Goal: Task Accomplishment & Management: Manage account settings

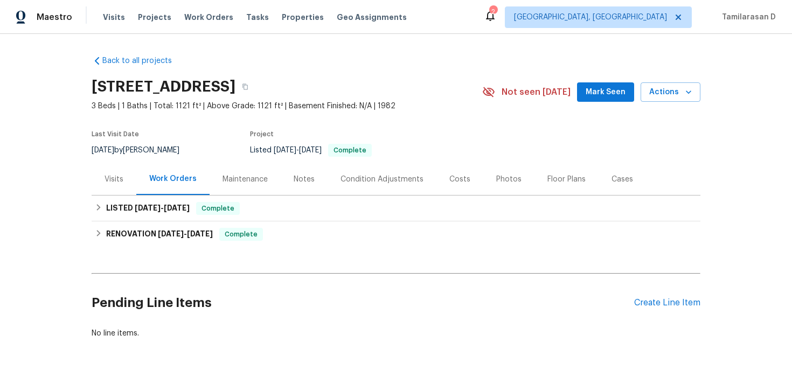
scroll to position [28, 0]
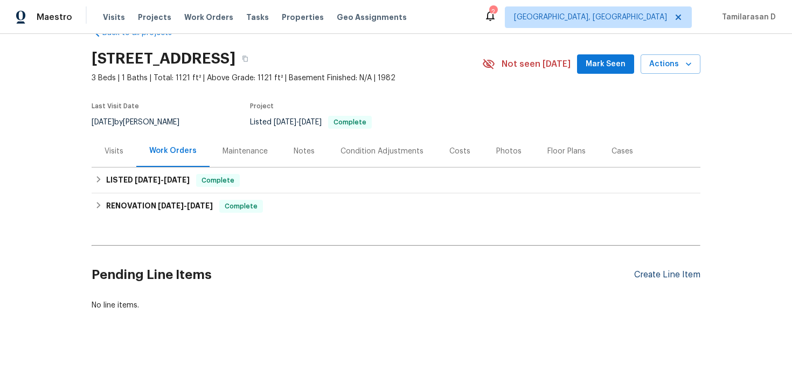
click at [675, 275] on div "Create Line Item" at bounding box center [667, 275] width 66 height 10
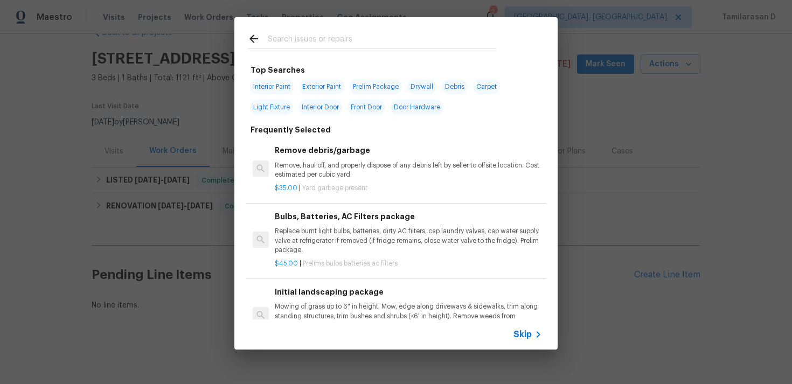
click at [532, 347] on div "Skip" at bounding box center [395, 335] width 323 height 30
click at [529, 335] on span "Skip" at bounding box center [523, 334] width 18 height 11
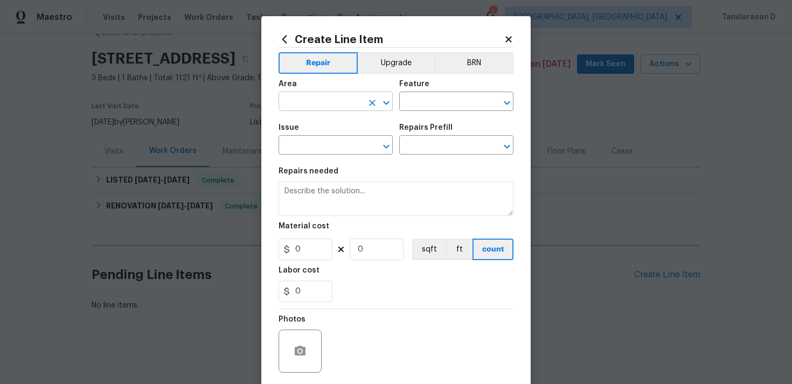
click at [344, 102] on input "text" at bounding box center [321, 102] width 84 height 17
click at [371, 141] on li "Interior Overall" at bounding box center [336, 145] width 114 height 18
type input "Interior Overall"
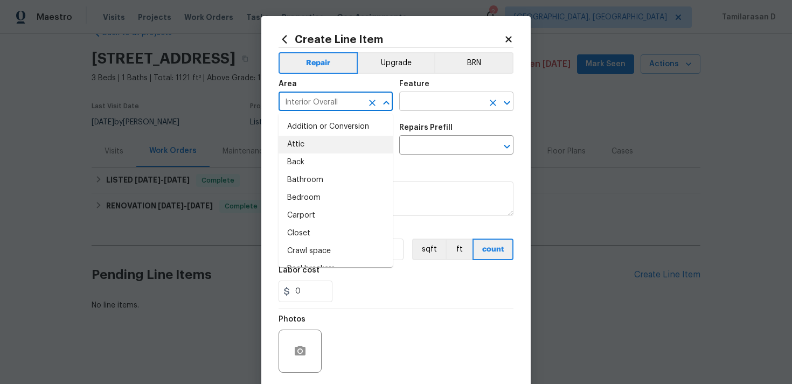
click at [422, 104] on input "text" at bounding box center [441, 102] width 84 height 17
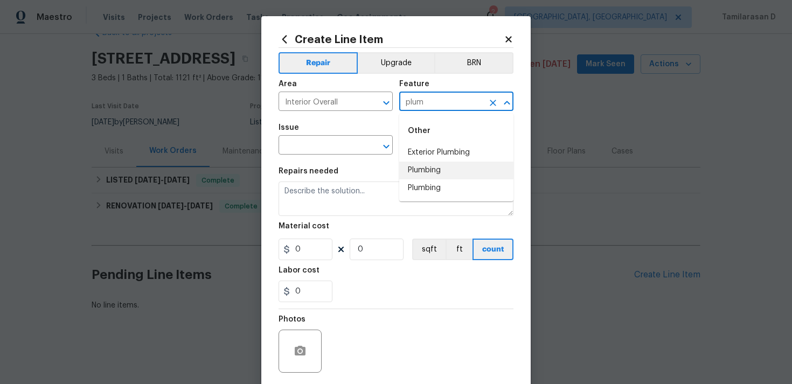
click at [432, 176] on li "Plumbing" at bounding box center [456, 171] width 114 height 18
type input "Plumbing"
click at [320, 147] on input "text" at bounding box center [321, 146] width 84 height 17
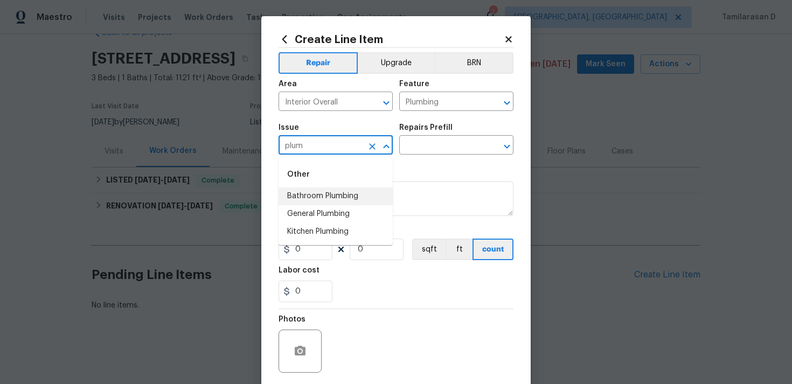
type input "plum"
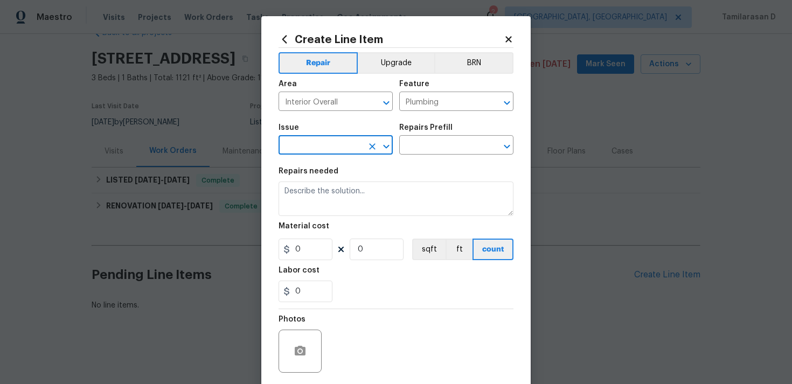
click at [297, 150] on input "text" at bounding box center [321, 146] width 84 height 17
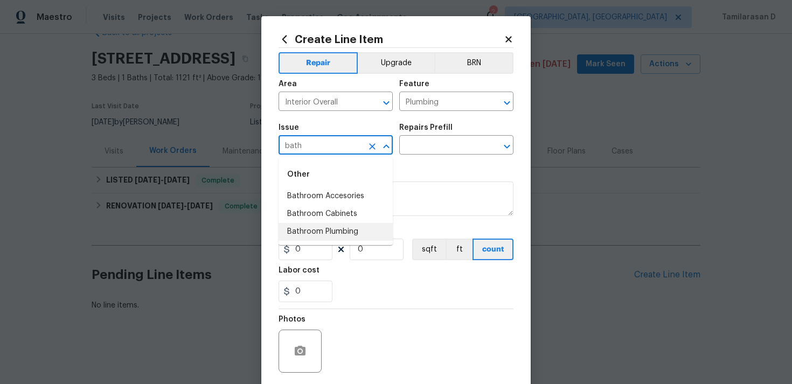
click at [345, 242] on ul "Other Bathroom Accesories Bathroom Cabinets Bathroom Plumbing" at bounding box center [336, 201] width 114 height 88
click at [347, 236] on li "Bathroom Plumbing" at bounding box center [336, 232] width 114 height 18
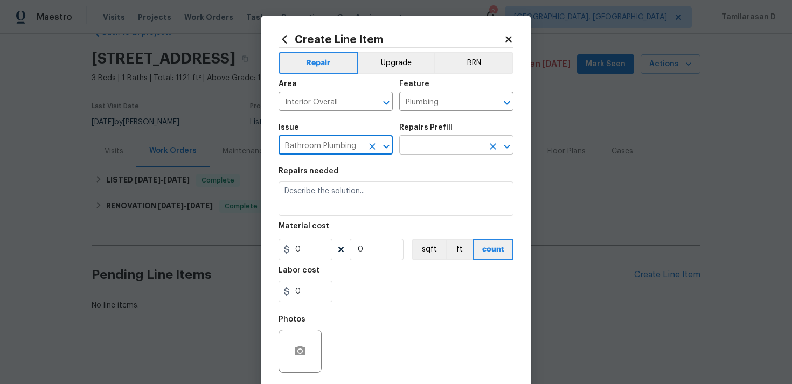
type input "Bathroom Plumbing"
click at [431, 149] on input "text" at bounding box center [441, 146] width 84 height 17
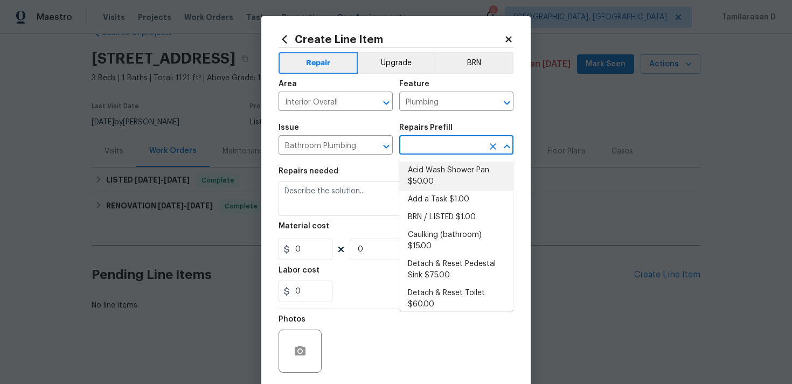
click at [435, 182] on li "Acid Wash Shower Pan $50.00" at bounding box center [456, 176] width 114 height 29
type input "Acid Wash Shower Pan $50.00"
type textarea "Prep and acid wash/deep clean the shower pan."
type input "50"
type input "1"
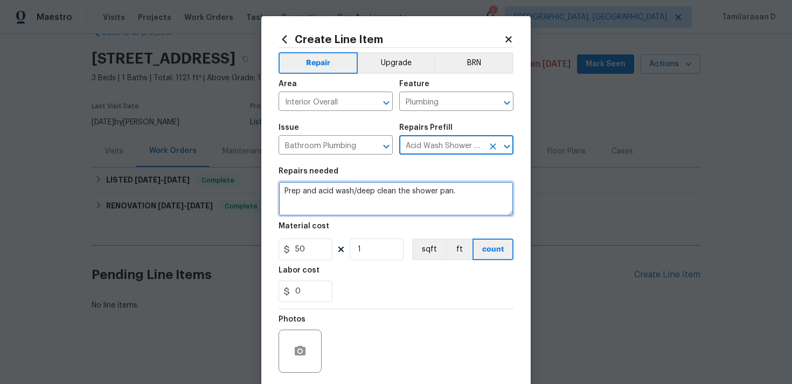
click at [315, 197] on textarea "Prep and acid wash/deep clean the shower pan." at bounding box center [396, 199] width 235 height 34
paste textarea "The shower pan is stained. Please perform an acid wash to restore appearance an…"
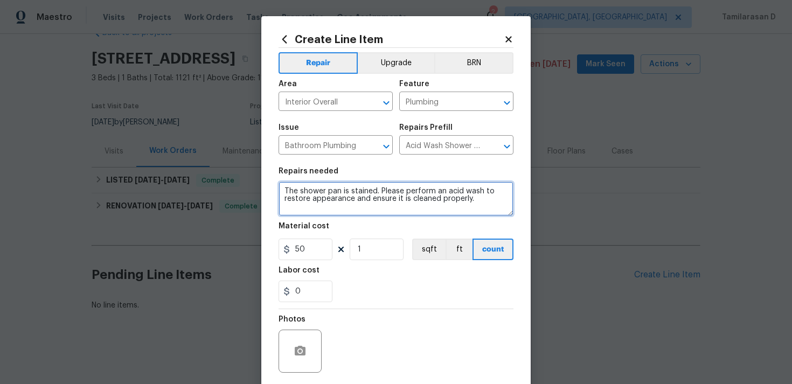
scroll to position [36, 0]
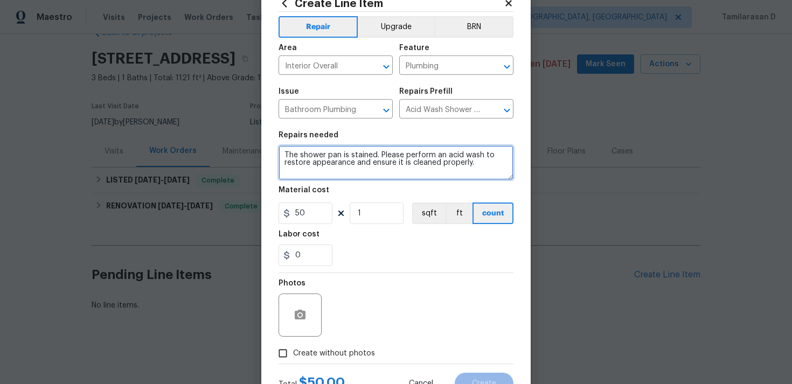
type textarea "The shower pan is stained. Please perform an acid wash to restore appearance an…"
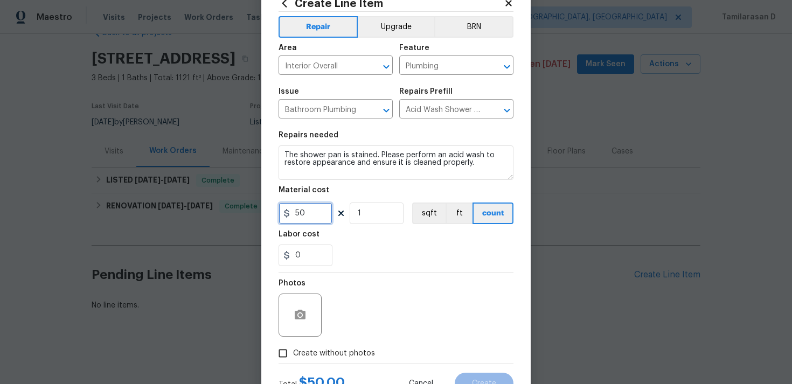
click at [302, 213] on input "50" at bounding box center [306, 214] width 54 height 22
type input "75"
click at [422, 356] on div "Create without photos" at bounding box center [396, 353] width 235 height 20
click at [300, 326] on button "button" at bounding box center [300, 315] width 26 height 26
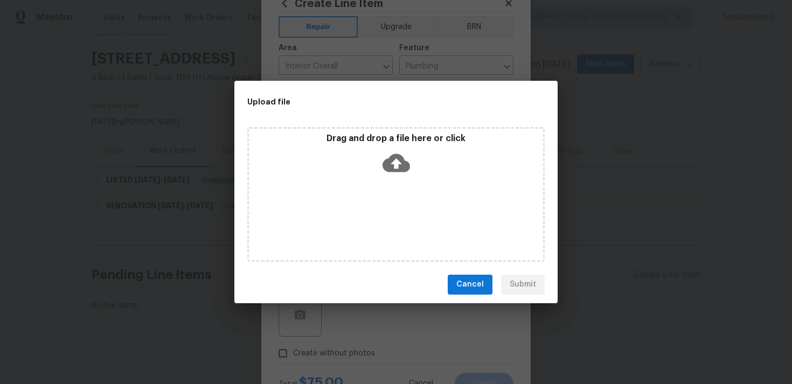
click at [396, 156] on icon at bounding box center [396, 163] width 27 height 18
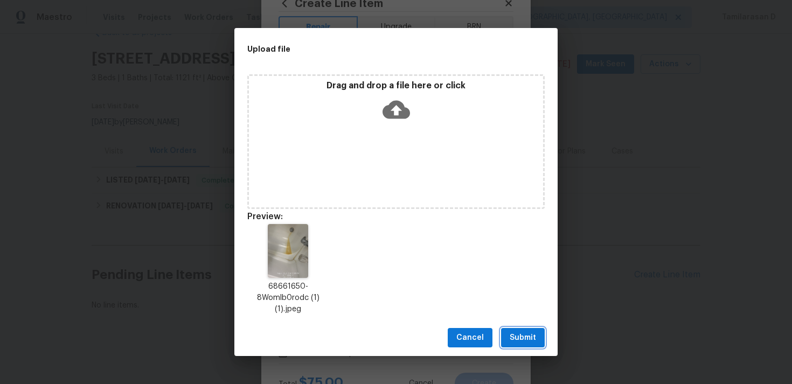
click at [529, 341] on span "Submit" at bounding box center [523, 338] width 26 height 13
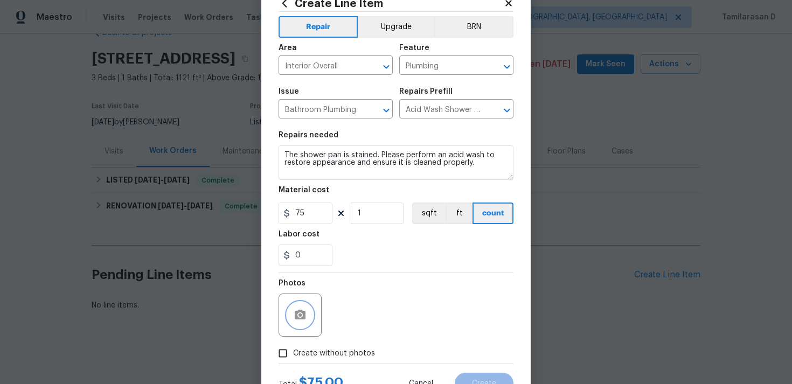
scroll to position [80, 0]
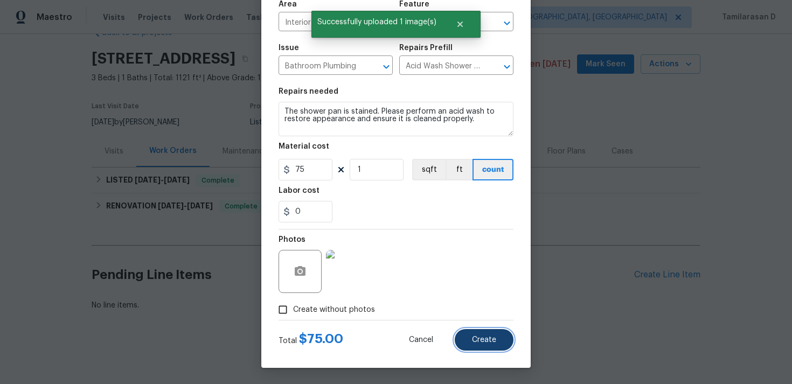
click at [482, 336] on span "Create" at bounding box center [484, 340] width 24 height 8
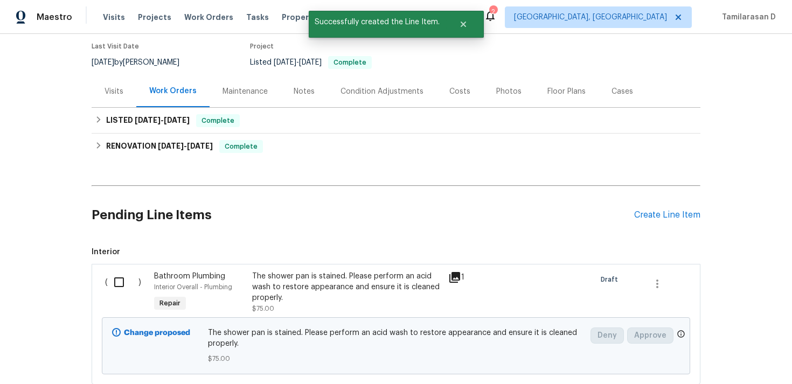
scroll to position [162, 0]
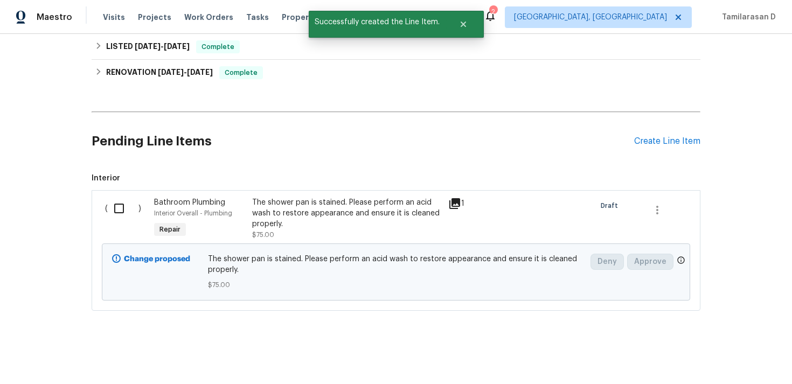
click at [128, 218] on input "checkbox" at bounding box center [123, 208] width 31 height 23
checkbox input "true"
click at [734, 349] on button "Create Work Order" at bounding box center [730, 358] width 89 height 20
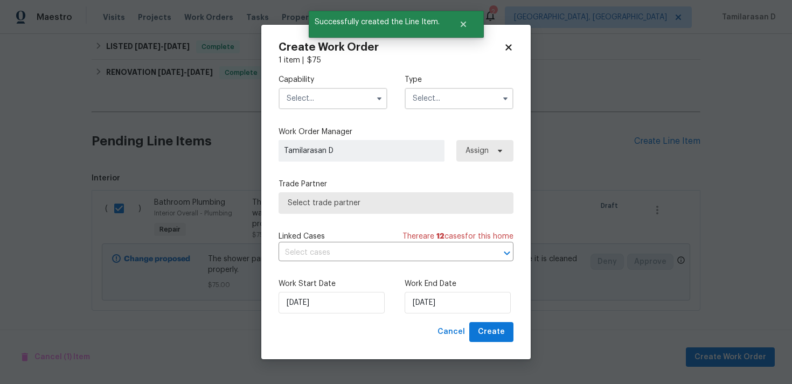
click at [438, 106] on input "text" at bounding box center [459, 99] width 109 height 22
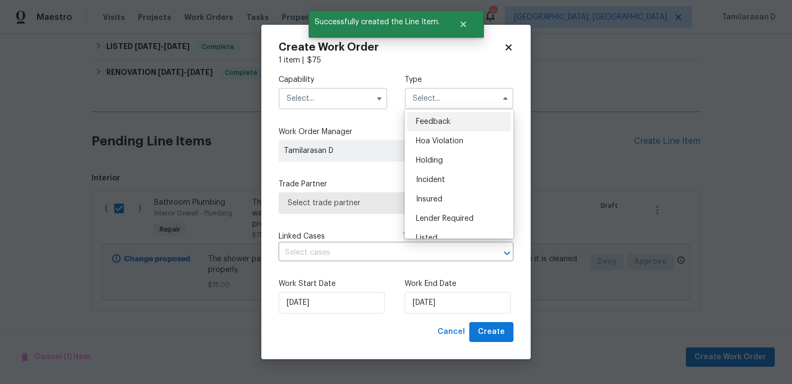
click at [421, 126] on div "Feedback" at bounding box center [459, 121] width 103 height 19
type input "Feedback"
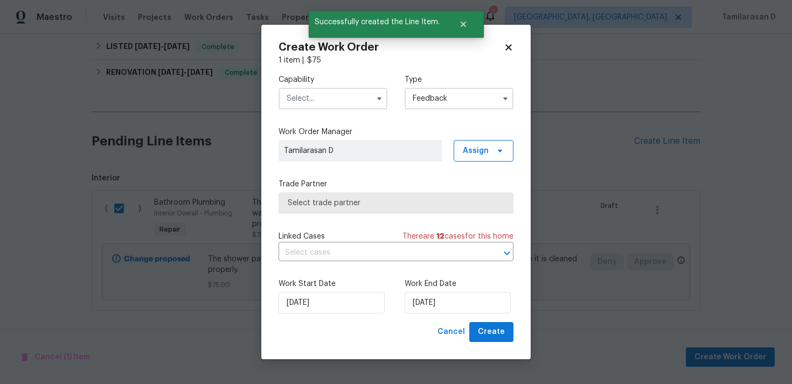
click at [308, 100] on input "text" at bounding box center [333, 99] width 109 height 22
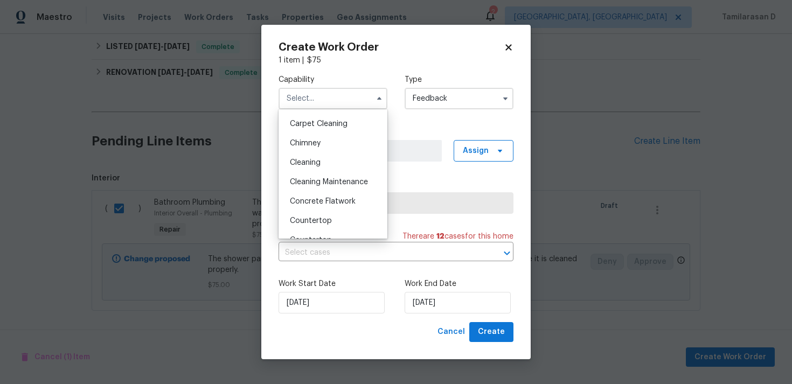
scroll to position [104, 0]
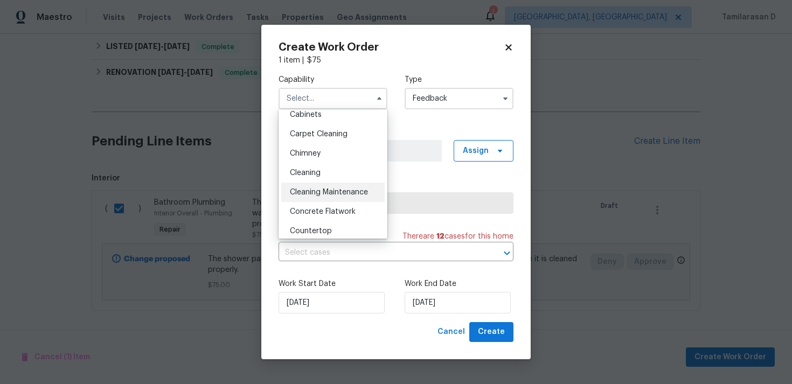
click at [303, 196] on span "Cleaning Maintenance" at bounding box center [329, 193] width 78 height 8
type input "Cleaning Maintenance"
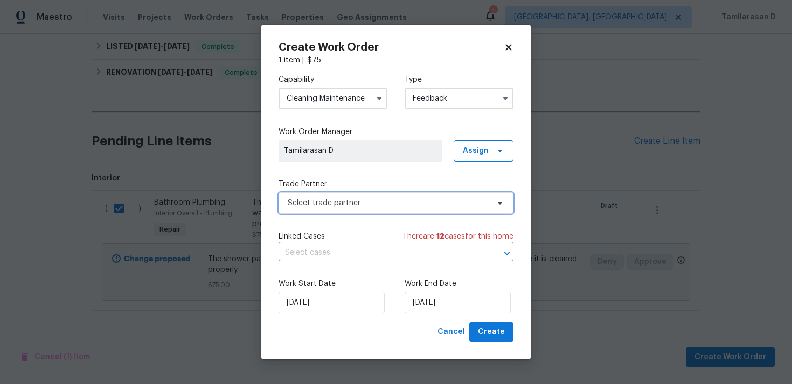
click at [333, 204] on span "Select trade partner" at bounding box center [388, 203] width 201 height 11
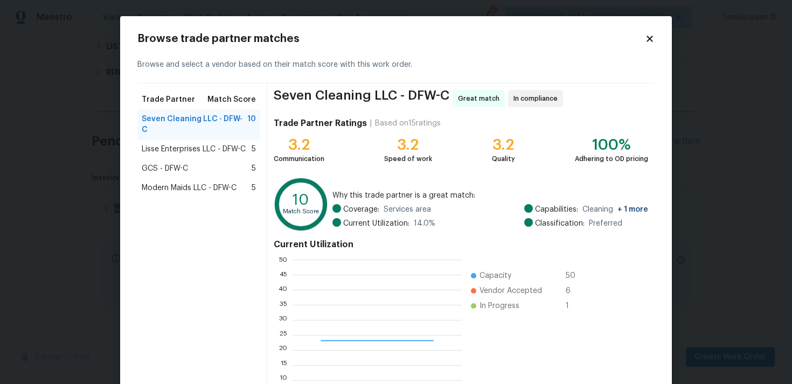
scroll to position [151, 169]
click at [365, 168] on div "Seven Cleaning LLC - DFW-C Great match In compliance Trade Partner Ratings | Ba…" at bounding box center [461, 253] width 388 height 339
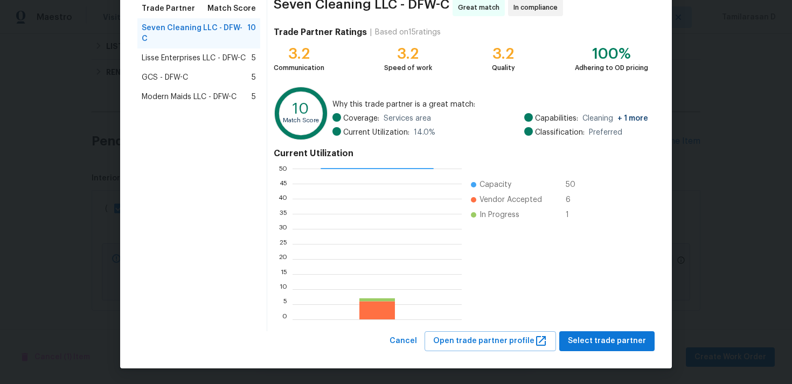
click at [605, 330] on div "Seven Cleaning LLC - DFW-C Great match In compliance Trade Partner Ratings | Ba…" at bounding box center [461, 161] width 388 height 339
click at [606, 345] on span "Select trade partner" at bounding box center [607, 341] width 78 height 13
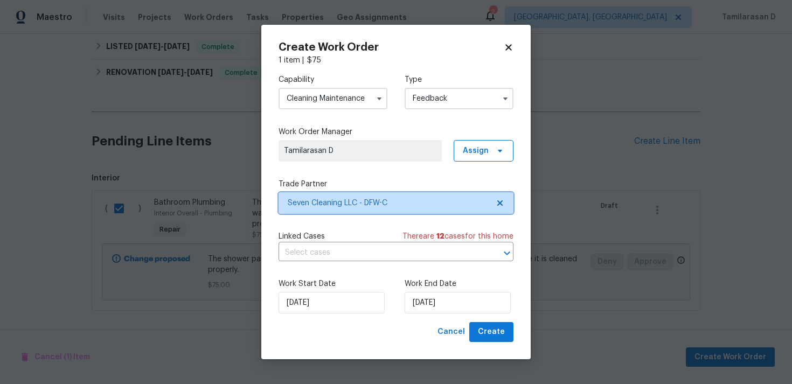
scroll to position [0, 0]
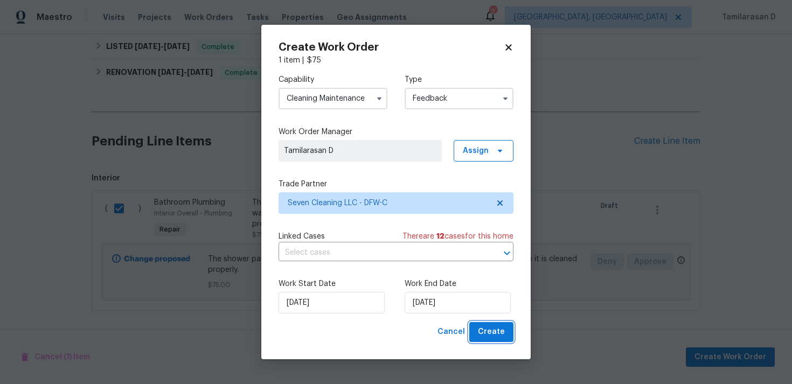
click at [489, 326] on span "Create" at bounding box center [491, 332] width 27 height 13
click at [445, 288] on label "Work End Date" at bounding box center [459, 284] width 109 height 11
click at [439, 302] on input "[DATE]" at bounding box center [458, 303] width 106 height 22
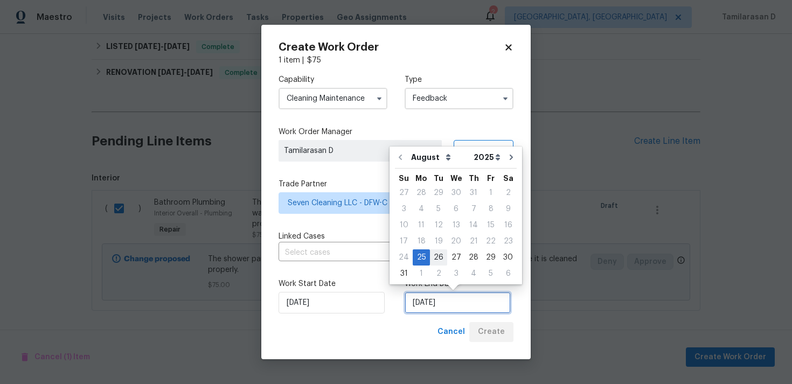
checkbox input "false"
click at [457, 259] on div "27" at bounding box center [456, 257] width 18 height 15
type input "27/08/2025"
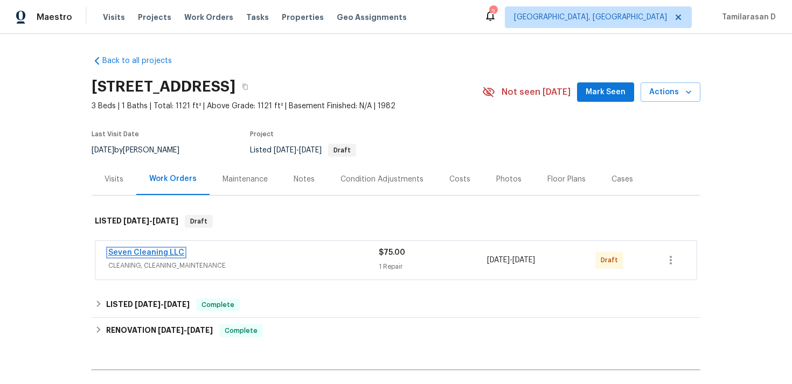
click at [139, 250] on link "Seven Cleaning LLC" at bounding box center [146, 253] width 76 height 8
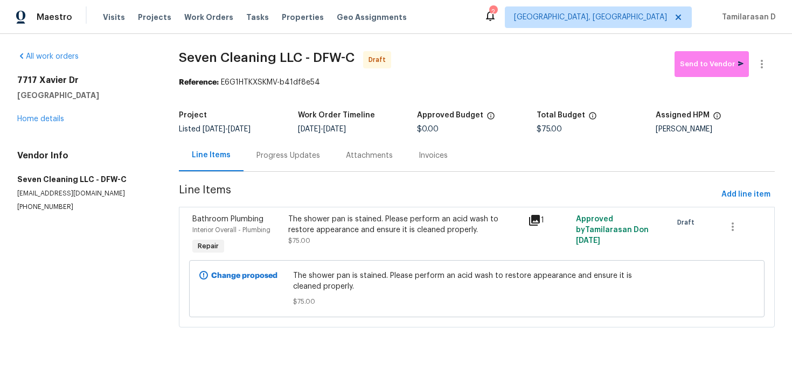
click at [279, 158] on div "Progress Updates" at bounding box center [289, 155] width 64 height 11
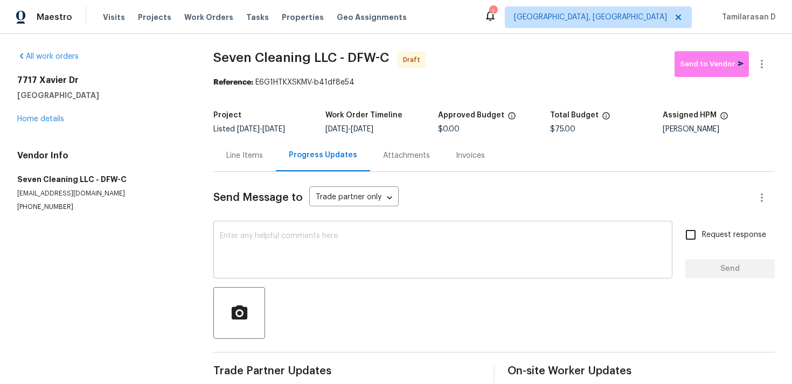
scroll to position [16, 0]
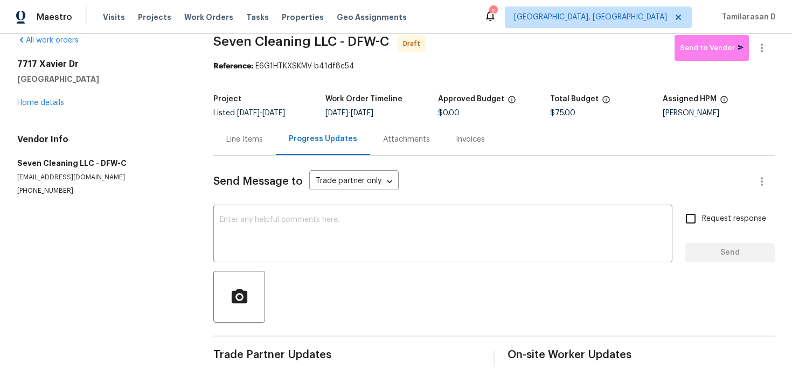
click at [256, 200] on div "Send Message to Trade partner only Trade partner only ​ x ​ Request response Se…" at bounding box center [494, 261] width 562 height 211
click at [256, 224] on textarea at bounding box center [443, 235] width 446 height 38
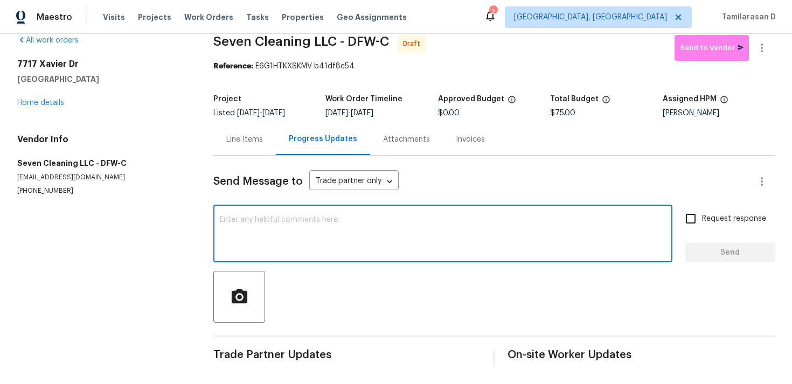
click at [273, 224] on textarea at bounding box center [443, 235] width 446 height 38
paste textarea "Hey, this is Tamil from Opendoor. I’m confirming you received the WO for the pr…"
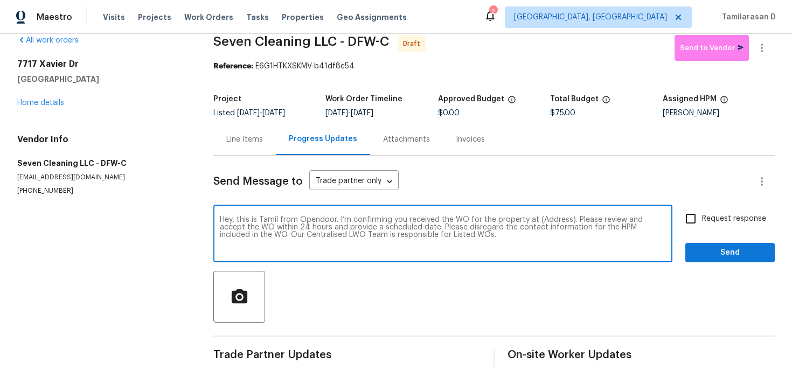
scroll to position [0, 0]
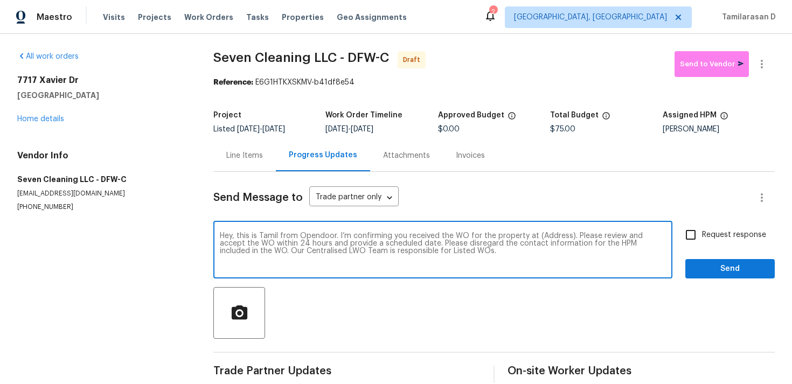
click at [552, 238] on textarea "Hey, this is Tamil from Opendoor. I’m confirming you received the WO for the pr…" at bounding box center [443, 251] width 446 height 38
paste textarea "7717 Xavier Dr, Fort Worth, TX 76133"
type textarea "Hey, this is Tamil from Opendoor. I’m confirming you received the WO for the pr…"
click at [699, 233] on input "Request response" at bounding box center [691, 235] width 23 height 23
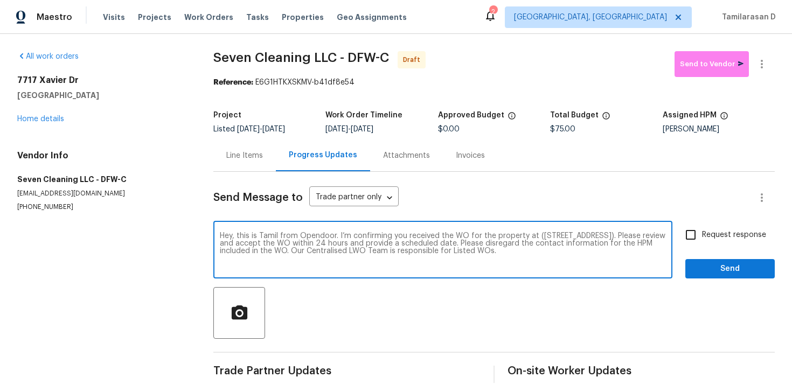
checkbox input "true"
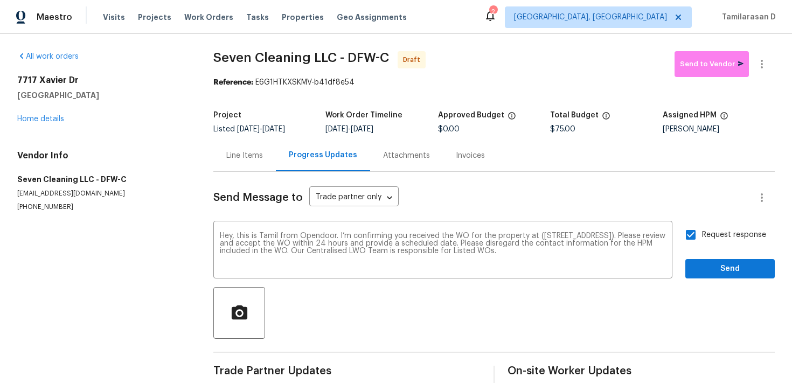
click at [703, 258] on div "Request response Send" at bounding box center [730, 251] width 89 height 55
click at [706, 268] on span "Send" at bounding box center [730, 269] width 72 height 13
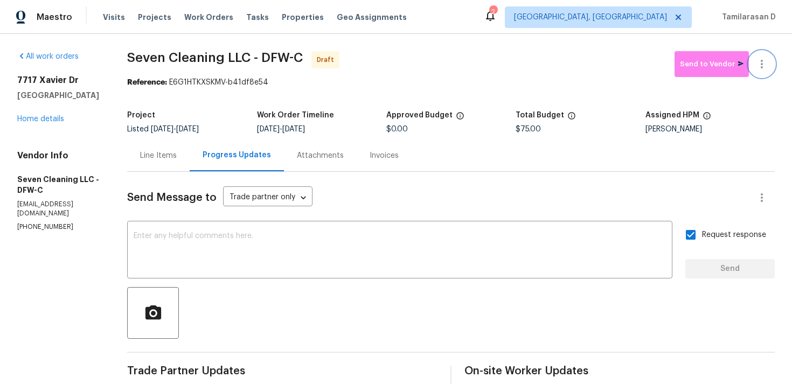
click at [770, 61] on button "button" at bounding box center [762, 64] width 26 height 26
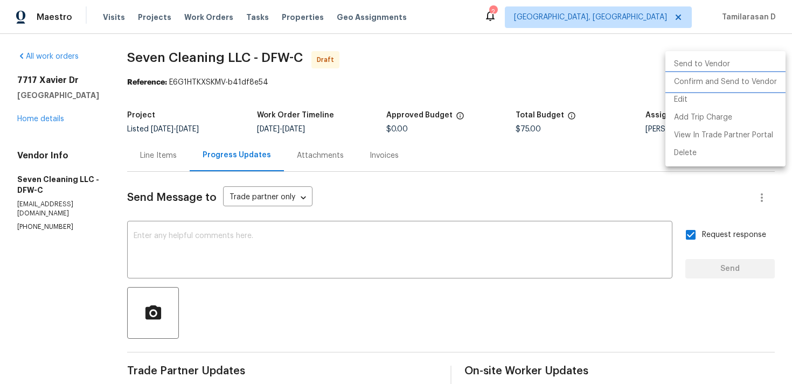
click at [719, 83] on li "Confirm and Send to Vendor" at bounding box center [726, 82] width 120 height 18
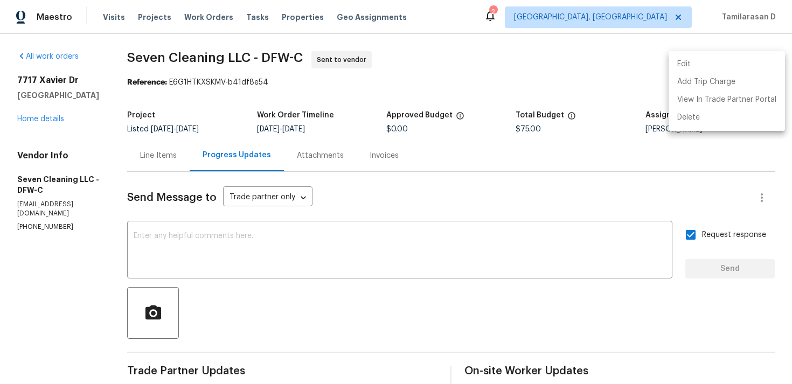
click at [432, 166] on div at bounding box center [396, 192] width 792 height 384
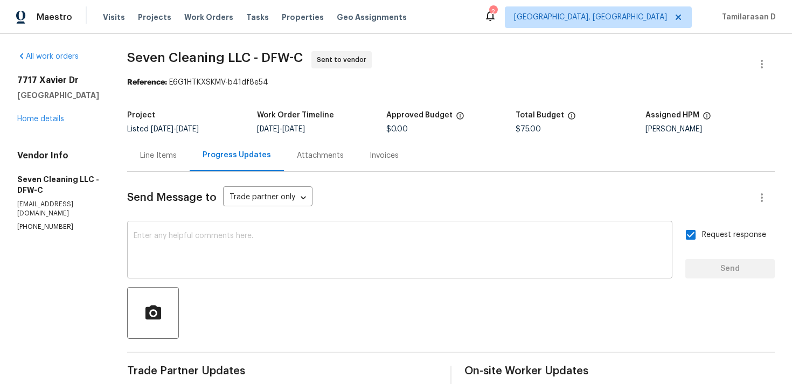
click at [364, 249] on textarea at bounding box center [400, 251] width 533 height 38
drag, startPoint x: 138, startPoint y: 59, endPoint x: 264, endPoint y: 64, distance: 125.7
click at [264, 64] on span "Seven Cleaning LLC - DFW-C" at bounding box center [215, 57] width 176 height 13
copy span "Seven Cleaning LLC"
click at [149, 32] on div "Maestro Visits Projects Work Orders Tasks Properties Geo Assignments 2 Albuquer…" at bounding box center [396, 17] width 792 height 34
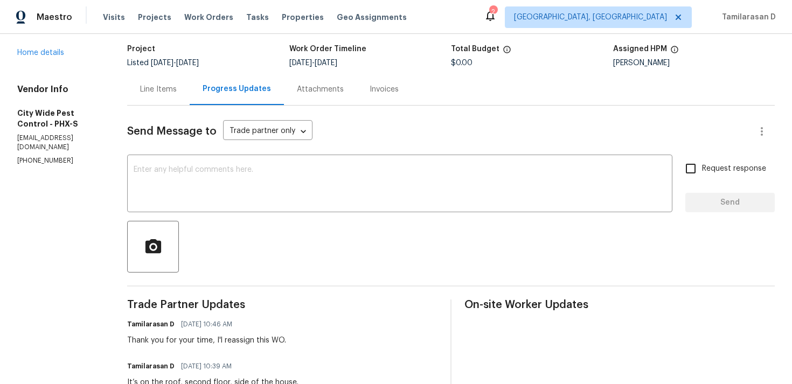
scroll to position [14, 0]
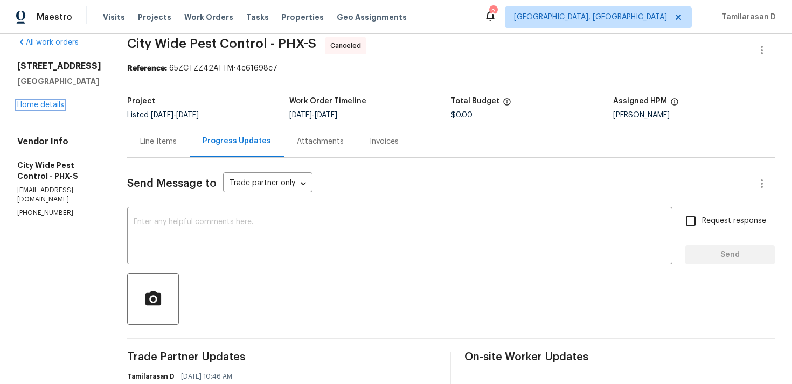
click at [56, 109] on link "Home details" at bounding box center [40, 105] width 47 height 8
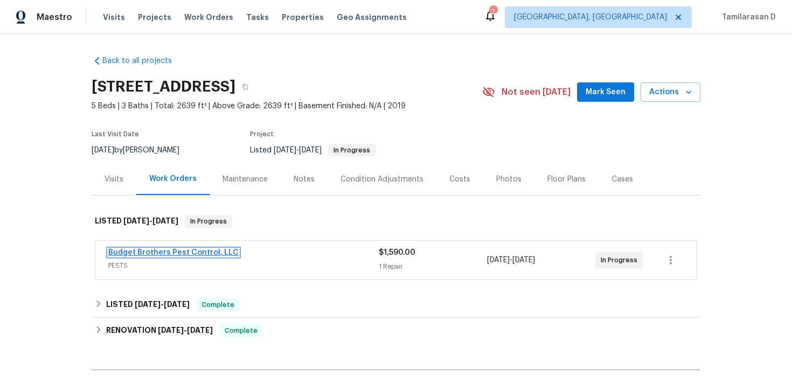
click at [165, 250] on link "Budget Brothers Pest Control, LLC" at bounding box center [173, 253] width 130 height 8
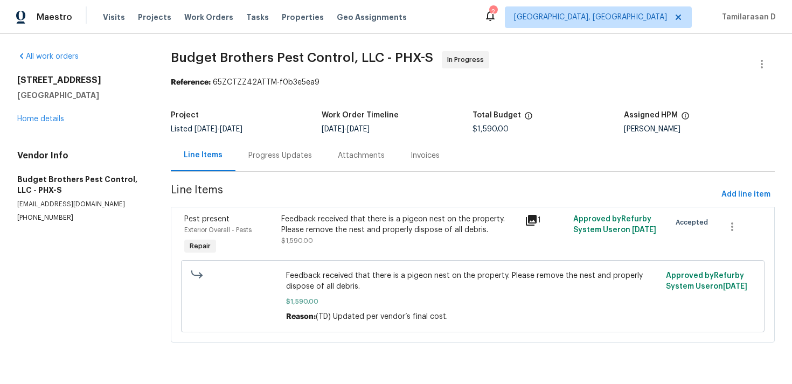
click at [298, 160] on div "Progress Updates" at bounding box center [280, 155] width 64 height 11
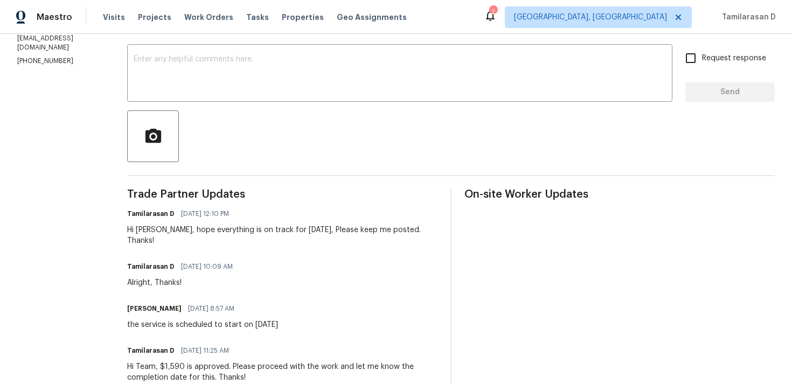
scroll to position [174, 0]
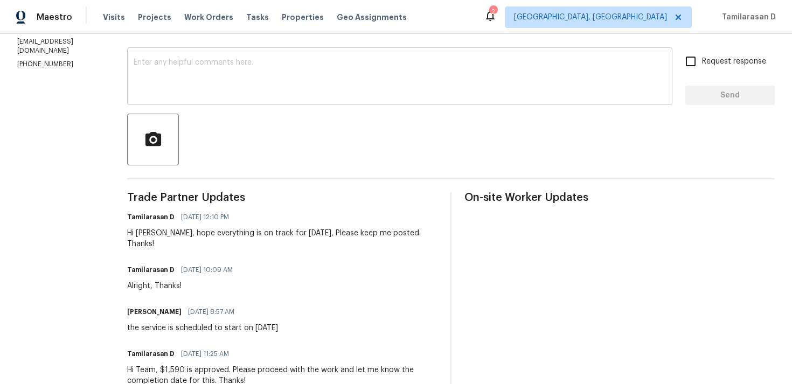
click at [215, 102] on div "x ​" at bounding box center [400, 77] width 546 height 55
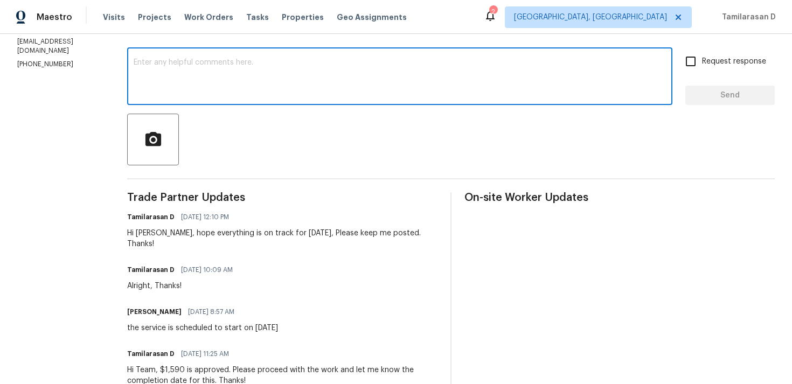
click at [207, 94] on textarea at bounding box center [400, 78] width 533 height 38
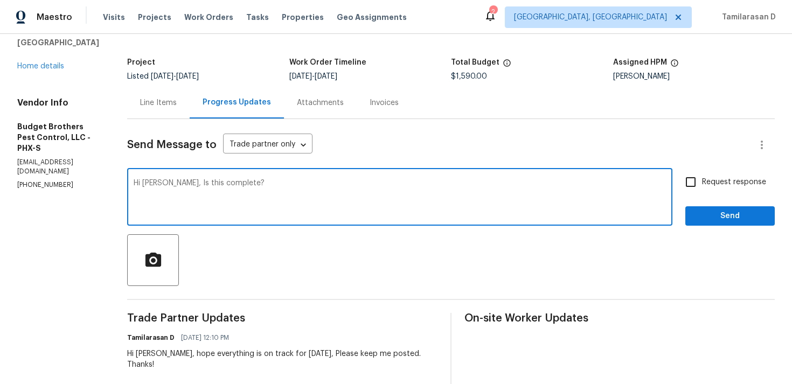
scroll to position [37, 0]
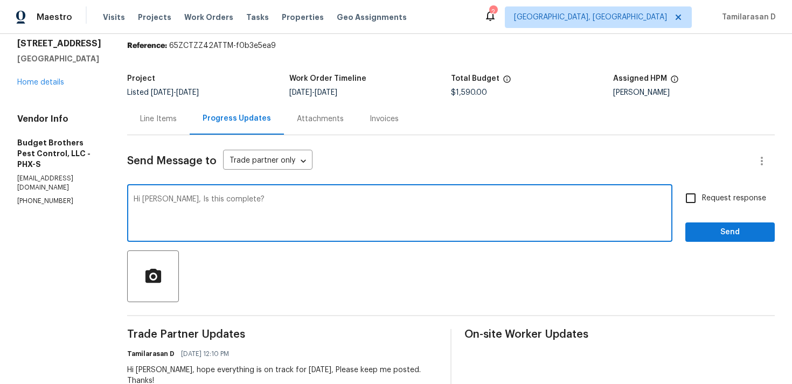
click at [190, 196] on textarea "Hi Billie, Is this complete?" at bounding box center [400, 215] width 533 height 38
click at [273, 205] on textarea "Hi Billie, Is this complete?" at bounding box center [400, 215] width 533 height 38
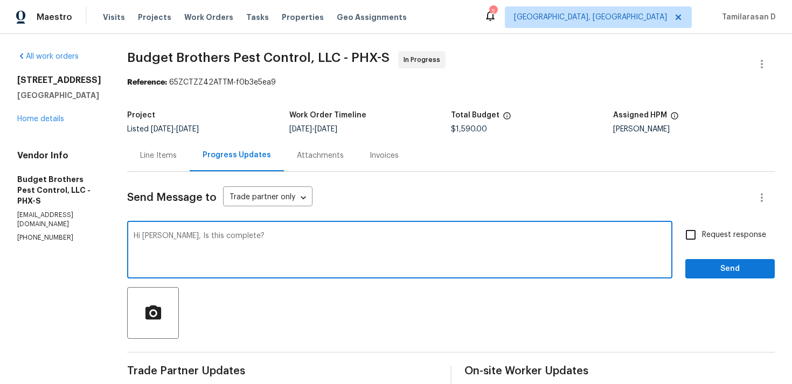
type textarea "Hi Billie, Is this complete?"
click at [706, 227] on label "Request response" at bounding box center [723, 235] width 87 height 23
click at [702, 227] on input "Request response" at bounding box center [691, 235] width 23 height 23
checkbox input "true"
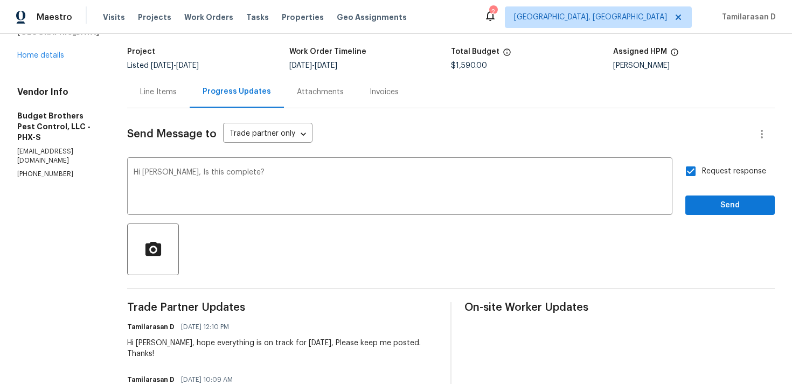
scroll to position [76, 0]
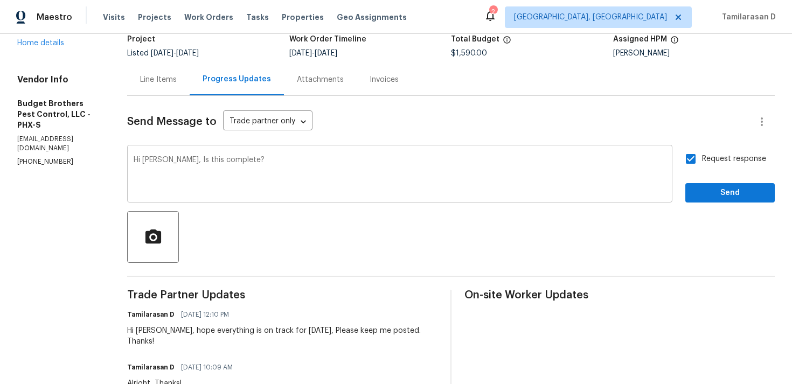
click at [415, 169] on textarea "Hi Billie, Is this complete?" at bounding box center [400, 175] width 533 height 38
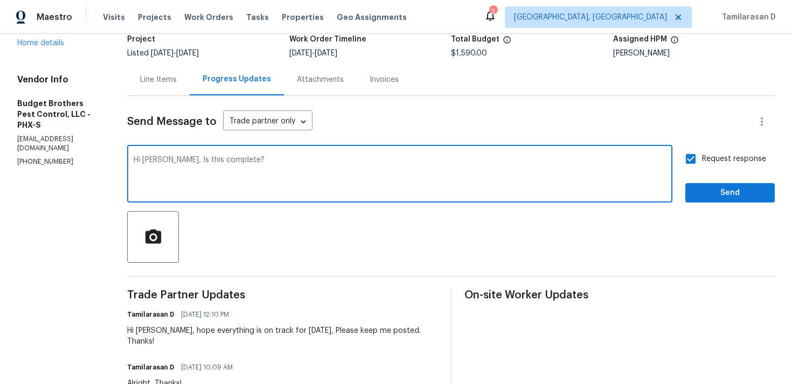
click at [322, 174] on textarea "Hi Billie, Is this complete?" at bounding box center [400, 175] width 533 height 38
type textarea "Hi Billie, Is this complete?"
click at [702, 184] on button "Send" at bounding box center [730, 193] width 89 height 20
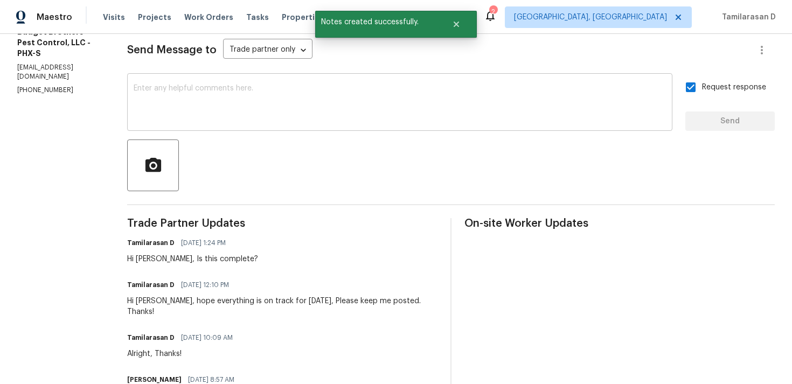
scroll to position [0, 0]
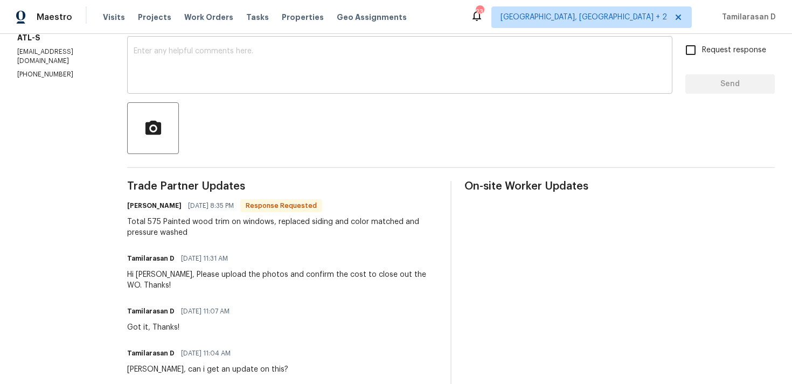
scroll to position [194, 0]
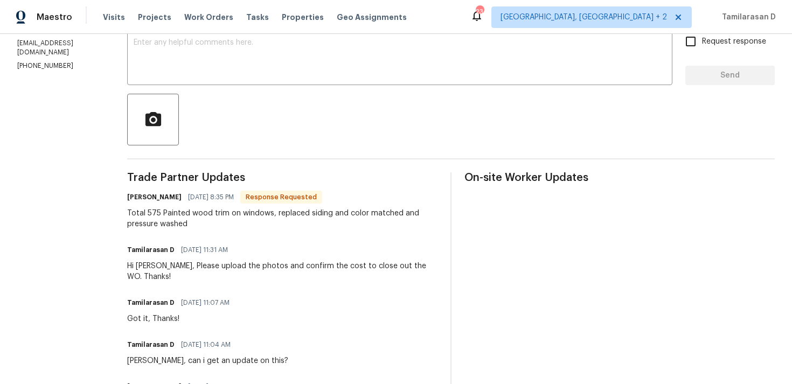
click at [206, 218] on div "Total 575 Painted wood trim on windows, replaced siding and color matched and p…" at bounding box center [282, 219] width 310 height 22
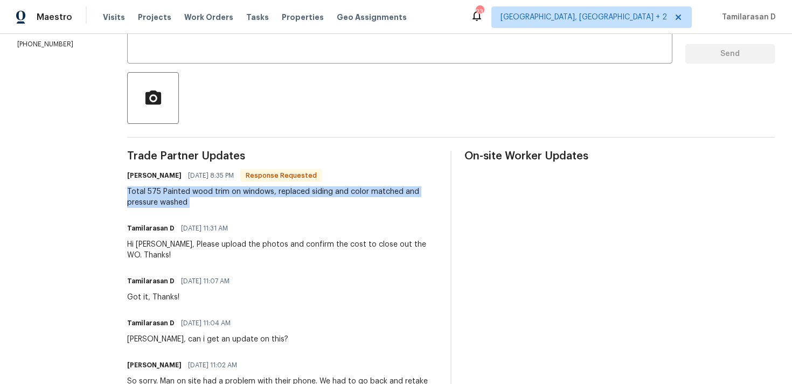
scroll to position [0, 0]
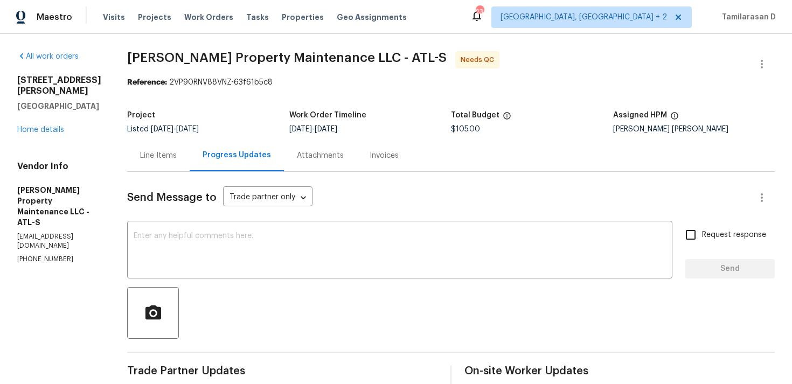
click at [161, 157] on div "Line Items" at bounding box center [158, 155] width 37 height 11
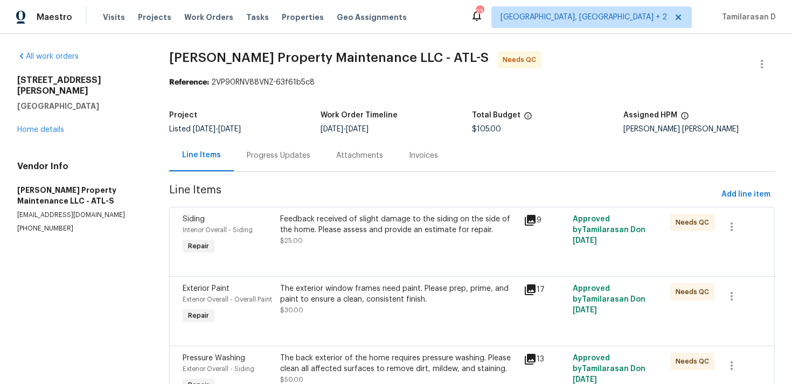
click at [250, 148] on div "Progress Updates" at bounding box center [278, 156] width 89 height 32
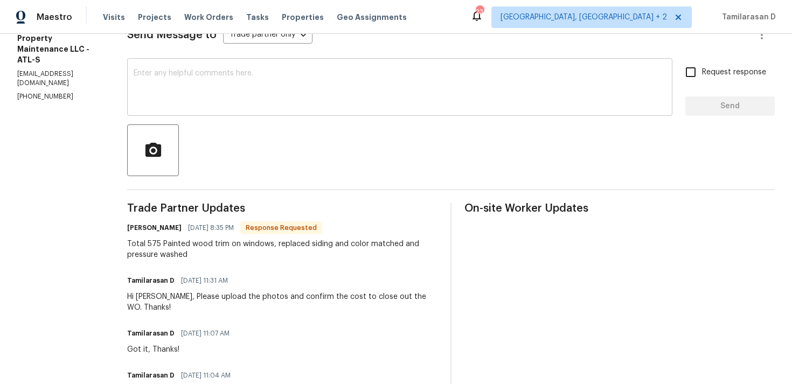
scroll to position [164, 0]
click at [267, 238] on div "Total 575 Painted wood trim on windows, replaced siding and color matched and p…" at bounding box center [282, 249] width 310 height 22
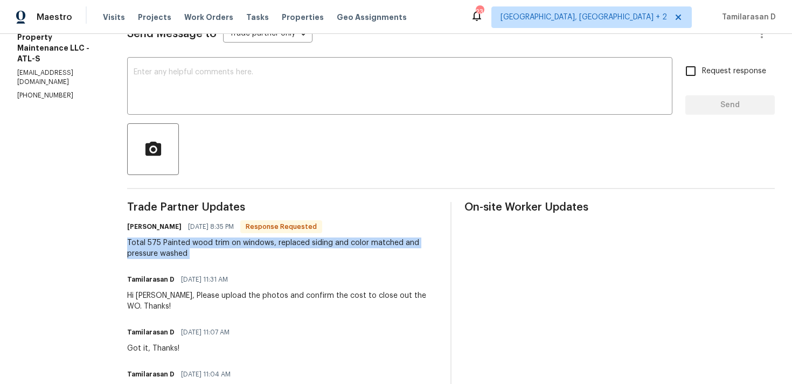
scroll to position [0, 0]
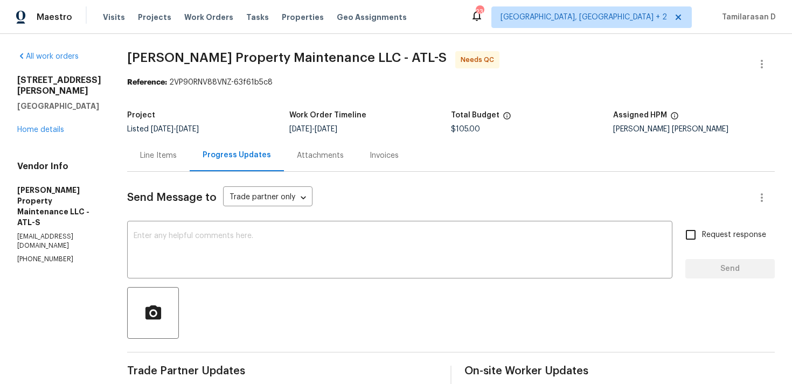
click at [164, 158] on div "Line Items" at bounding box center [158, 155] width 37 height 11
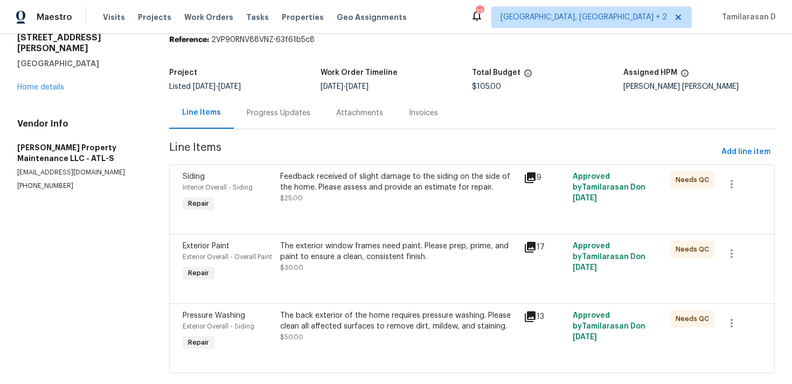
scroll to position [63, 0]
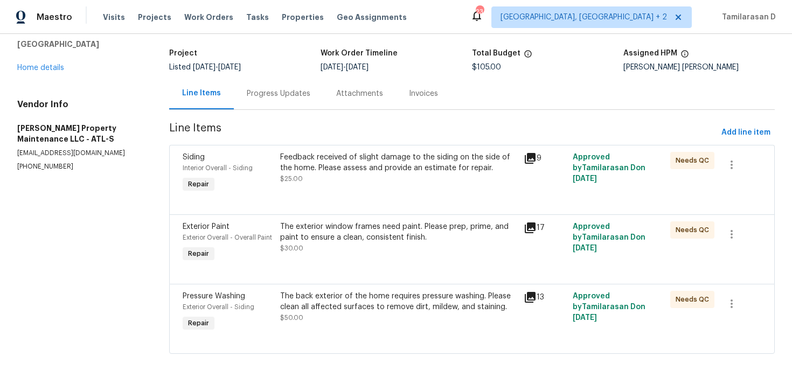
click at [377, 182] on div "Feedback received of slight damage to the siding on the side of the home. Pleas…" at bounding box center [399, 168] width 238 height 32
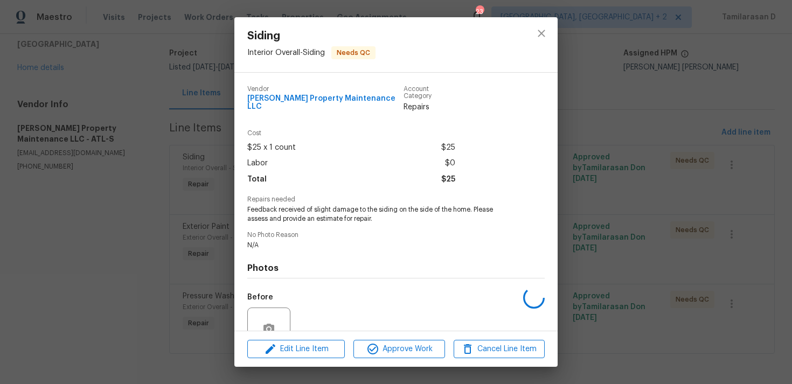
scroll to position [94, 0]
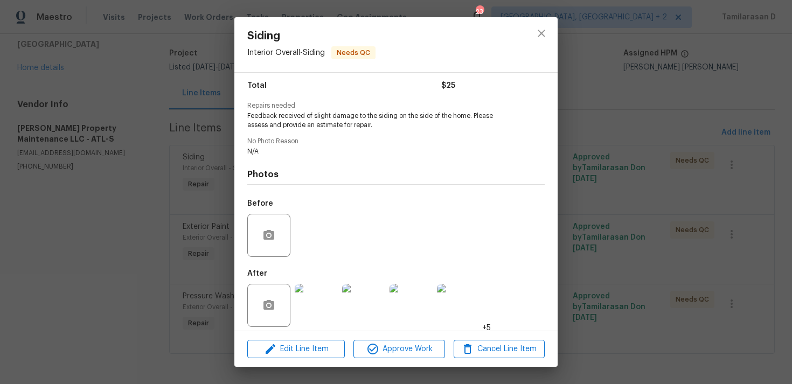
click at [308, 292] on img at bounding box center [316, 305] width 43 height 43
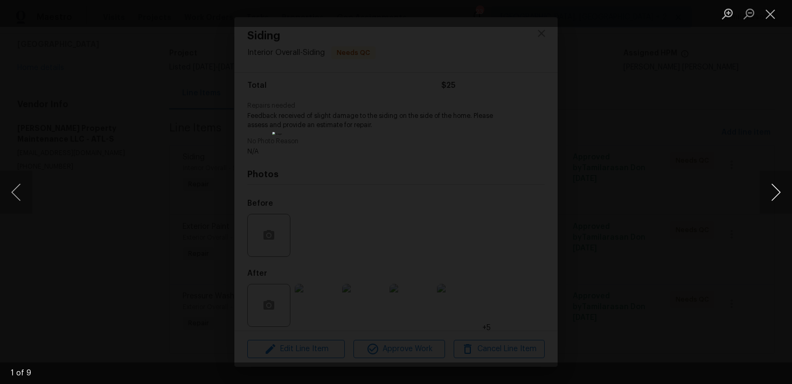
click at [778, 182] on button "Next image" at bounding box center [776, 192] width 32 height 43
click at [778, 187] on button "Next image" at bounding box center [776, 192] width 32 height 43
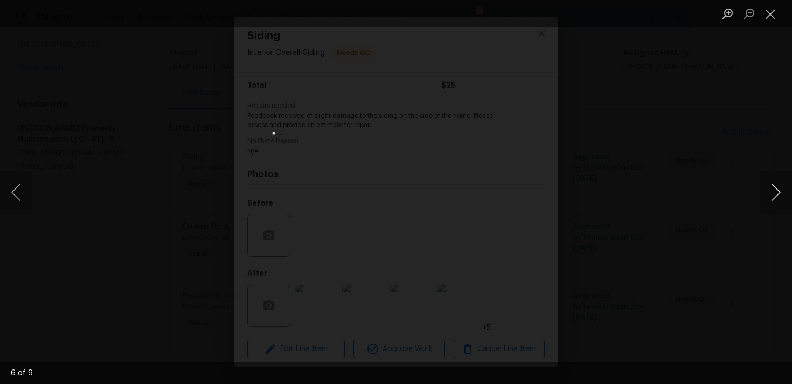
click at [778, 187] on button "Next image" at bounding box center [776, 192] width 32 height 43
click at [772, 15] on button "Close lightbox" at bounding box center [771, 13] width 22 height 19
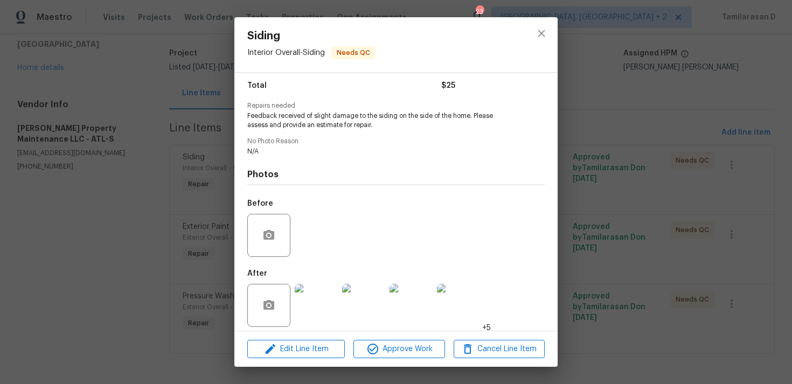
click at [603, 158] on div "Siding Interior Overall - Siding Needs QC Vendor Glen Property Maintenance LLC …" at bounding box center [396, 192] width 792 height 384
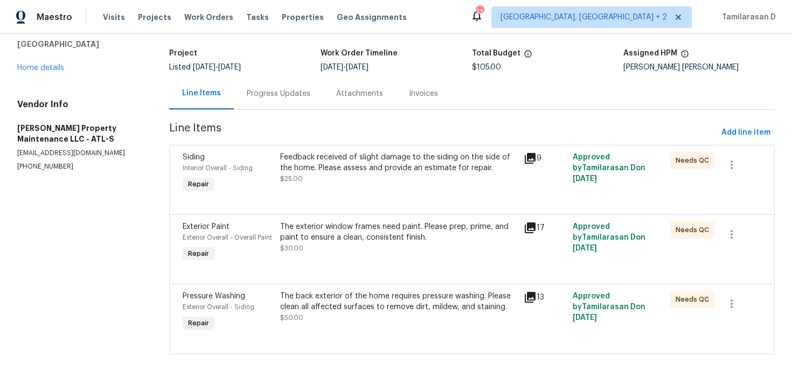
click at [346, 240] on div "The exterior window frames need paint. Please prep, prime, and paint to ensure …" at bounding box center [399, 233] width 238 height 22
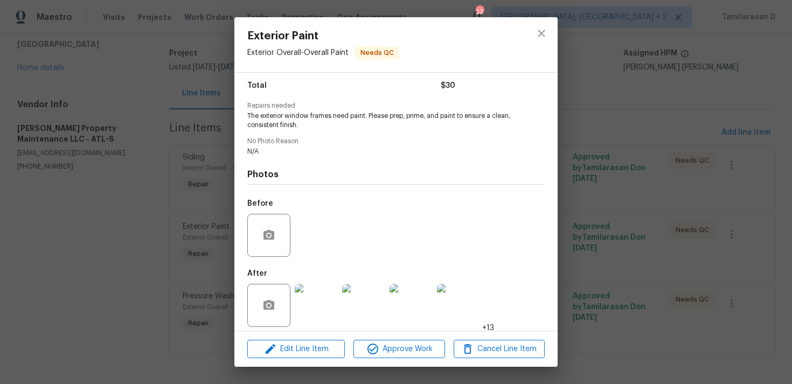
click at [314, 294] on img at bounding box center [316, 305] width 43 height 43
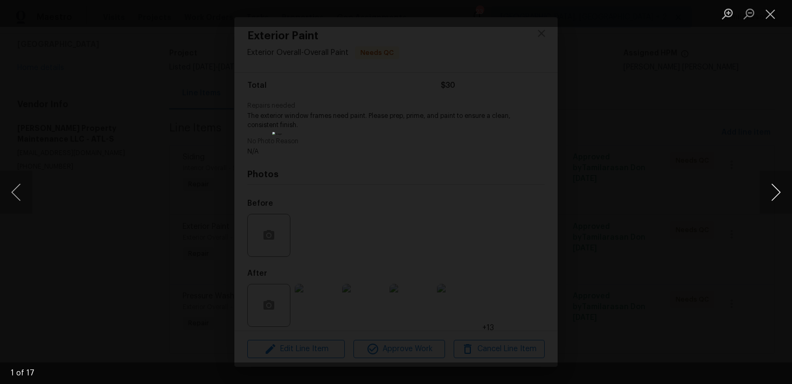
click at [762, 195] on button "Next image" at bounding box center [776, 192] width 32 height 43
click at [769, 191] on button "Next image" at bounding box center [776, 192] width 32 height 43
click at [19, 199] on button "Previous image" at bounding box center [16, 192] width 32 height 43
click at [777, 190] on button "Next image" at bounding box center [776, 192] width 32 height 43
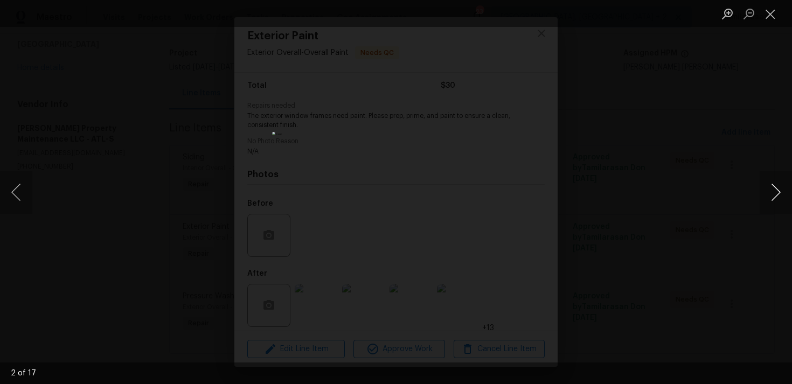
click at [777, 190] on button "Next image" at bounding box center [776, 192] width 32 height 43
click at [778, 191] on button "Next image" at bounding box center [776, 192] width 32 height 43
click at [775, 191] on button "Next image" at bounding box center [776, 192] width 32 height 43
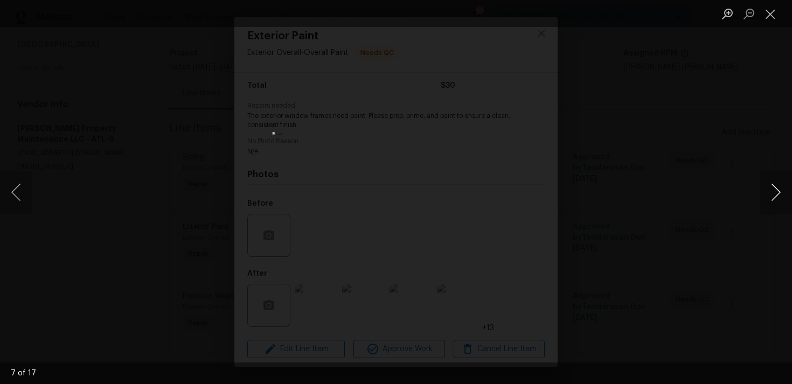
click at [775, 191] on button "Next image" at bounding box center [776, 192] width 32 height 43
click at [770, 15] on button "Close lightbox" at bounding box center [771, 13] width 22 height 19
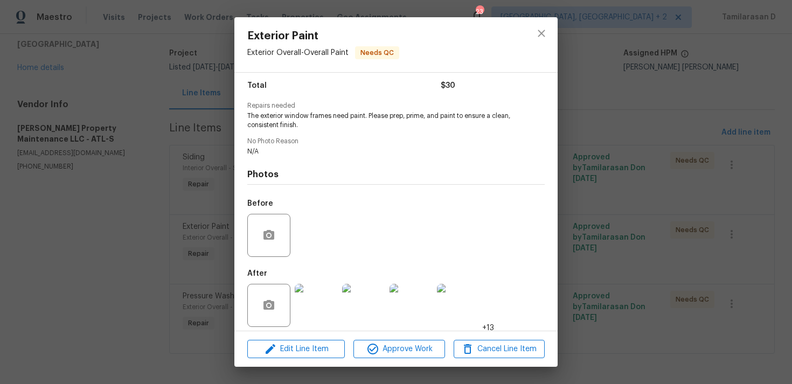
click at [183, 250] on div "Exterior Paint Exterior Overall - Overall Paint Needs QC Vendor Glen Property M…" at bounding box center [396, 192] width 792 height 384
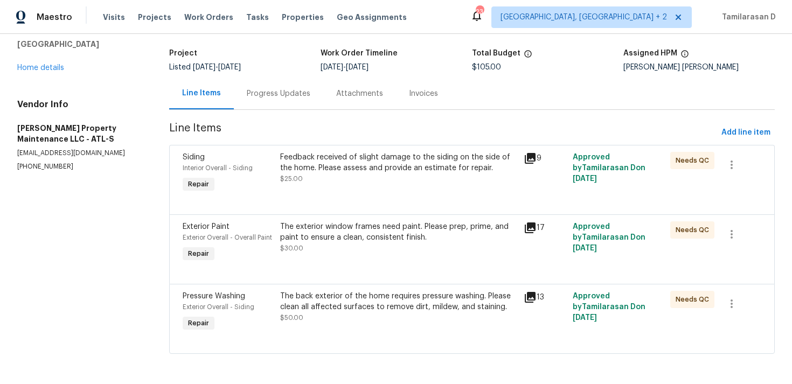
click at [337, 309] on div "The back exterior of the home requires pressure washing. Please clean all affec…" at bounding box center [399, 302] width 238 height 22
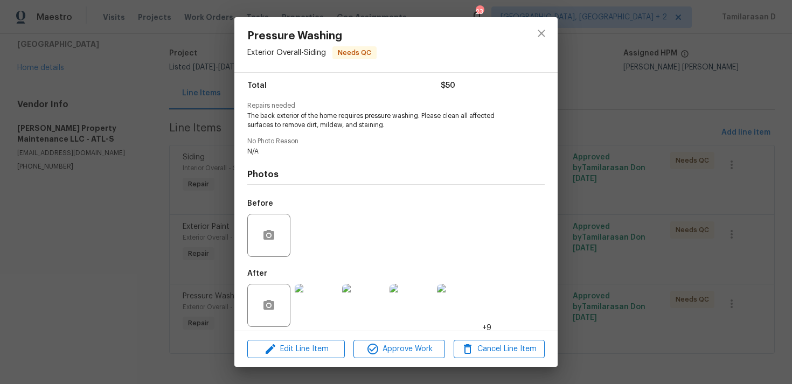
click at [316, 295] on img at bounding box center [316, 305] width 43 height 43
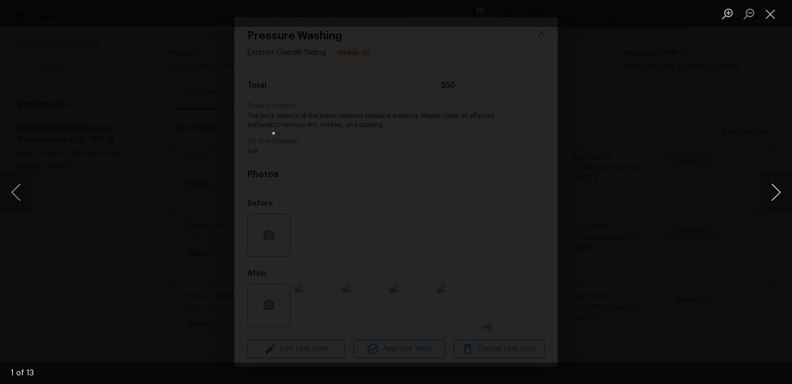
click at [777, 194] on button "Next image" at bounding box center [776, 192] width 32 height 43
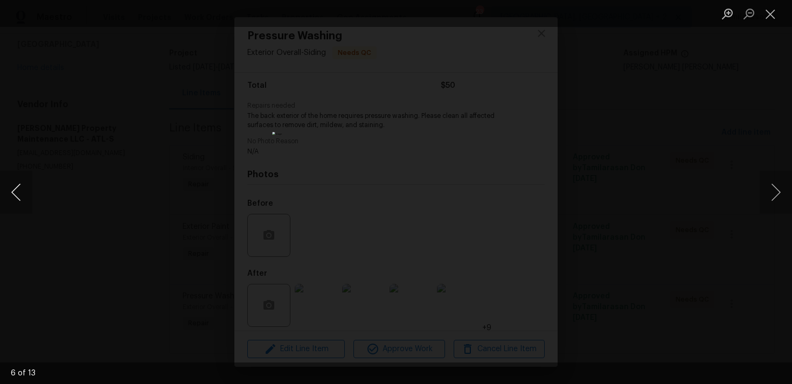
click at [16, 188] on button "Previous image" at bounding box center [16, 192] width 32 height 43
click at [774, 194] on button "Next image" at bounding box center [776, 192] width 32 height 43
click at [776, 194] on button "Next image" at bounding box center [776, 192] width 32 height 43
click at [776, 190] on button "Next image" at bounding box center [776, 192] width 32 height 43
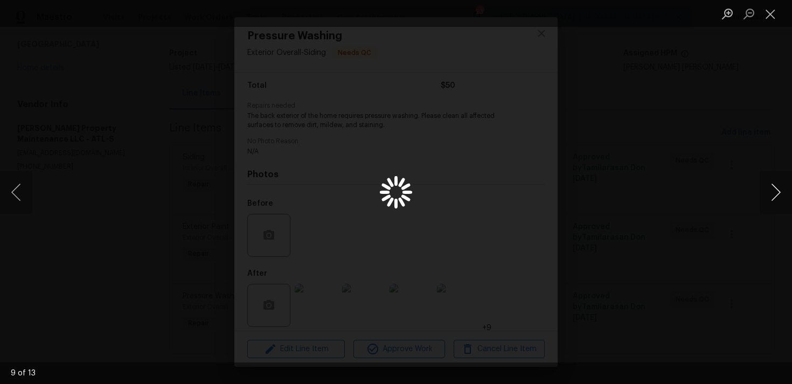
click at [776, 190] on button "Next image" at bounding box center [776, 192] width 32 height 43
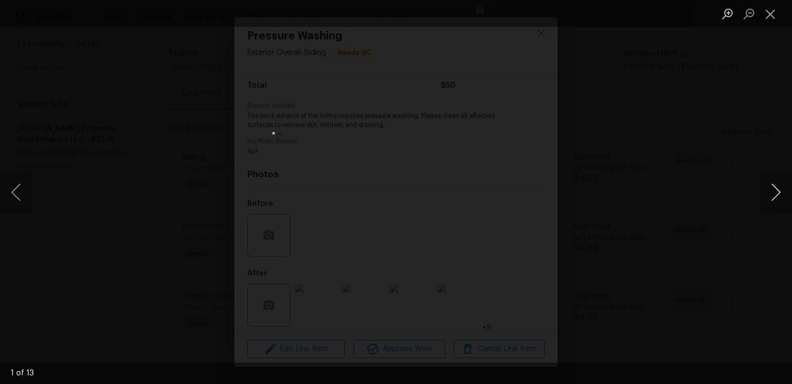
click at [776, 190] on button "Next image" at bounding box center [776, 192] width 32 height 43
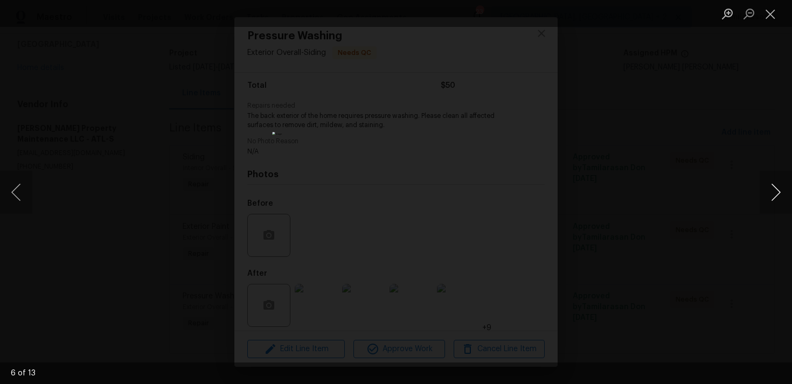
click at [776, 190] on button "Next image" at bounding box center [776, 192] width 32 height 43
click at [769, 190] on button "Next image" at bounding box center [776, 192] width 32 height 43
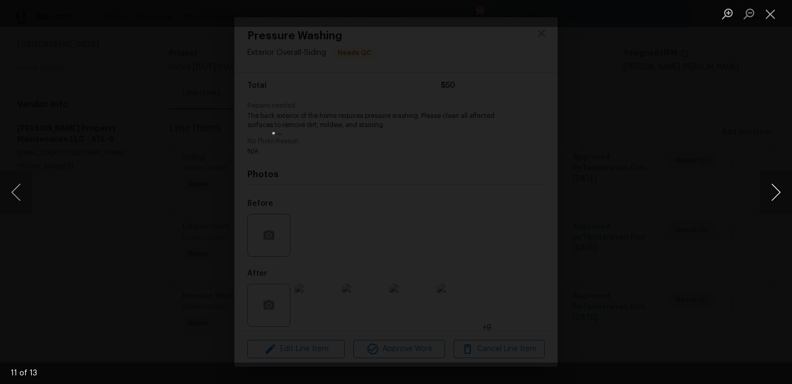
click at [769, 190] on button "Next image" at bounding box center [776, 192] width 32 height 43
click at [774, 8] on button "Close lightbox" at bounding box center [771, 13] width 22 height 19
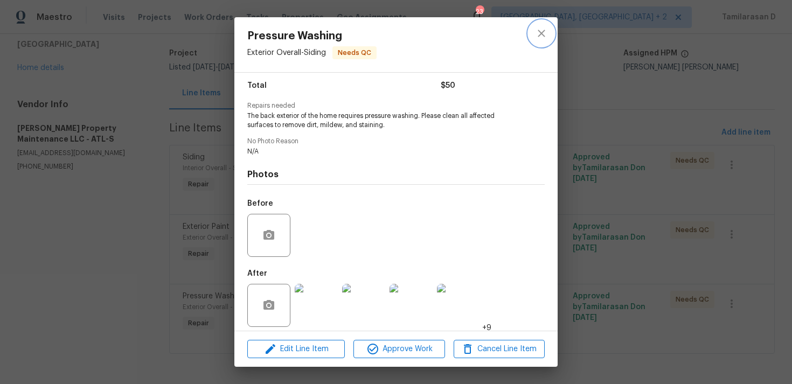
click at [535, 33] on icon "close" at bounding box center [541, 33] width 13 height 13
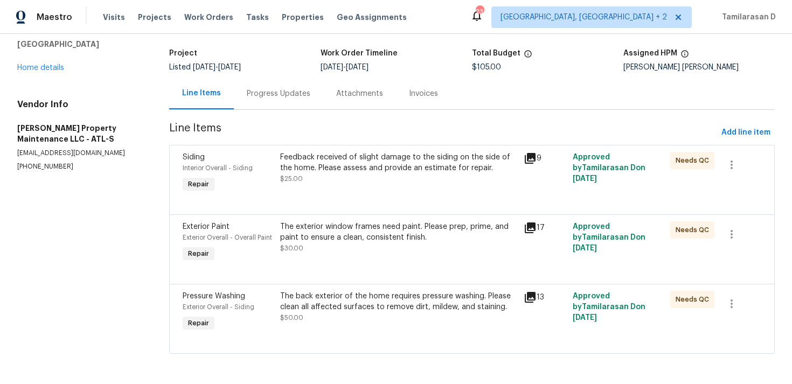
click at [365, 312] on div "The back exterior of the home requires pressure washing. Please clean all affec…" at bounding box center [399, 302] width 238 height 22
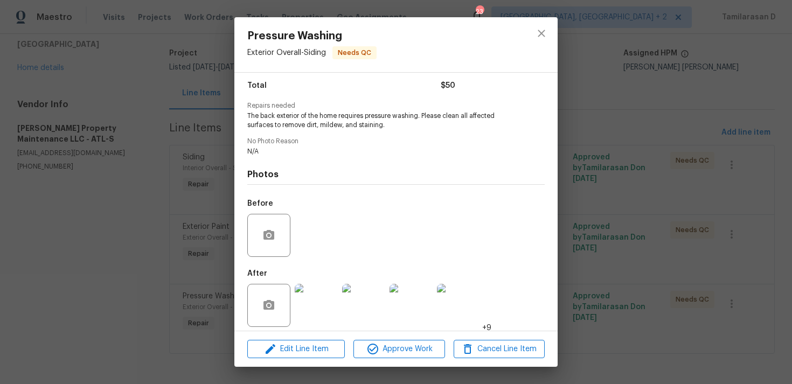
click at [163, 244] on div "Pressure Washing Exterior Overall - Siding Needs QC Vendor Glen Property Mainte…" at bounding box center [396, 192] width 792 height 384
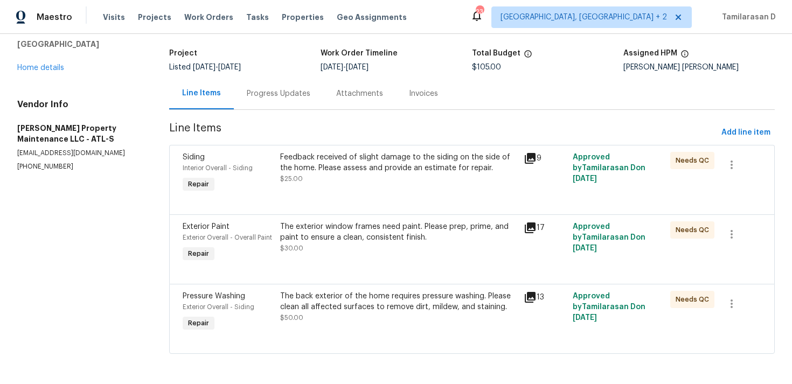
click at [262, 85] on div "Progress Updates" at bounding box center [278, 94] width 89 height 32
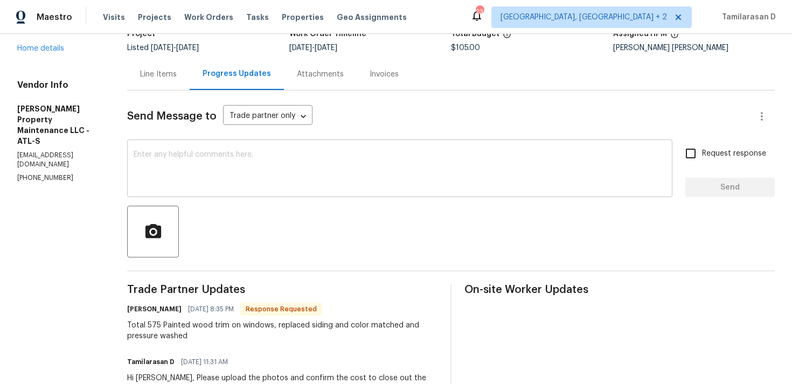
scroll to position [86, 0]
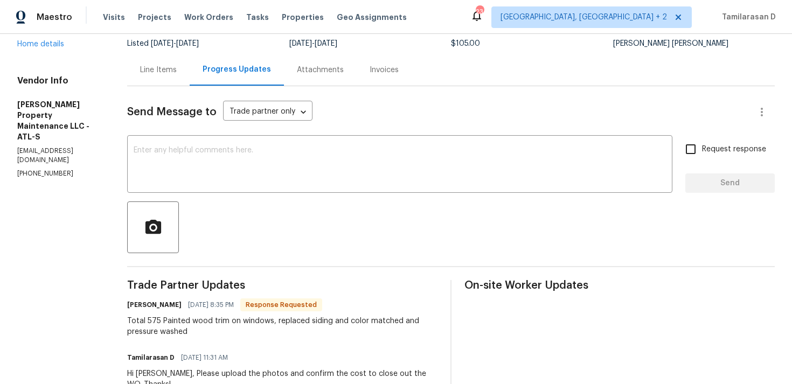
click at [282, 317] on div "Total 575 Painted wood trim on windows, replaced siding and color matched and p…" at bounding box center [282, 327] width 310 height 22
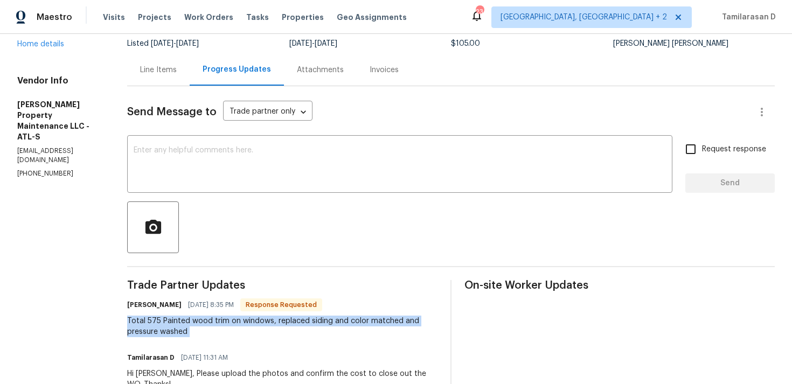
scroll to position [0, 0]
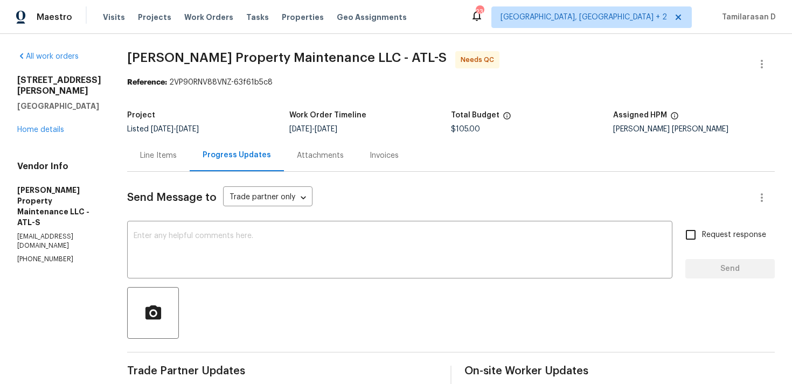
click at [150, 163] on div "Line Items" at bounding box center [158, 156] width 63 height 32
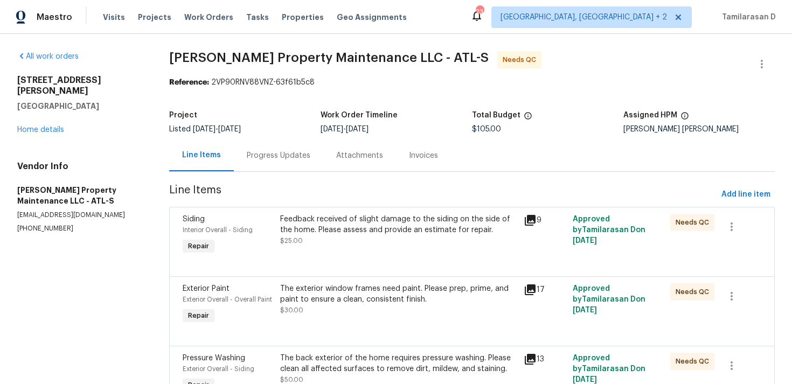
click at [264, 155] on div "Progress Updates" at bounding box center [279, 155] width 64 height 11
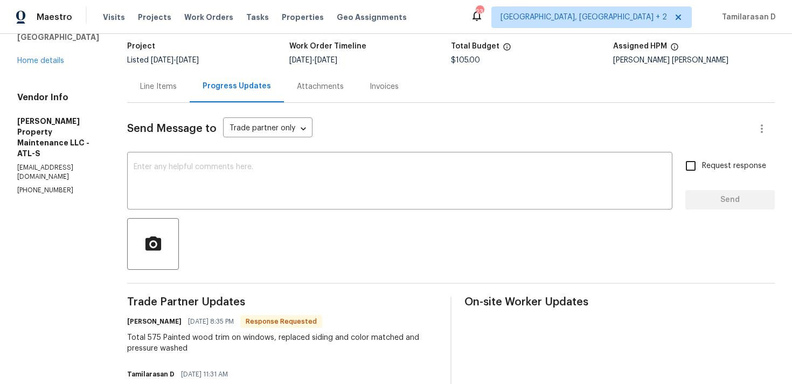
scroll to position [48, 0]
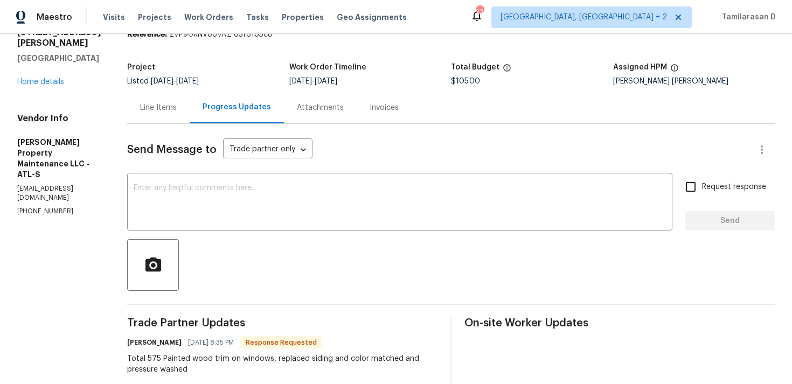
click at [177, 112] on div "Line Items" at bounding box center [158, 107] width 37 height 11
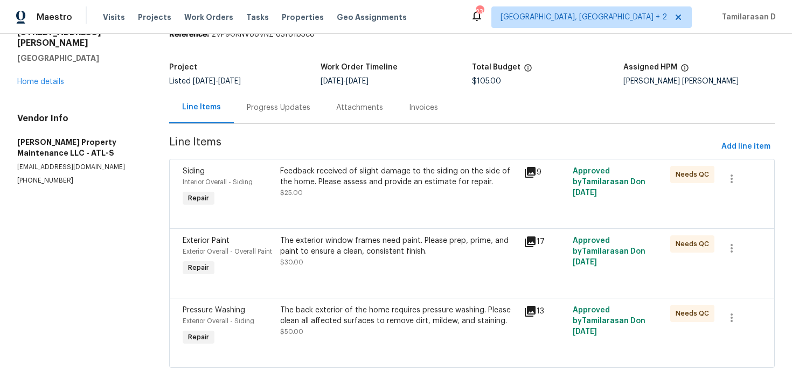
click at [335, 191] on div "Feedback received of slight damage to the siding on the side of the home. Pleas…" at bounding box center [399, 182] width 238 height 32
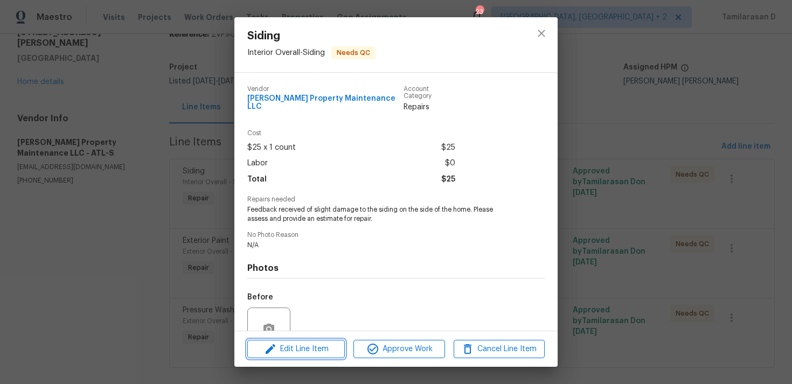
click at [292, 347] on span "Edit Line Item" at bounding box center [296, 349] width 91 height 13
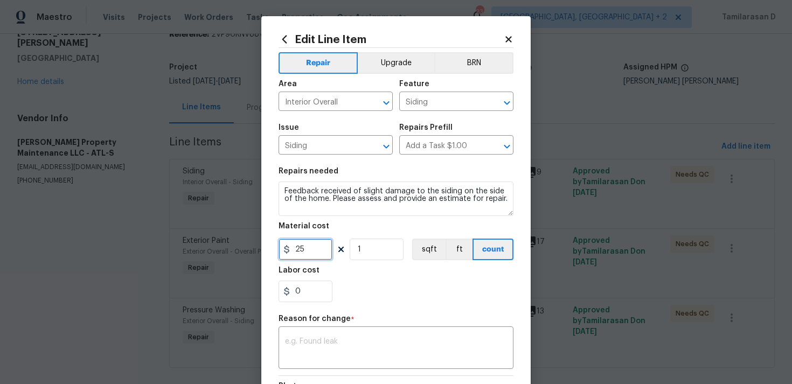
click at [302, 257] on input "25" at bounding box center [306, 250] width 54 height 22
type input "495"
click at [312, 339] on textarea at bounding box center [396, 349] width 222 height 23
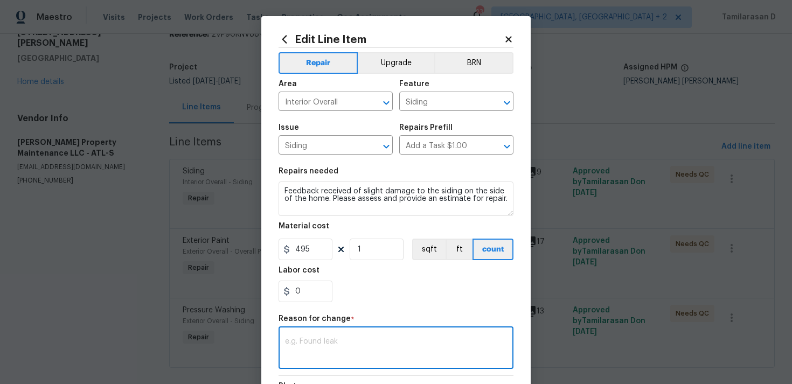
paste textarea "(TD) Updated per vendor’s final cost."
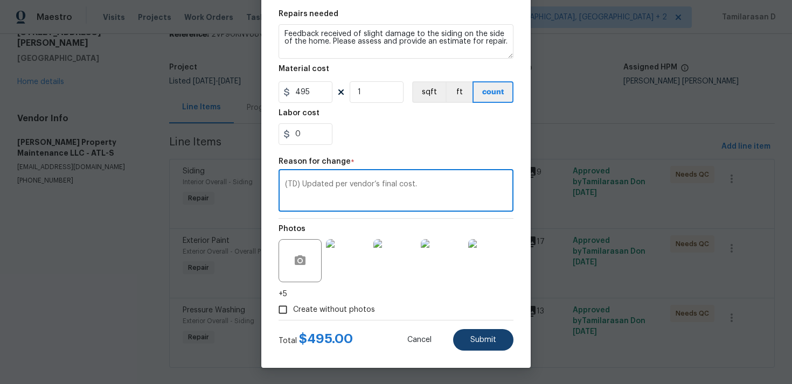
type textarea "(TD) Updated per vendor’s final cost."
click at [487, 338] on span "Submit" at bounding box center [484, 340] width 26 height 8
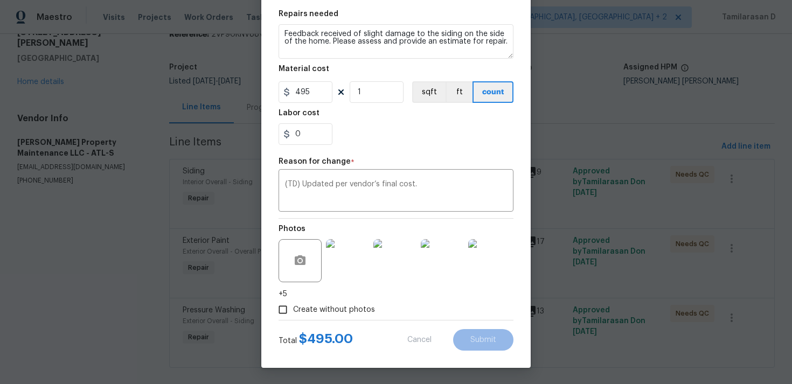
type input "25"
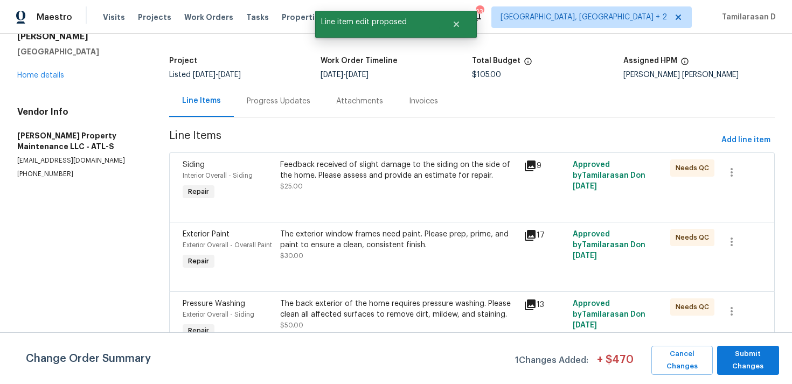
scroll to position [0, 0]
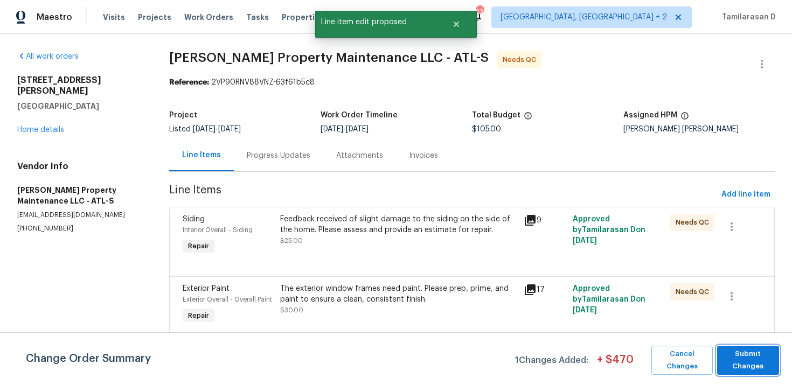
click at [756, 364] on span "Submit Changes" at bounding box center [748, 360] width 51 height 25
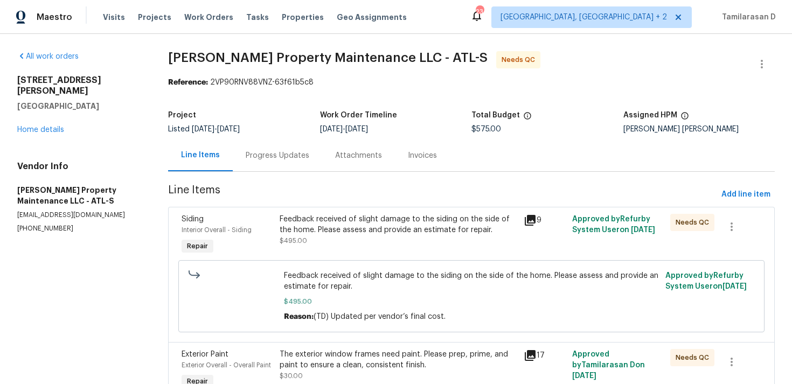
click at [263, 146] on div "Progress Updates" at bounding box center [277, 156] width 89 height 32
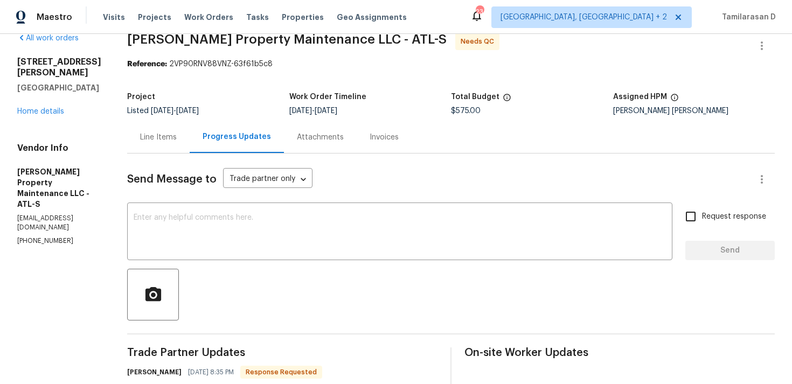
scroll to position [240, 0]
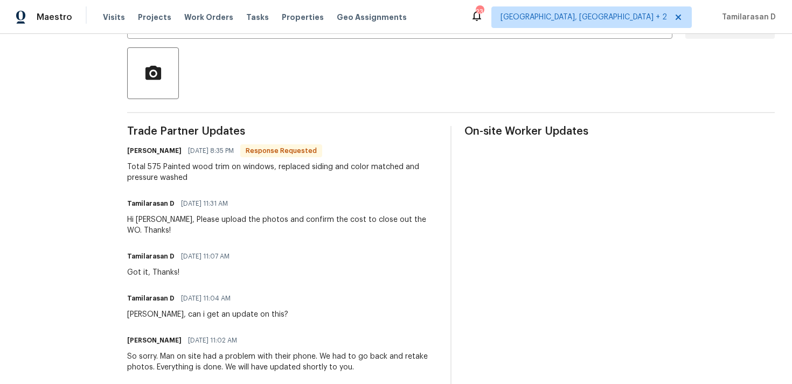
click at [206, 163] on div "Total 575 Painted wood trim on windows, replaced siding and color matched and p…" at bounding box center [282, 173] width 310 height 22
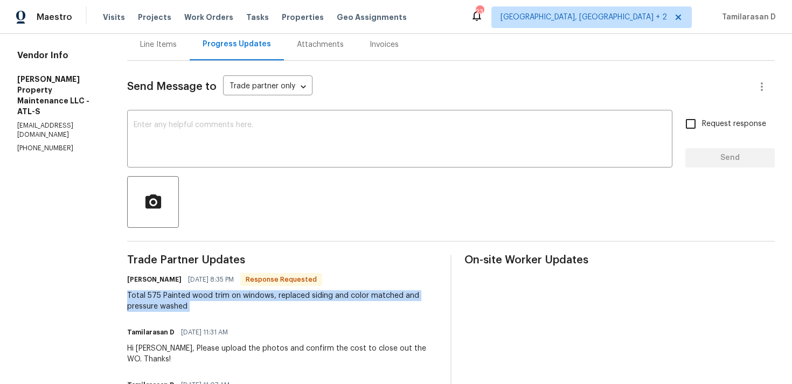
scroll to position [57, 0]
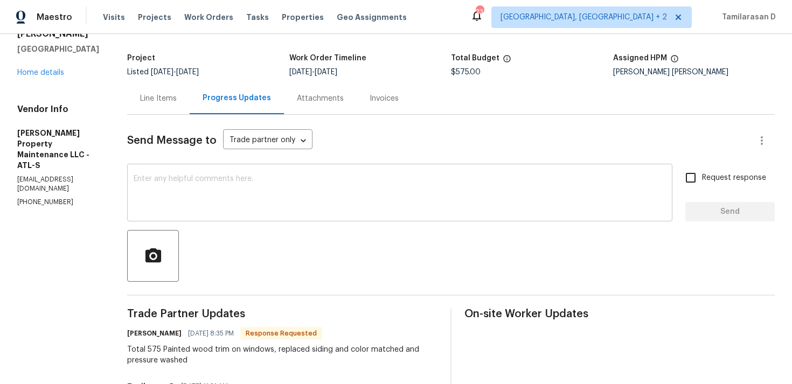
click at [182, 178] on textarea at bounding box center [400, 194] width 533 height 38
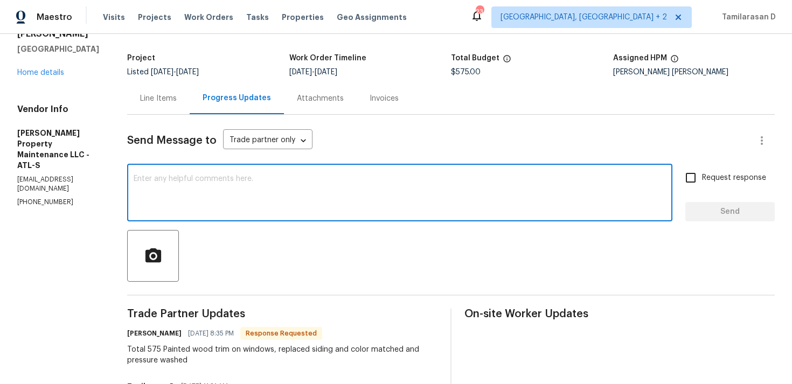
scroll to position [0, 0]
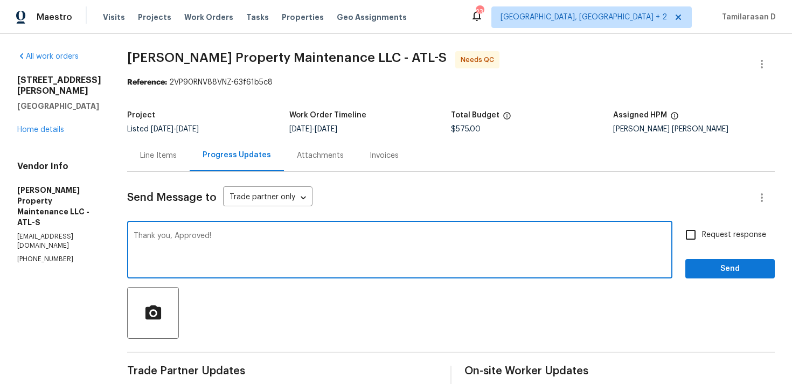
type textarea "Thank you, Approved!"
click at [704, 268] on span "Send" at bounding box center [730, 269] width 72 height 13
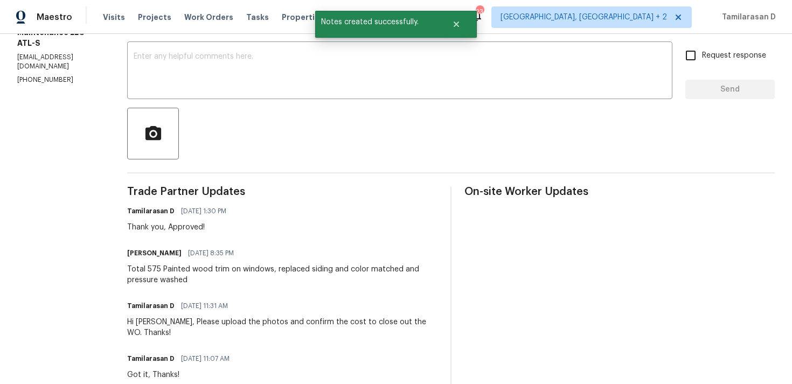
scroll to position [189, 0]
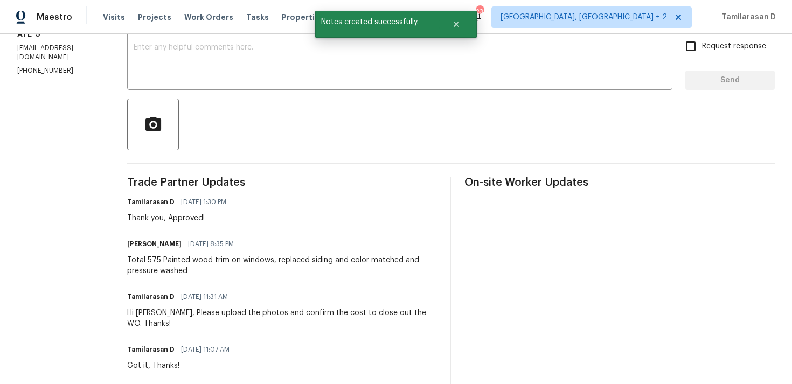
click at [251, 263] on div "Total 575 Painted wood trim on windows, replaced siding and color matched and p…" at bounding box center [282, 266] width 310 height 22
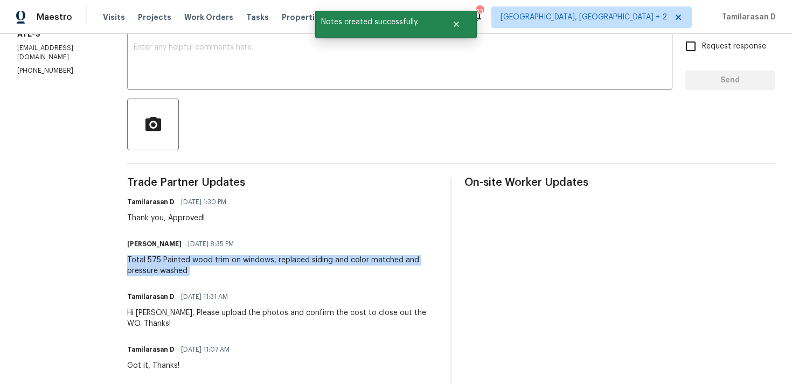
copy div "Total 575 Painted wood trim on windows, replaced siding and color matched and p…"
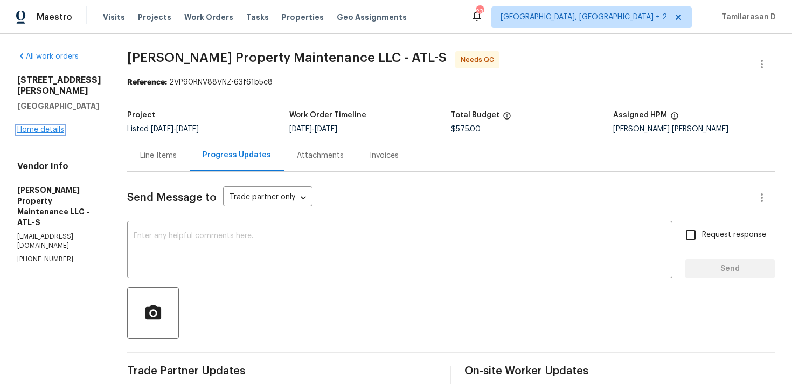
click at [45, 126] on link "Home details" at bounding box center [40, 130] width 47 height 8
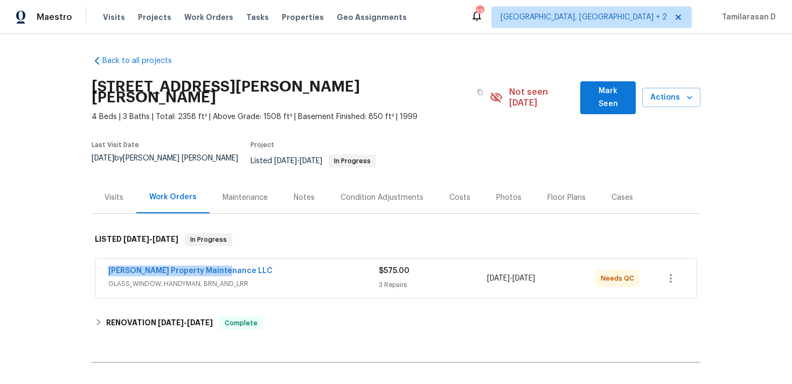
drag, startPoint x: 229, startPoint y: 248, endPoint x: 107, endPoint y: 248, distance: 121.8
click at [107, 259] on div "Glen Property Maintenance LLC GLASS_WINDOW, HANDYMAN, BRN_AND_LRR $575.00 3 Rep…" at bounding box center [396, 278] width 602 height 39
copy link "Glen Property Maintenance LLC"
click at [174, 266] on span "Glen Property Maintenance LLC" at bounding box center [190, 271] width 164 height 11
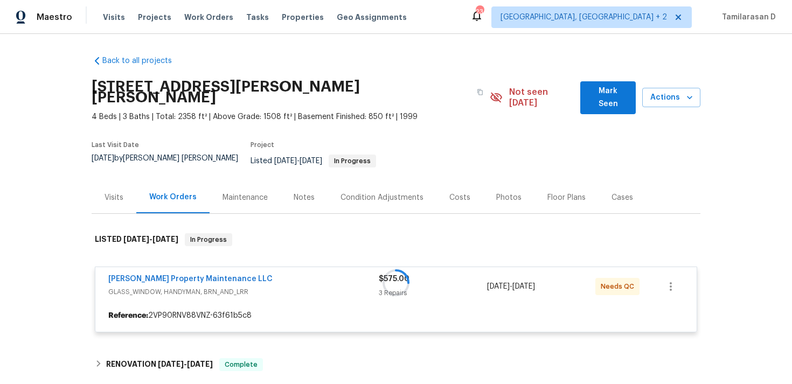
click at [169, 260] on div at bounding box center [396, 283] width 609 height 121
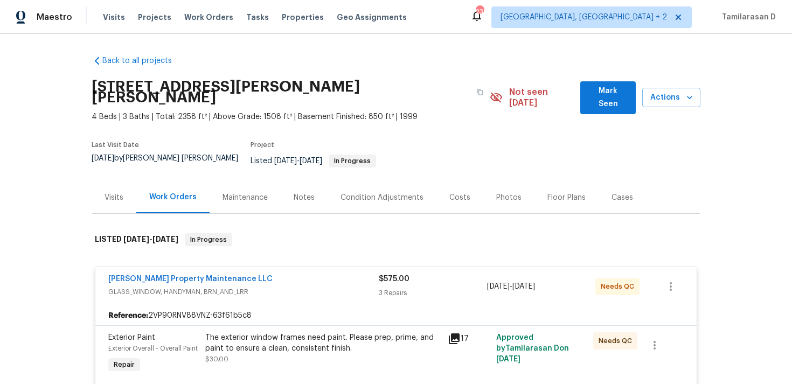
click at [165, 274] on span "Glen Property Maintenance LLC" at bounding box center [190, 279] width 164 height 11
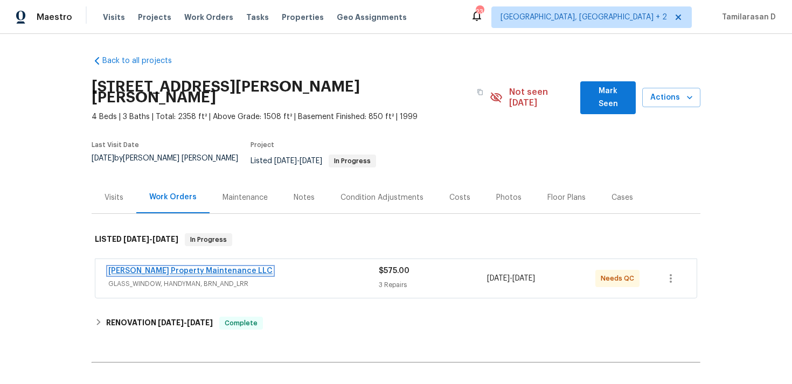
click at [176, 267] on link "Glen Property Maintenance LLC" at bounding box center [190, 271] width 164 height 8
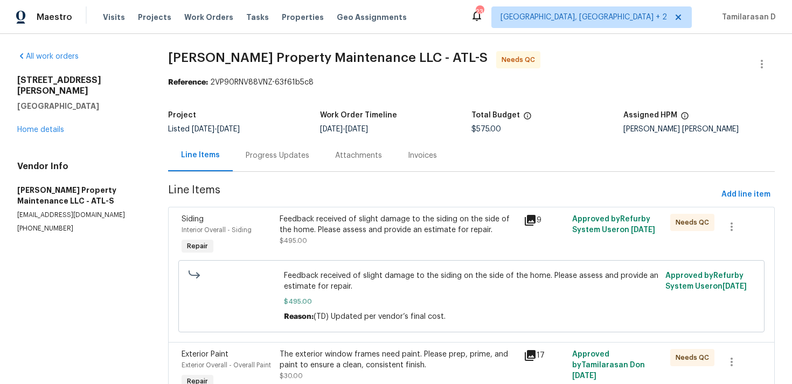
click at [250, 161] on div "Progress Updates" at bounding box center [277, 156] width 89 height 32
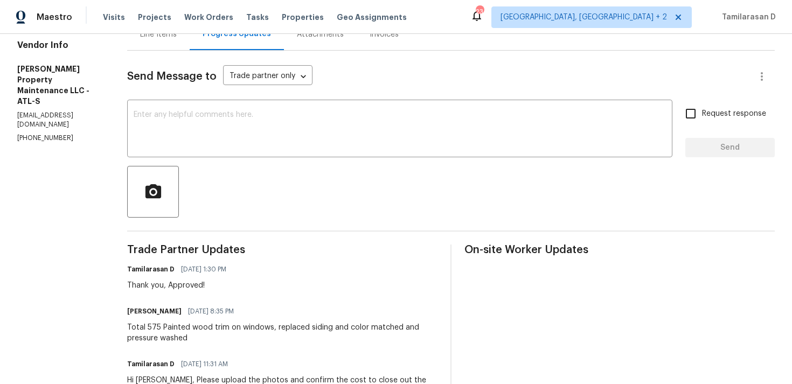
scroll to position [43, 0]
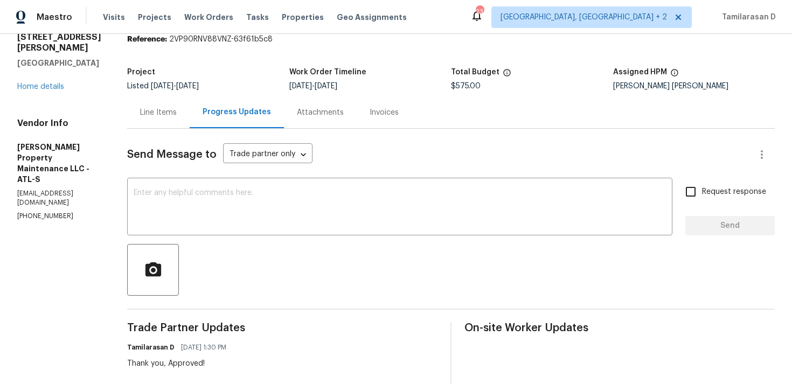
click at [161, 114] on div "Line Items" at bounding box center [158, 112] width 37 height 11
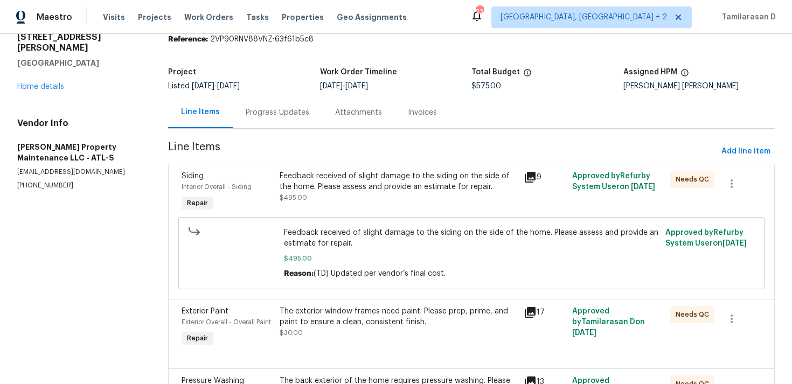
scroll to position [129, 0]
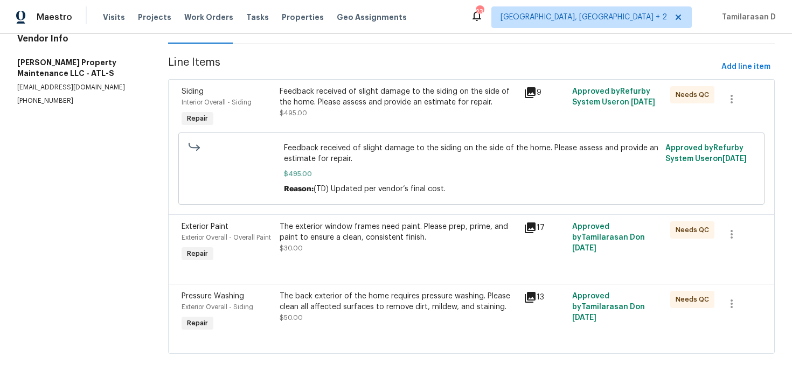
click at [315, 106] on div "Feedback received of slight damage to the siding on the side of the home. Pleas…" at bounding box center [399, 97] width 238 height 22
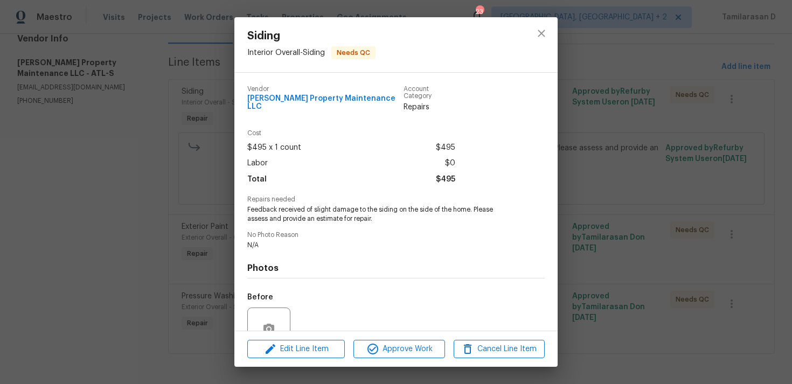
click at [285, 206] on span "Feedback received of slight damage to the siding on the side of the home. Pleas…" at bounding box center [381, 214] width 268 height 18
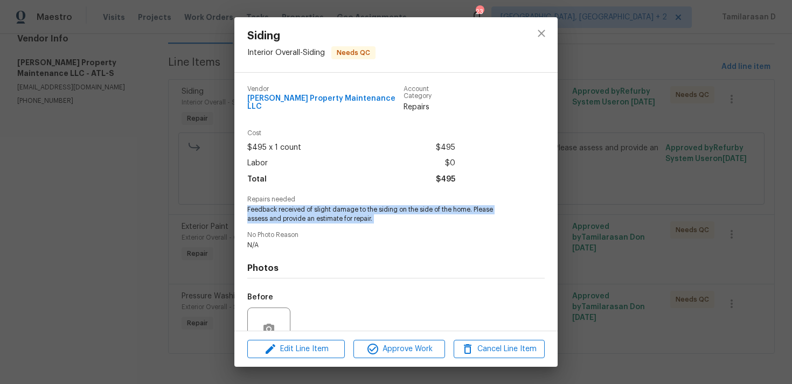
copy span "Feedback received of slight damage to the siding on the side of the home. Pleas…"
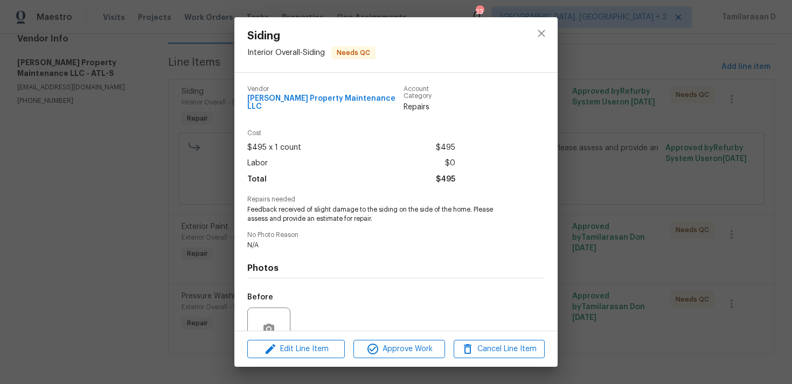
click at [177, 170] on div "Siding Interior Overall - Siding Needs QC Vendor Glen Property Maintenance LLC …" at bounding box center [396, 192] width 792 height 384
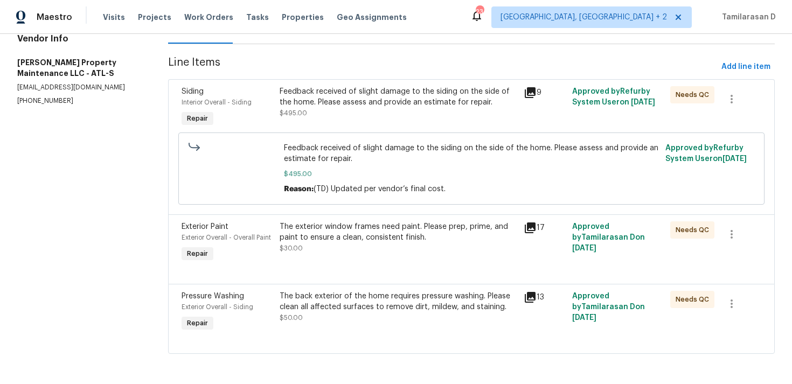
scroll to position [0, 0]
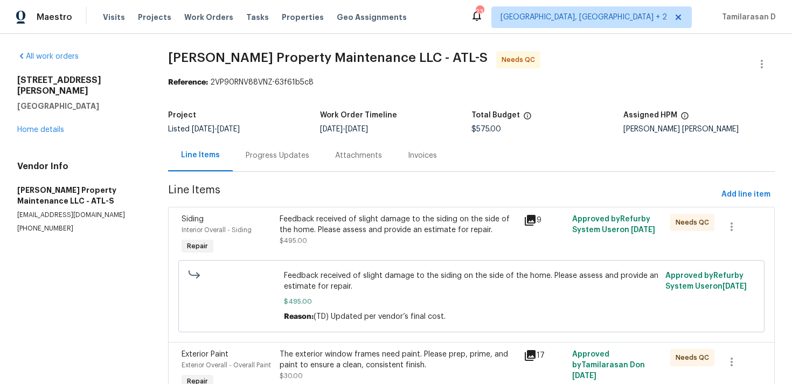
click at [268, 141] on div "Progress Updates" at bounding box center [277, 156] width 89 height 32
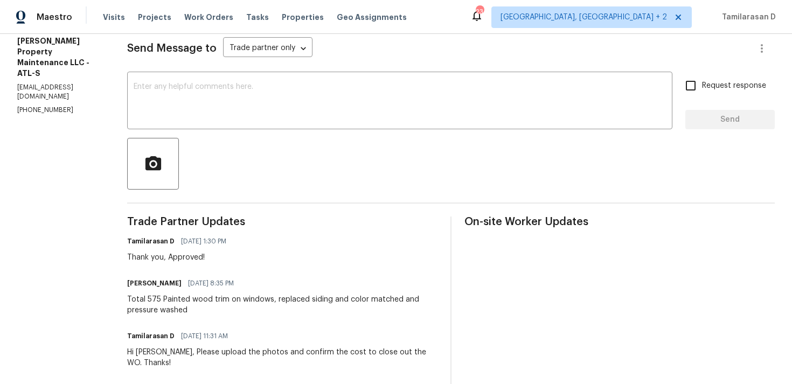
scroll to position [272, 0]
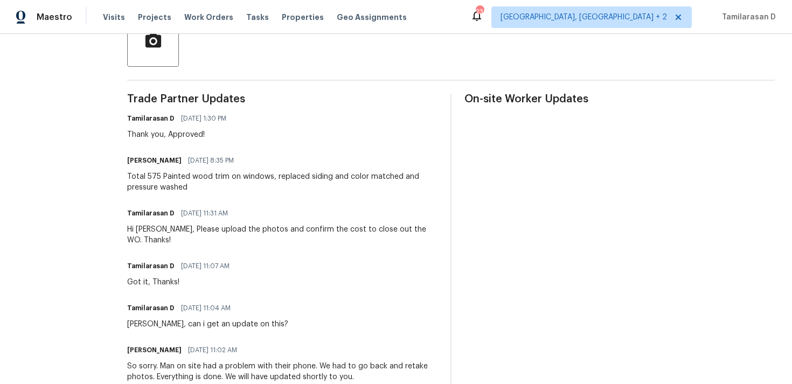
click at [173, 186] on div "Total 575 Painted wood trim on windows, replaced siding and color matched and p…" at bounding box center [282, 182] width 310 height 22
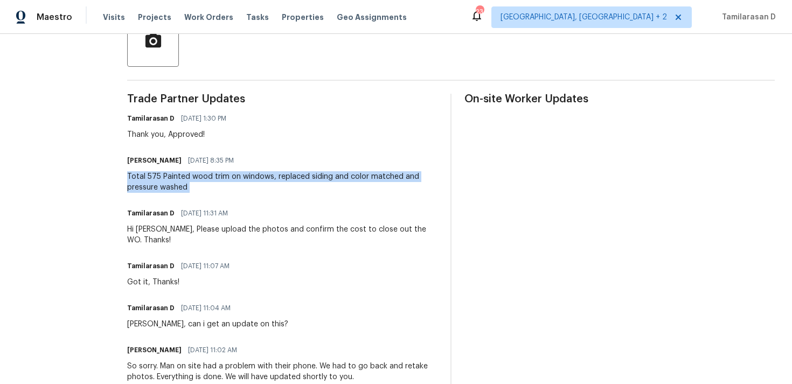
copy div "Total 575 Painted wood trim on windows, replaced siding and color matched and p…"
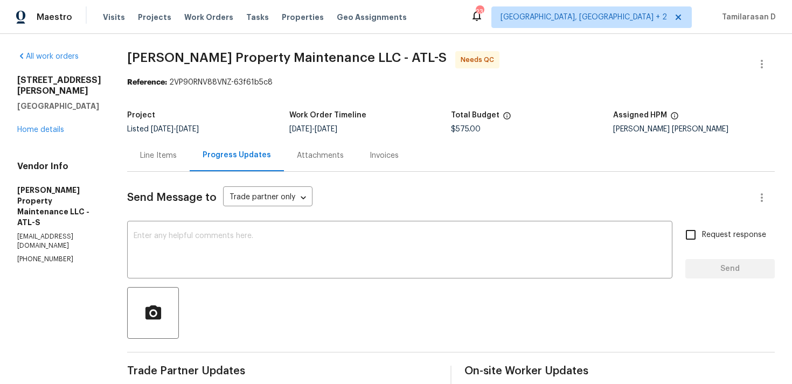
click at [152, 146] on div "Line Items" at bounding box center [158, 156] width 63 height 32
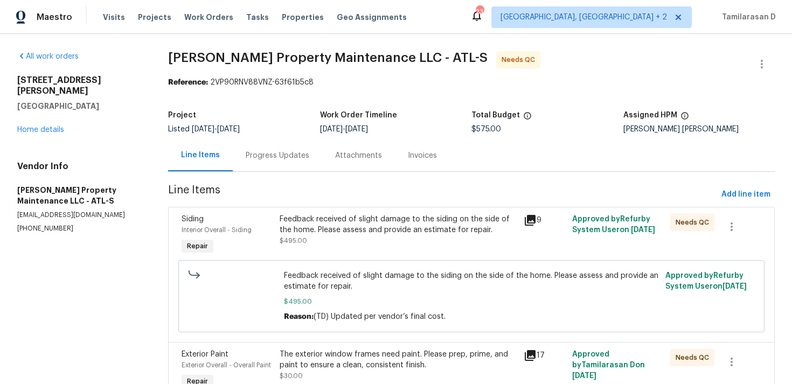
click at [363, 221] on div "Feedback received of slight damage to the siding on the side of the home. Pleas…" at bounding box center [399, 225] width 238 height 22
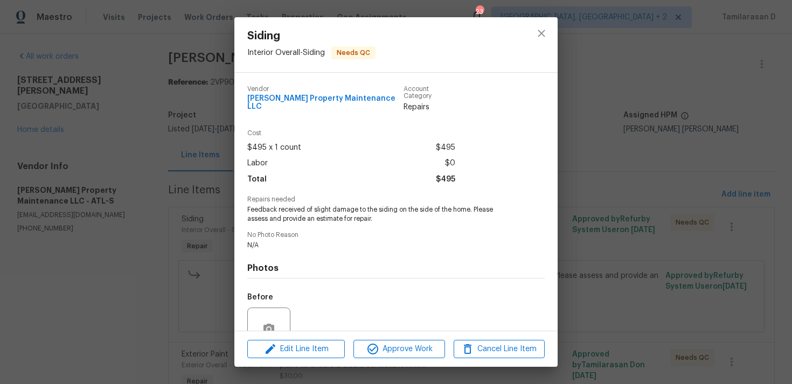
scroll to position [94, 0]
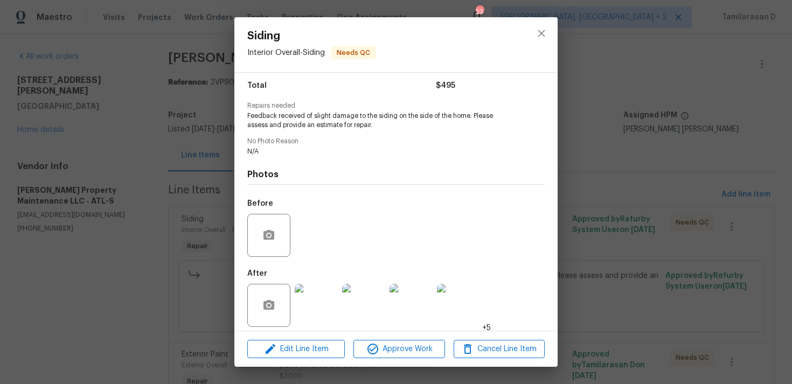
click at [329, 278] on div at bounding box center [316, 306] width 47 height 56
click at [327, 287] on img at bounding box center [316, 305] width 43 height 43
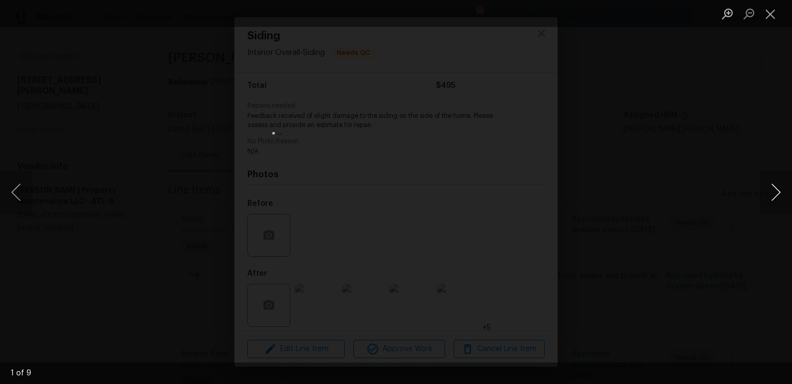
click at [774, 195] on button "Next image" at bounding box center [776, 192] width 32 height 43
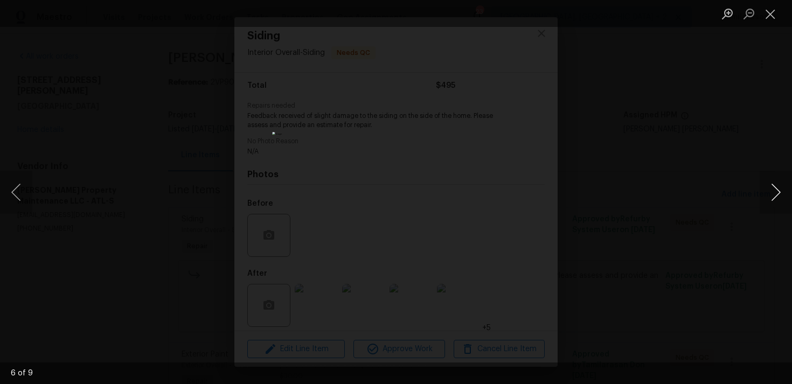
click at [774, 195] on button "Next image" at bounding box center [776, 192] width 32 height 43
click at [768, 24] on li "Lightbox" at bounding box center [771, 13] width 22 height 27
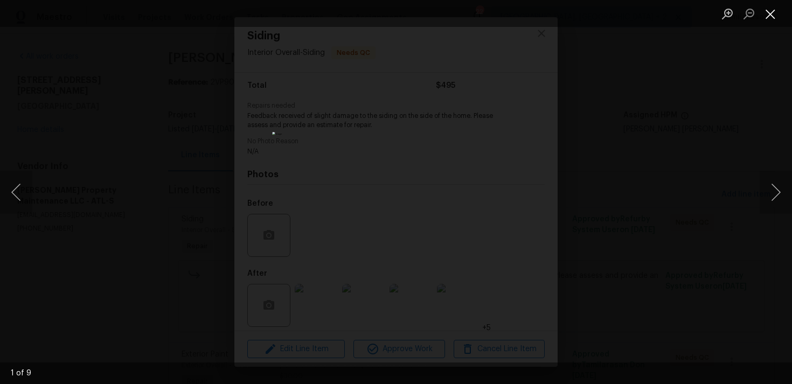
click at [771, 11] on button "Close lightbox" at bounding box center [771, 13] width 22 height 19
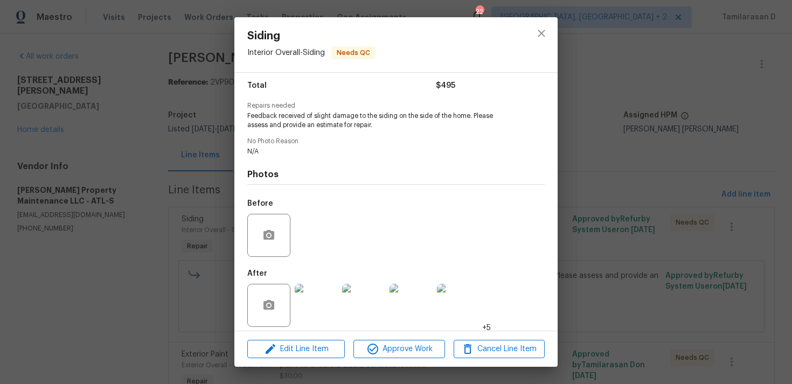
click at [321, 278] on div at bounding box center [316, 306] width 47 height 56
click at [320, 289] on img at bounding box center [316, 305] width 43 height 43
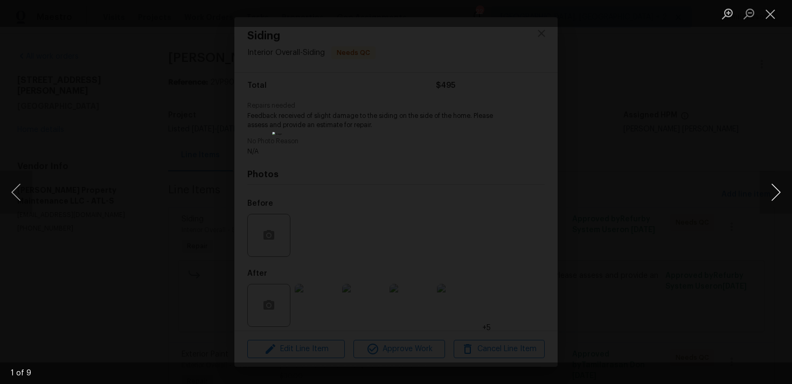
click at [770, 187] on button "Next image" at bounding box center [776, 192] width 32 height 43
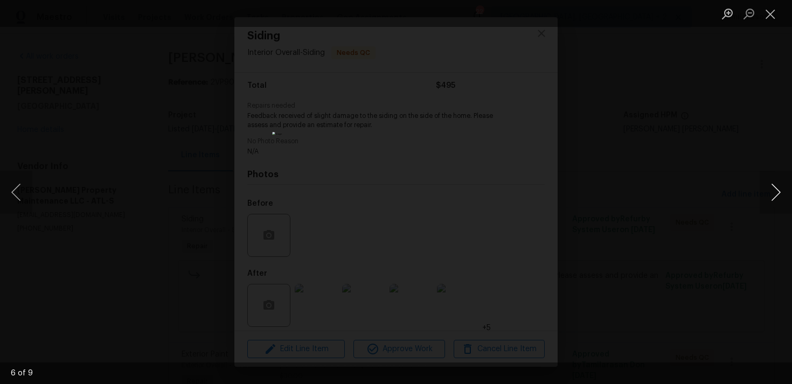
click at [770, 187] on button "Next image" at bounding box center [776, 192] width 32 height 43
click at [776, 192] on button "Next image" at bounding box center [776, 192] width 32 height 43
click at [19, 192] on button "Previous image" at bounding box center [16, 192] width 32 height 43
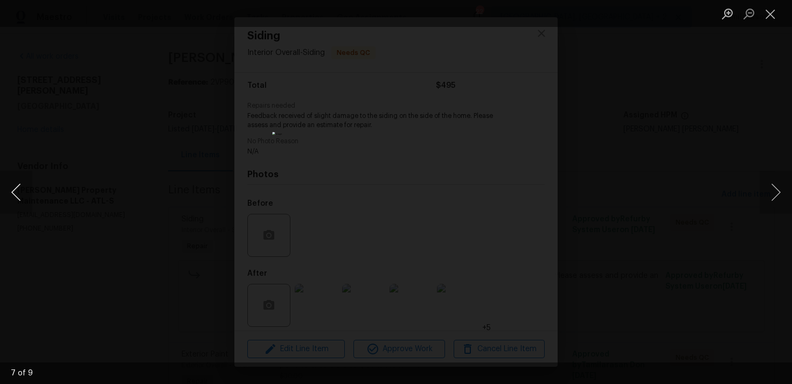
click at [19, 192] on button "Previous image" at bounding box center [16, 192] width 32 height 43
click at [771, 17] on button "Close lightbox" at bounding box center [771, 13] width 22 height 19
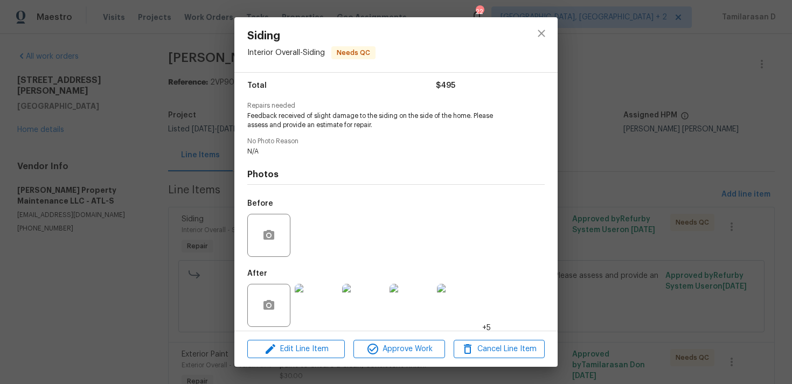
click at [189, 241] on div "Siding Interior Overall - Siding Needs QC Vendor Glen Property Maintenance LLC …" at bounding box center [396, 192] width 792 height 384
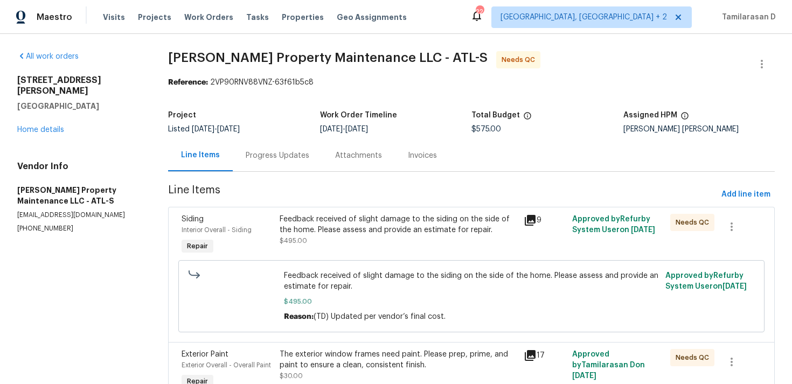
scroll to position [129, 0]
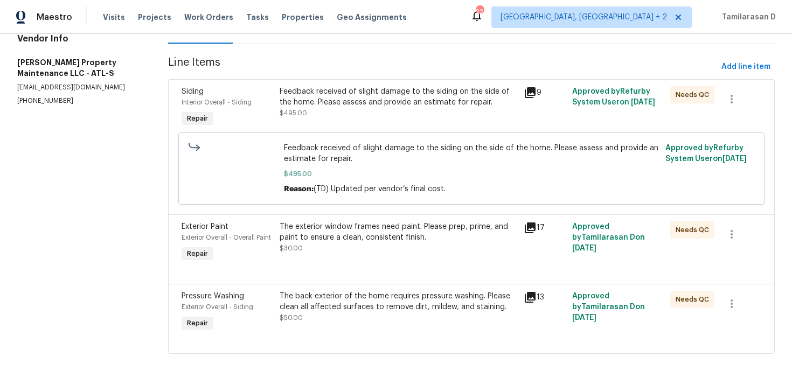
click at [349, 241] on div "The exterior window frames need paint. Please prep, prime, and paint to ensure …" at bounding box center [399, 233] width 238 height 22
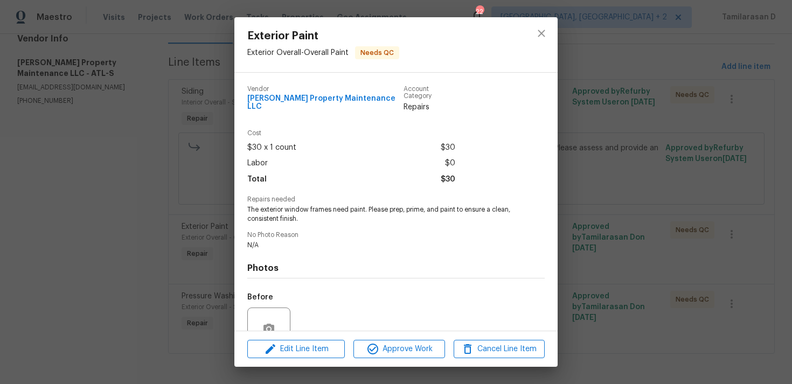
scroll to position [94, 0]
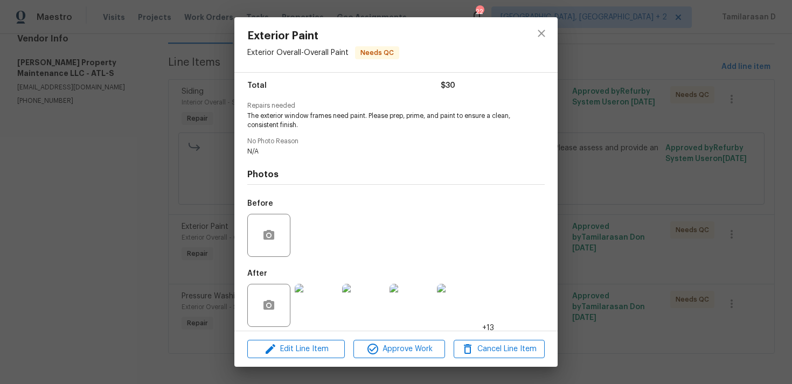
click at [307, 295] on img at bounding box center [316, 305] width 43 height 43
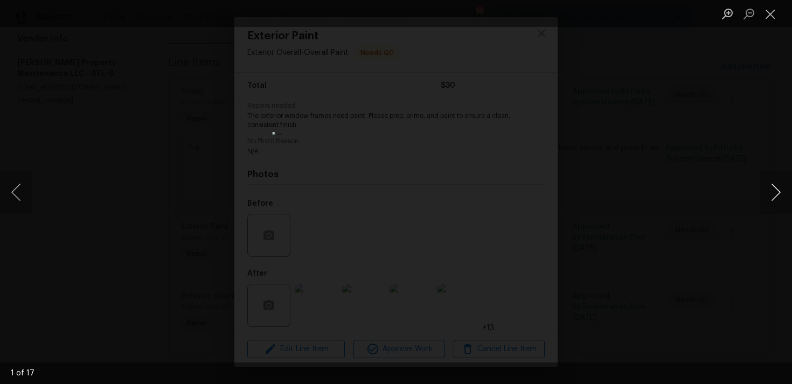
click at [775, 195] on button "Next image" at bounding box center [776, 192] width 32 height 43
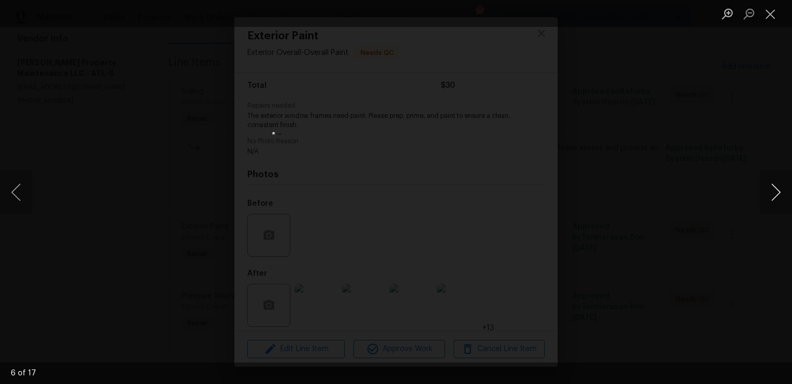
click at [775, 195] on button "Next image" at bounding box center [776, 192] width 32 height 43
click at [772, 190] on button "Next image" at bounding box center [776, 192] width 32 height 43
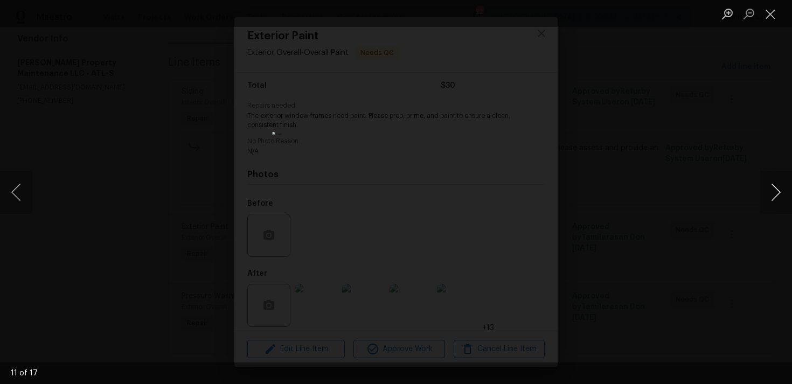
click at [772, 190] on button "Next image" at bounding box center [776, 192] width 32 height 43
click at [782, 188] on button "Next image" at bounding box center [776, 192] width 32 height 43
click at [775, 189] on button "Next image" at bounding box center [776, 192] width 32 height 43
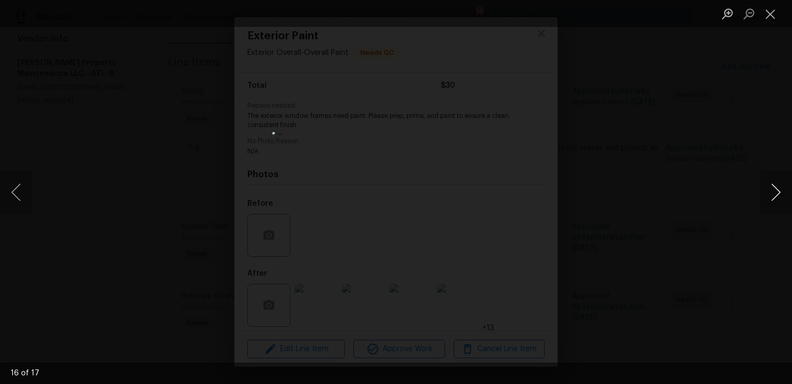
click at [775, 189] on button "Next image" at bounding box center [776, 192] width 32 height 43
click at [780, 192] on button "Next image" at bounding box center [776, 192] width 32 height 43
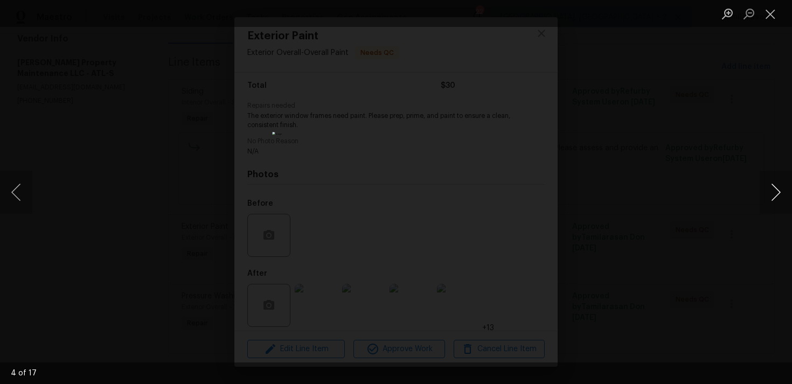
click at [780, 192] on button "Next image" at bounding box center [776, 192] width 32 height 43
click at [765, 15] on button "Close lightbox" at bounding box center [771, 13] width 22 height 19
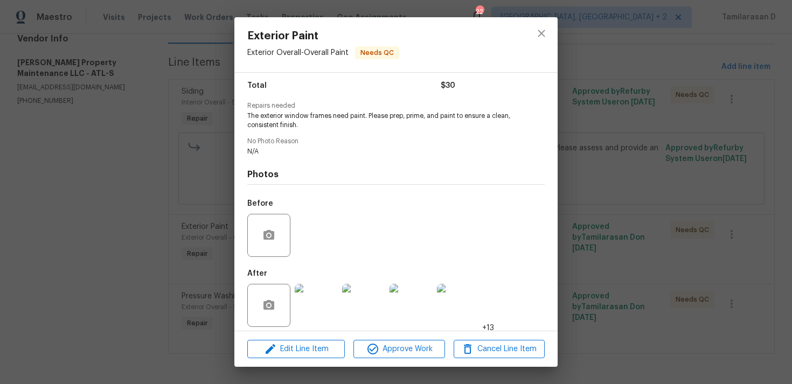
click at [593, 190] on div "Exterior Paint Exterior Overall - Overall Paint Needs QC Vendor Glen Property M…" at bounding box center [396, 192] width 792 height 384
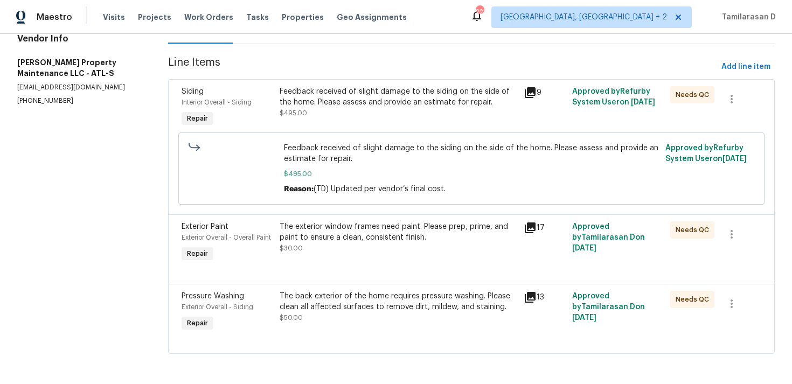
click at [405, 307] on div "The back exterior of the home requires pressure washing. Please clean all affec…" at bounding box center [399, 302] width 238 height 22
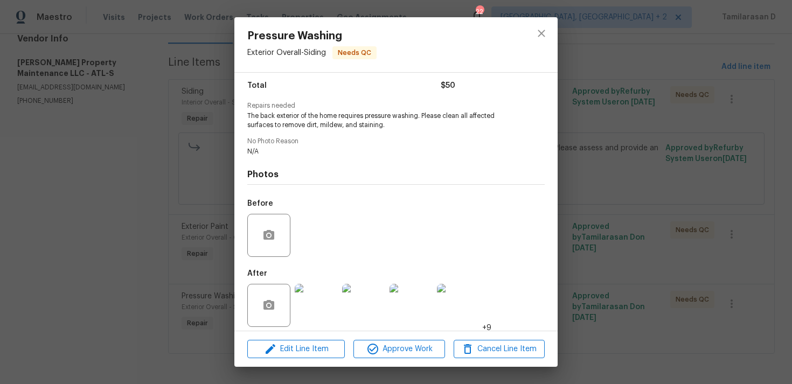
click at [316, 288] on img at bounding box center [316, 305] width 43 height 43
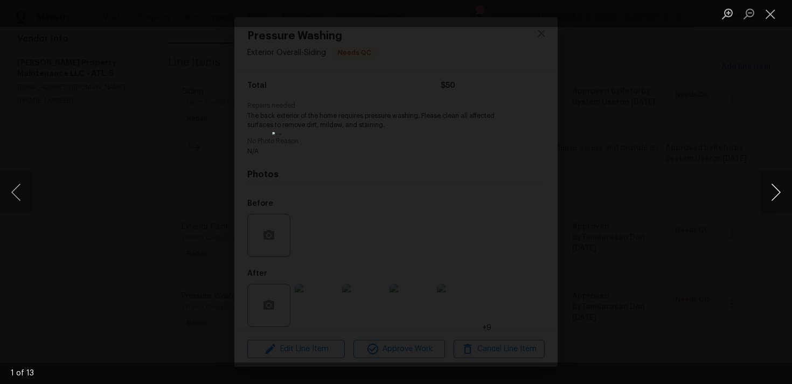
click at [780, 192] on button "Next image" at bounding box center [776, 192] width 32 height 43
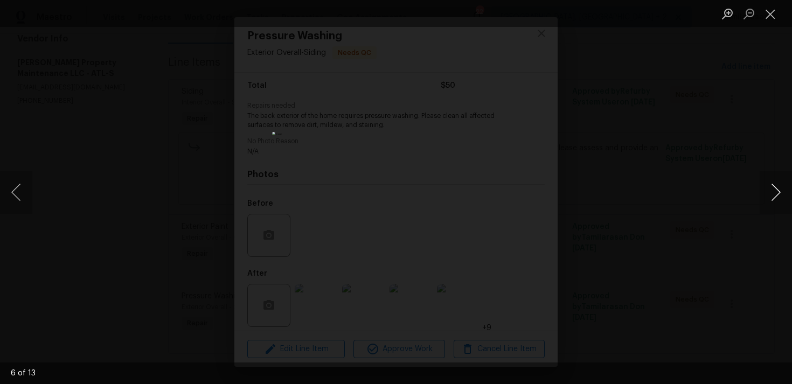
click at [780, 192] on button "Next image" at bounding box center [776, 192] width 32 height 43
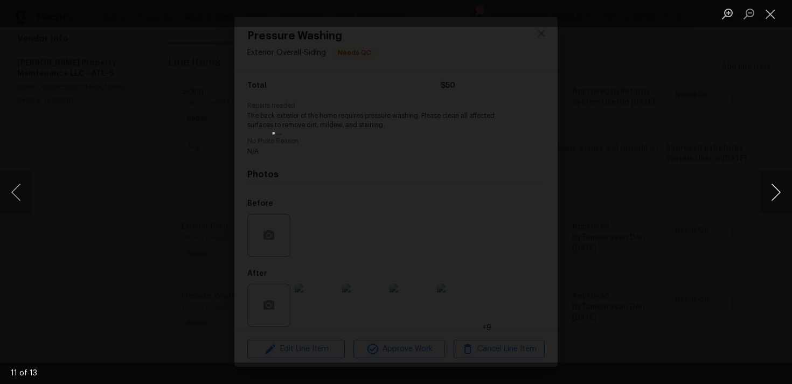
click at [780, 192] on button "Next image" at bounding box center [776, 192] width 32 height 43
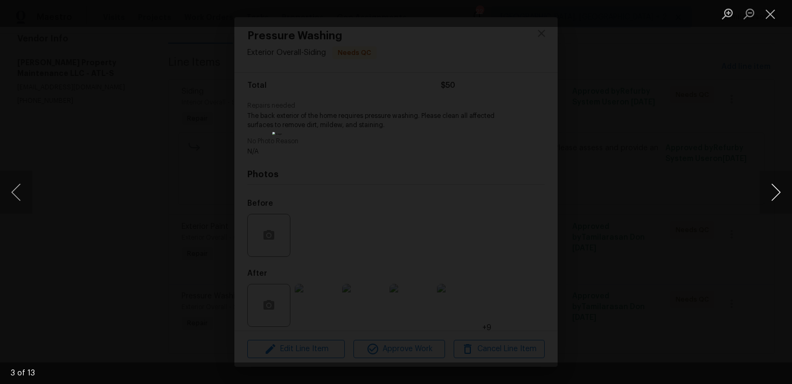
click at [780, 192] on button "Next image" at bounding box center [776, 192] width 32 height 43
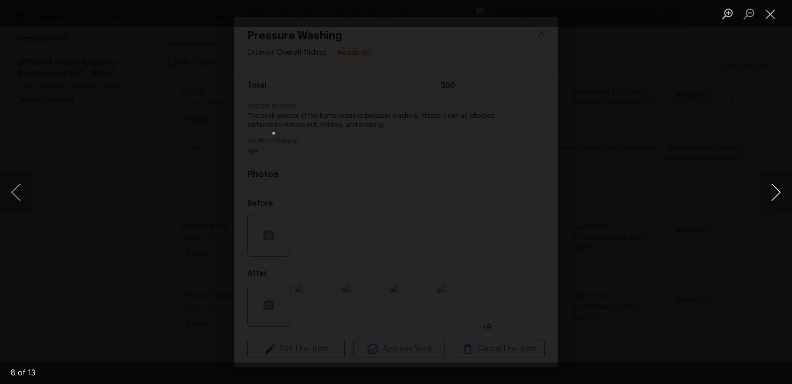
click at [780, 192] on button "Next image" at bounding box center [776, 192] width 32 height 43
click at [771, 11] on button "Close lightbox" at bounding box center [771, 13] width 22 height 19
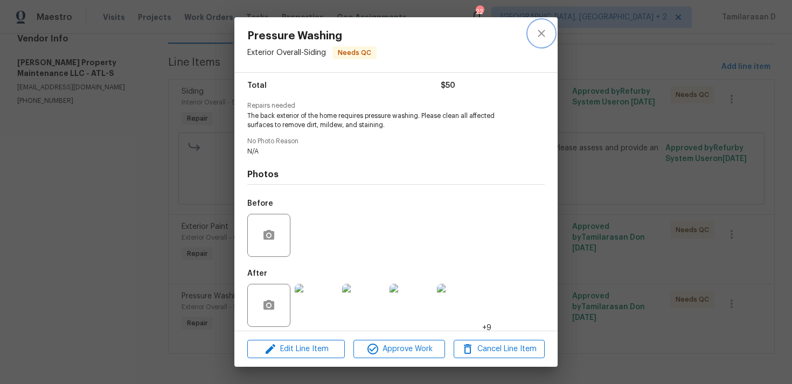
click at [543, 32] on icon "close" at bounding box center [541, 33] width 13 height 13
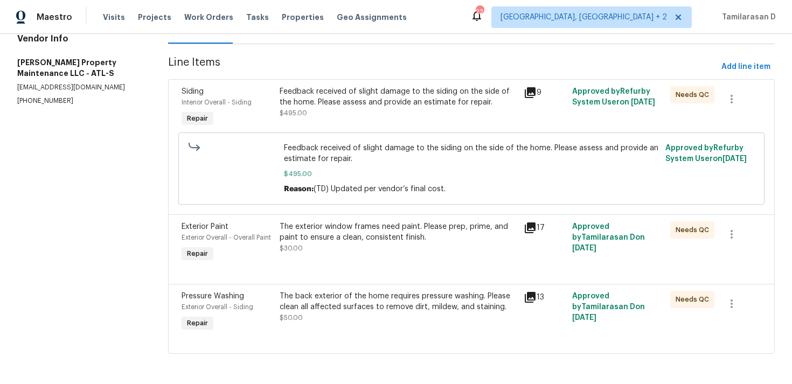
scroll to position [0, 0]
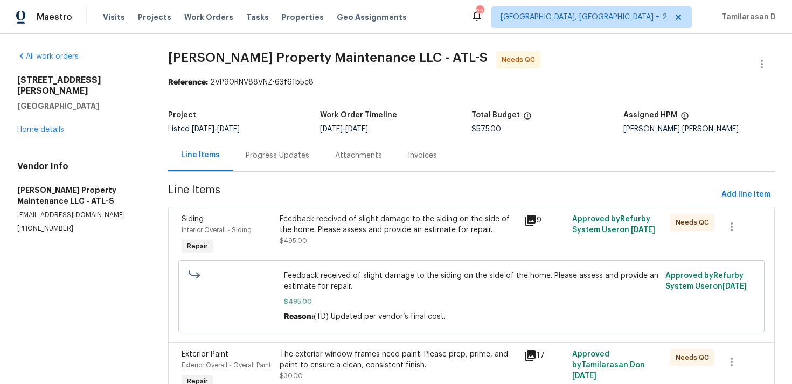
click at [243, 146] on div "Progress Updates" at bounding box center [277, 156] width 89 height 32
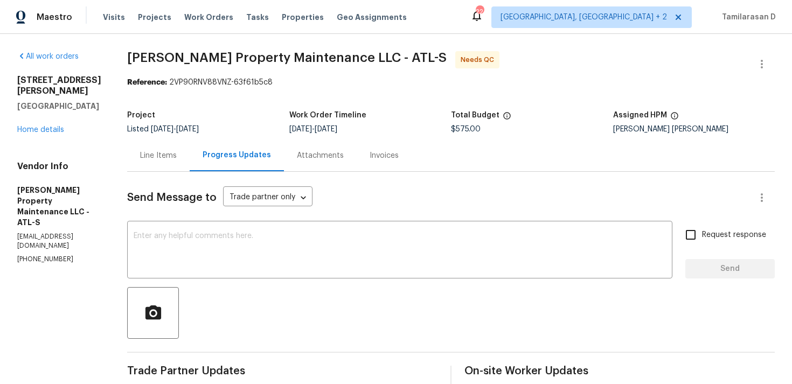
click at [165, 168] on div "Line Items" at bounding box center [158, 156] width 63 height 32
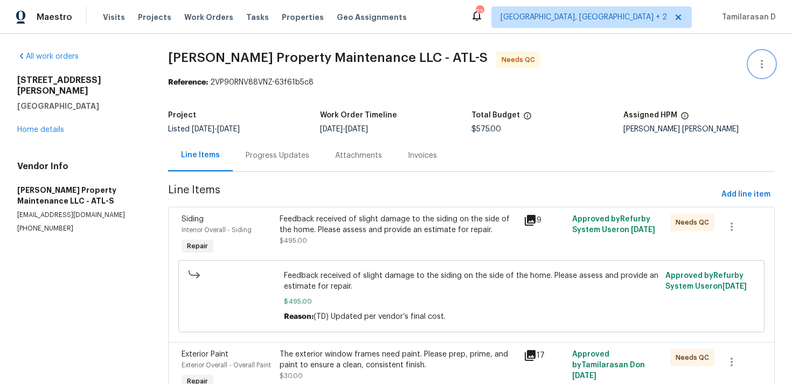
click at [765, 63] on icon "button" at bounding box center [762, 64] width 13 height 13
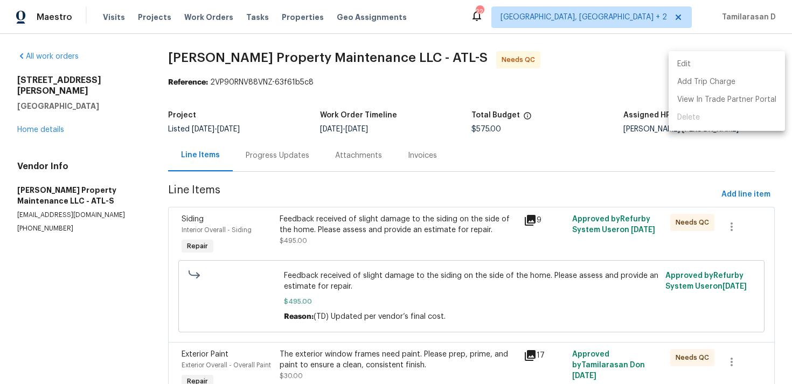
click at [713, 65] on li "Edit" at bounding box center [727, 65] width 116 height 18
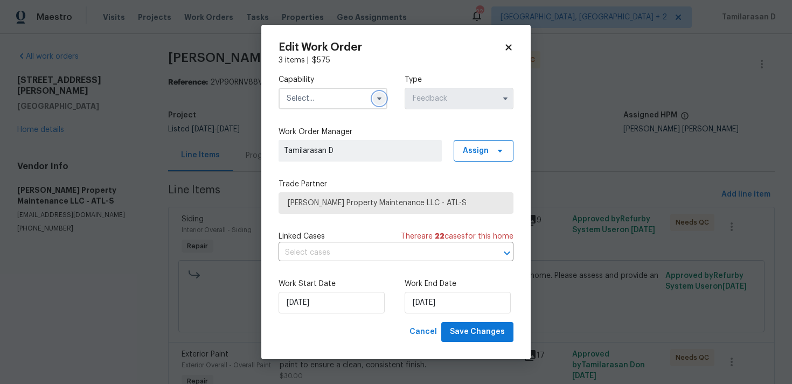
click at [381, 100] on icon "button" at bounding box center [379, 98] width 9 height 9
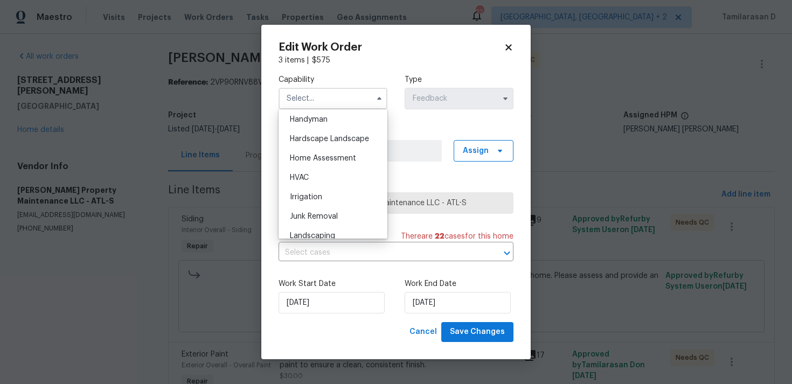
scroll to position [543, 0]
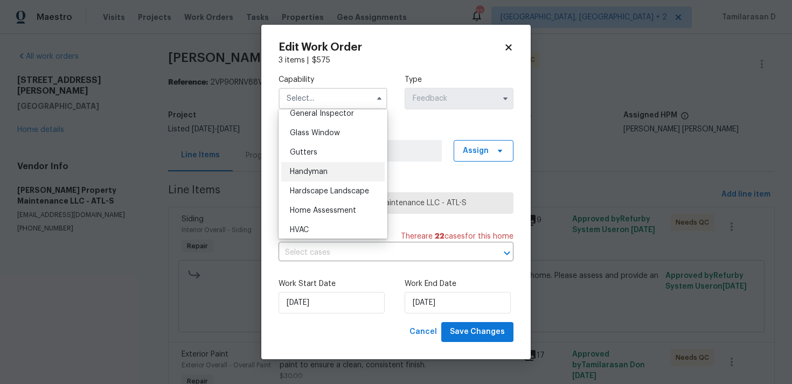
click at [319, 168] on span "Handyman" at bounding box center [309, 172] width 38 height 8
type input "Handyman"
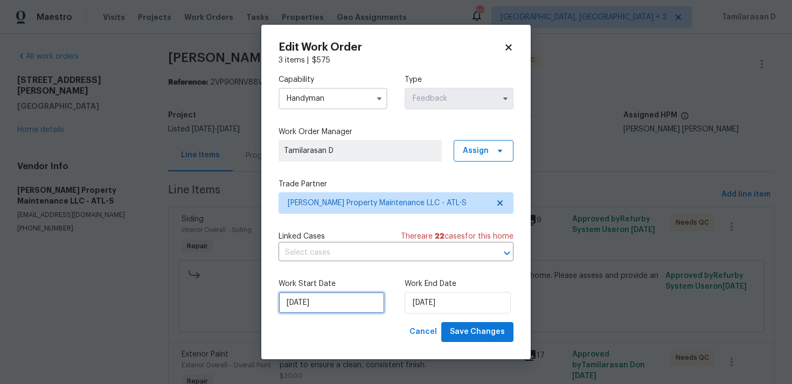
click at [332, 302] on input "14/08/2025" at bounding box center [332, 303] width 106 height 22
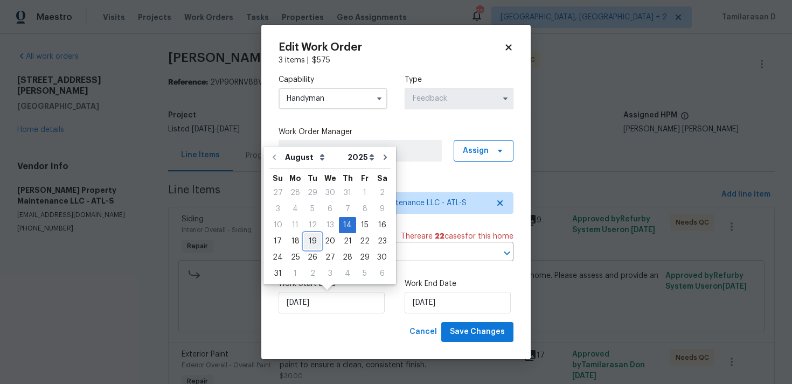
click at [308, 241] on div "19" at bounding box center [312, 241] width 17 height 15
type input "19/08/2025"
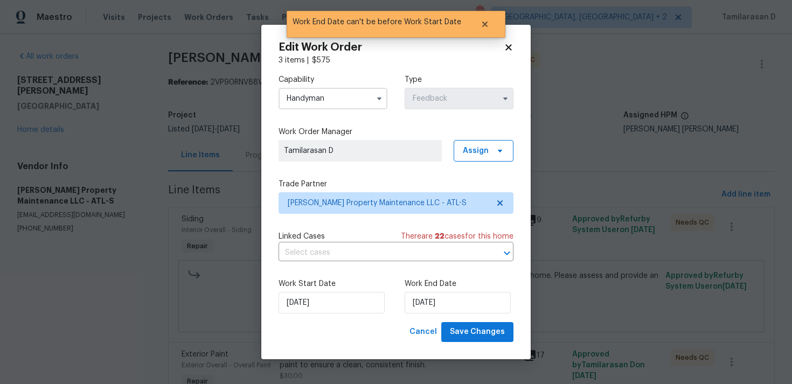
click at [436, 292] on div "Work End Date 19/08/2025" at bounding box center [459, 296] width 109 height 35
click at [434, 301] on input "19/08/2025" at bounding box center [458, 303] width 106 height 22
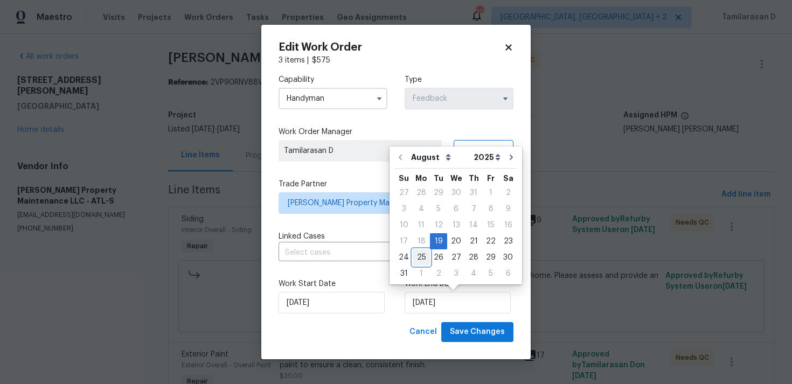
click at [418, 256] on div "25" at bounding box center [421, 257] width 17 height 15
type input "25/08/2025"
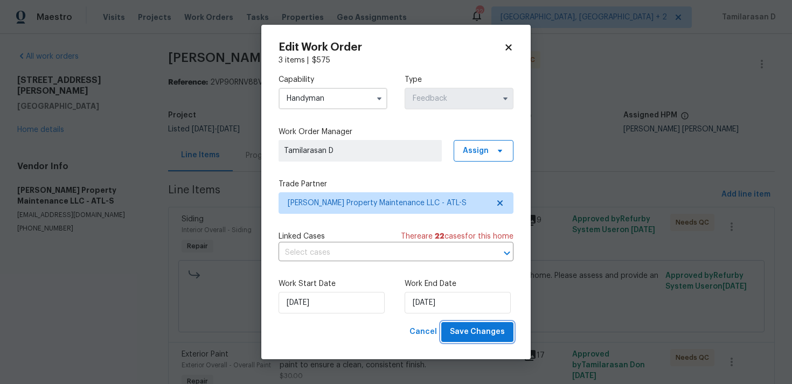
click at [480, 335] on span "Save Changes" at bounding box center [477, 332] width 55 height 13
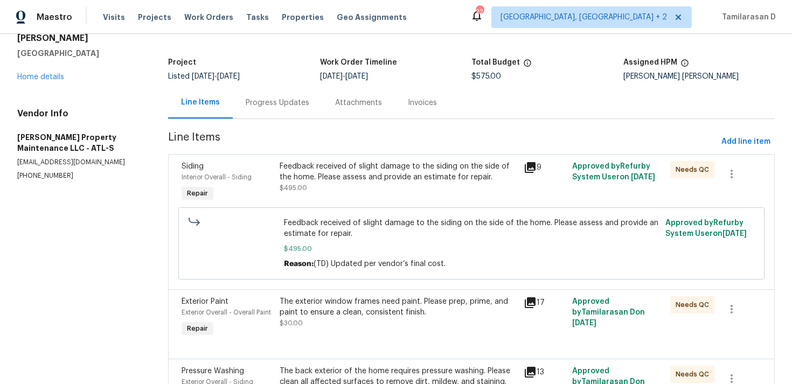
scroll to position [0, 0]
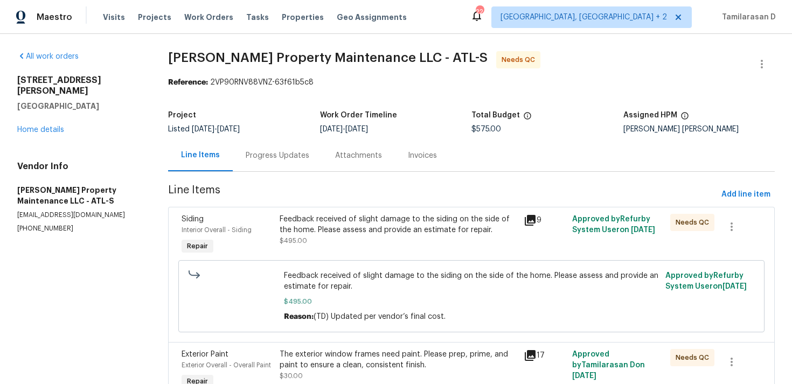
click at [335, 233] on div "Feedback received of slight damage to the siding on the side of the home. Pleas…" at bounding box center [399, 225] width 238 height 22
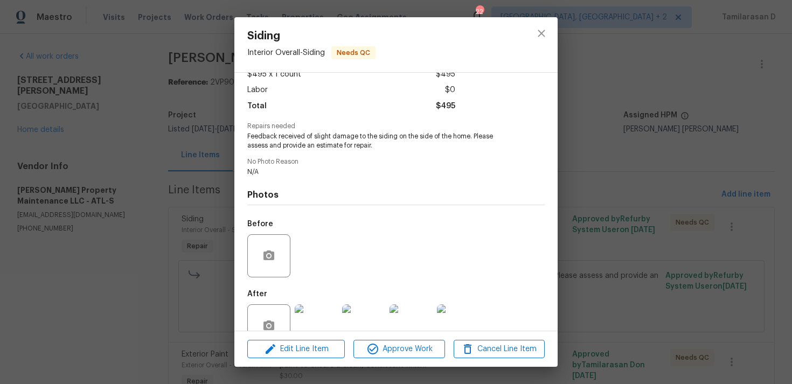
scroll to position [94, 0]
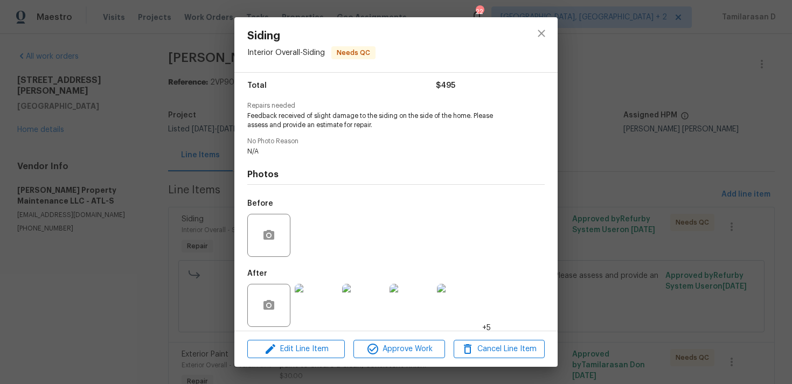
click at [182, 233] on div "Siding Interior Overall - Siding Needs QC Vendor Glen Property Maintenance LLC …" at bounding box center [396, 192] width 792 height 384
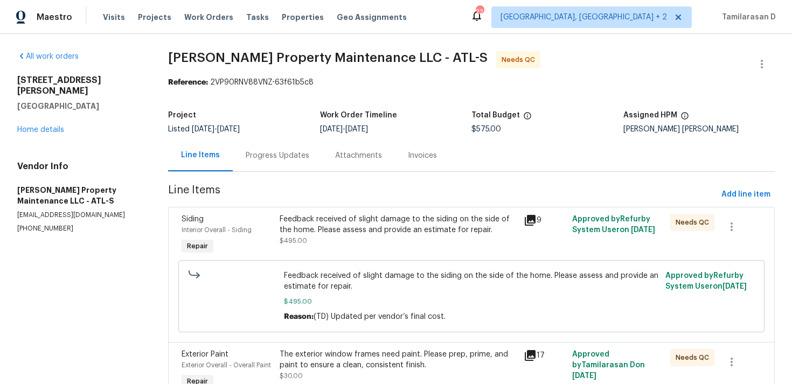
click at [272, 155] on div "Progress Updates" at bounding box center [278, 155] width 64 height 11
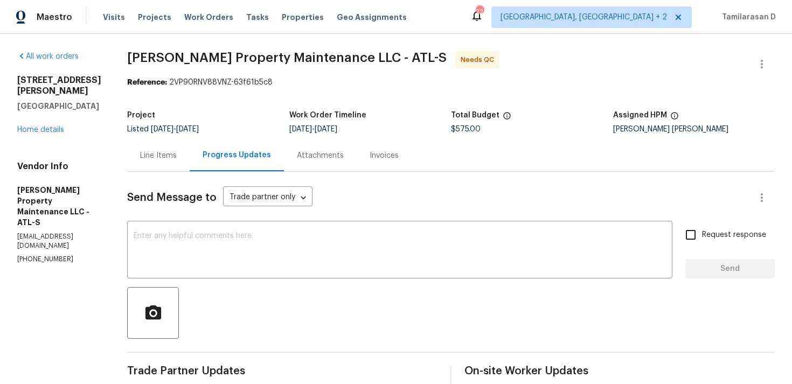
click at [178, 169] on div "Line Items" at bounding box center [158, 156] width 63 height 32
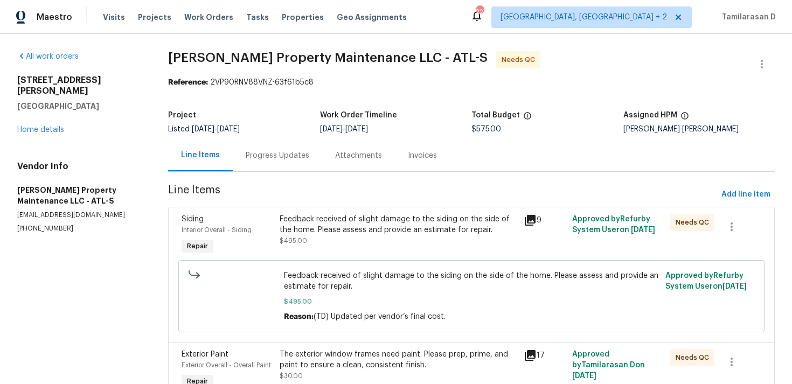
click at [380, 241] on div "Feedback received of slight damage to the siding on the side of the home. Pleas…" at bounding box center [399, 230] width 238 height 32
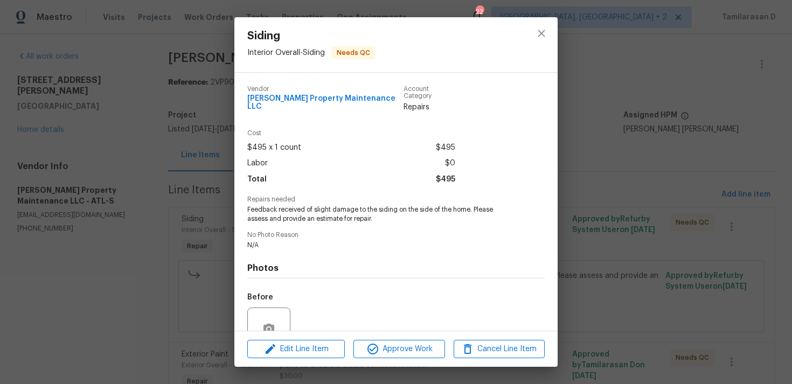
scroll to position [94, 0]
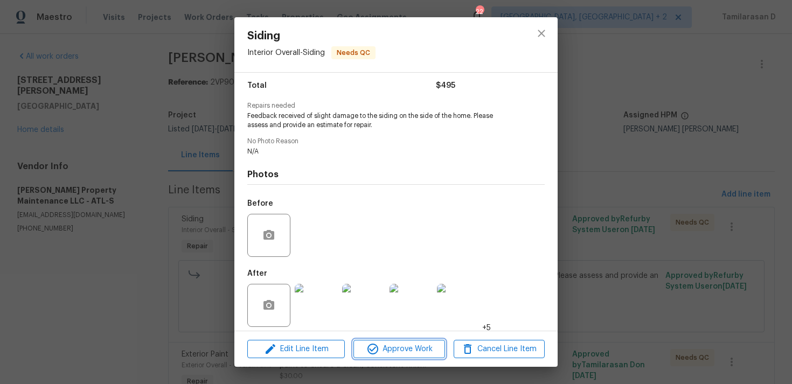
click at [401, 350] on span "Approve Work" at bounding box center [399, 349] width 85 height 13
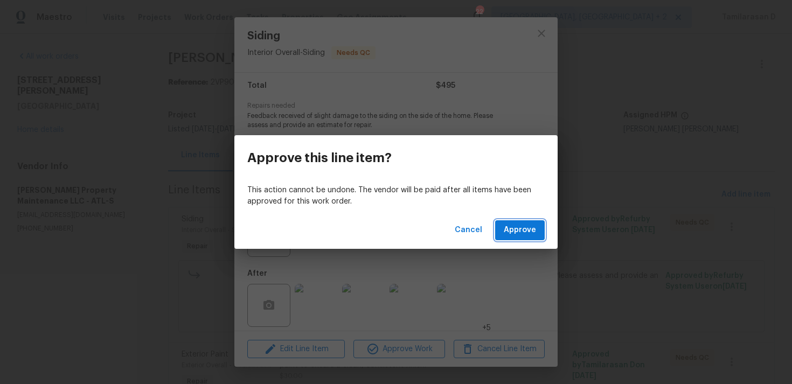
click at [511, 234] on span "Approve" at bounding box center [520, 230] width 32 height 13
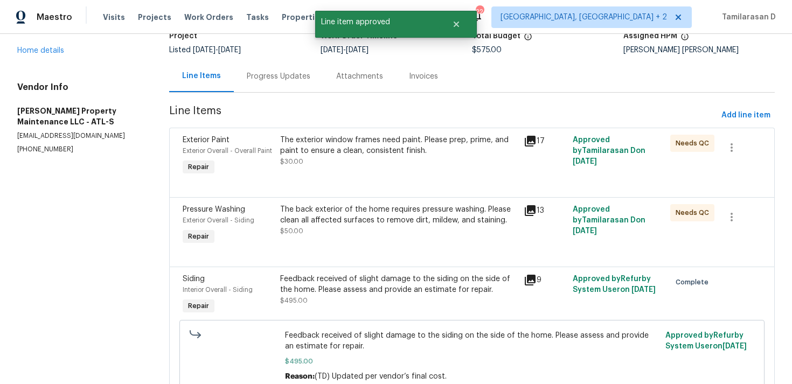
scroll to position [104, 0]
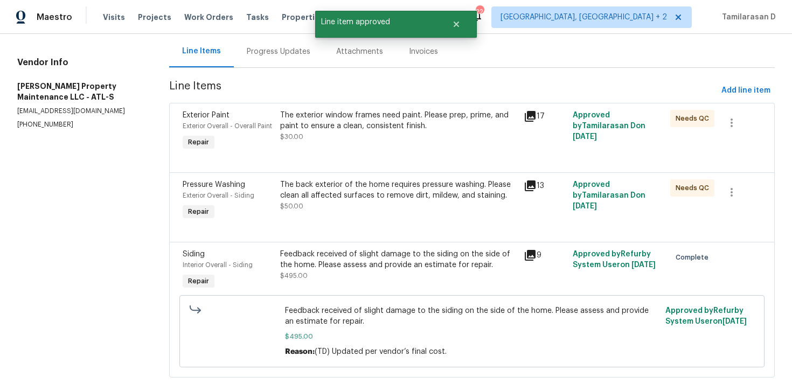
click at [381, 212] on div "The back exterior of the home requires pressure washing. Please clean all affec…" at bounding box center [399, 201] width 244 height 50
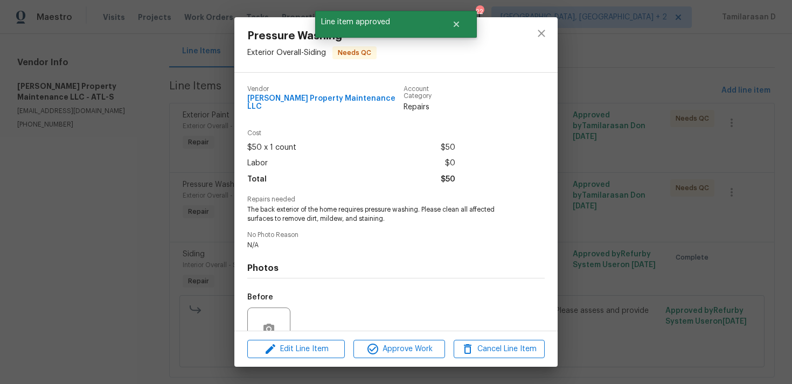
scroll to position [94, 0]
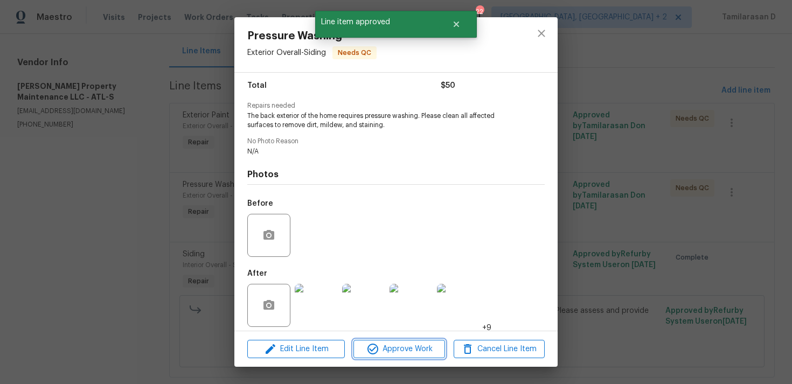
click at [400, 351] on span "Approve Work" at bounding box center [399, 349] width 85 height 13
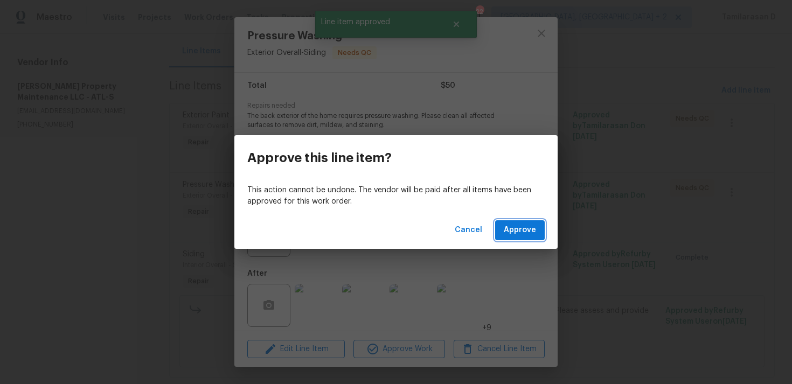
click at [525, 226] on span "Approve" at bounding box center [520, 230] width 32 height 13
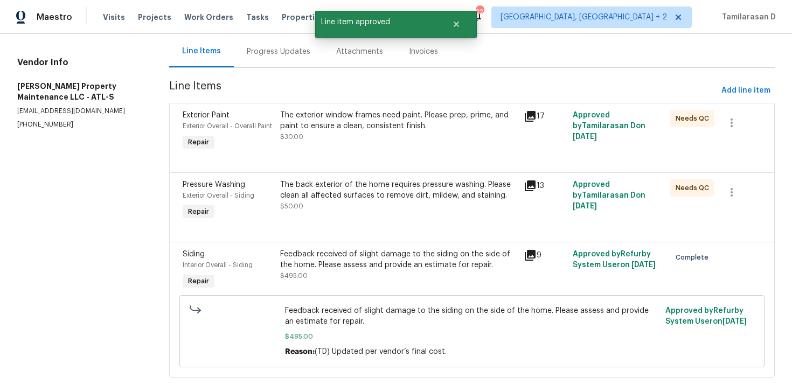
click at [347, 146] on div "The exterior window frames need paint. Please prep, prime, and paint to ensure …" at bounding box center [399, 132] width 244 height 50
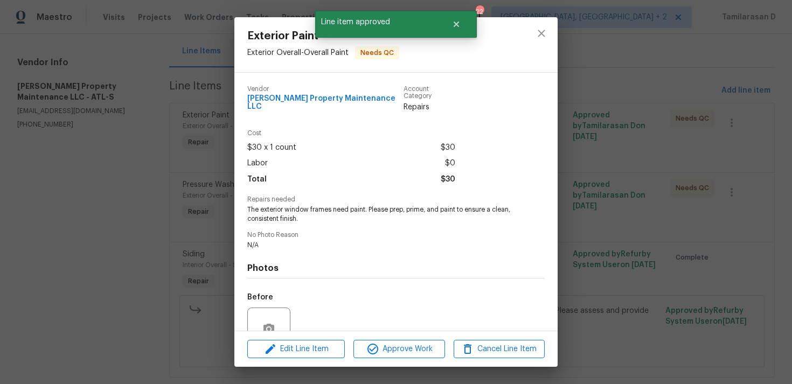
scroll to position [0, 0]
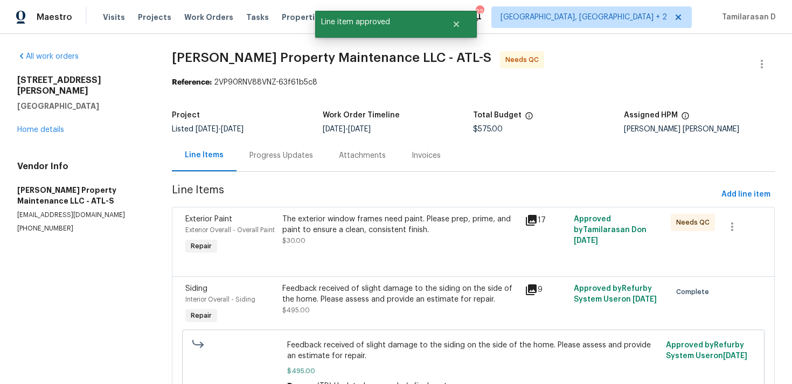
click at [368, 223] on div "The exterior window frames need paint. Please prep, prime, and paint to ensure …" at bounding box center [400, 225] width 237 height 22
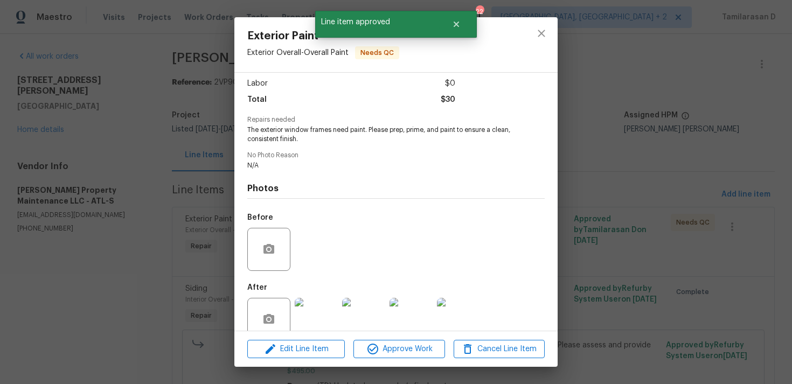
scroll to position [94, 0]
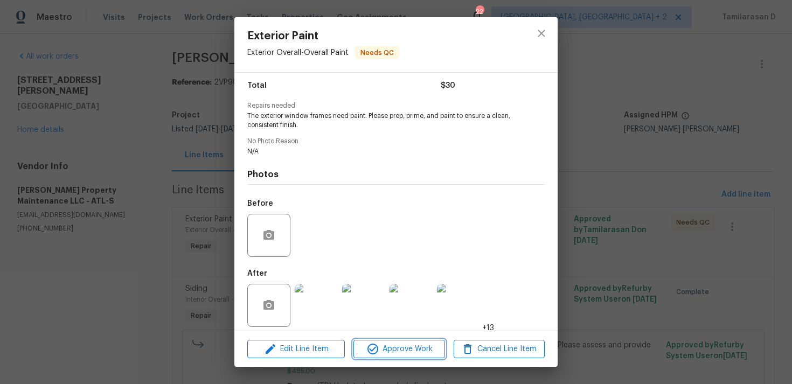
click at [390, 345] on span "Approve Work" at bounding box center [399, 349] width 85 height 13
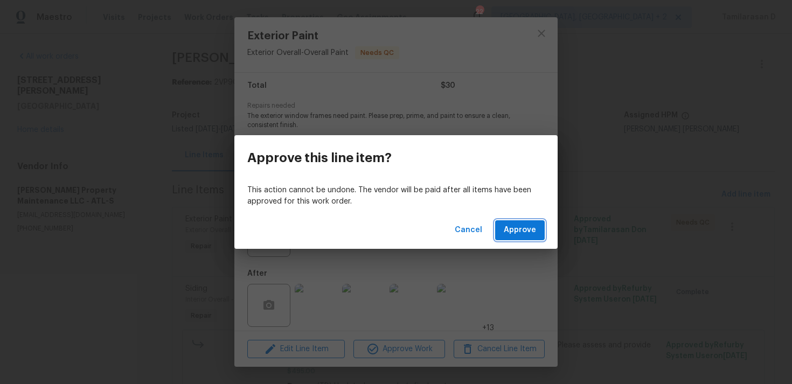
click at [519, 229] on span "Approve" at bounding box center [520, 230] width 32 height 13
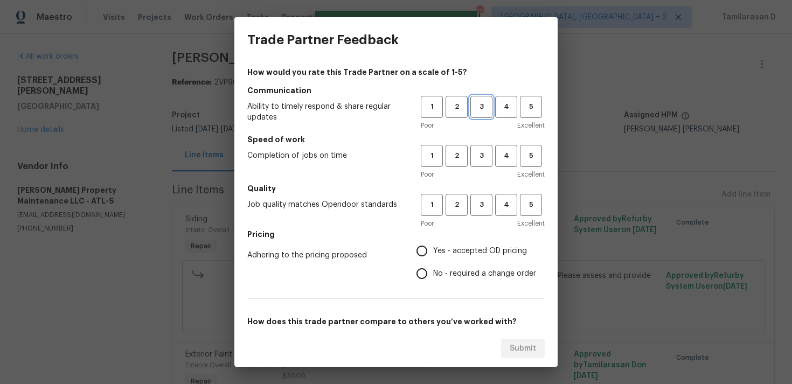
click at [481, 109] on span "3" at bounding box center [482, 107] width 20 height 12
click at [481, 147] on button "3" at bounding box center [482, 156] width 22 height 22
click at [480, 195] on button "3" at bounding box center [482, 205] width 22 height 22
click at [422, 270] on input "No - required a change order" at bounding box center [422, 274] width 23 height 23
radio input "true"
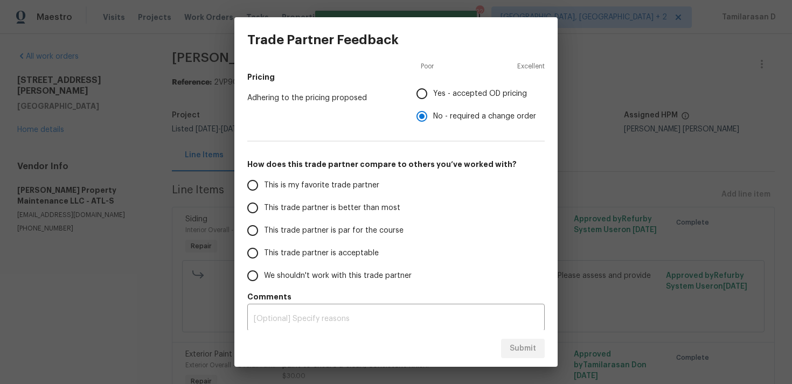
scroll to position [163, 0]
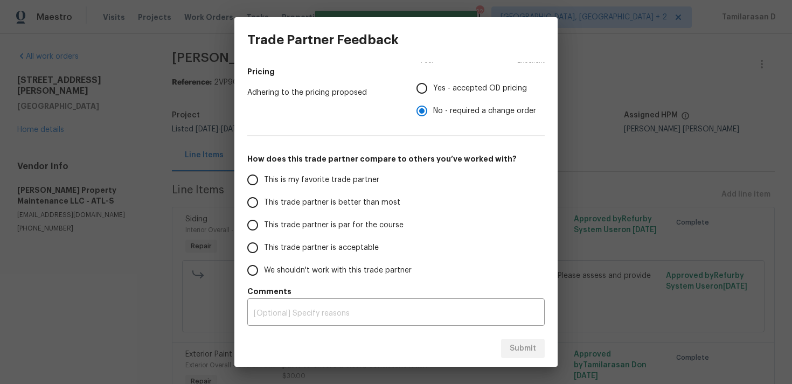
click at [261, 222] on input "This trade partner is par for the course" at bounding box center [252, 225] width 23 height 23
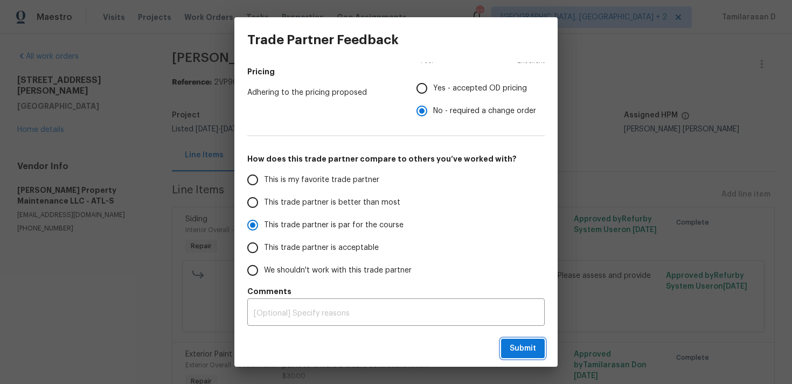
click at [517, 345] on span "Submit" at bounding box center [523, 348] width 26 height 13
radio input "true"
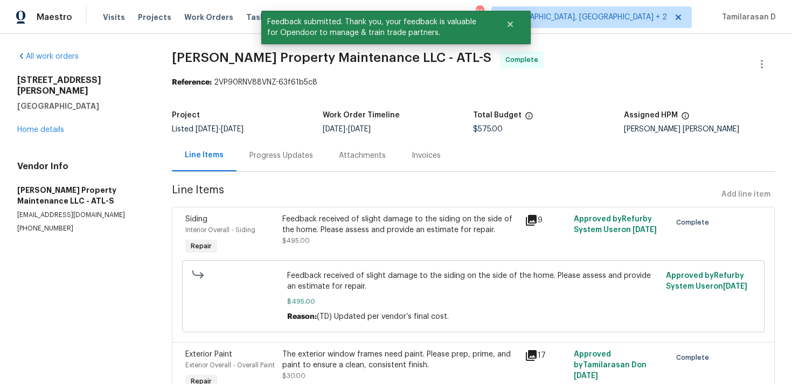
click at [281, 162] on div "Progress Updates" at bounding box center [281, 156] width 89 height 32
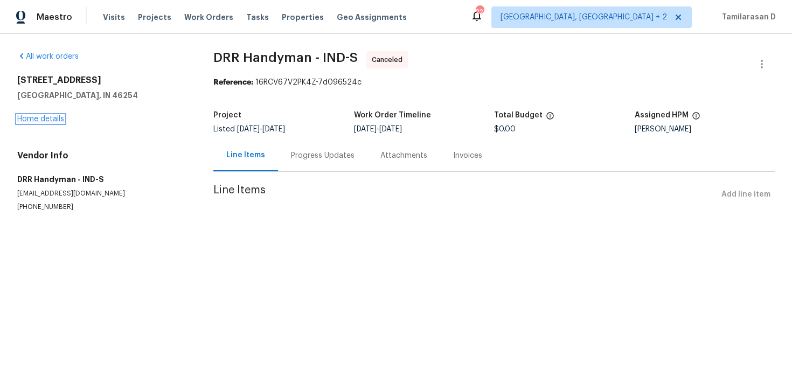
click at [48, 115] on link "Home details" at bounding box center [40, 119] width 47 height 8
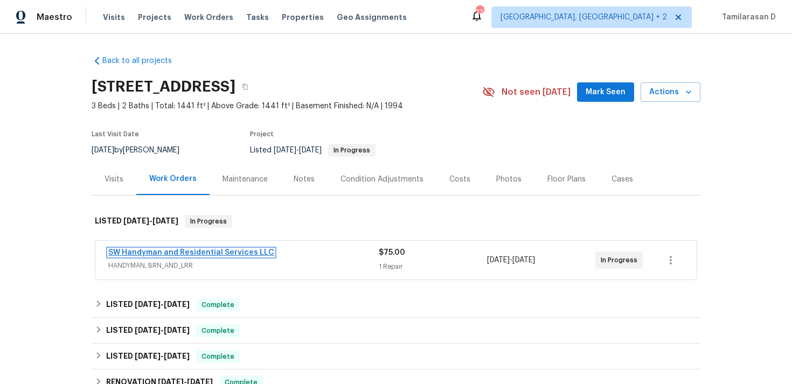
click at [189, 252] on link "SW Handyman and Residential Services LLC" at bounding box center [191, 253] width 166 height 8
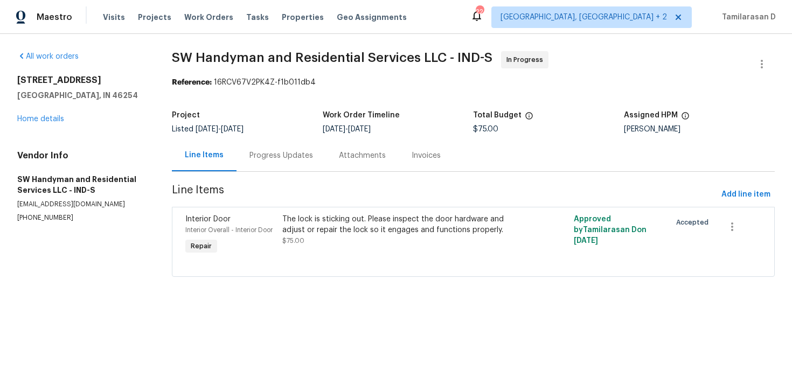
click at [267, 161] on div "Progress Updates" at bounding box center [281, 156] width 89 height 32
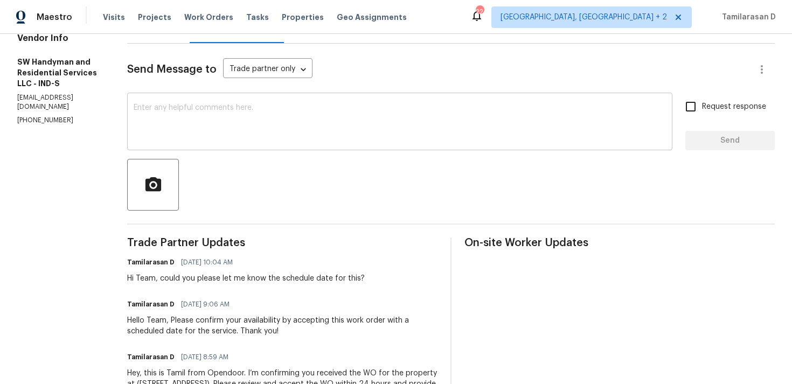
scroll to position [109, 0]
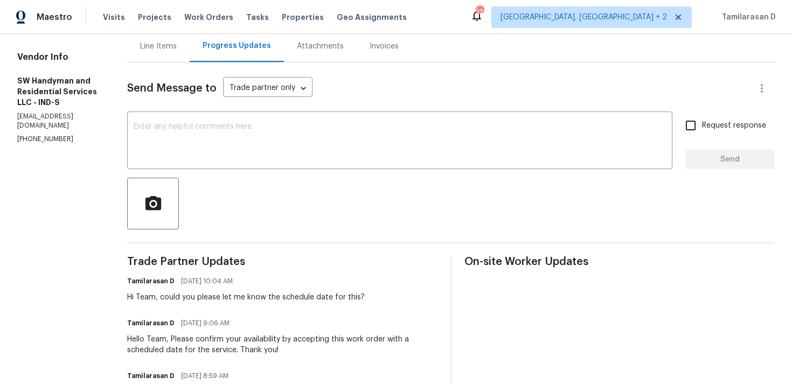
click at [56, 135] on p "[PHONE_NUMBER]" at bounding box center [59, 139] width 84 height 9
copy p "[PHONE_NUMBER]"
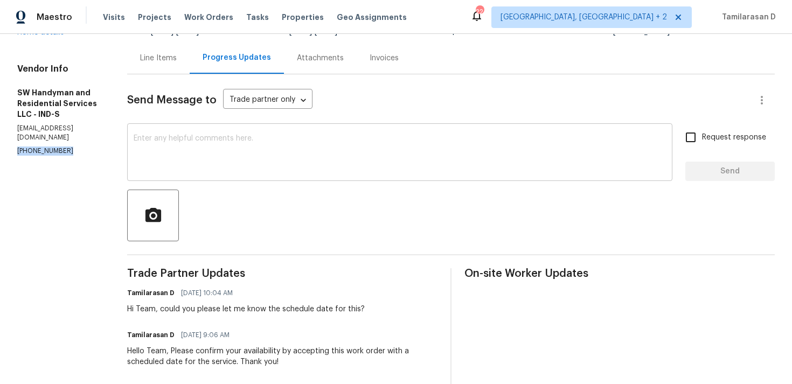
scroll to position [185, 0]
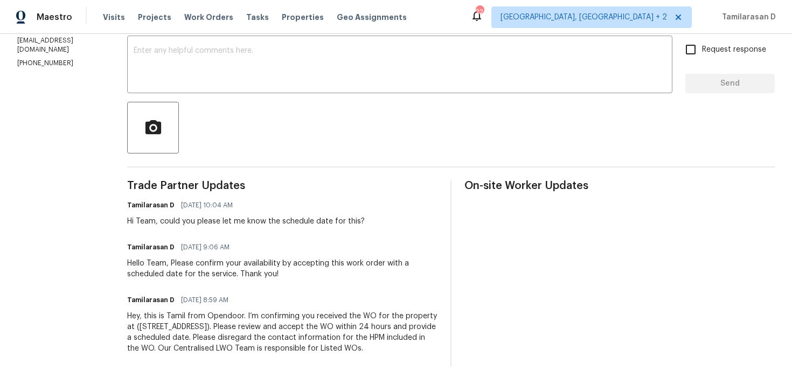
click at [258, 199] on div "Tamilarasan D [DATE] 10:04 AM" at bounding box center [246, 205] width 238 height 15
click at [246, 208] on div "Tamilarasan D [DATE] 10:04 AM" at bounding box center [246, 205] width 238 height 15
click at [244, 202] on div "Tamilarasan D [DATE] 10:04 AM" at bounding box center [246, 205] width 238 height 15
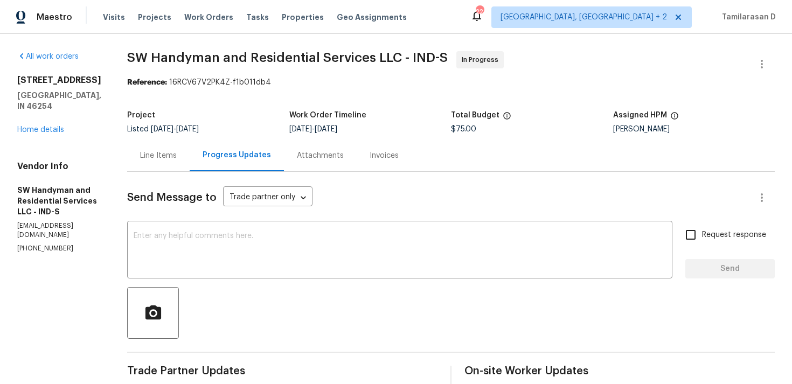
click at [183, 139] on div "Project Listed [DATE] - [DATE] Work Order Timeline [DATE] - [DATE] Total Budget…" at bounding box center [451, 122] width 648 height 34
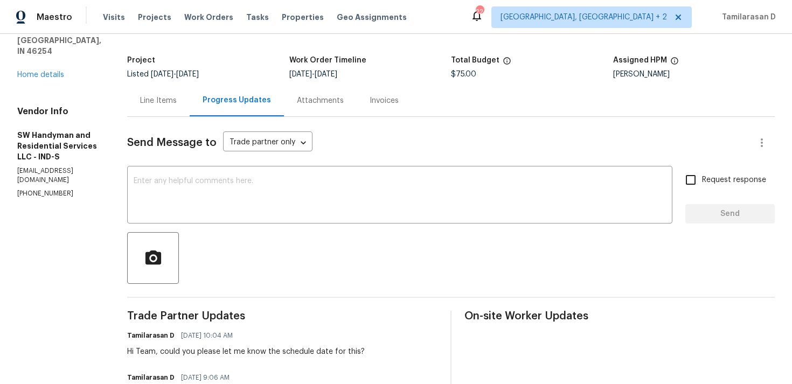
scroll to position [42, 0]
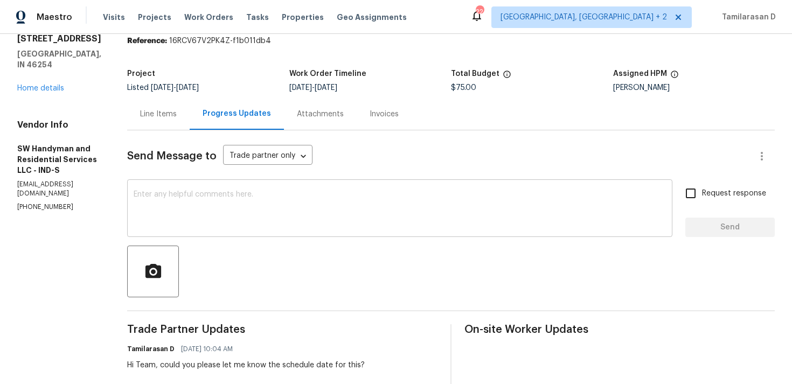
click at [171, 218] on textarea at bounding box center [400, 210] width 533 height 38
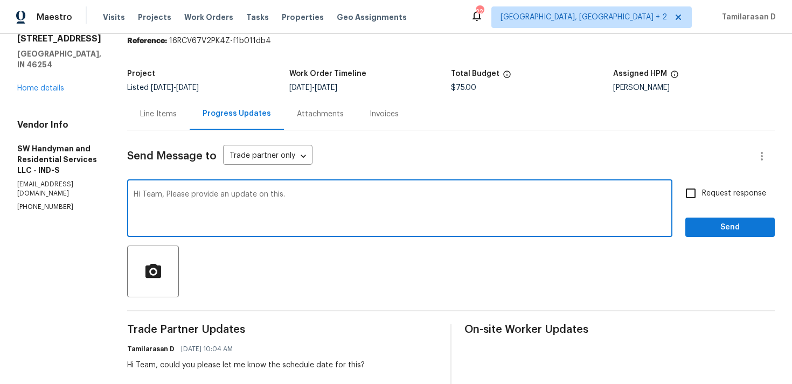
type textarea "Hi Team, Please provide an update on this."
click at [687, 194] on input "Request response" at bounding box center [691, 193] width 23 height 23
checkbox input "true"
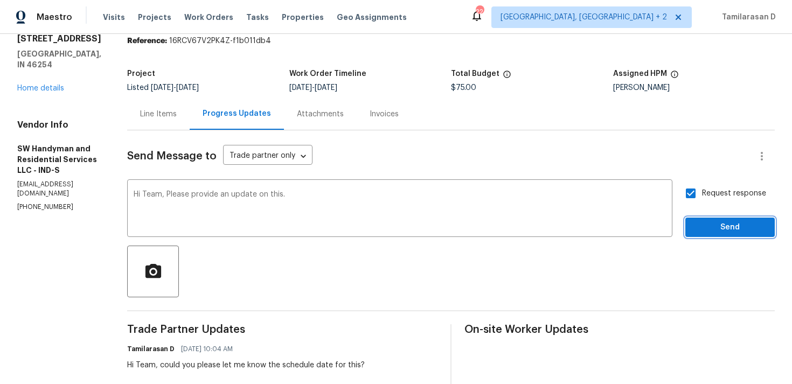
click at [707, 227] on span "Send" at bounding box center [730, 227] width 72 height 13
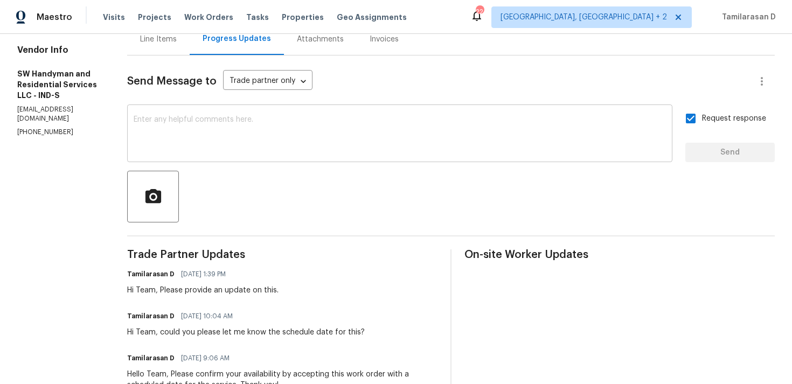
scroll to position [0, 0]
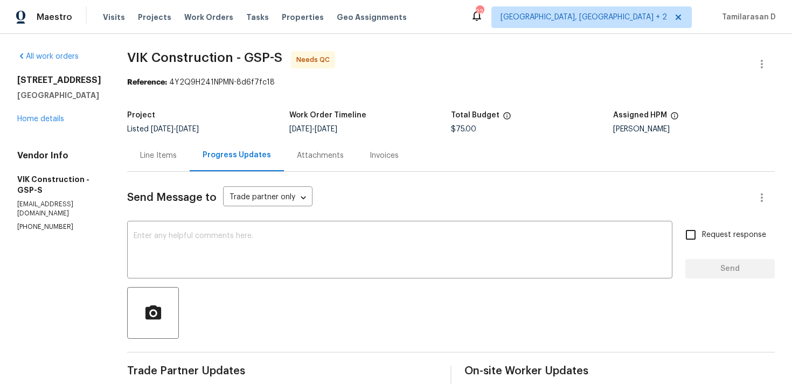
click at [177, 161] on div "Line Items" at bounding box center [158, 155] width 37 height 11
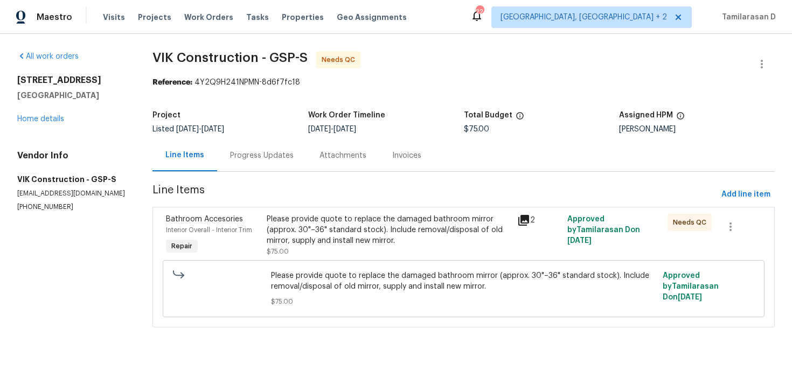
click at [279, 246] on div "Please provide quote to replace the damaged bathroom mirror (approx. 30"–36" st…" at bounding box center [389, 235] width 244 height 43
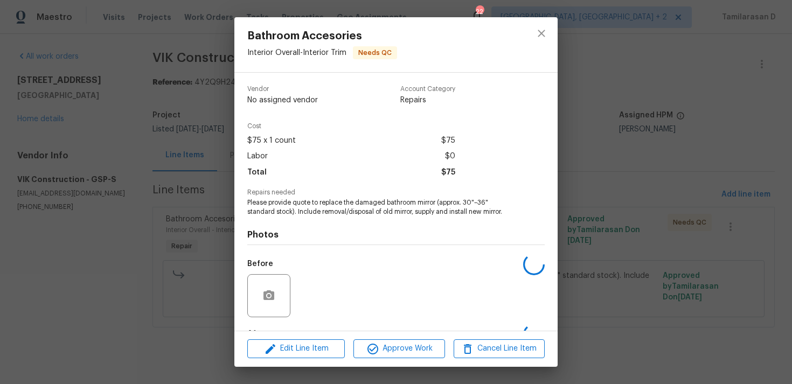
scroll to position [67, 0]
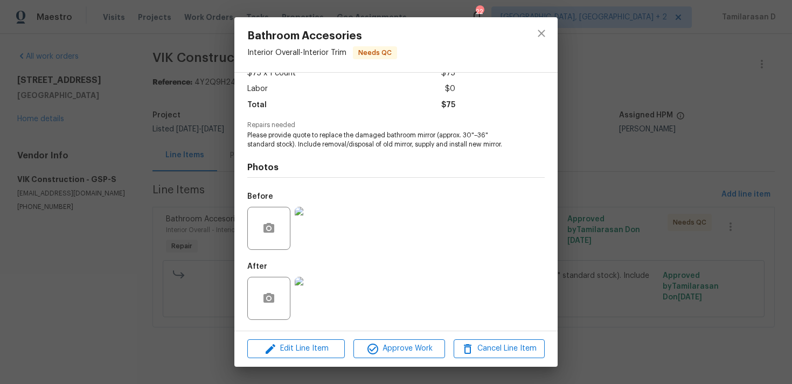
click at [195, 183] on div "Bathroom Accesories Interior Overall - Interior Trim Needs QC Vendor VIK Constr…" at bounding box center [396, 192] width 792 height 384
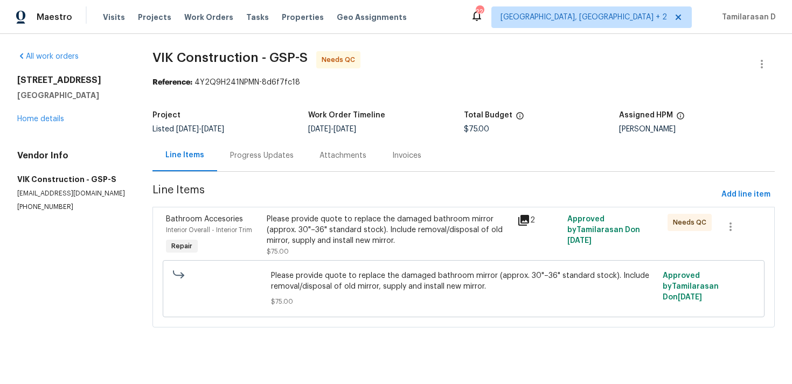
click at [241, 165] on div "Progress Updates" at bounding box center [261, 156] width 89 height 32
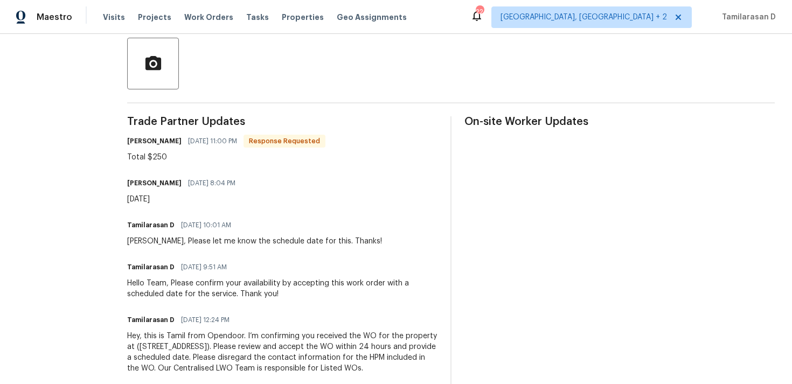
scroll to position [232, 0]
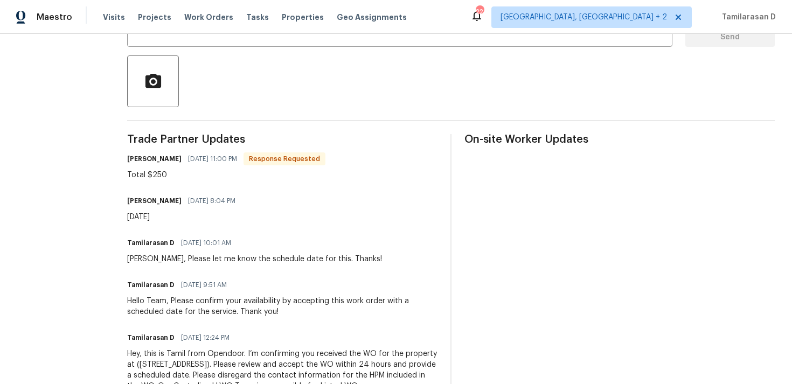
click at [176, 173] on div "Total $250" at bounding box center [226, 175] width 198 height 11
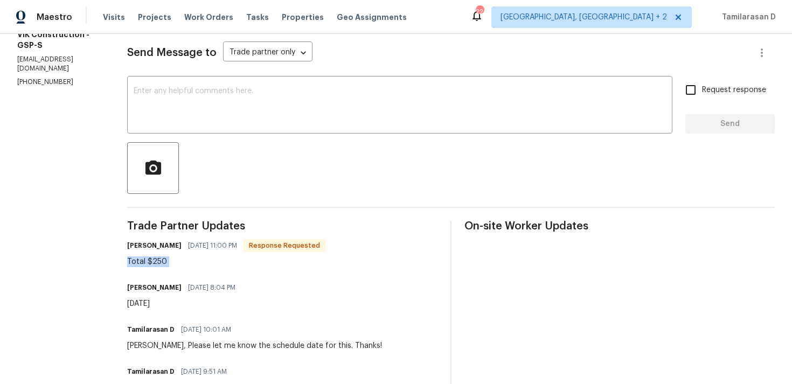
scroll to position [0, 0]
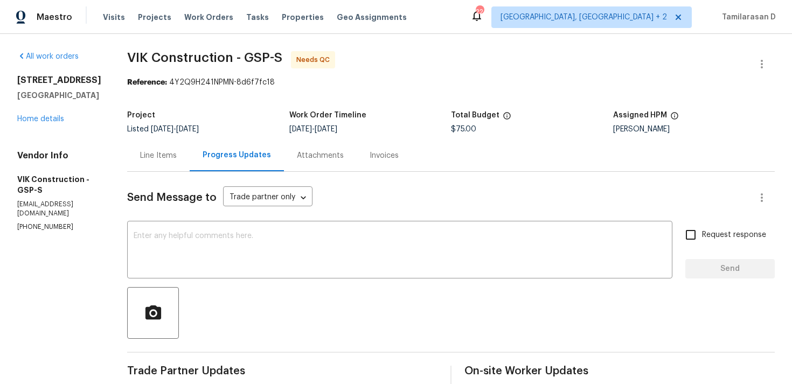
click at [177, 160] on div "Line Items" at bounding box center [158, 155] width 37 height 11
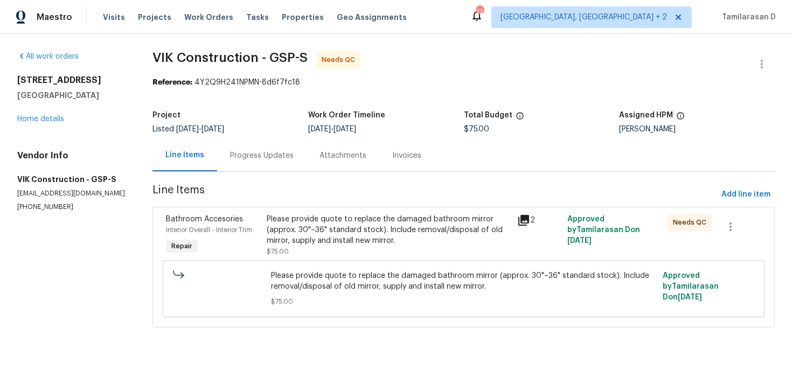
click at [260, 161] on div "Progress Updates" at bounding box center [261, 156] width 89 height 32
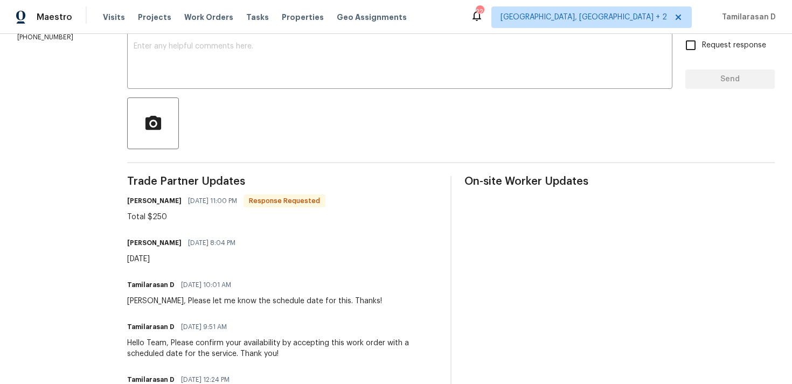
scroll to position [231, 0]
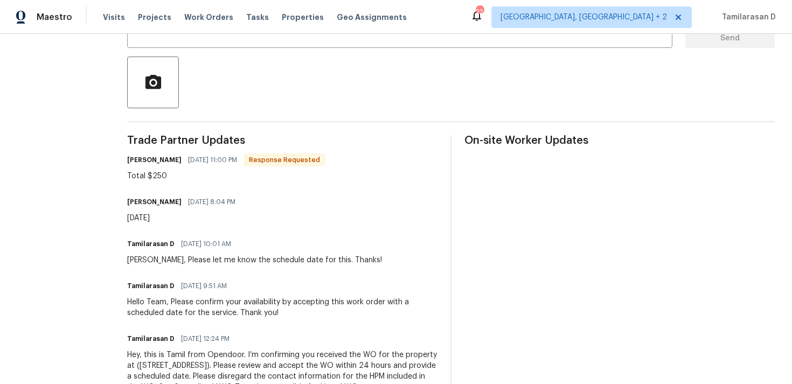
click at [172, 178] on div "Total $250" at bounding box center [226, 176] width 198 height 11
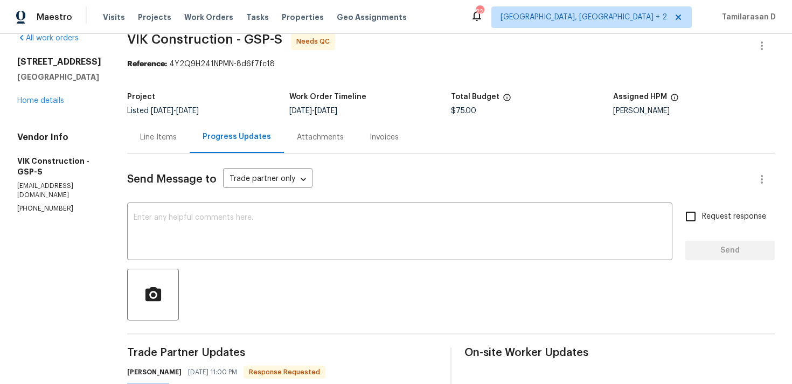
scroll to position [0, 0]
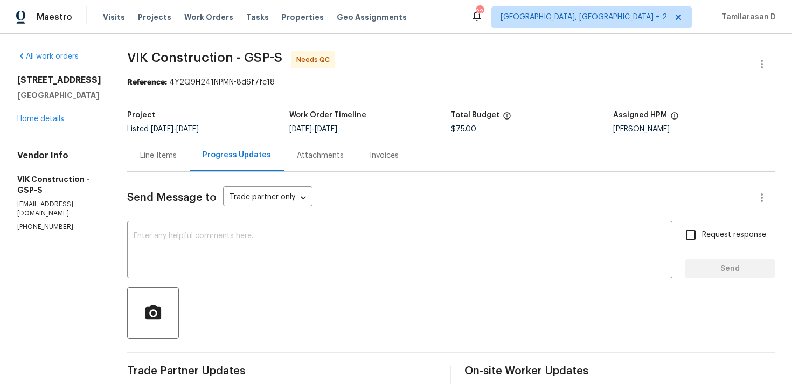
click at [172, 151] on div "Line Items" at bounding box center [158, 155] width 37 height 11
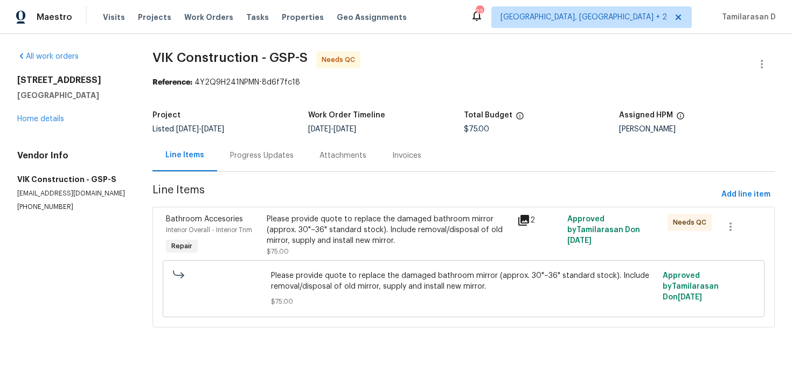
click at [329, 233] on div "Please provide quote to replace the damaged bathroom mirror (approx. 30"–36" st…" at bounding box center [389, 230] width 244 height 32
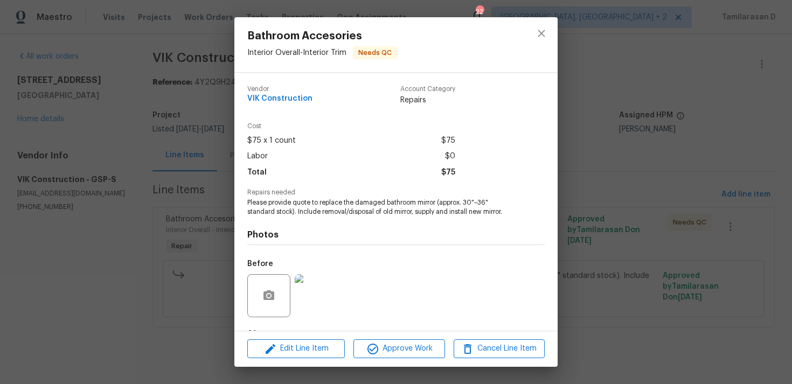
scroll to position [67, 0]
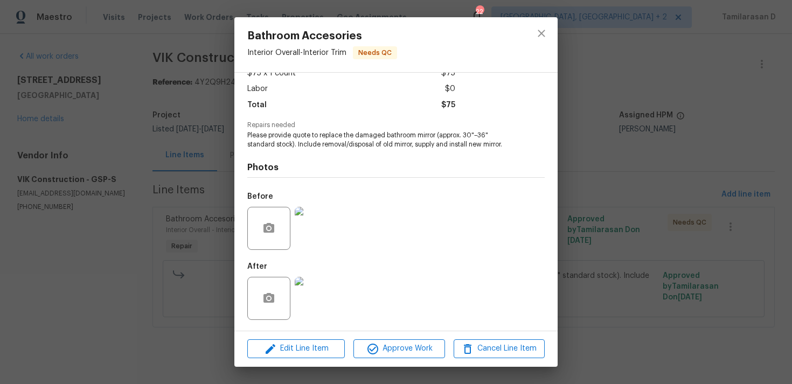
click at [320, 229] on img at bounding box center [316, 228] width 43 height 43
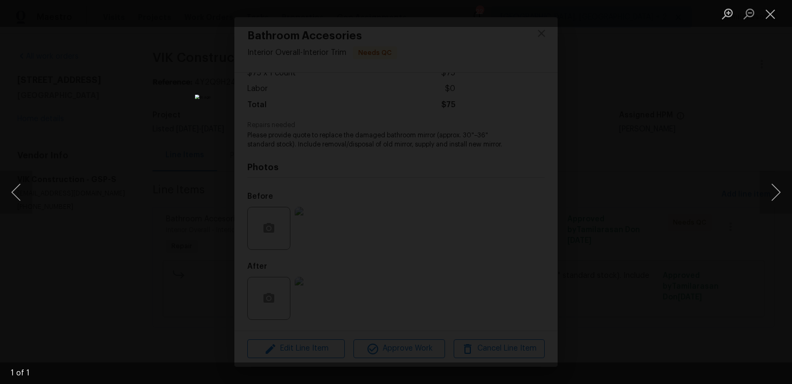
click at [644, 251] on div "Lightbox" at bounding box center [396, 192] width 792 height 384
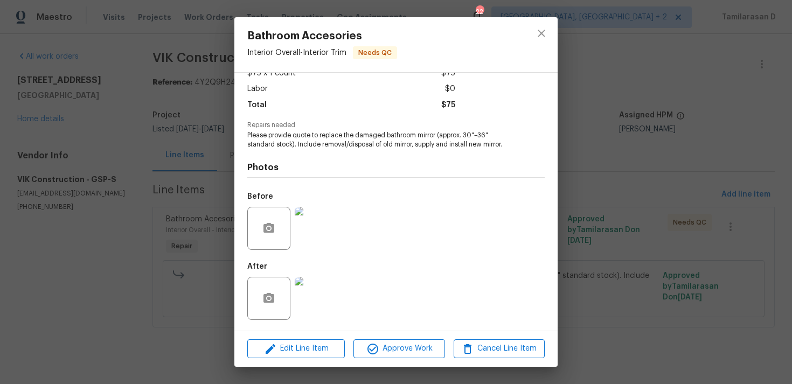
click at [310, 284] on img at bounding box center [316, 298] width 43 height 43
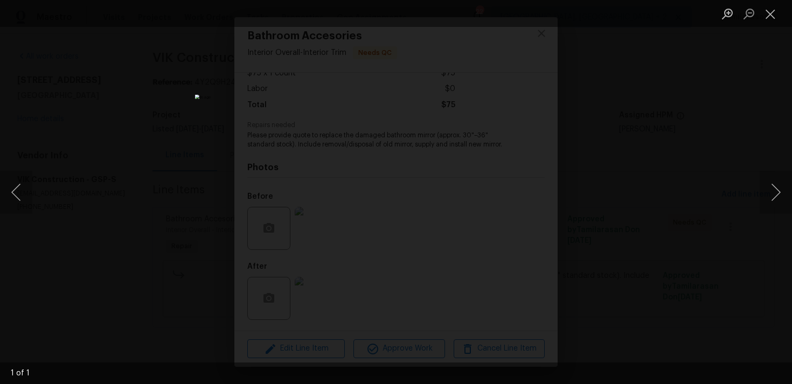
click at [165, 187] on div "Lightbox" at bounding box center [396, 192] width 792 height 384
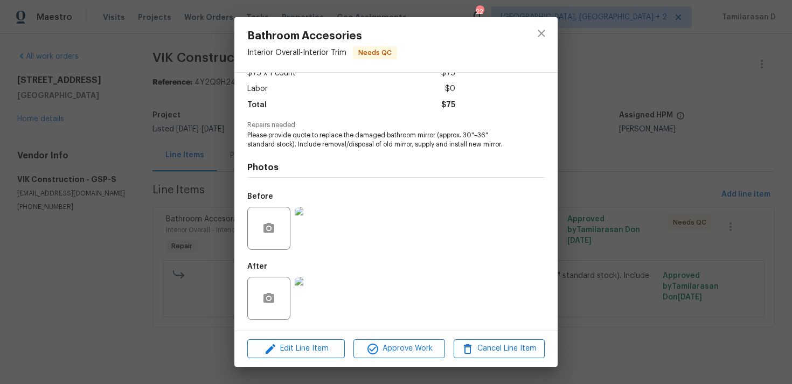
click at [329, 222] on img at bounding box center [316, 228] width 43 height 43
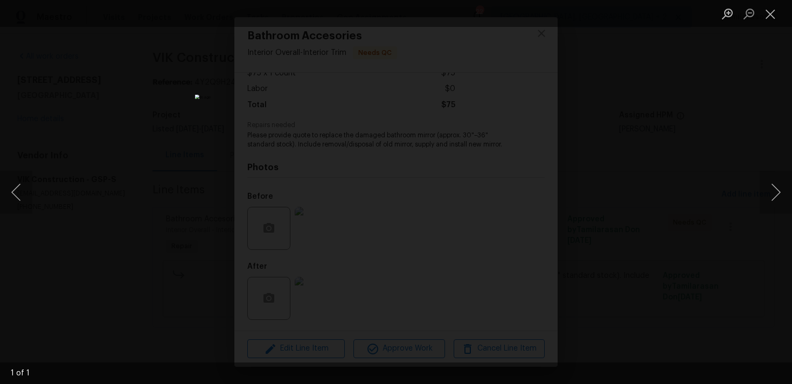
click at [184, 190] on div "Lightbox" at bounding box center [396, 192] width 792 height 384
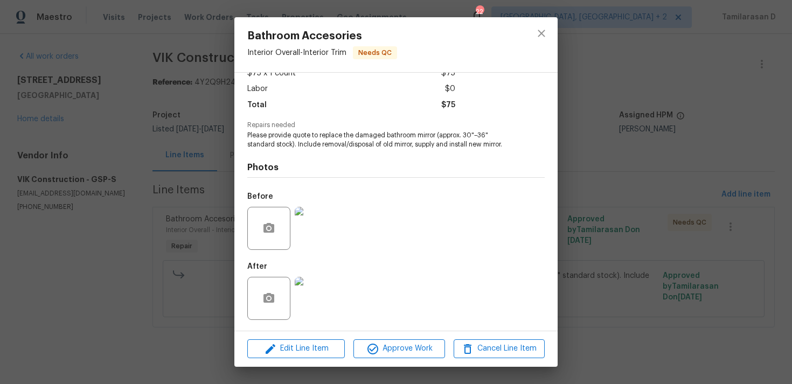
click at [311, 286] on img at bounding box center [316, 298] width 43 height 43
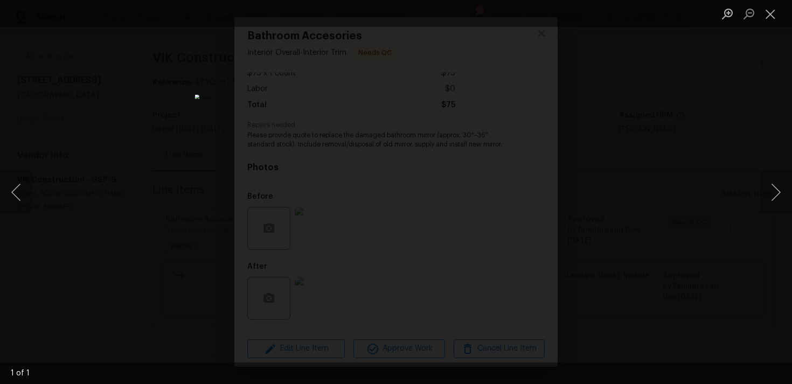
click at [222, 178] on div "Lightbox" at bounding box center [396, 192] width 792 height 384
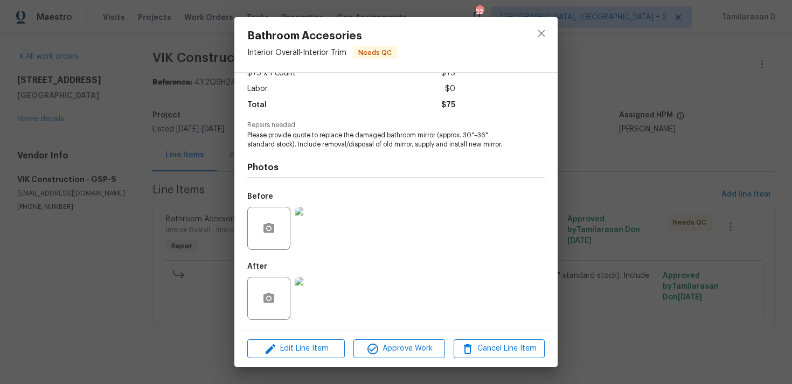
click at [326, 213] on img at bounding box center [316, 228] width 43 height 43
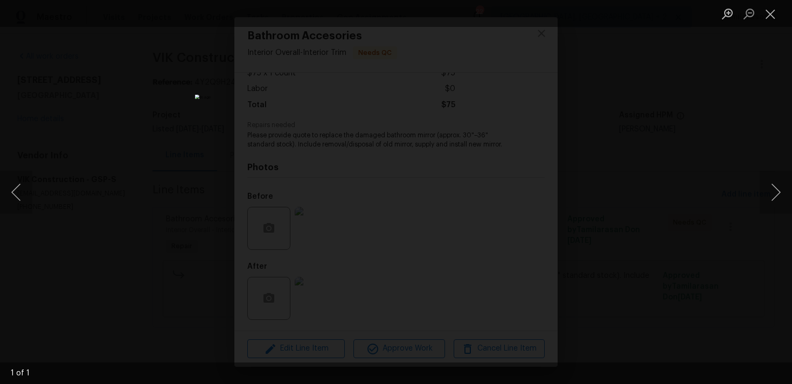
click at [195, 182] on div "Lightbox" at bounding box center [396, 192] width 792 height 384
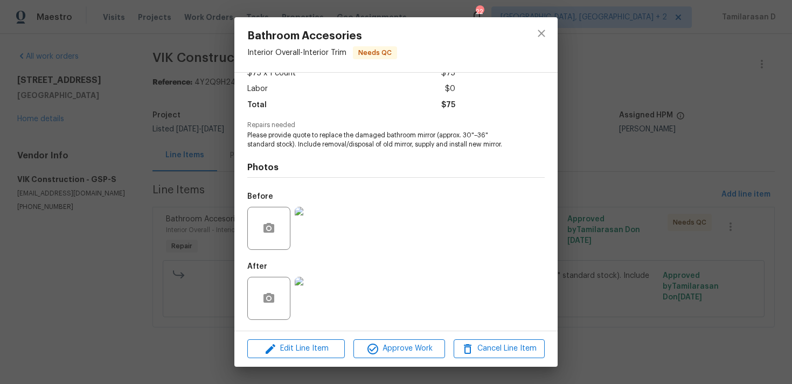
click at [317, 316] on img at bounding box center [316, 298] width 43 height 43
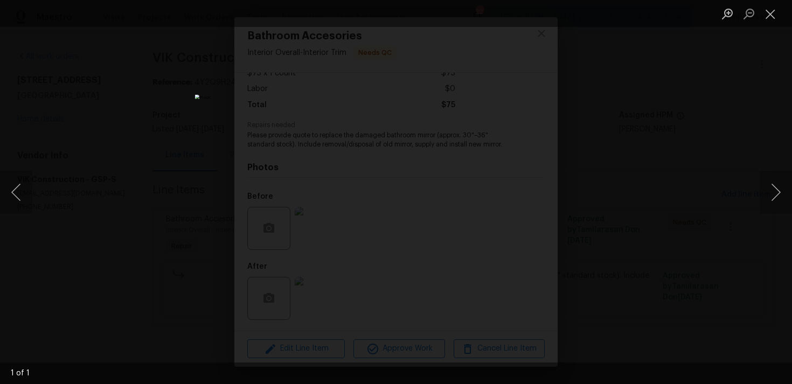
click at [216, 240] on div "Lightbox" at bounding box center [396, 192] width 792 height 384
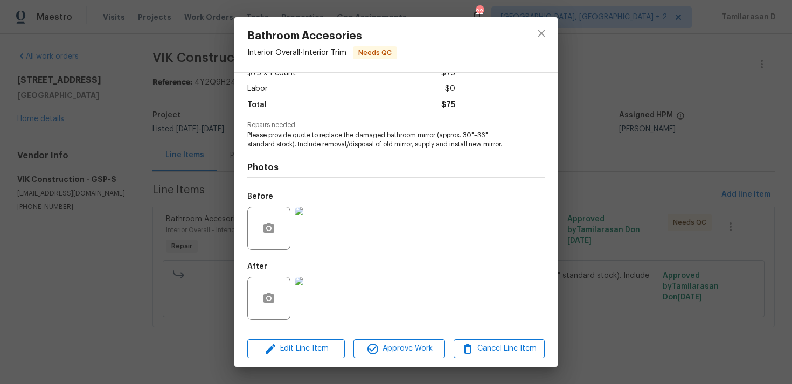
click at [574, 170] on div "Bathroom Accesories Interior Overall - Interior Trim Needs QC Vendor VIK Constr…" at bounding box center [396, 192] width 792 height 384
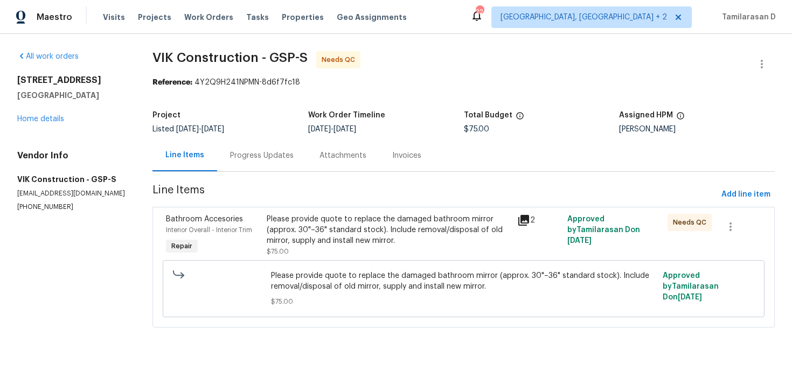
click at [404, 239] on div "Please provide quote to replace the damaged bathroom mirror (approx. 30"–36" st…" at bounding box center [389, 230] width 244 height 32
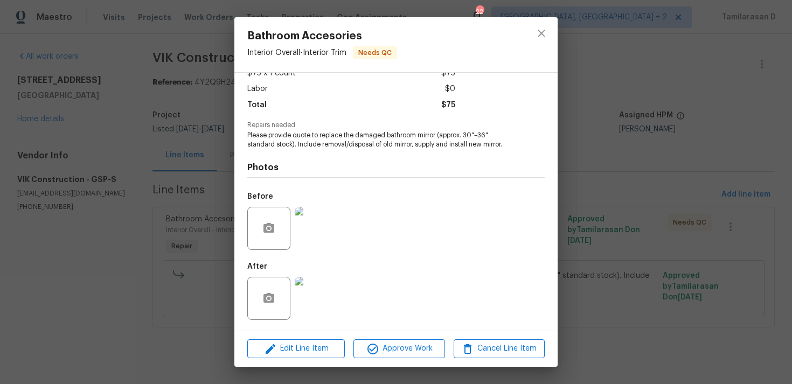
click at [291, 339] on div "Edit Line Item Approve Work Cancel Line Item" at bounding box center [395, 349] width 323 height 36
click at [291, 349] on span "Edit Line Item" at bounding box center [296, 348] width 91 height 13
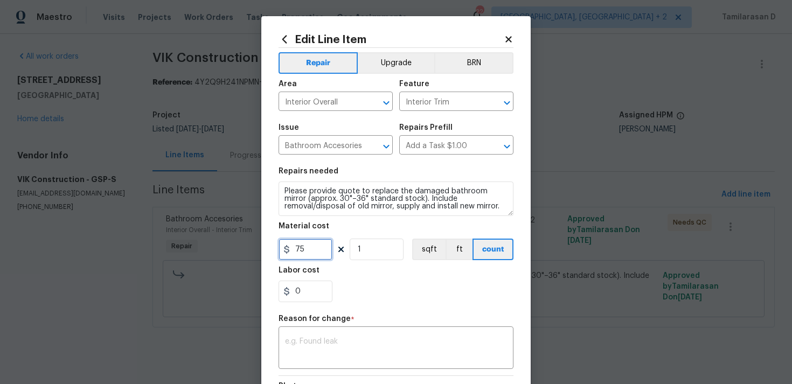
click at [303, 251] on input "75" at bounding box center [306, 250] width 54 height 22
type input "250"
click at [333, 346] on textarea at bounding box center [396, 349] width 222 height 23
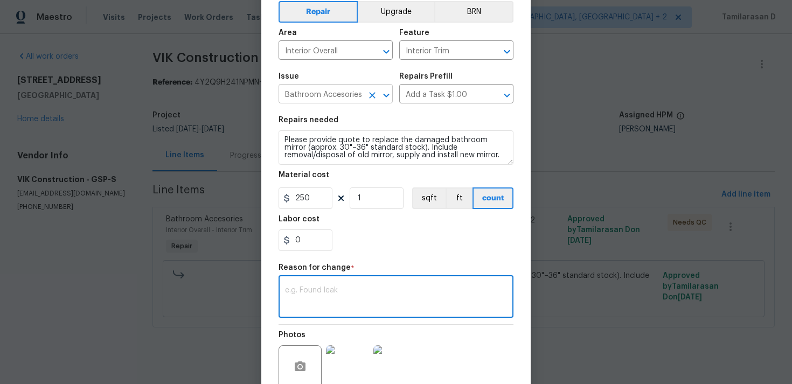
scroll to position [147, 0]
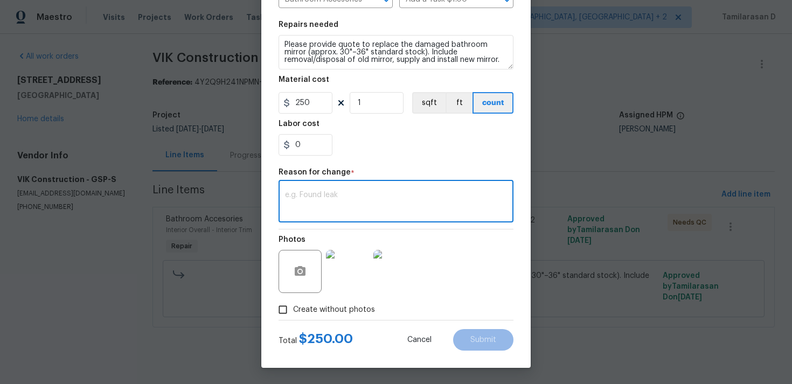
paste textarea "(TD) Updated per vendor’s final cost."
type textarea "(TD) Updated per vendor’s final cost."
click at [467, 333] on button "Submit" at bounding box center [483, 340] width 60 height 22
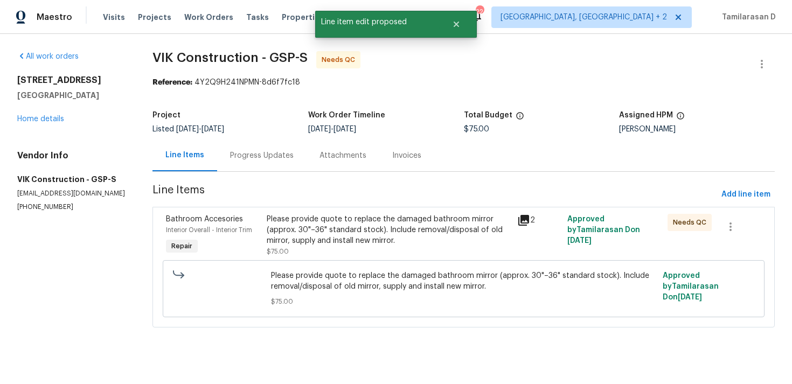
scroll to position [0, 0]
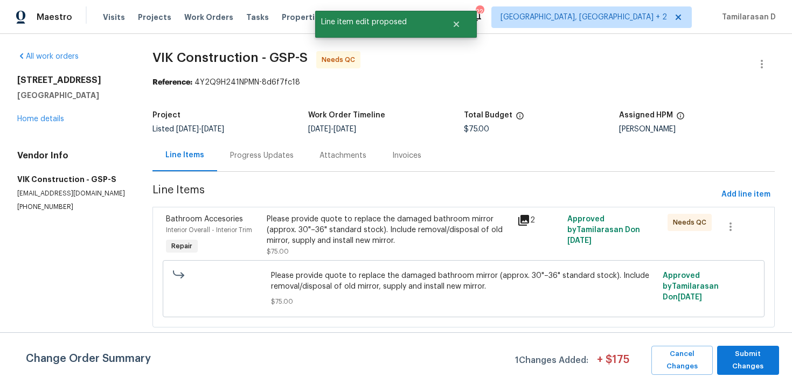
click at [771, 376] on div "Change Order Summary 1 Changes Added: + $ 175 Cancel Changes Submit Changes" at bounding box center [396, 359] width 792 height 52
click at [754, 358] on span "Submit Changes" at bounding box center [748, 360] width 51 height 25
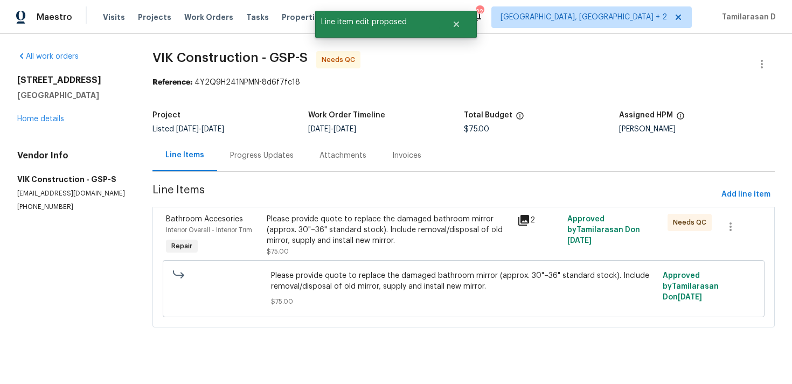
click at [257, 153] on div "Progress Updates" at bounding box center [262, 155] width 64 height 11
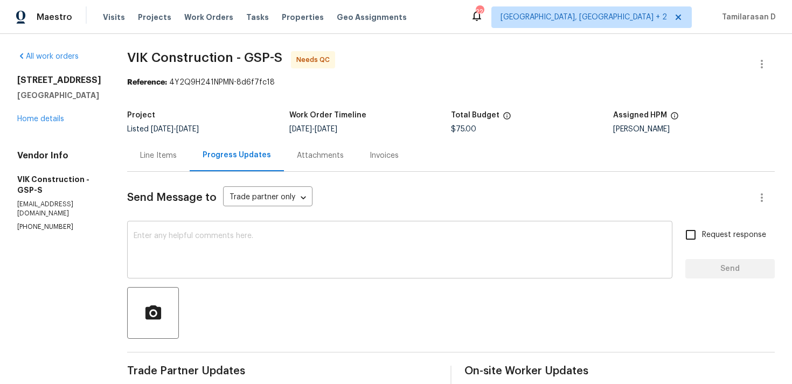
click at [229, 242] on textarea at bounding box center [400, 251] width 533 height 38
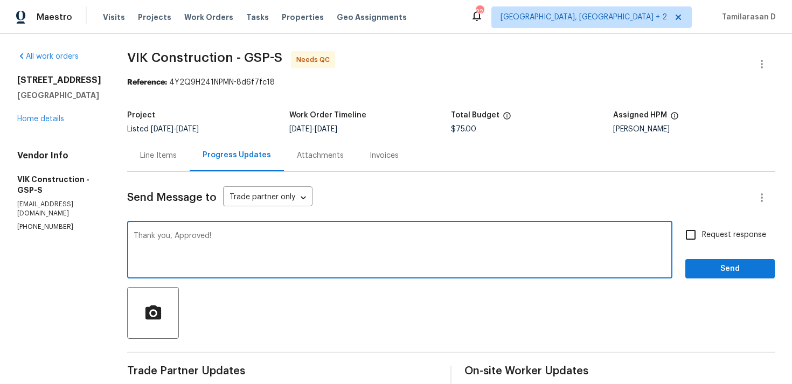
type textarea "Thank you, Approved!"
click at [725, 263] on span "Send" at bounding box center [730, 269] width 72 height 13
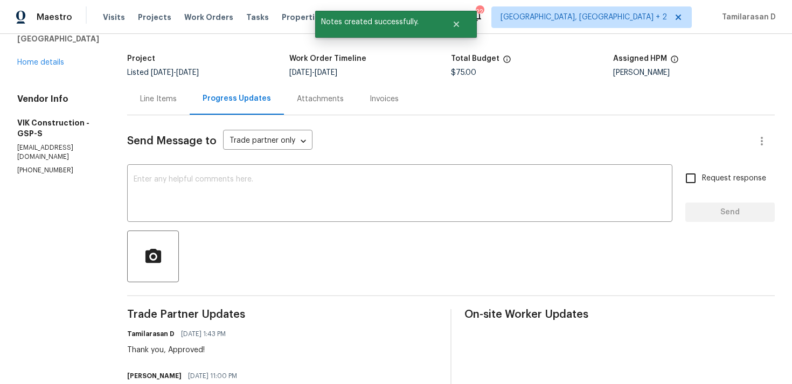
scroll to position [126, 0]
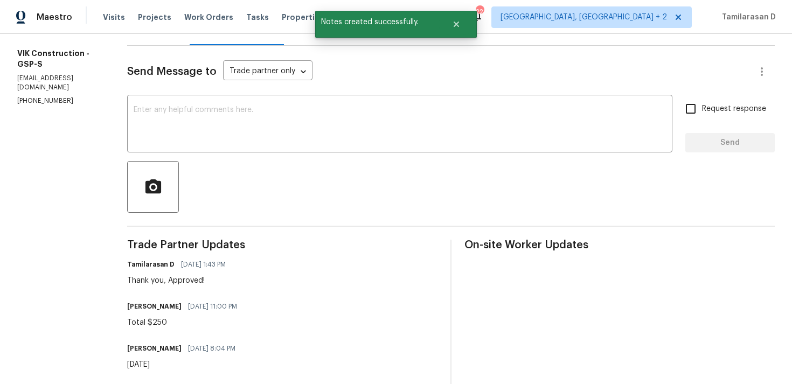
click at [171, 321] on div "Total $250" at bounding box center [185, 322] width 116 height 11
copy div "Total $250"
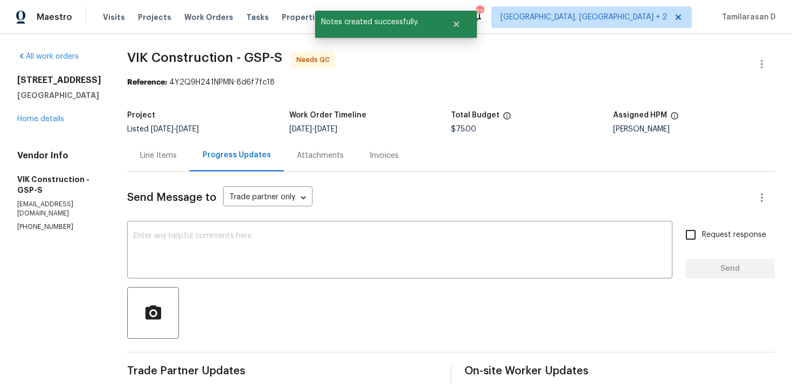
click at [171, 161] on div "Line Items" at bounding box center [158, 156] width 63 height 32
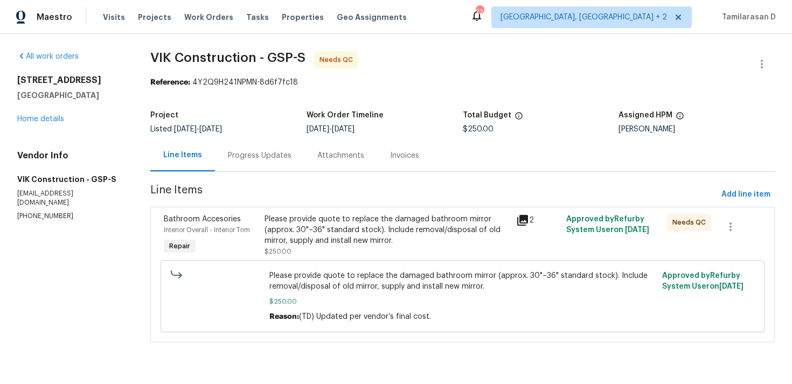
click at [243, 154] on div "Progress Updates" at bounding box center [260, 155] width 64 height 11
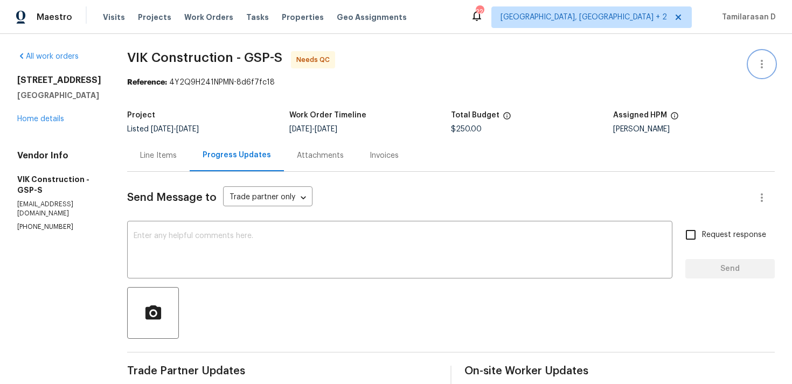
click at [762, 54] on button "button" at bounding box center [762, 64] width 26 height 26
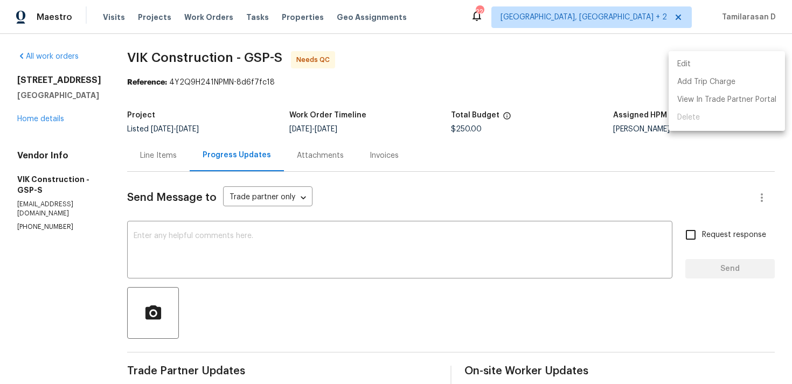
click at [705, 56] on li "Edit" at bounding box center [727, 65] width 116 height 18
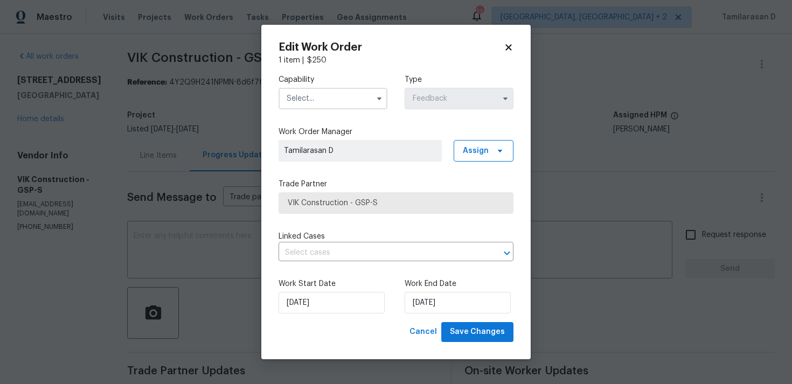
click at [339, 107] on input "text" at bounding box center [333, 99] width 109 height 22
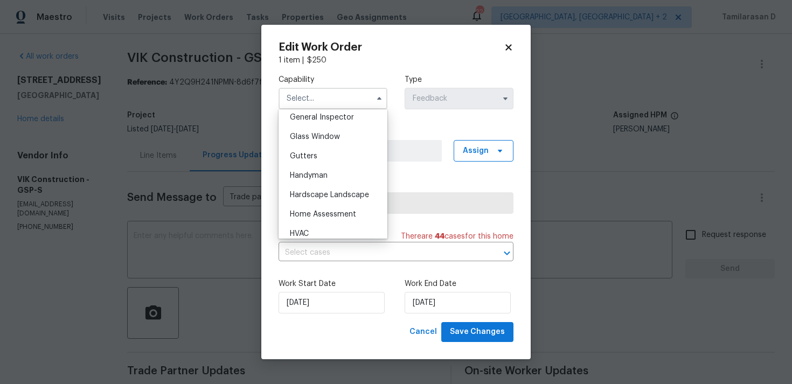
scroll to position [537, 0]
click at [308, 172] on div "Handyman" at bounding box center [332, 177] width 103 height 19
type input "Handyman"
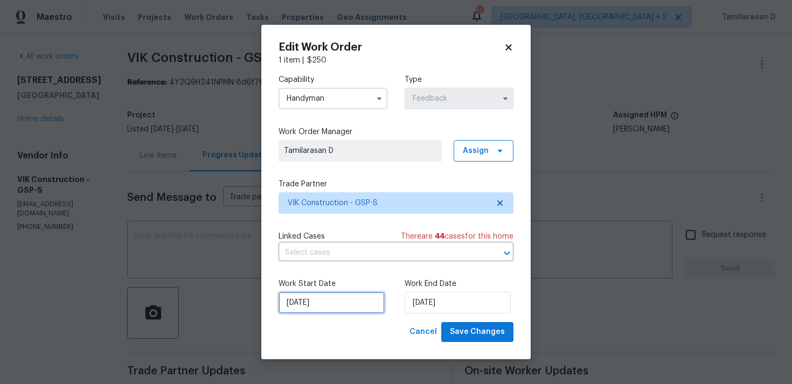
click at [327, 303] on input "20/08/2025" at bounding box center [332, 303] width 106 height 22
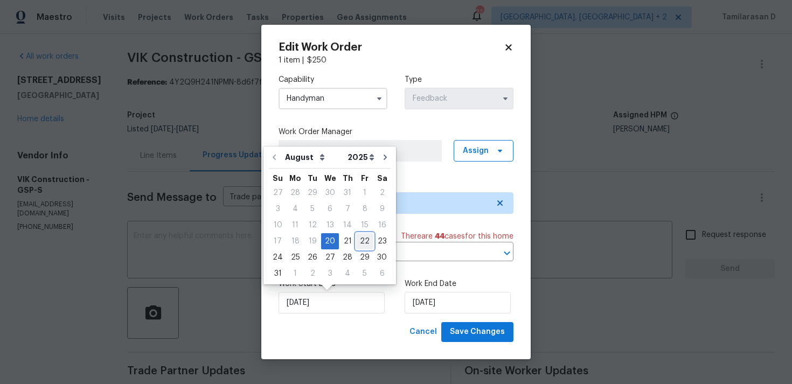
click at [362, 239] on div "22" at bounding box center [364, 241] width 17 height 15
type input "22/08/2025"
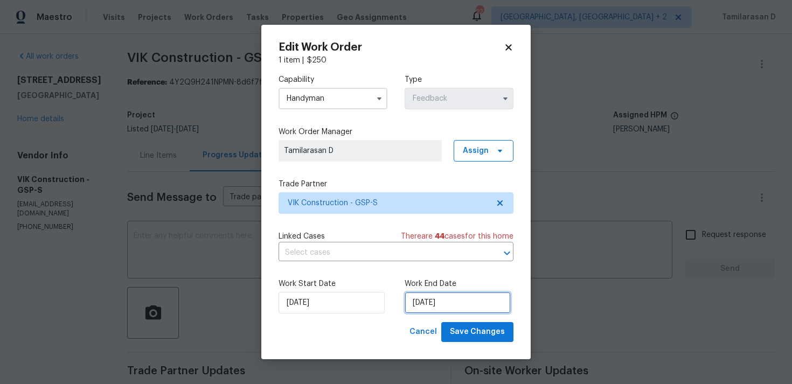
click at [455, 308] on input "22/08/2025" at bounding box center [458, 303] width 106 height 22
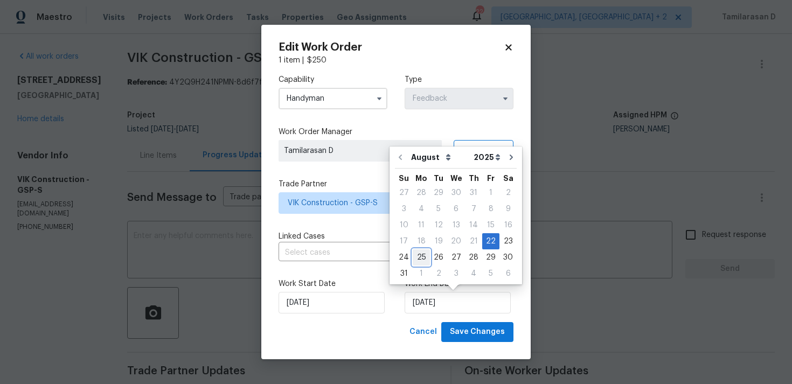
click at [421, 256] on div "25" at bounding box center [421, 257] width 17 height 15
type input "25/08/2025"
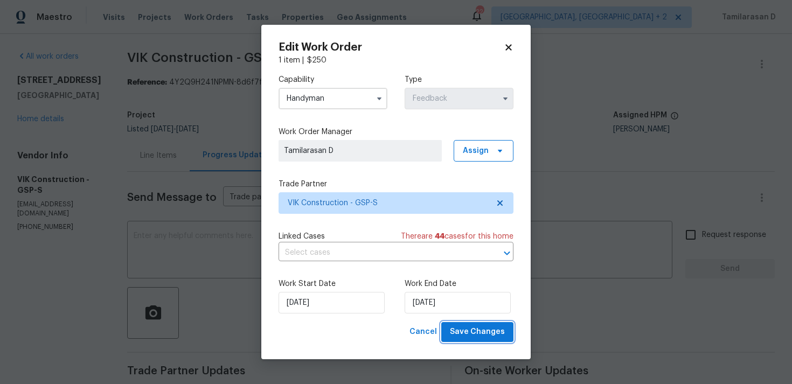
click at [468, 330] on span "Save Changes" at bounding box center [477, 332] width 55 height 13
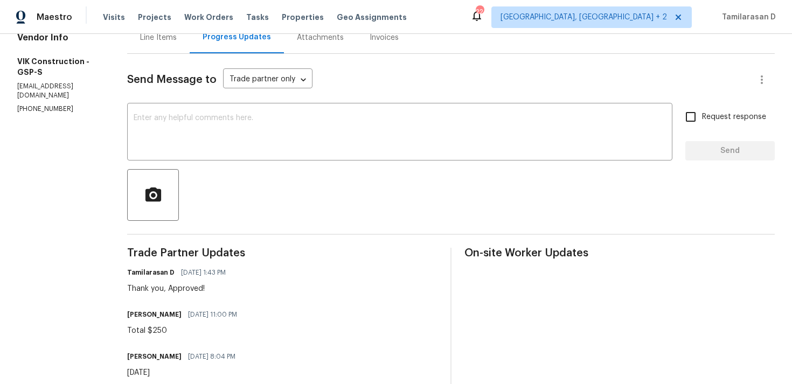
scroll to position [0, 0]
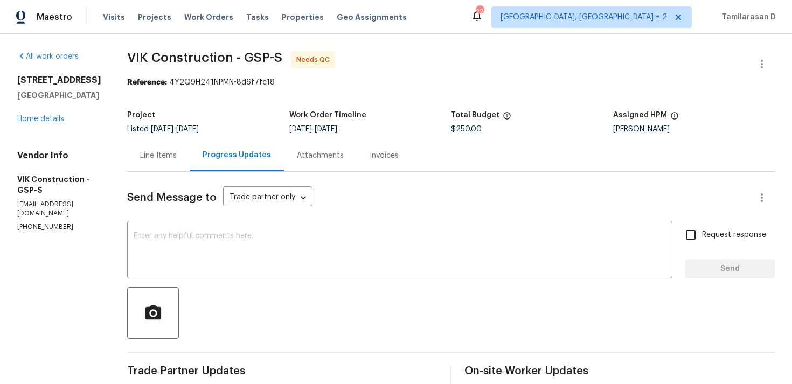
click at [177, 162] on div "Line Items" at bounding box center [158, 156] width 63 height 32
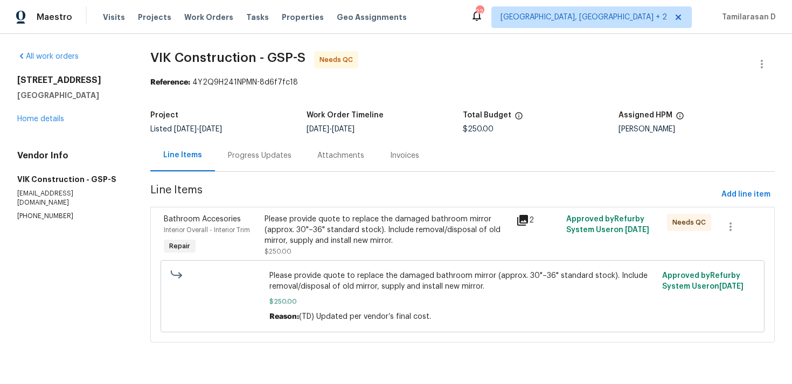
click at [313, 226] on div "Please provide quote to replace the damaged bathroom mirror (approx. 30"–36" st…" at bounding box center [387, 230] width 245 height 32
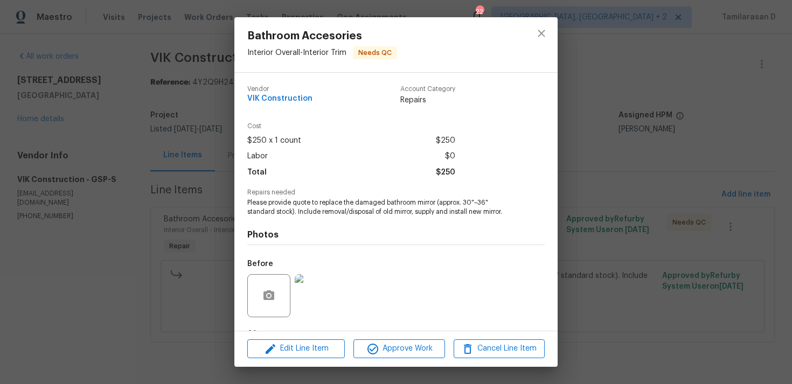
scroll to position [67, 0]
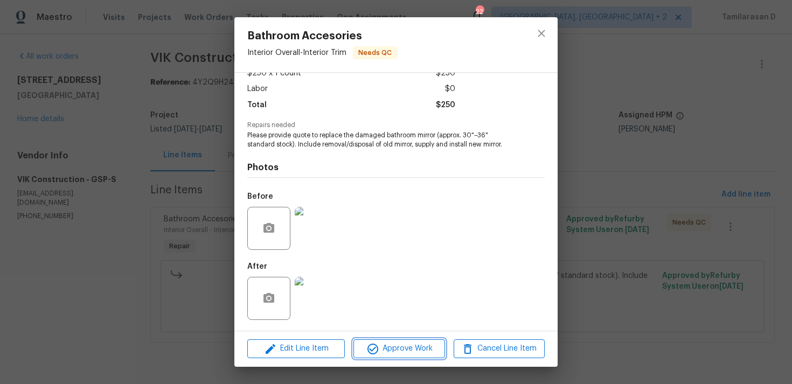
click at [405, 350] on span "Approve Work" at bounding box center [399, 348] width 85 height 13
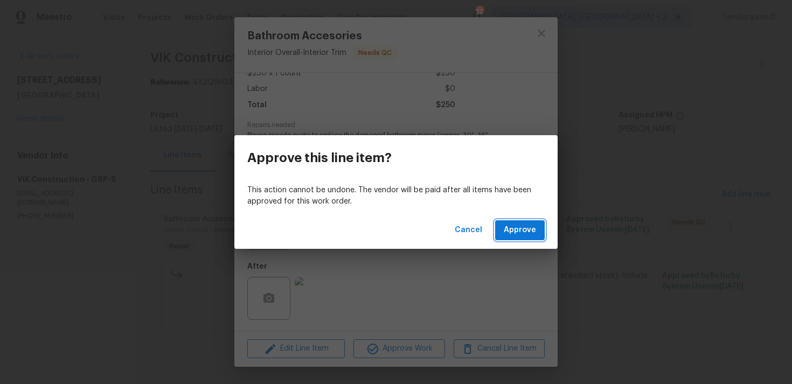
click at [499, 230] on button "Approve" at bounding box center [520, 230] width 50 height 20
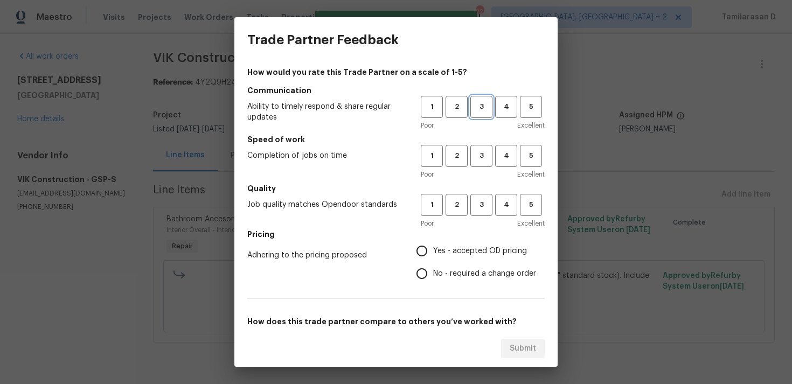
click at [480, 106] on span "3" at bounding box center [482, 107] width 20 height 12
click at [478, 157] on span "3" at bounding box center [482, 156] width 20 height 12
click at [480, 210] on span "3" at bounding box center [482, 205] width 20 height 12
click at [431, 244] on input "Yes - accepted OD pricing" at bounding box center [422, 251] width 23 height 23
radio input "true"
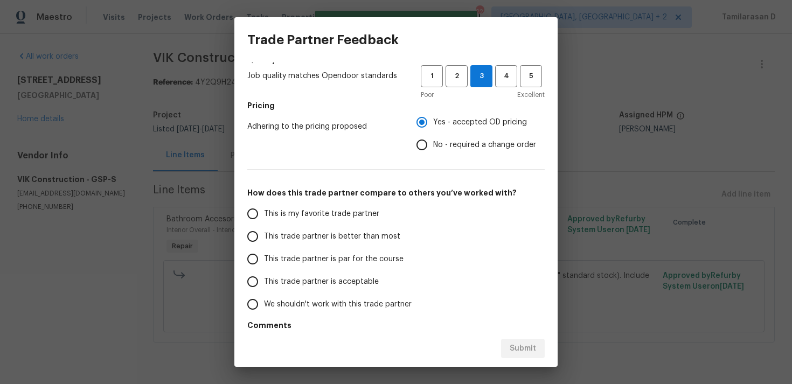
scroll to position [142, 0]
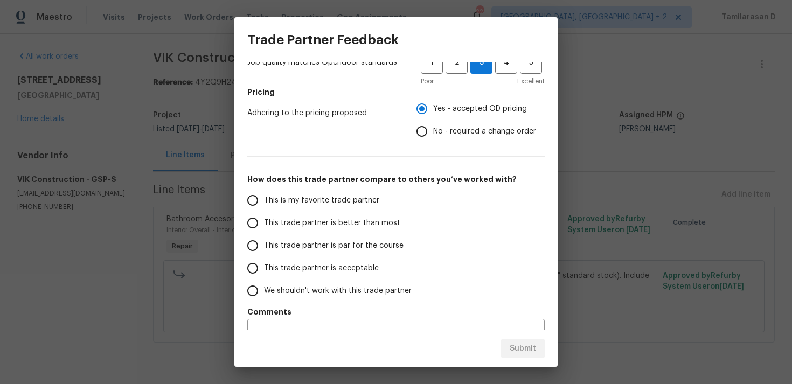
click at [424, 126] on input "No - required a change order" at bounding box center [422, 131] width 23 height 23
radio input "true"
click at [265, 234] on label "This trade partner is par for the course" at bounding box center [326, 245] width 170 height 23
click at [264, 234] on input "This trade partner is par for the course" at bounding box center [252, 245] width 23 height 23
click at [526, 349] on span "Submit" at bounding box center [523, 348] width 26 height 13
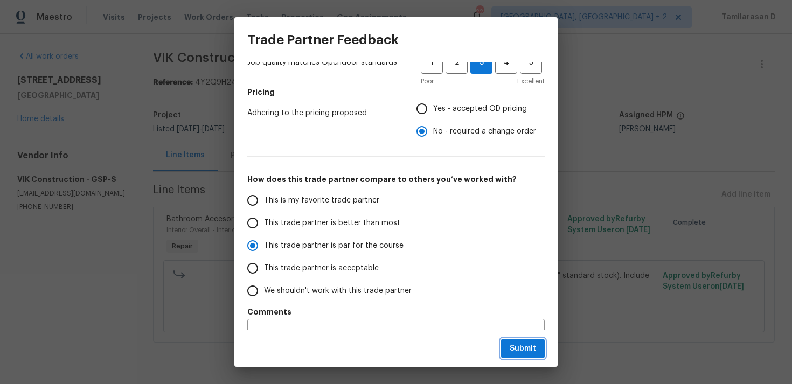
radio input "true"
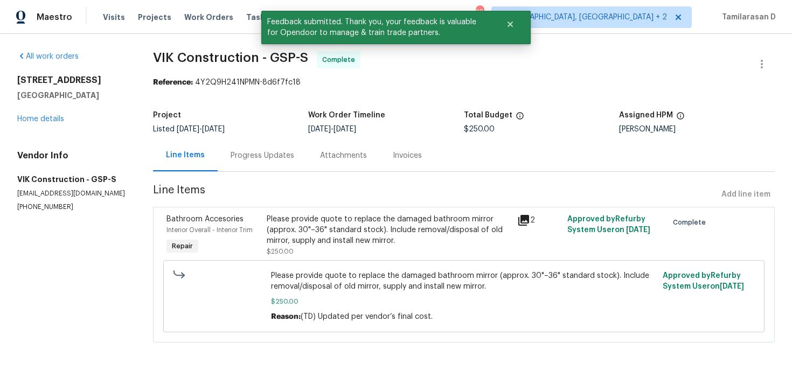
click at [240, 147] on div "Progress Updates" at bounding box center [262, 156] width 89 height 32
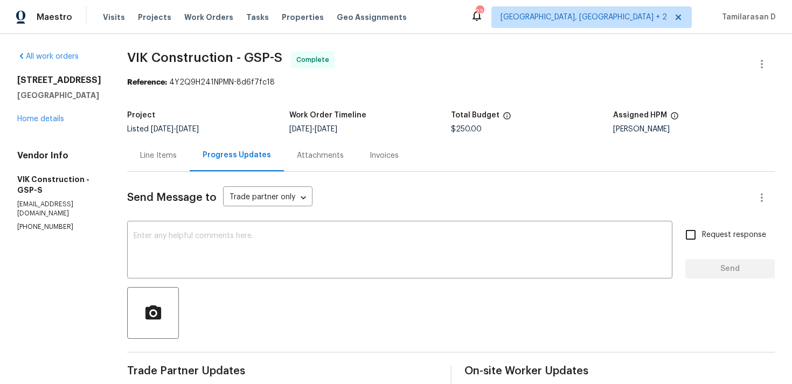
click at [177, 154] on div "Line Items" at bounding box center [158, 155] width 37 height 11
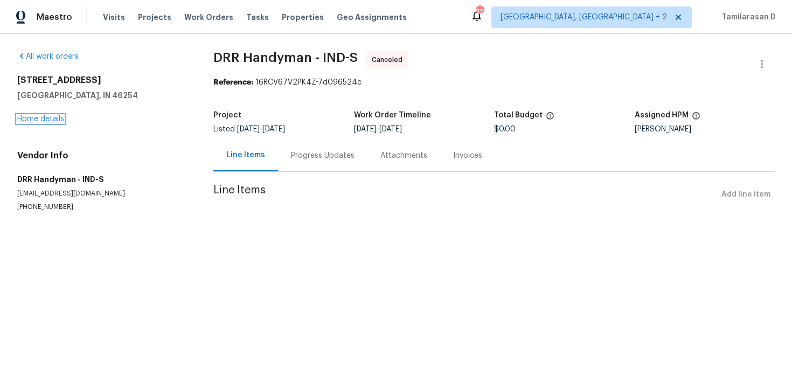
click at [42, 122] on link "Home details" at bounding box center [40, 119] width 47 height 8
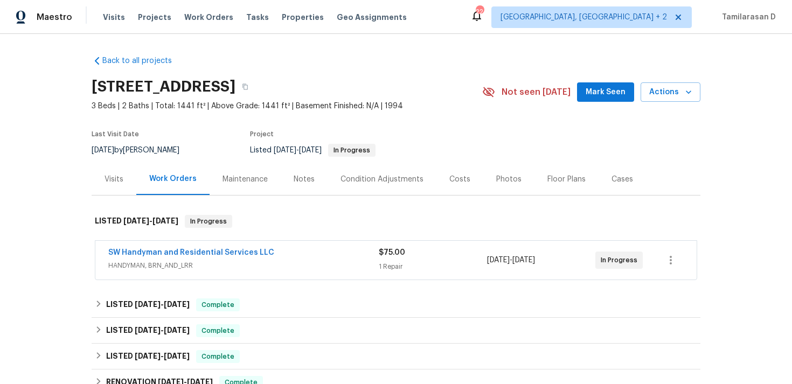
click at [145, 246] on div "SW Handyman and Residential Services LLC HANDYMAN, BRN_AND_LRR $75.00 1 Repair …" at bounding box center [396, 260] width 602 height 39
click at [159, 254] on link "SW Handyman and Residential Services LLC" at bounding box center [191, 253] width 166 height 8
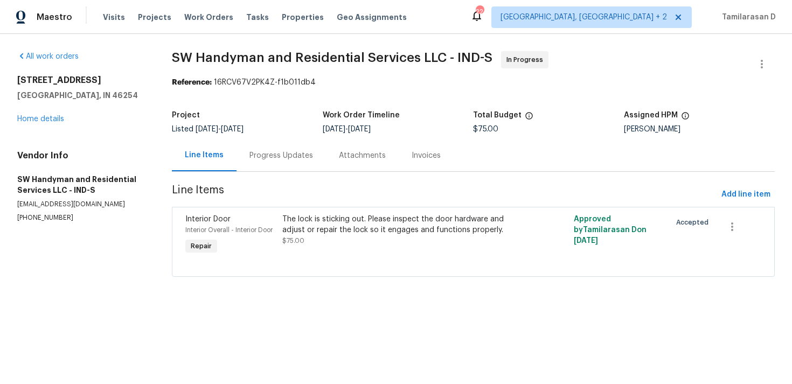
click at [41, 215] on p "[PHONE_NUMBER]" at bounding box center [81, 217] width 129 height 9
copy p "[PHONE_NUMBER]"
click at [283, 162] on div "Progress Updates" at bounding box center [281, 156] width 89 height 32
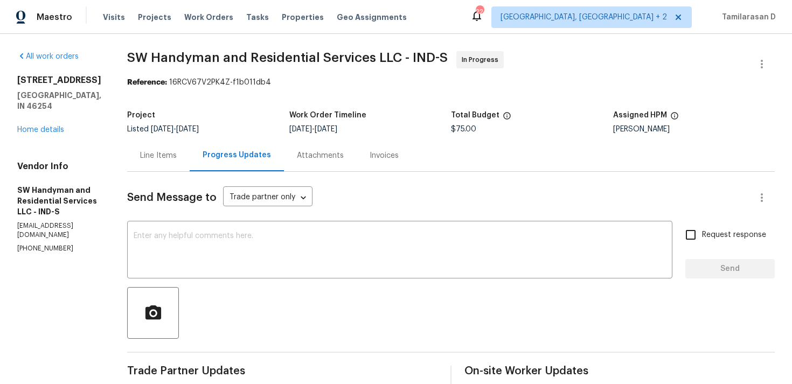
click at [49, 244] on p "[PHONE_NUMBER]" at bounding box center [59, 248] width 84 height 9
copy p "[PHONE_NUMBER]"
drag, startPoint x: 19, startPoint y: 80, endPoint x: 113, endPoint y: 80, distance: 94.3
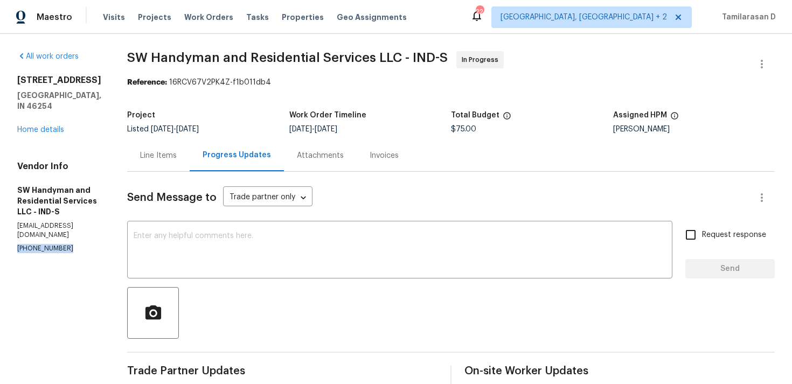
click at [113, 80] on div "All work orders [STREET_ADDRESS] Home details Vendor Info SW Handyman and Resid…" at bounding box center [396, 323] width 792 height 578
copy h2 "[STREET_ADDRESS]"
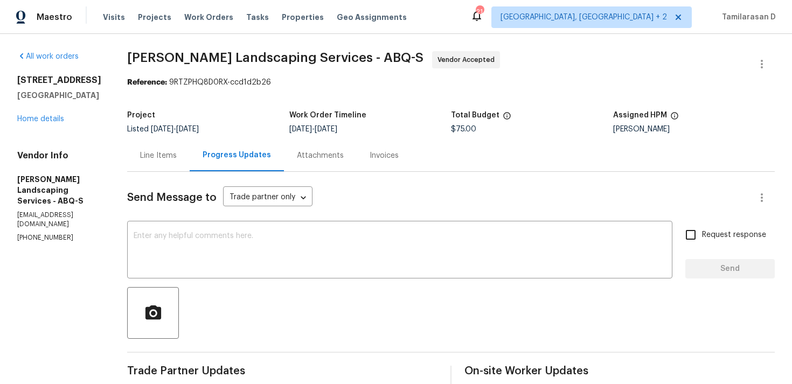
scroll to position [143, 0]
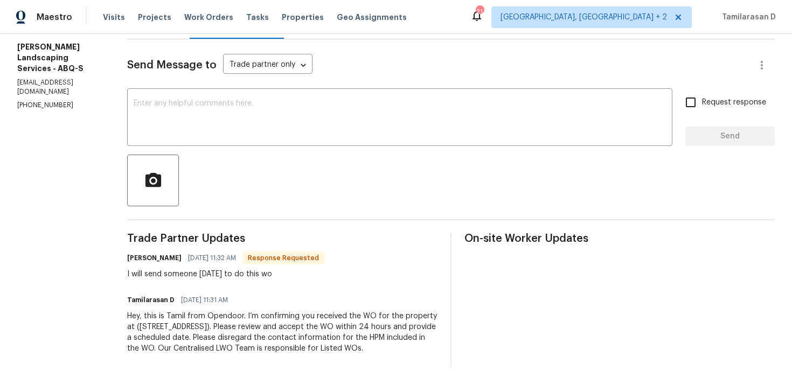
click at [238, 269] on div "I will send someone [DATE] to do this wo" at bounding box center [225, 274] width 197 height 11
click at [213, 129] on div "x ​" at bounding box center [400, 118] width 546 height 55
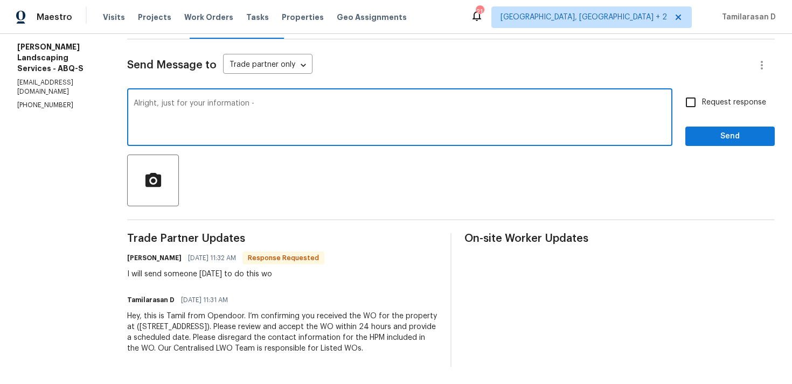
paste textarea "FYI – HPM mentioned they couldn’t get the battery in the locked position and be…"
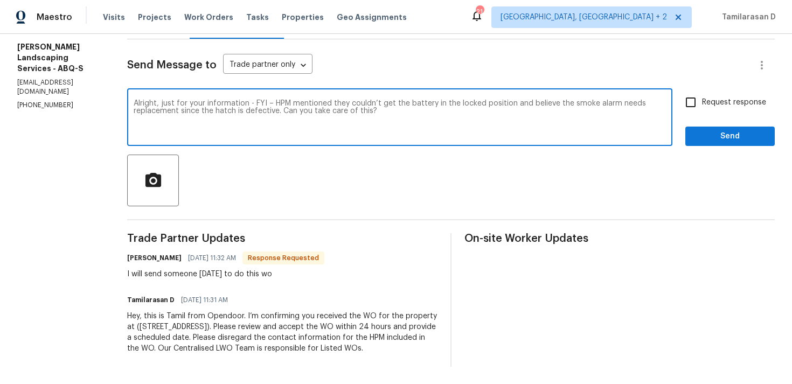
click at [282, 100] on textarea "Alright, just for your information - FYI – HPM mentioned they couldn’t get the …" at bounding box center [400, 119] width 533 height 38
click at [404, 100] on textarea "Alright, just for your information – HPM mentioned they couldn’t get the batter…" at bounding box center [400, 119] width 533 height 38
click at [344, 100] on textarea "Alright, just for your information – HPM mentioned they couldn’t get the batter…" at bounding box center [400, 119] width 533 height 38
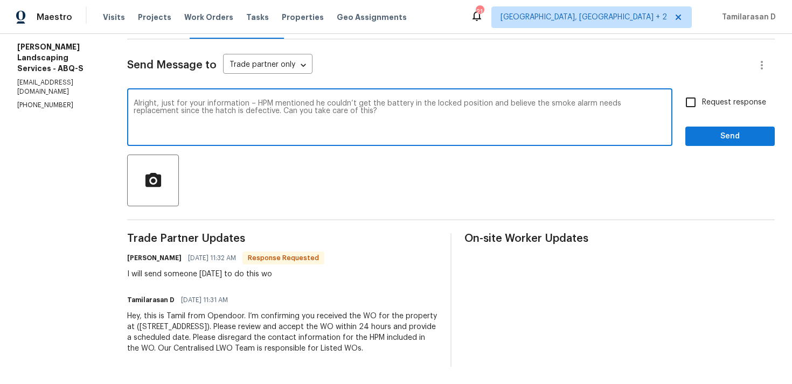
click at [411, 106] on textarea "Alright, just for your information – HPM mentioned he couldn’t get the battery …" at bounding box center [400, 119] width 533 height 38
click at [446, 107] on textarea "Alright, just for your information – HPM mentioned he couldn’t get the battery …" at bounding box center [400, 119] width 533 height 38
click at [431, 110] on textarea "Alright, just for your information – HPM mentioned he couldn’t get the battery …" at bounding box center [400, 119] width 533 height 38
drag, startPoint x: 307, startPoint y: 102, endPoint x: 461, endPoint y: 114, distance: 154.6
click at [461, 114] on textarea "Alright, just for your information – HPM mentioned he couldn’t get the battery …" at bounding box center [400, 119] width 533 height 38
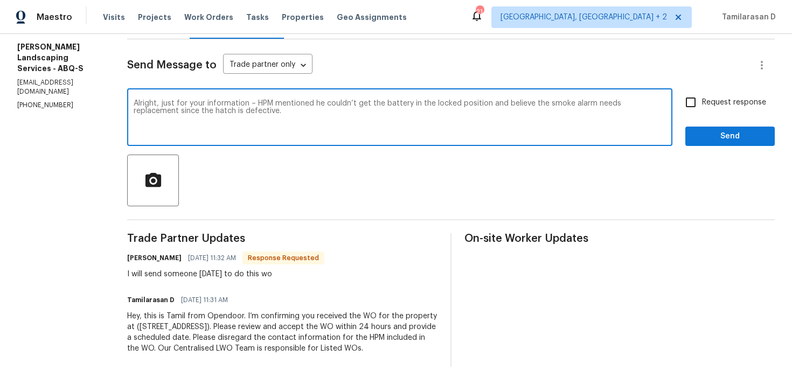
type textarea "Alright, just for your information – HPM mentioned he couldn’t get the battery …"
click at [696, 92] on input "Request response" at bounding box center [691, 102] width 23 height 23
checkbox input "true"
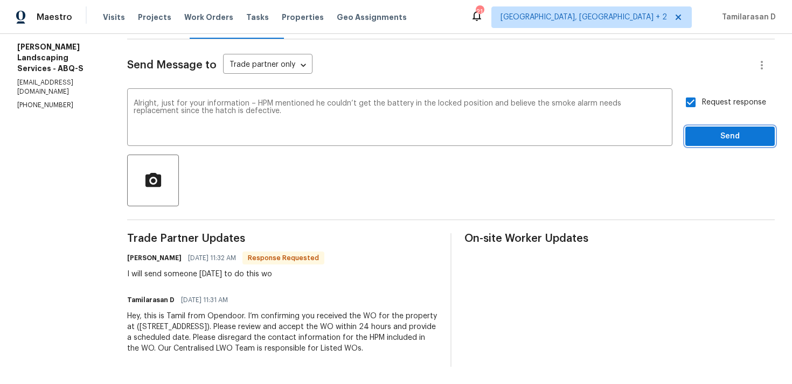
click at [714, 130] on span "Send" at bounding box center [730, 136] width 72 height 13
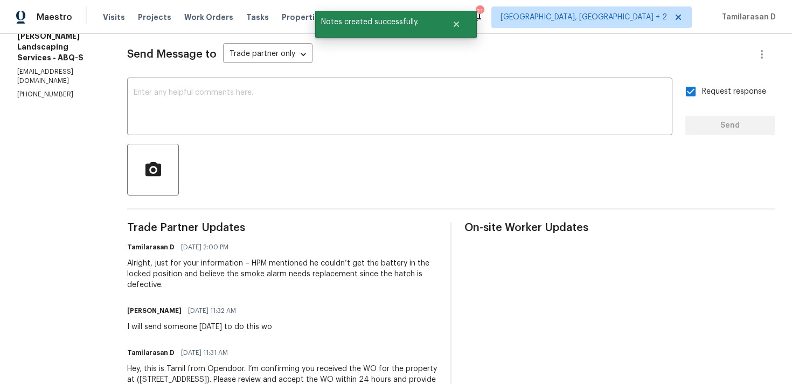
click at [188, 329] on div "I will send someone [DATE] to do this wo" at bounding box center [199, 327] width 145 height 11
copy div "I will send someone [DATE] to do this wo"
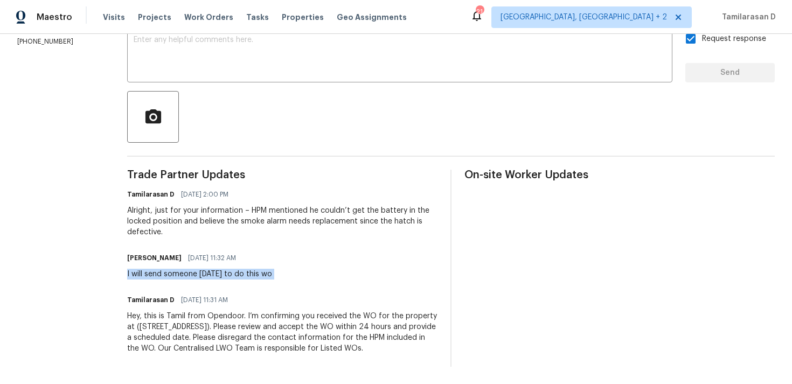
copy div "I will send someone [DATE] to do this wo"
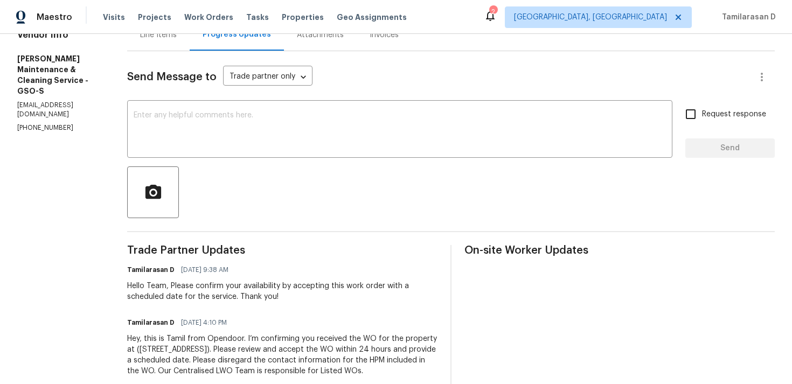
scroll to position [79, 0]
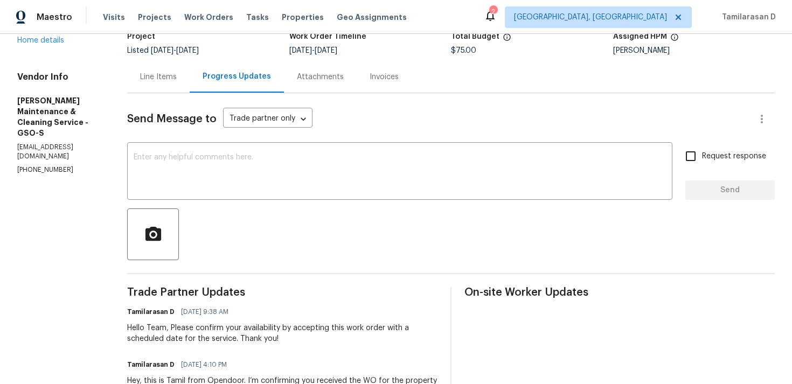
click at [34, 134] on div "Vendor Info [PERSON_NAME] Maintenance & Cleaning Service - GSO-S [EMAIL_ADDRESS…" at bounding box center [59, 123] width 84 height 103
copy p "[PHONE_NUMBER]"
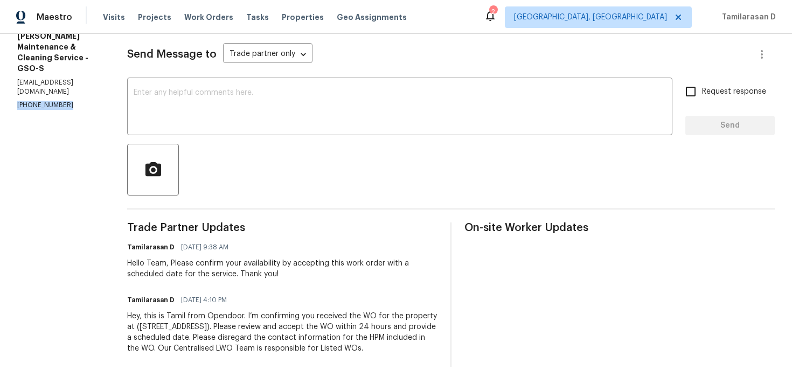
scroll to position [0, 0]
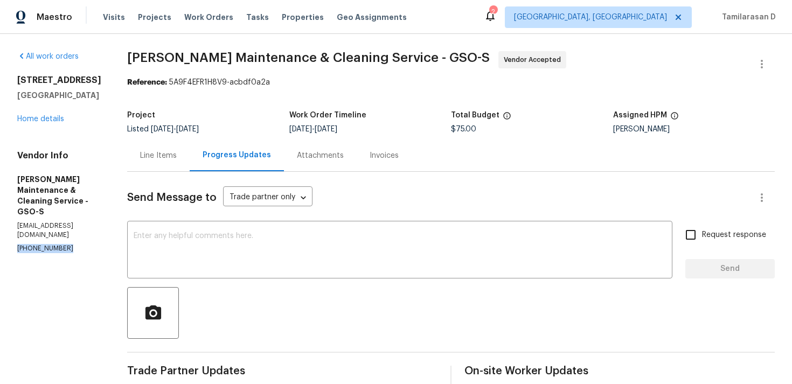
copy p "[PHONE_NUMBER]"
click at [225, 245] on textarea at bounding box center [400, 251] width 533 height 38
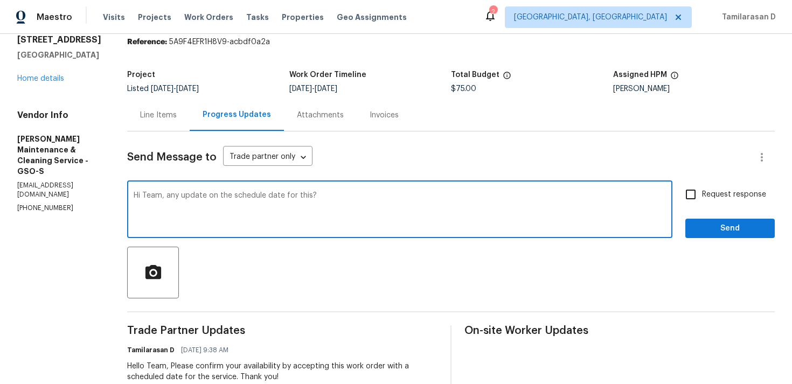
scroll to position [94, 0]
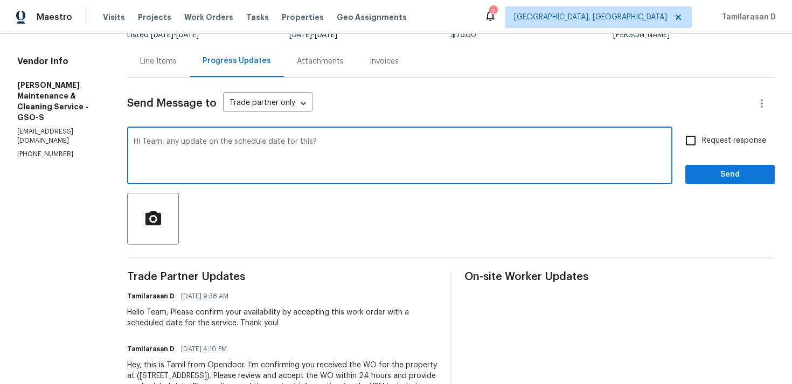
type textarea "Hi Team, any update on the schedule date for this?"
click at [704, 135] on span "Request response" at bounding box center [734, 140] width 64 height 11
click at [702, 135] on input "Request response" at bounding box center [691, 140] width 23 height 23
checkbox input "true"
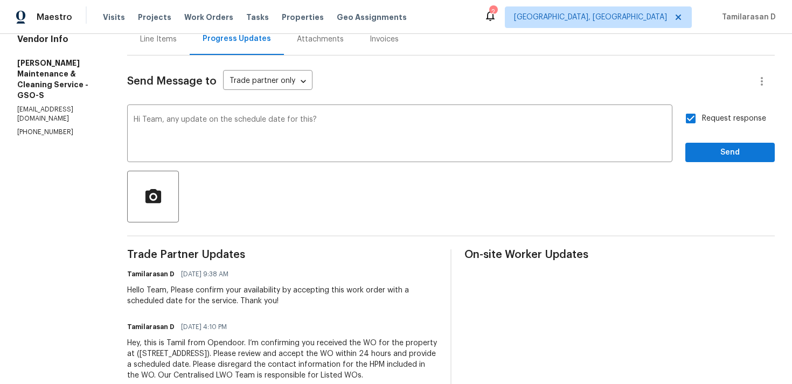
scroll to position [140, 0]
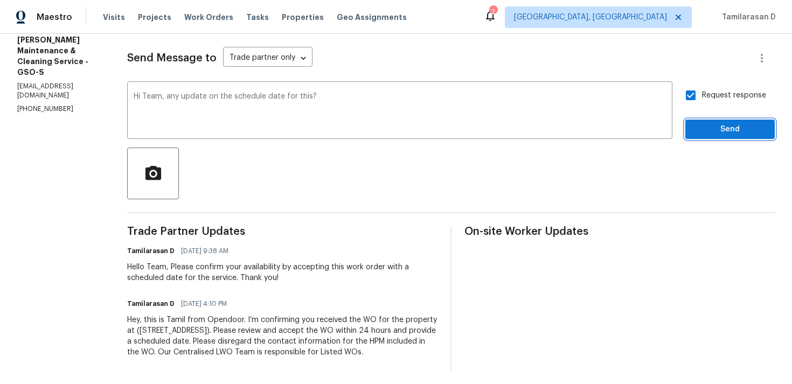
click at [715, 130] on span "Send" at bounding box center [730, 129] width 72 height 13
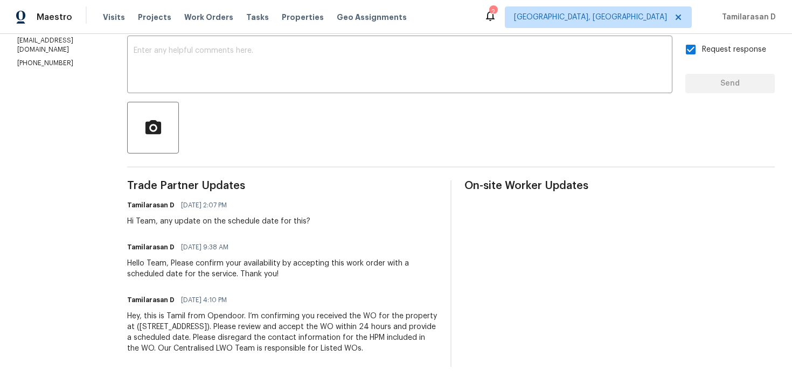
scroll to position [0, 0]
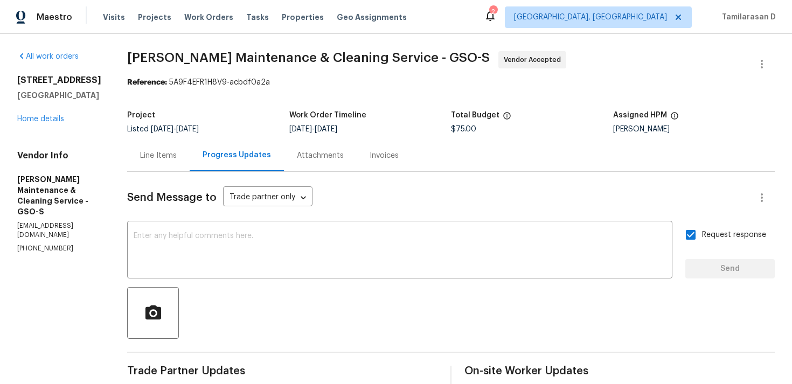
click at [165, 151] on div "Line Items" at bounding box center [158, 155] width 37 height 11
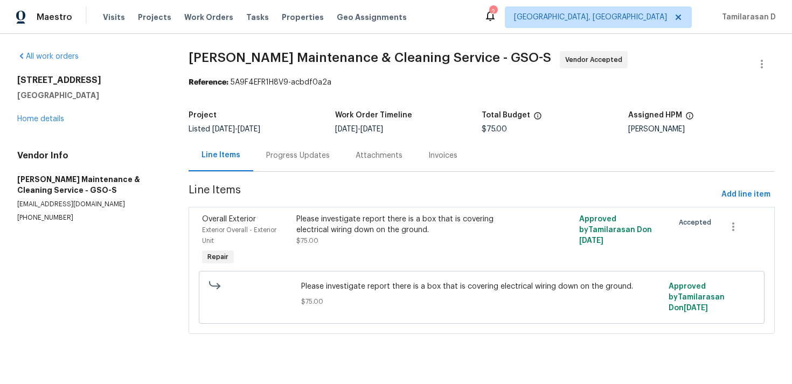
click at [279, 169] on div "Progress Updates" at bounding box center [297, 156] width 89 height 32
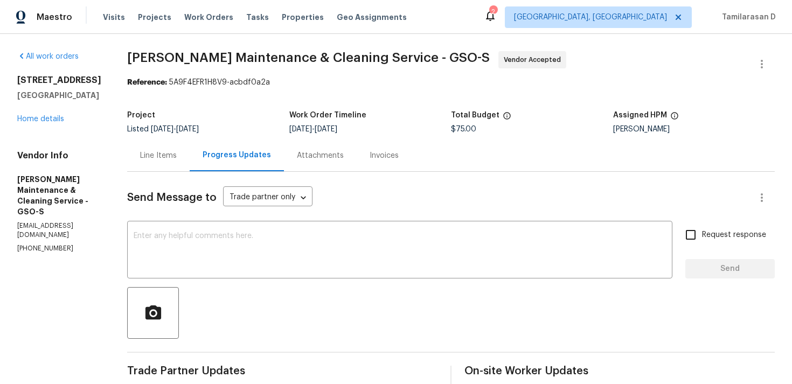
click at [171, 149] on div "Line Items" at bounding box center [158, 156] width 63 height 32
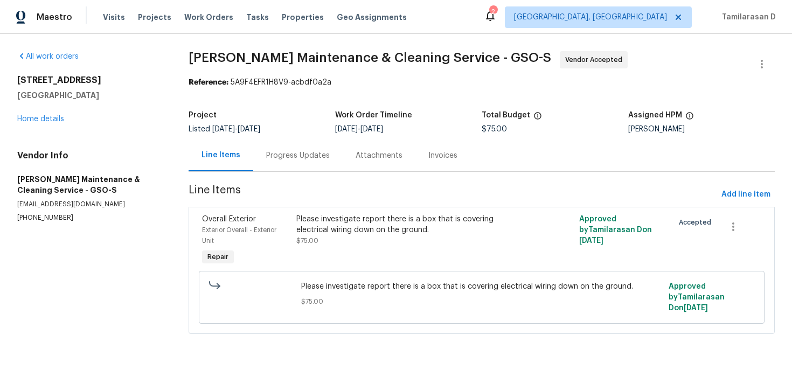
click at [287, 157] on div "Progress Updates" at bounding box center [298, 155] width 64 height 11
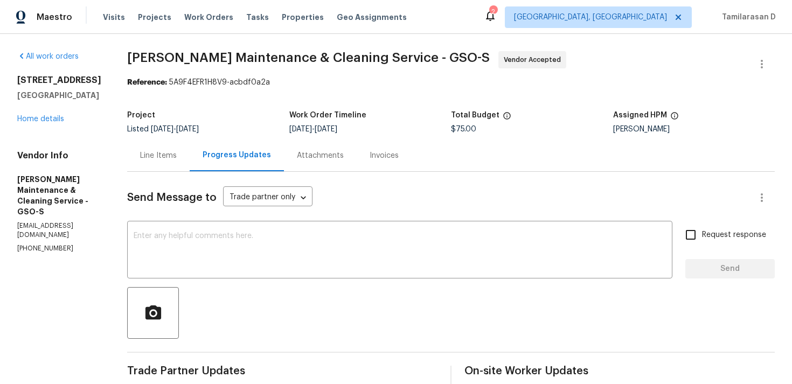
click at [151, 164] on div "Line Items" at bounding box center [158, 156] width 63 height 32
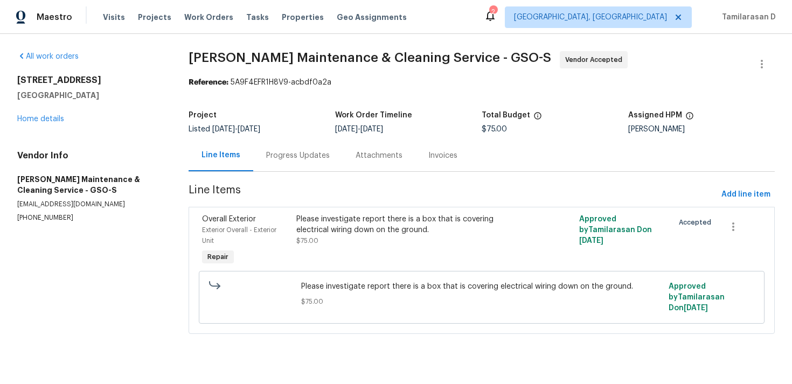
click at [276, 157] on div "Progress Updates" at bounding box center [298, 155] width 64 height 11
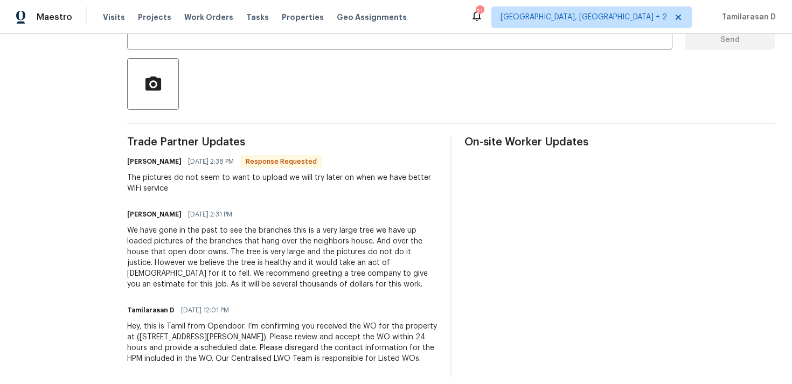
scroll to position [239, 0]
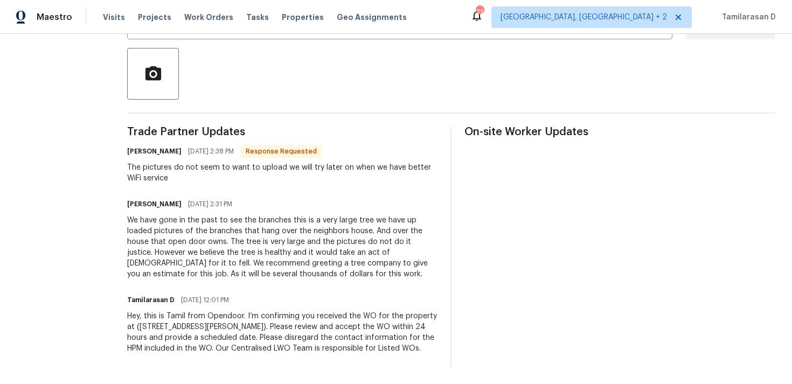
click at [167, 169] on div "The pictures do not seem to want to upload we will try later on when we have be…" at bounding box center [282, 173] width 310 height 22
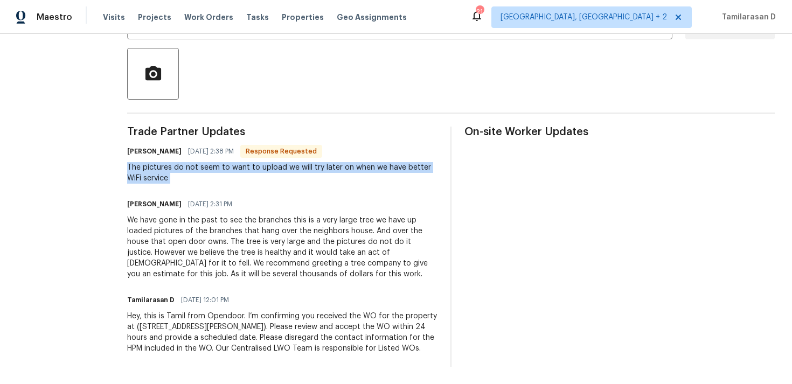
click at [203, 174] on div "The pictures do not seem to want to upload we will try later on when we have be…" at bounding box center [282, 173] width 310 height 22
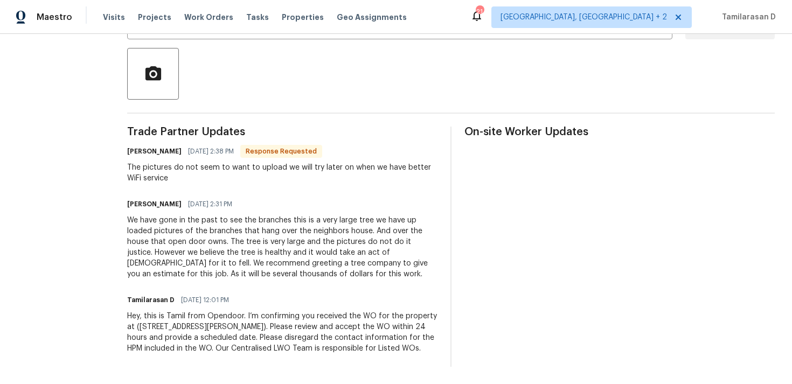
click at [203, 174] on div "The pictures do not seem to want to upload we will try later on when we have be…" at bounding box center [282, 173] width 310 height 22
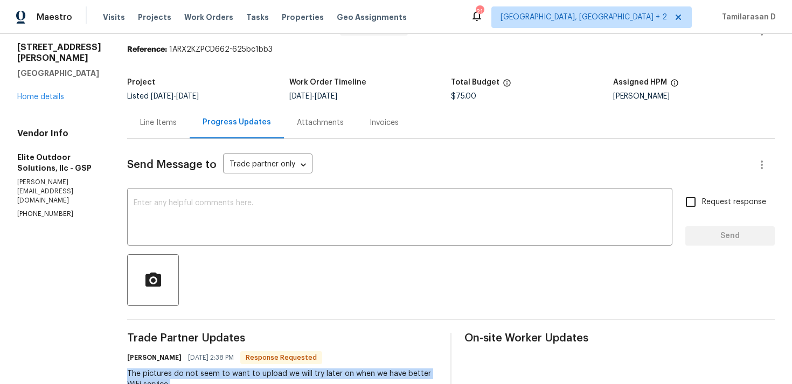
scroll to position [0, 0]
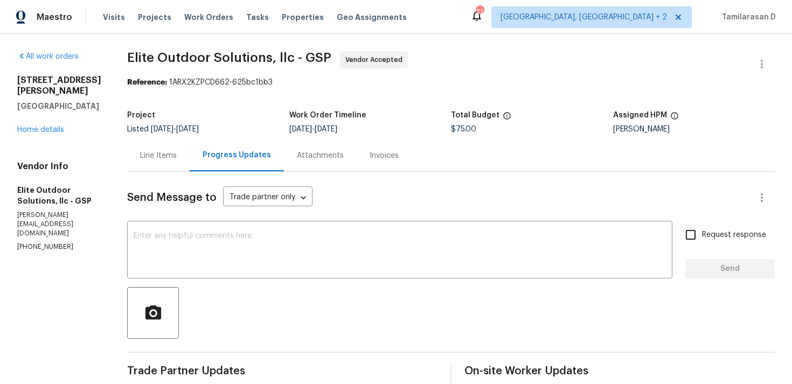
click at [142, 157] on div "Line Items" at bounding box center [158, 155] width 37 height 11
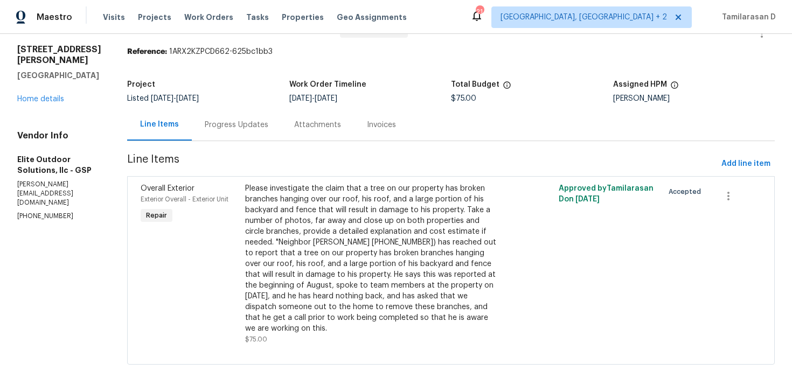
click at [218, 123] on div "Progress Updates" at bounding box center [237, 125] width 64 height 11
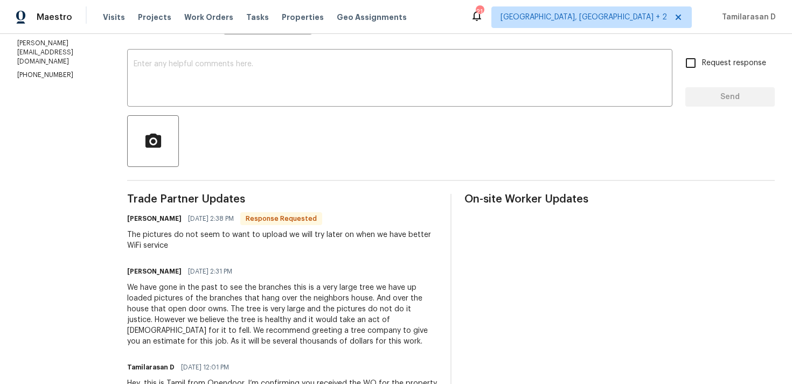
scroll to position [239, 0]
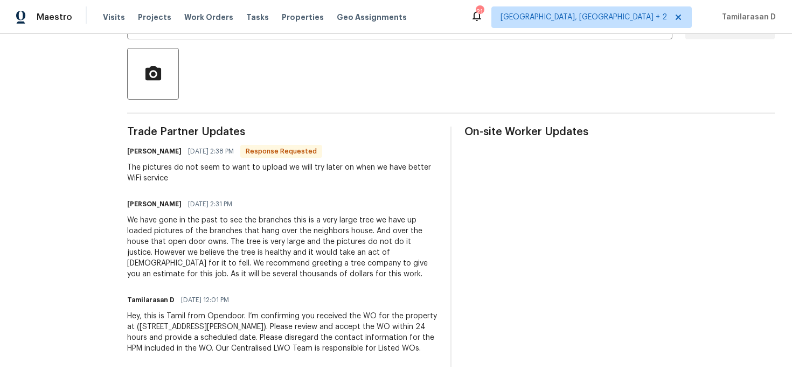
click at [170, 253] on div "We have gone in the past to see the branches this is a very large tree we have …" at bounding box center [282, 247] width 310 height 65
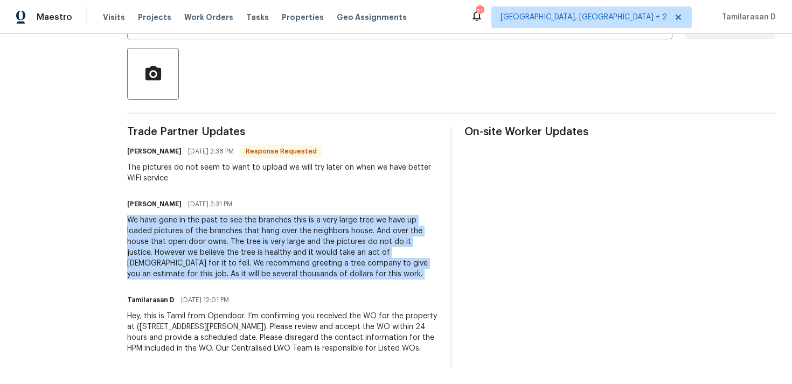
scroll to position [0, 0]
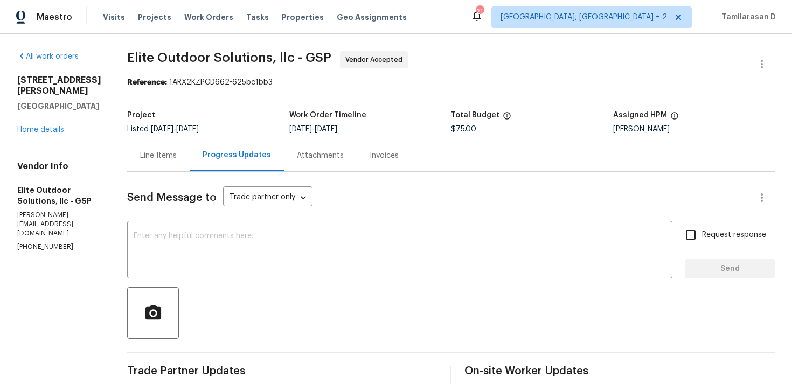
click at [148, 151] on div "Line Items" at bounding box center [158, 155] width 37 height 11
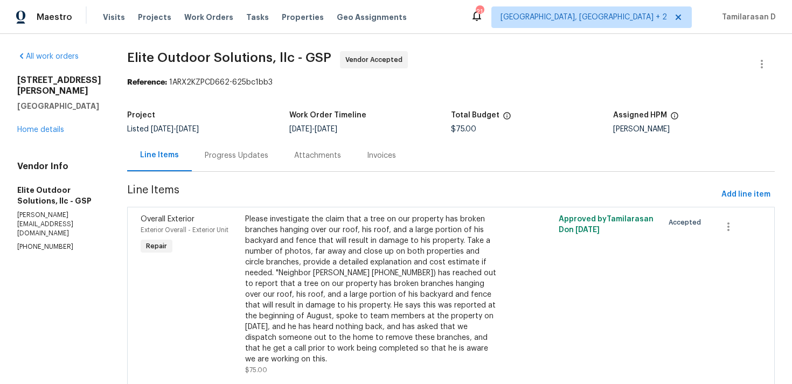
click at [238, 153] on div "Progress Updates" at bounding box center [237, 155] width 64 height 11
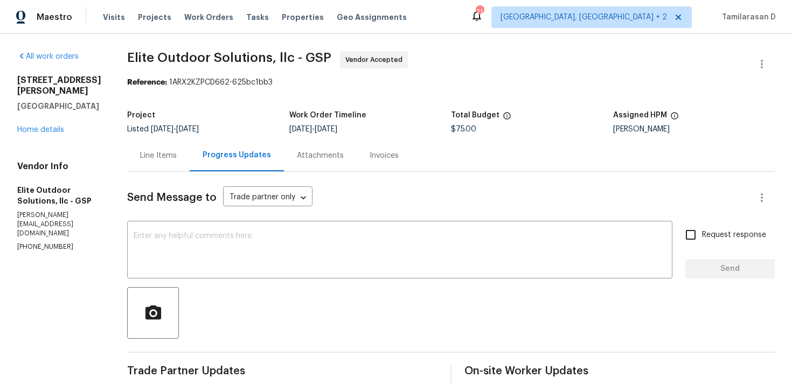
click at [137, 163] on div "Line Items" at bounding box center [158, 156] width 63 height 32
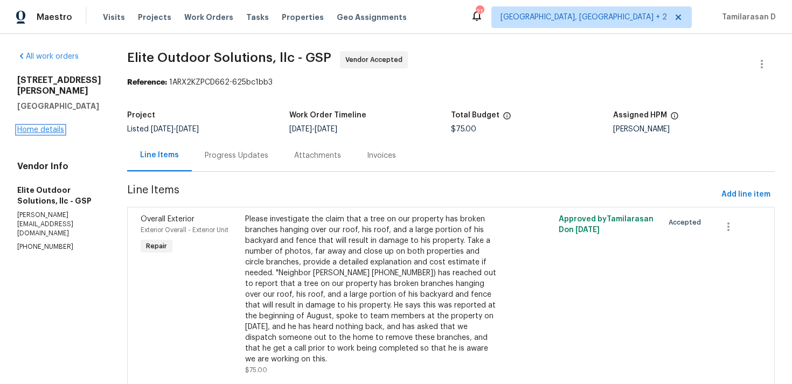
click at [33, 134] on link "Home details" at bounding box center [40, 130] width 47 height 8
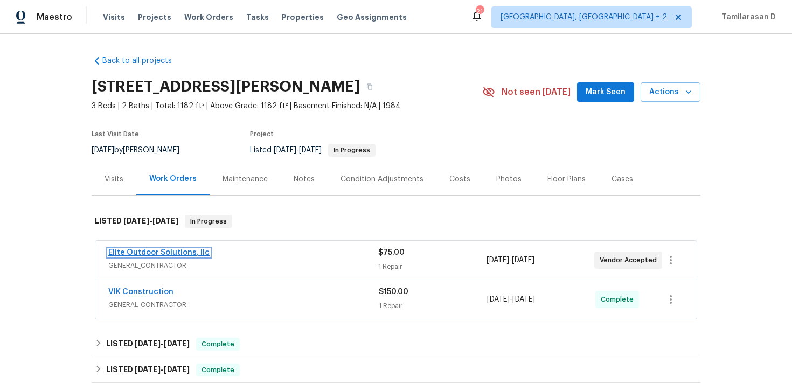
click at [163, 251] on link "Elite Outdoor Solutions, llc" at bounding box center [158, 253] width 101 height 8
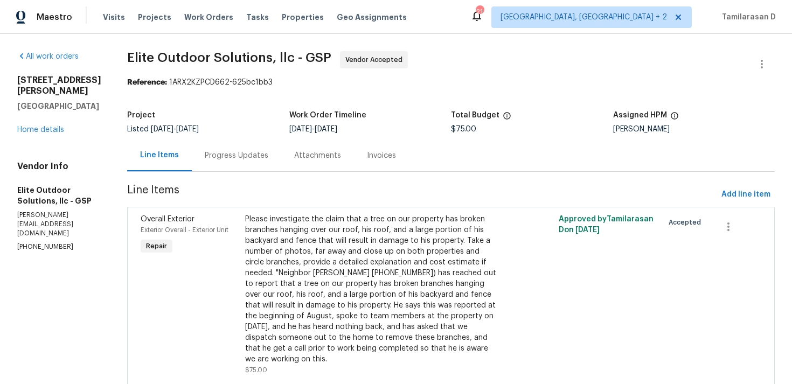
click at [236, 163] on div "Progress Updates" at bounding box center [236, 156] width 89 height 32
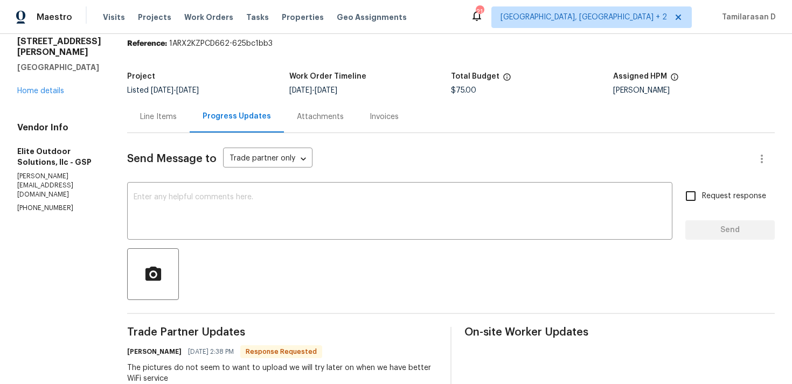
scroll to position [70, 0]
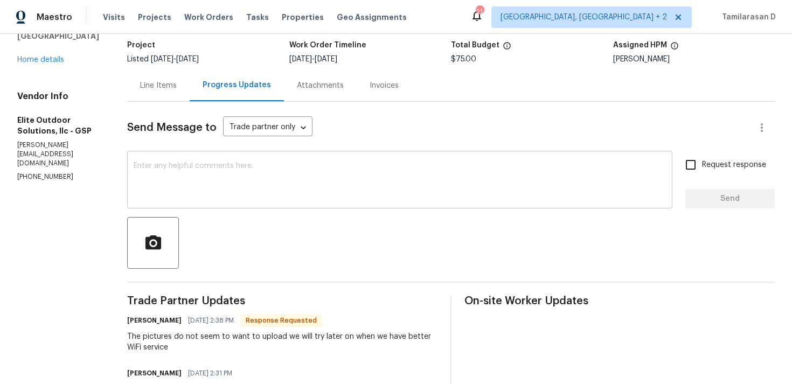
click at [196, 155] on div "x ​" at bounding box center [400, 181] width 546 height 55
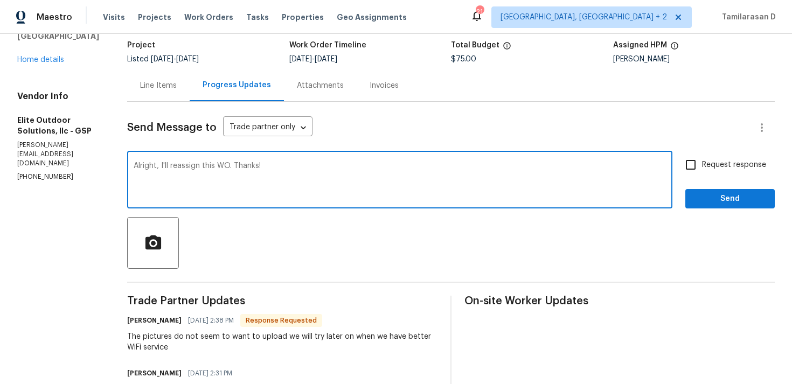
type textarea "Alright, I'll reassign this WO. Thanks!"
click at [701, 164] on input "Request response" at bounding box center [691, 165] width 23 height 23
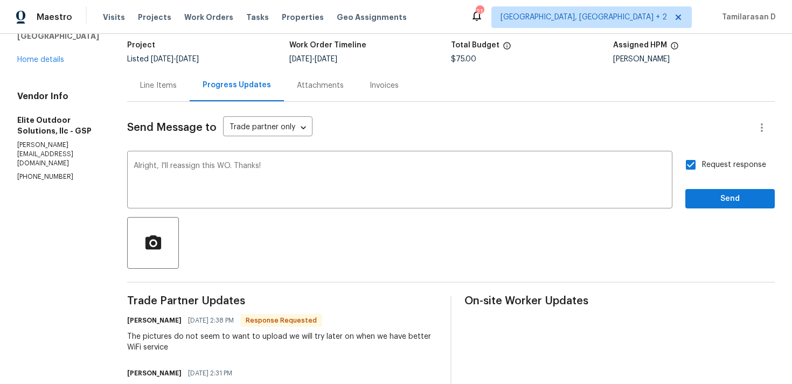
click at [691, 161] on input "Request response" at bounding box center [691, 165] width 23 height 23
checkbox input "false"
click at [707, 201] on span "Send" at bounding box center [730, 198] width 72 height 13
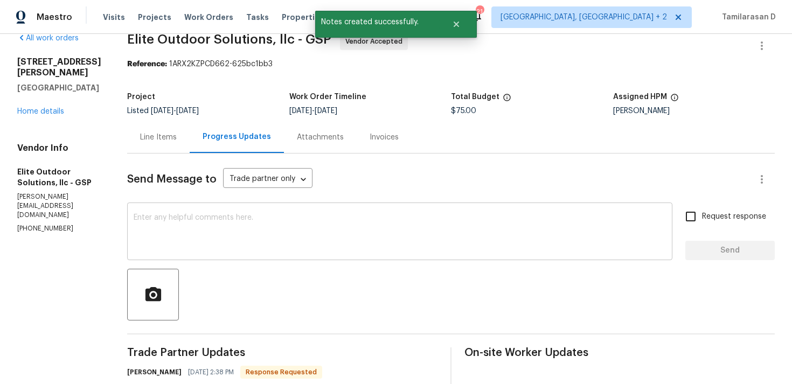
scroll to position [239, 0]
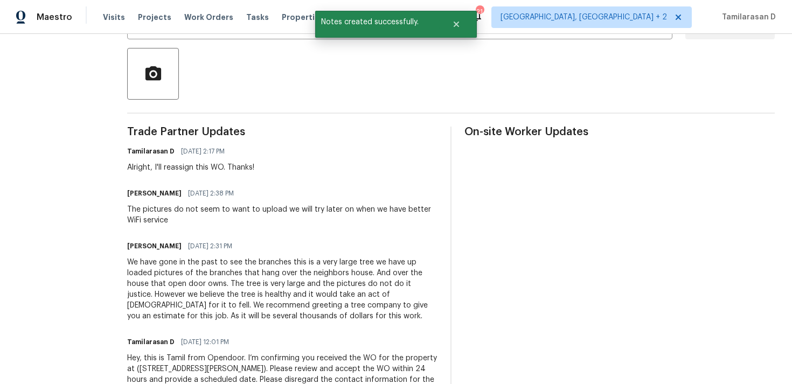
click at [253, 216] on div "The pictures do not seem to want to upload we will try later on when we have be…" at bounding box center [282, 215] width 310 height 22
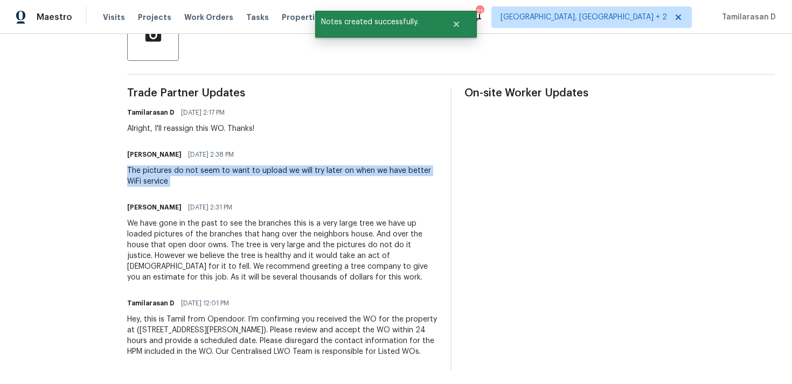
scroll to position [281, 0]
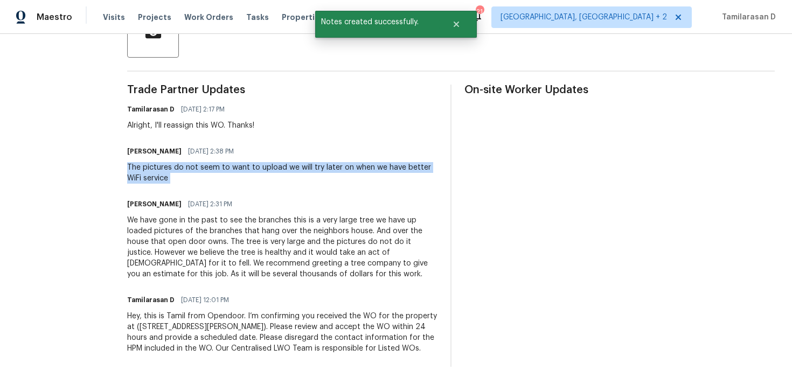
click at [181, 222] on div "We have gone in the past to see the branches this is a very large tree we have …" at bounding box center [282, 247] width 310 height 65
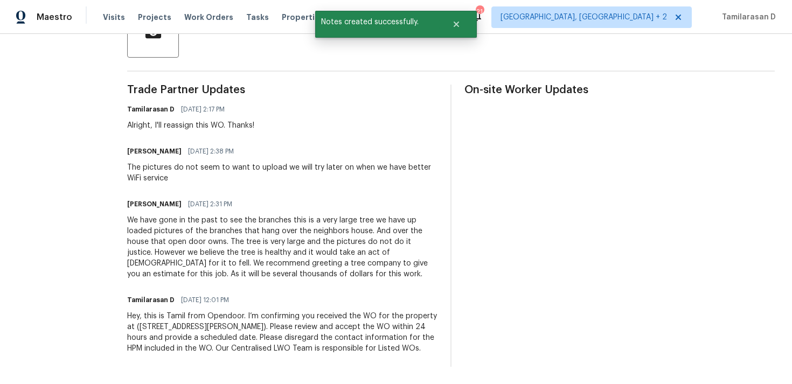
click at [181, 222] on div "We have gone in the past to see the branches this is a very large tree we have …" at bounding box center [282, 247] width 310 height 65
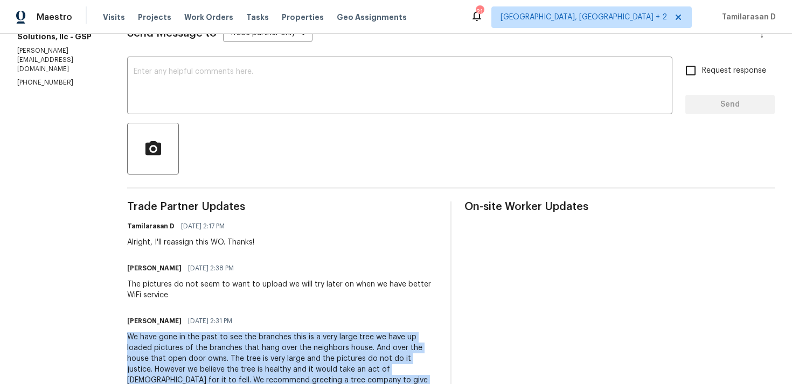
scroll to position [105, 0]
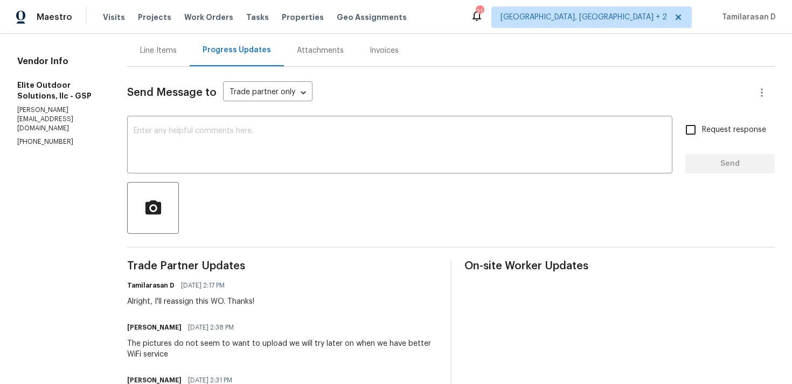
copy div "We have gone in the past to see the branches this is a very large tree we have …"
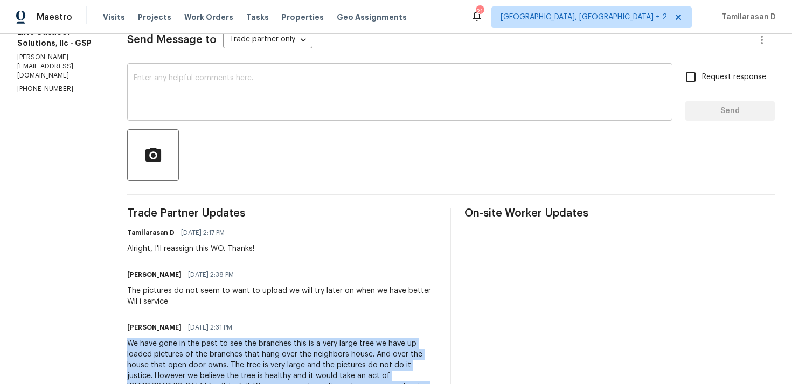
scroll to position [0, 0]
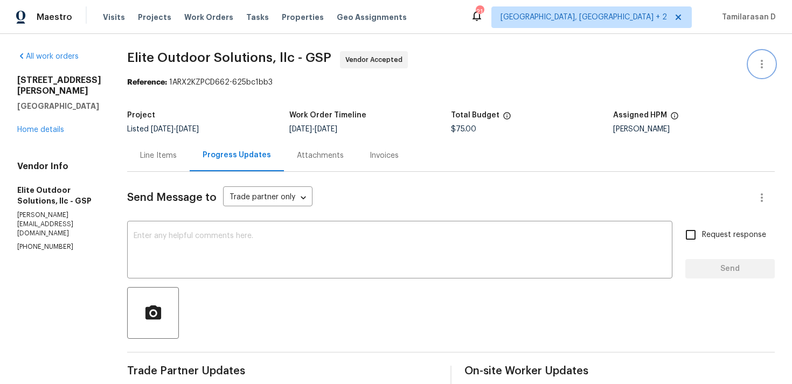
click at [763, 55] on button "button" at bounding box center [762, 64] width 26 height 26
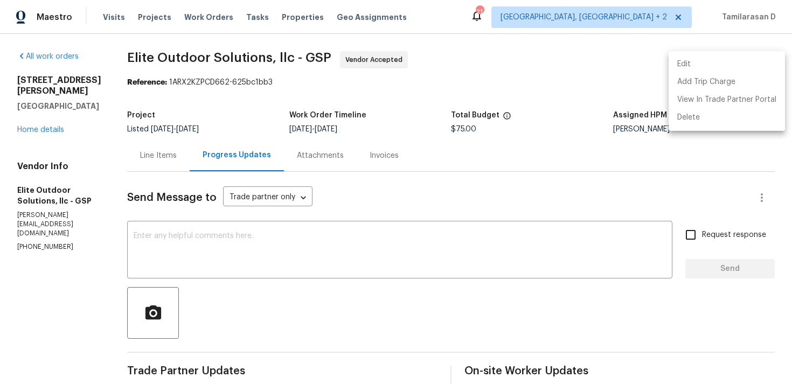
click at [696, 66] on li "Edit" at bounding box center [727, 65] width 116 height 18
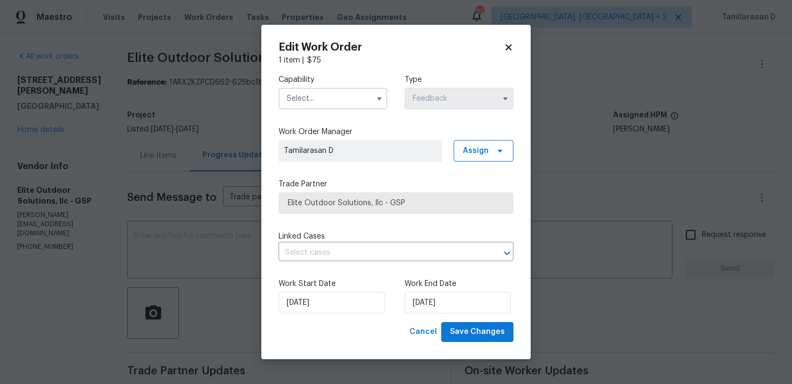
click at [365, 92] on input "text" at bounding box center [333, 99] width 109 height 22
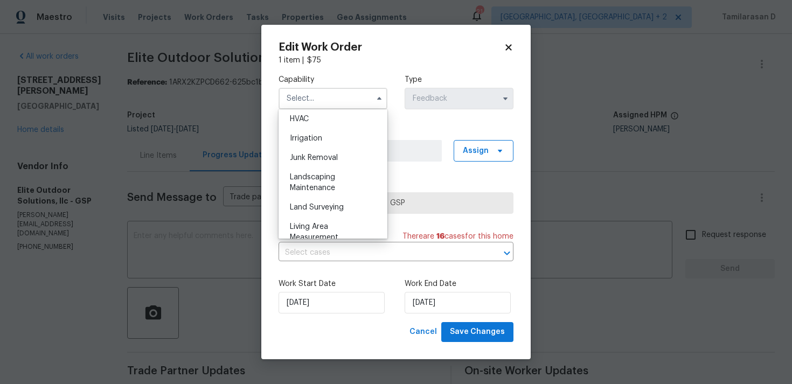
scroll to position [655, 0]
click at [317, 172] on span "Landscaping Maintenance" at bounding box center [312, 181] width 45 height 18
type input "Landscaping Maintenance"
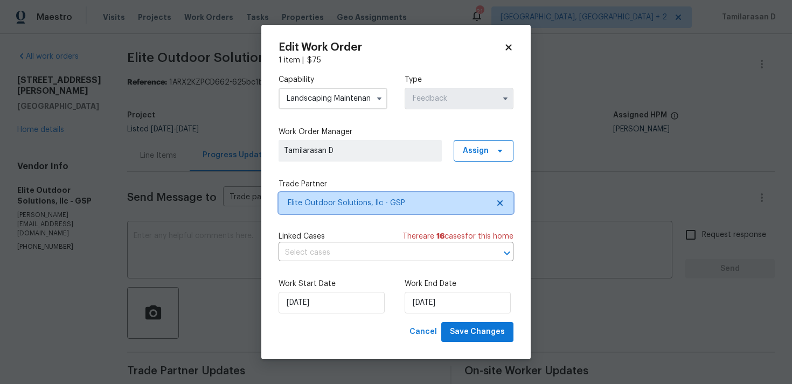
click at [343, 211] on span "Elite Outdoor Solutions, llc - GSP" at bounding box center [396, 203] width 235 height 22
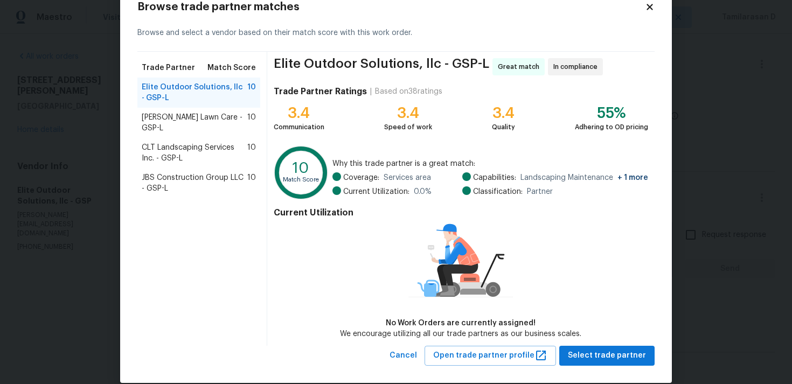
scroll to position [33, 0]
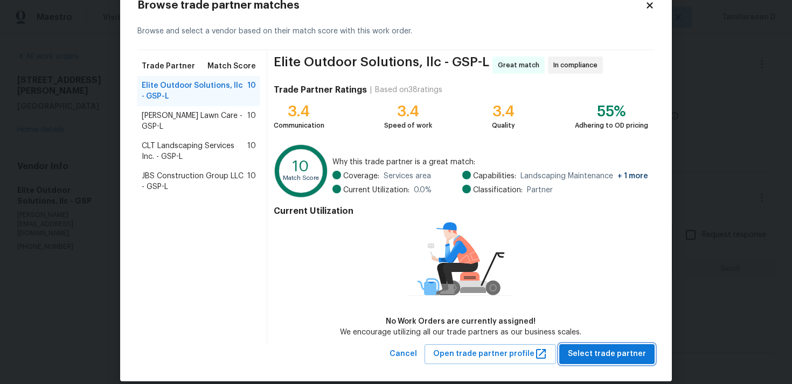
click at [617, 355] on span "Select trade partner" at bounding box center [607, 354] width 78 height 13
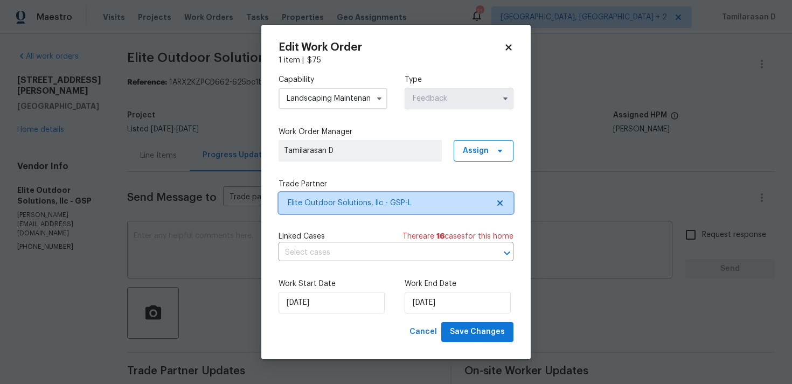
scroll to position [0, 0]
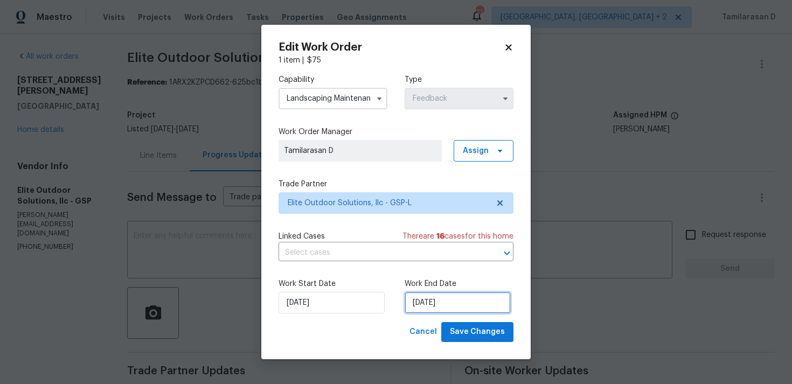
click at [427, 306] on input "[DATE]" at bounding box center [458, 303] width 106 height 22
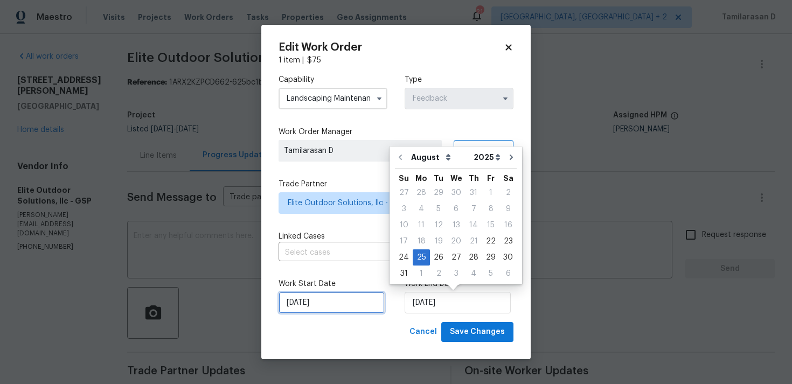
click at [304, 305] on input "22/08/2025" at bounding box center [332, 303] width 106 height 22
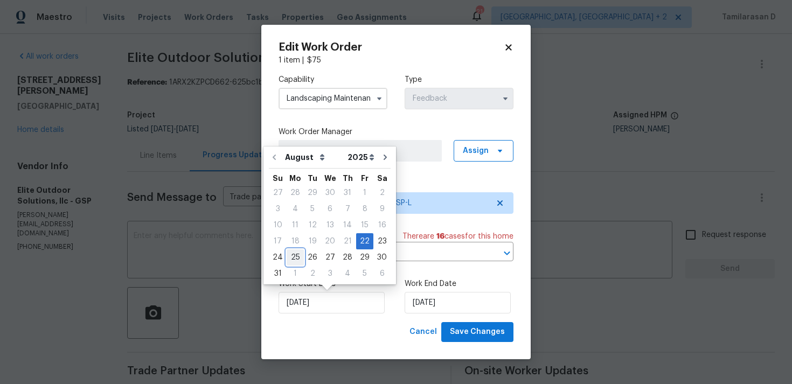
click at [295, 260] on div "25" at bounding box center [295, 257] width 17 height 15
type input "[DATE]"
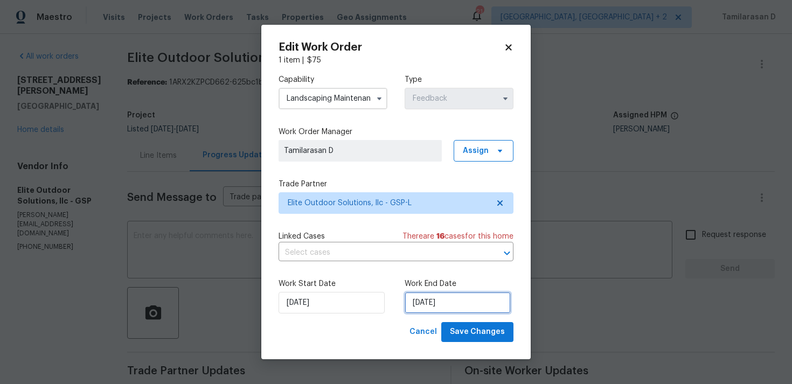
click at [439, 301] on input "25/08/2025" at bounding box center [458, 303] width 106 height 22
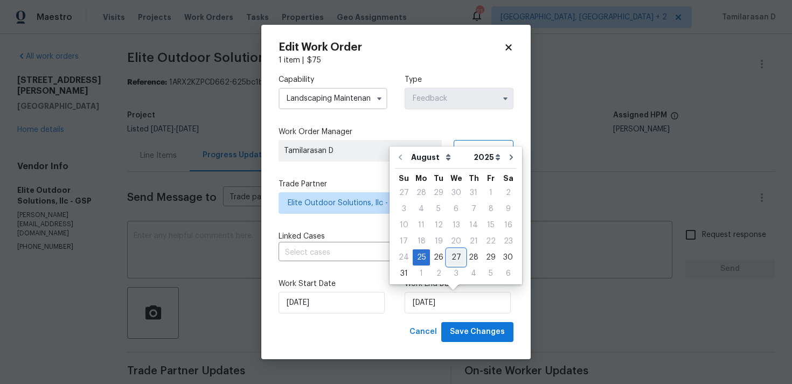
click at [457, 251] on div "27" at bounding box center [456, 257] width 18 height 15
type input "27/08/2025"
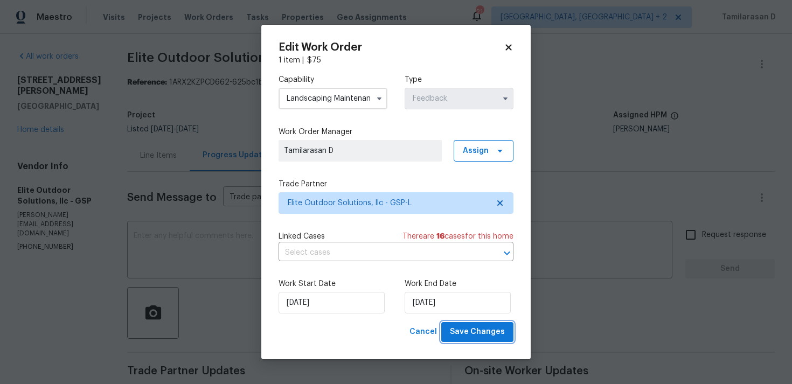
click at [479, 332] on span "Save Changes" at bounding box center [477, 332] width 55 height 13
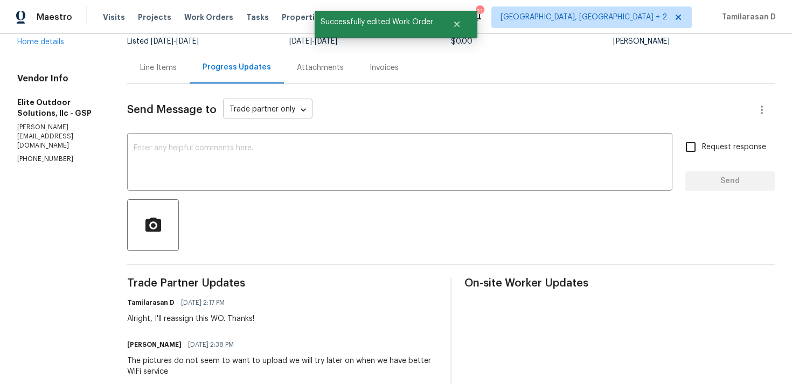
scroll to position [281, 0]
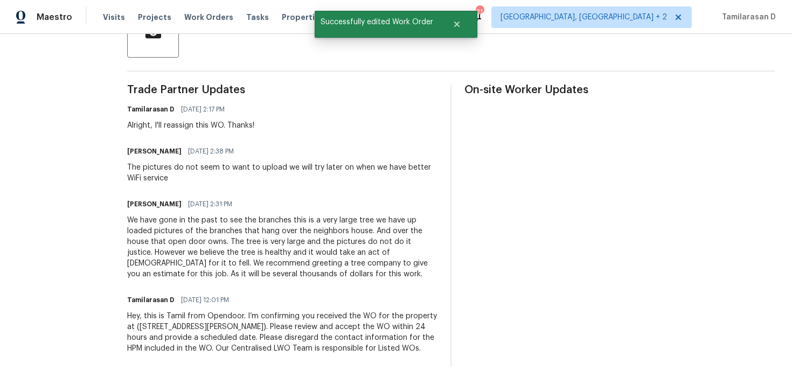
click at [192, 240] on div "We have gone in the past to see the branches this is a very large tree we have …" at bounding box center [282, 247] width 310 height 65
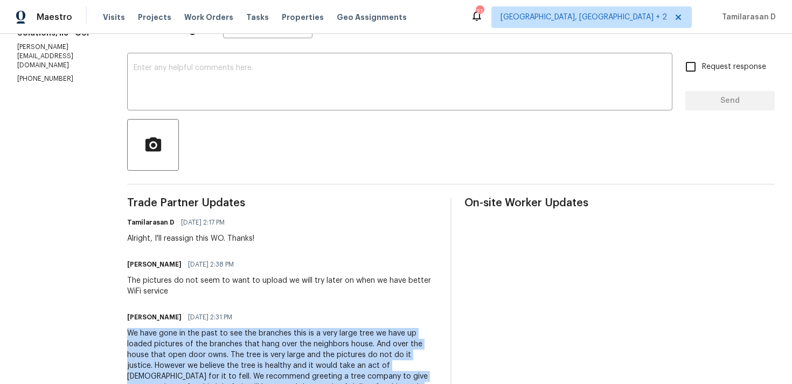
scroll to position [209, 0]
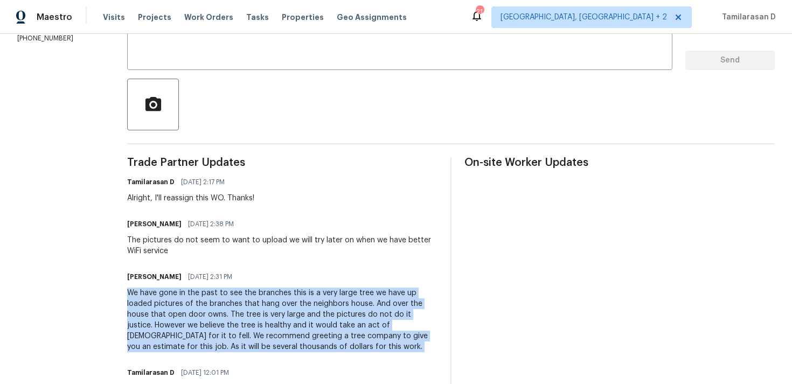
click at [161, 302] on div "We have gone in the past to see the branches this is a very large tree we have …" at bounding box center [282, 320] width 310 height 65
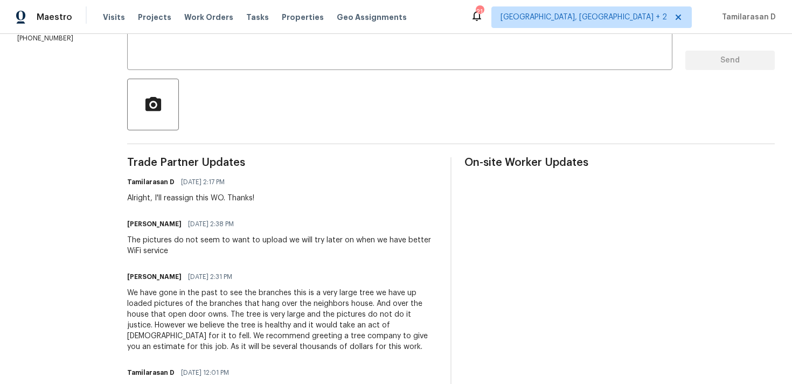
click at [161, 302] on div "We have gone in the past to see the branches this is a very large tree we have …" at bounding box center [282, 320] width 310 height 65
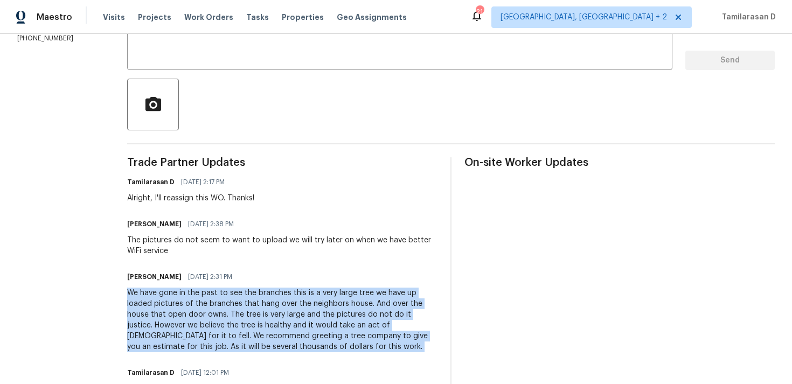
click at [210, 238] on div "The pictures do not seem to want to upload we will try later on when we have be…" at bounding box center [282, 246] width 310 height 22
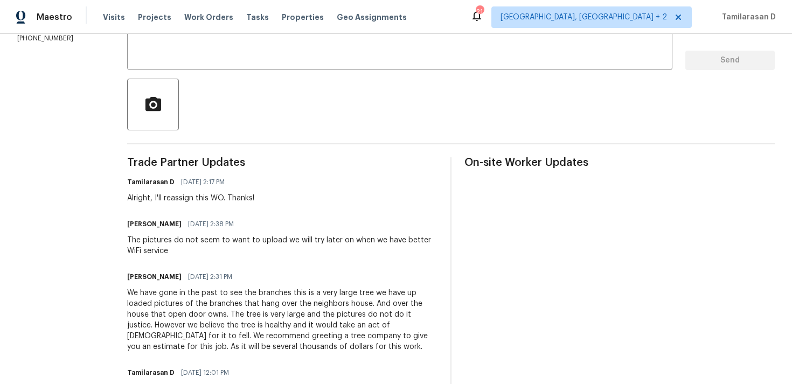
click at [210, 238] on div "The pictures do not seem to want to upload we will try later on when we have be…" at bounding box center [282, 246] width 310 height 22
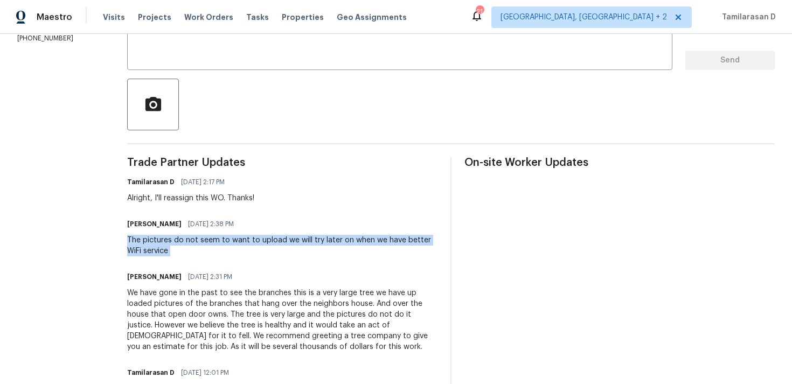
copy div "The pictures do not seem to want to upload we will try later on when we have be…"
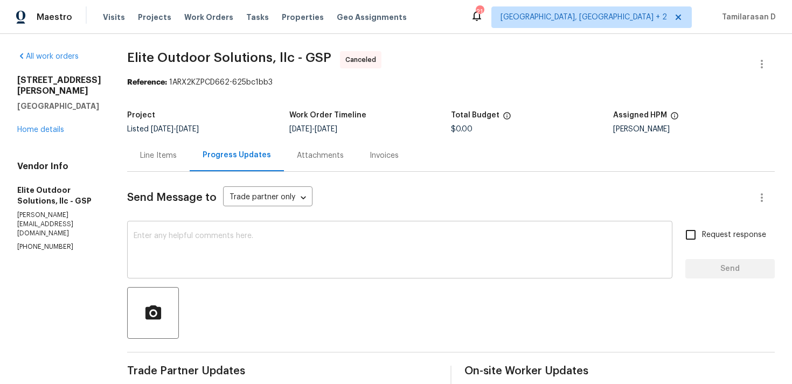
scroll to position [281, 0]
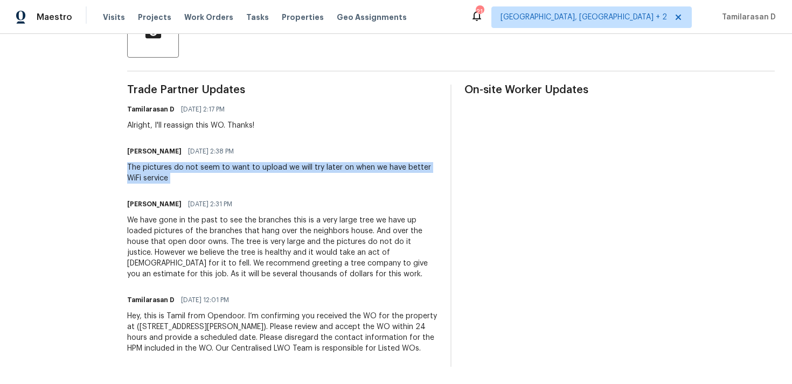
click at [201, 330] on div "Hey, this is Tamil from Opendoor. I’m confirming you received the WO for the pr…" at bounding box center [282, 332] width 310 height 43
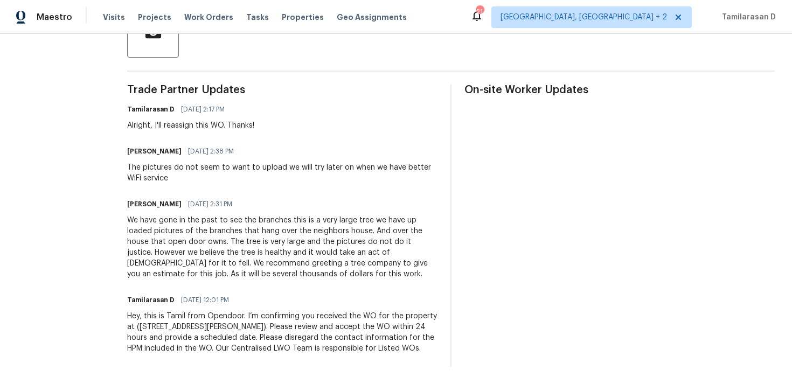
click at [201, 330] on div "Hey, this is Tamil from Opendoor. I’m confirming you received the WO for the pr…" at bounding box center [282, 332] width 310 height 43
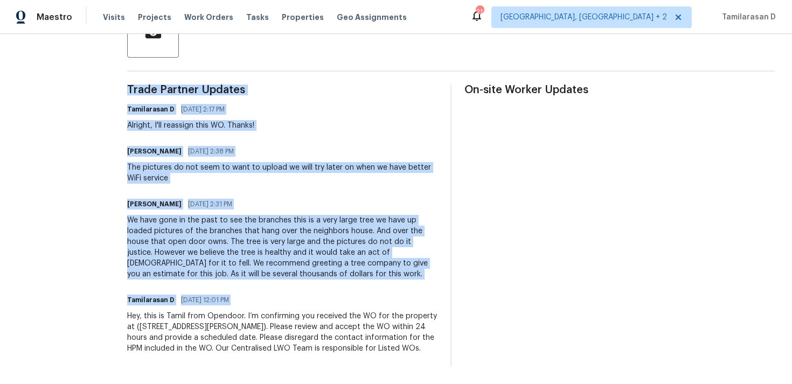
copy div "Trade Partner Updates Tamilarasan D 08/25/2025 2:17 PM Alright, I'll reassign t…"
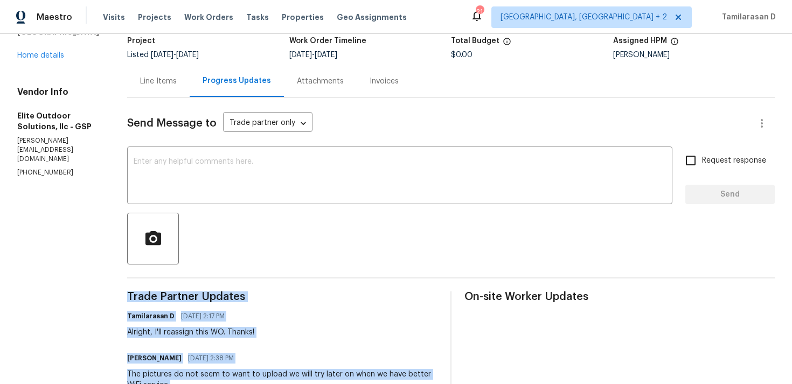
scroll to position [0, 0]
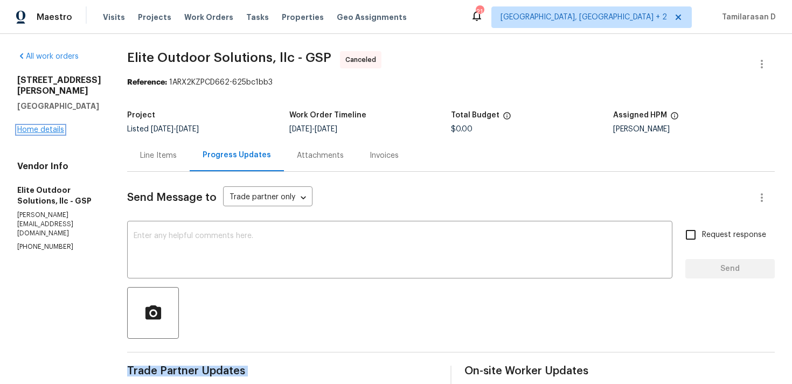
click at [47, 129] on link "Home details" at bounding box center [40, 130] width 47 height 8
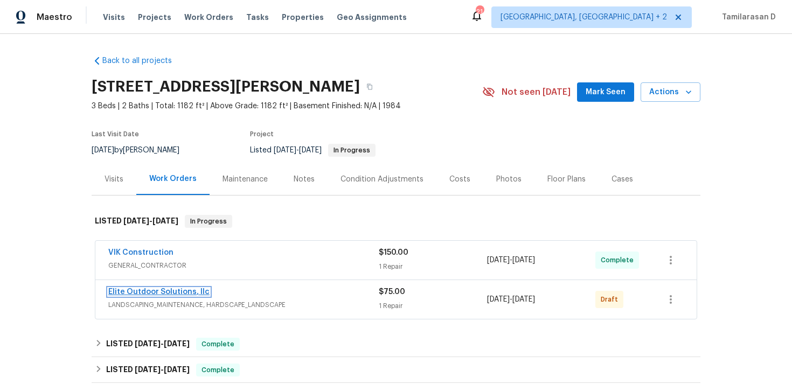
click at [170, 290] on link "Elite Outdoor Solutions, llc" at bounding box center [158, 292] width 101 height 8
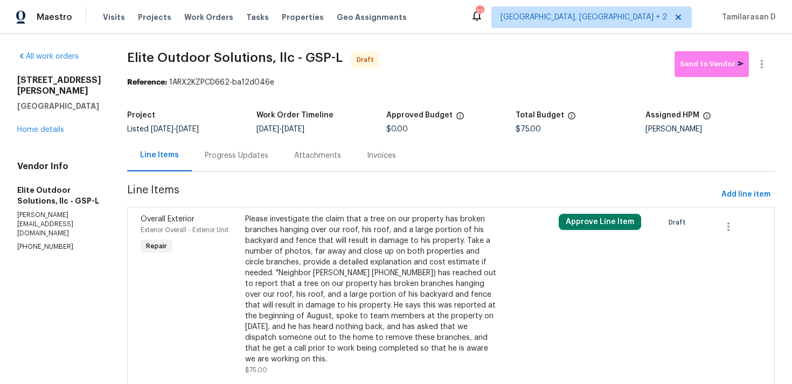
click at [241, 158] on div "Progress Updates" at bounding box center [236, 156] width 89 height 32
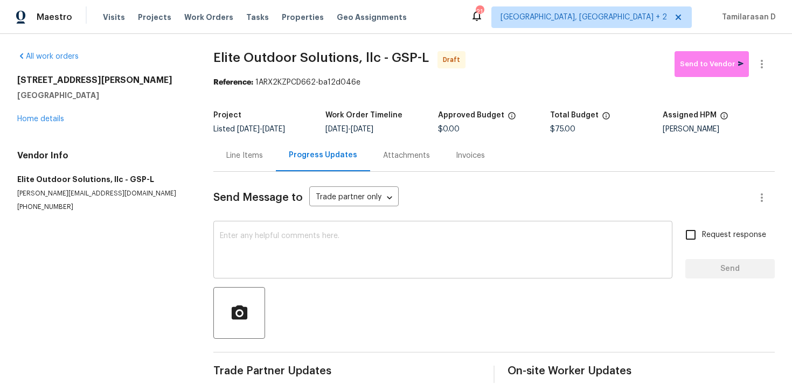
click at [233, 254] on textarea at bounding box center [443, 251] width 446 height 38
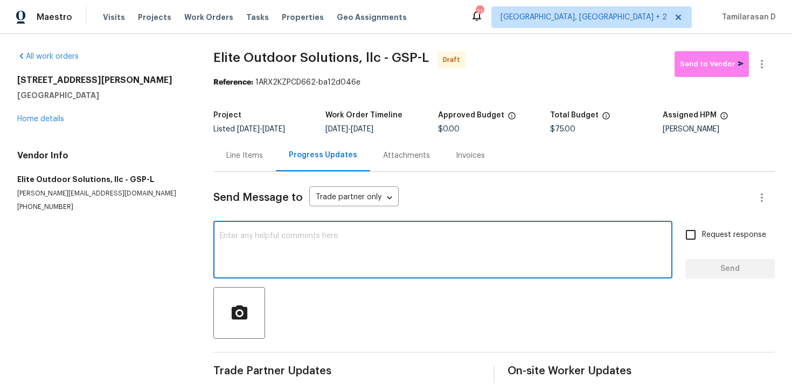
paste textarea "Hey, this is Tamil from Opendoor. I’m confirming you received the WO for the pr…"
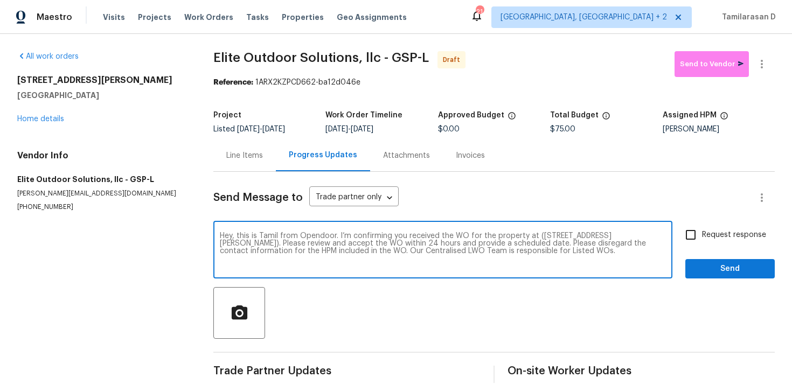
type textarea "Hey, this is Tamil from Opendoor. I’m confirming you received the WO for the pr…"
click at [693, 223] on div "Send Message to Trade partner only Trade partner only ​ Hey, this is Tamil from…" at bounding box center [494, 277] width 562 height 211
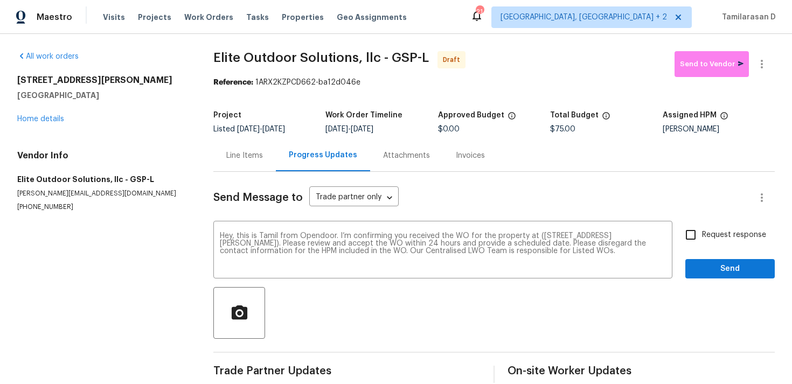
click at [693, 231] on input "Request response" at bounding box center [691, 235] width 23 height 23
checkbox input "true"
click at [726, 269] on span "Send" at bounding box center [730, 269] width 72 height 13
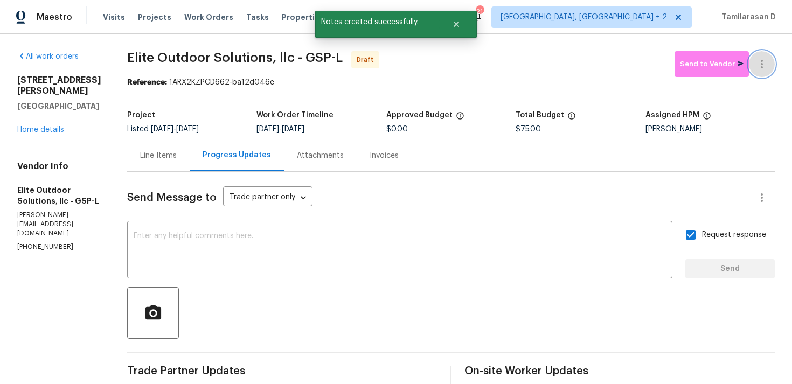
click at [765, 70] on icon "button" at bounding box center [762, 64] width 13 height 13
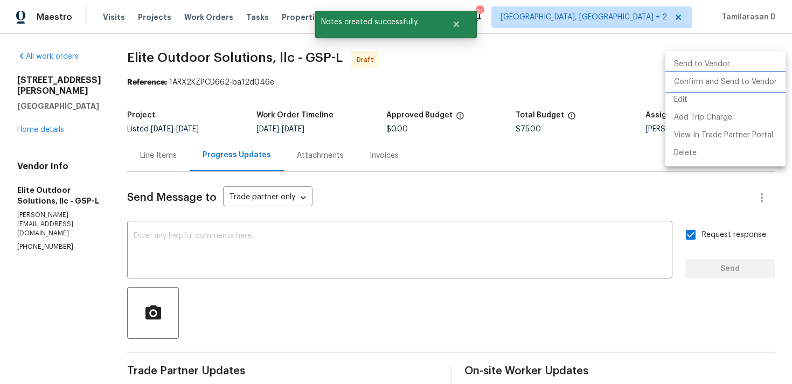
click at [724, 83] on li "Confirm and Send to Vendor" at bounding box center [726, 82] width 120 height 18
click at [472, 54] on div at bounding box center [396, 192] width 792 height 384
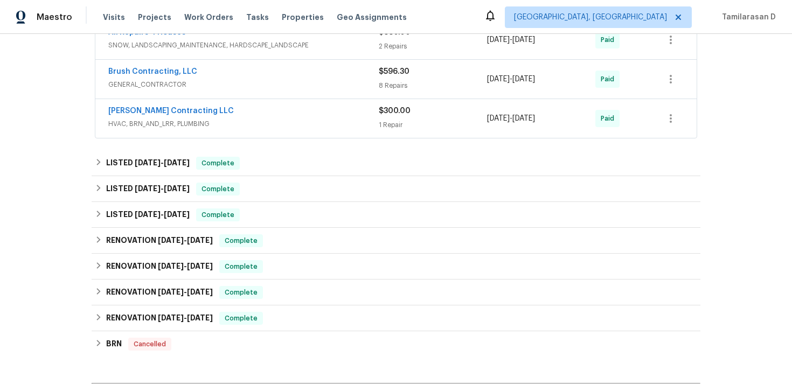
scroll to position [419, 0]
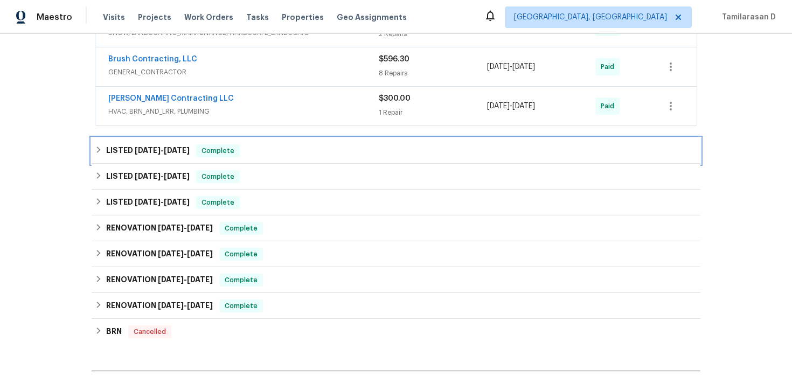
click at [106, 144] on h6 "LISTED 5/21/25 - 5/22/25" at bounding box center [148, 150] width 84 height 13
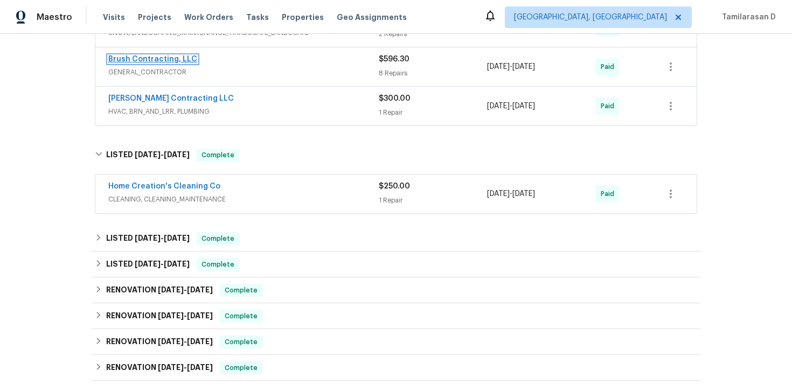
click at [153, 61] on link "Brush Contracting, LLC" at bounding box center [152, 60] width 89 height 8
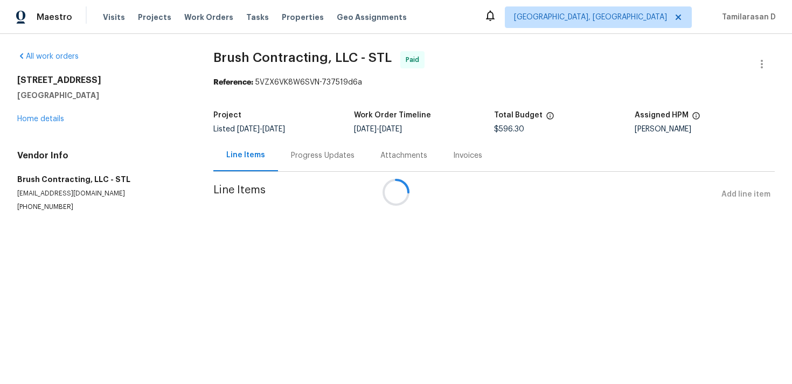
click at [763, 67] on div at bounding box center [396, 192] width 792 height 384
click at [762, 63] on div at bounding box center [396, 192] width 792 height 384
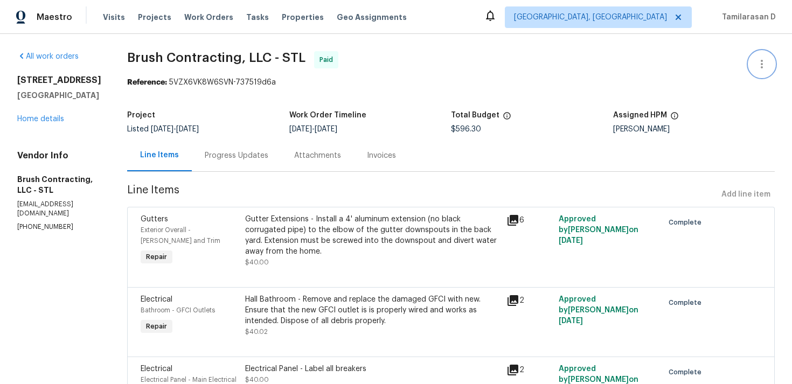
click at [765, 59] on icon "button" at bounding box center [762, 64] width 13 height 13
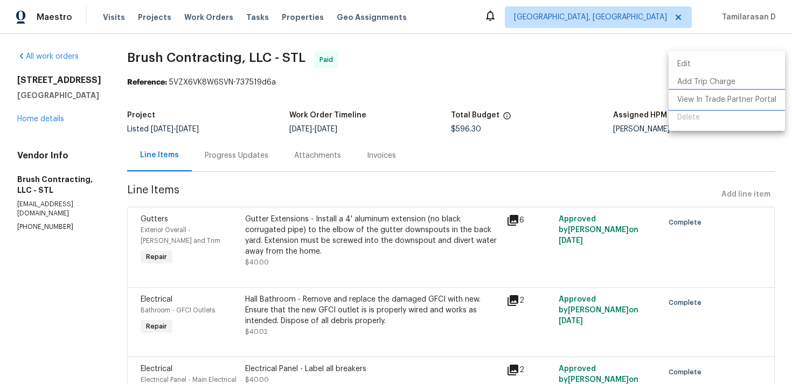
click at [716, 95] on li "View In Trade Partner Portal" at bounding box center [727, 100] width 116 height 18
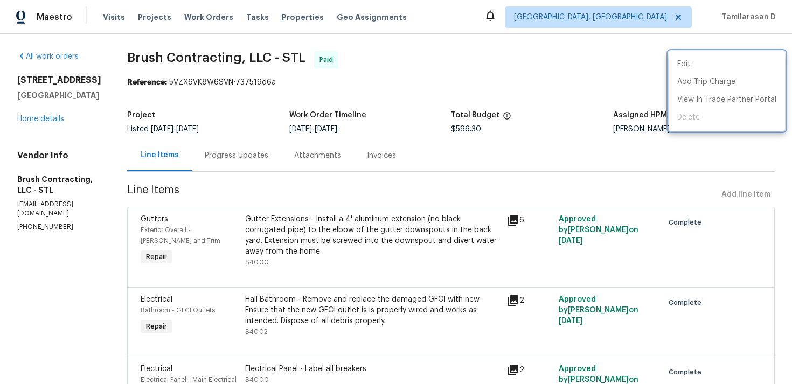
click at [383, 83] on div at bounding box center [396, 192] width 792 height 384
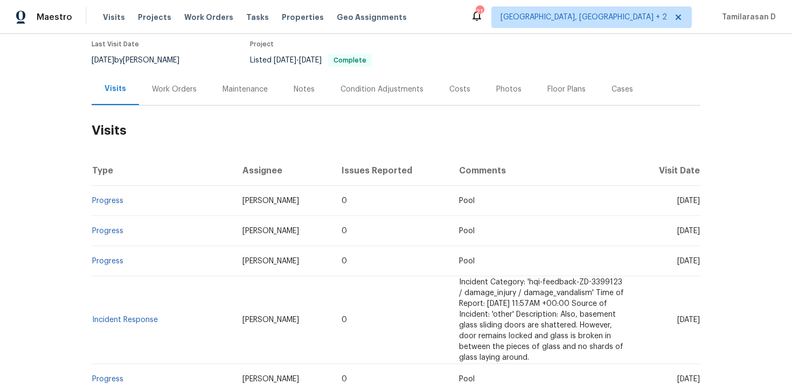
click at [177, 76] on div "Work Orders" at bounding box center [174, 89] width 71 height 32
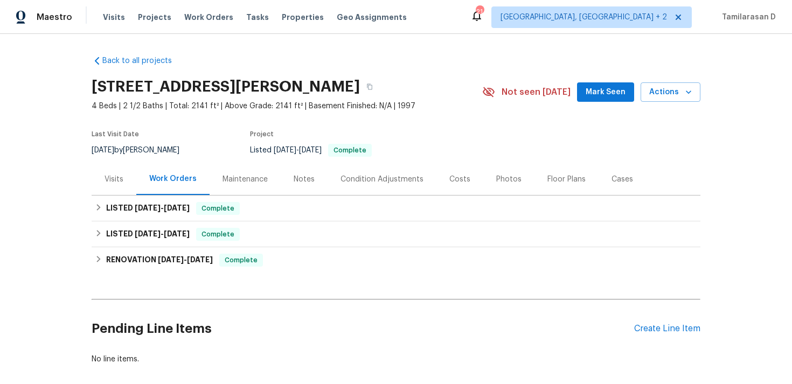
scroll to position [54, 0]
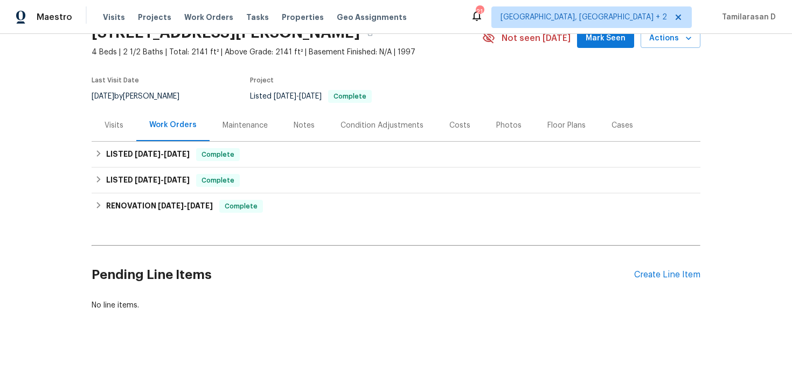
click at [657, 268] on div "Pending Line Items Create Line Item" at bounding box center [396, 275] width 609 height 50
click at [656, 276] on div "Create Line Item" at bounding box center [667, 275] width 66 height 10
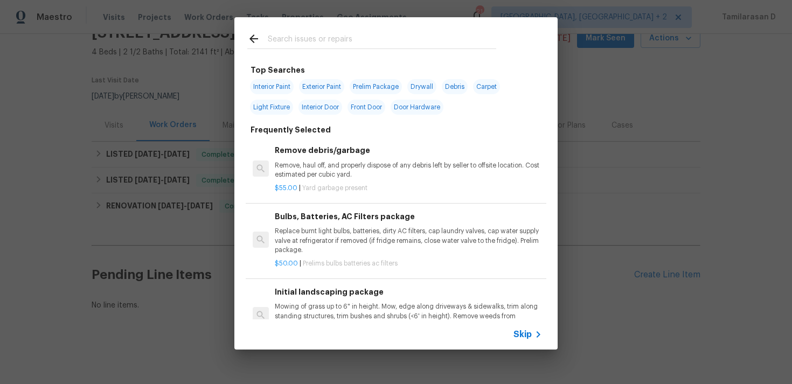
click at [521, 327] on div "Skip" at bounding box center [395, 335] width 323 height 30
click at [527, 334] on span "Skip" at bounding box center [523, 334] width 18 height 11
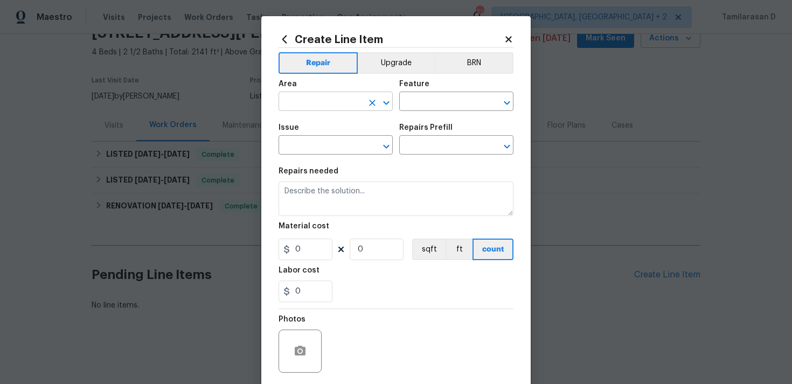
click at [306, 104] on input "text" at bounding box center [321, 102] width 84 height 17
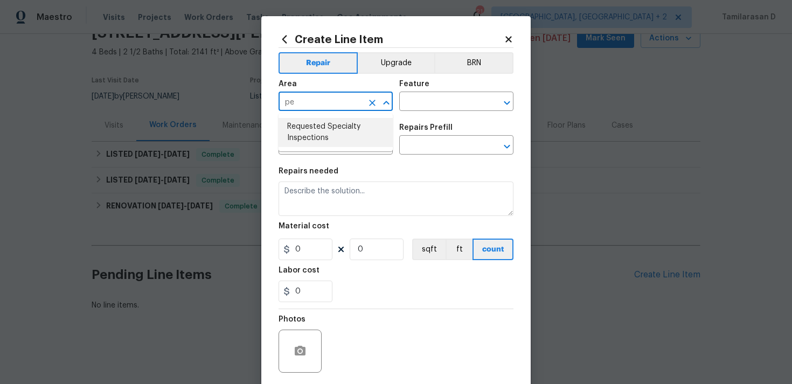
type input "p"
click at [339, 148] on li "Interior Overall" at bounding box center [336, 145] width 114 height 18
type input "Interior Overall"
click at [415, 99] on input "text" at bounding box center [441, 102] width 84 height 17
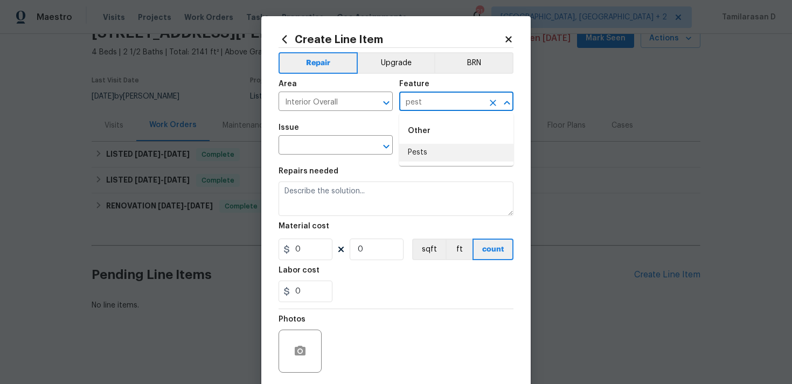
click at [442, 161] on li "Pests" at bounding box center [456, 153] width 114 height 18
type input "Pests"
click at [290, 142] on input "text" at bounding box center [321, 146] width 84 height 17
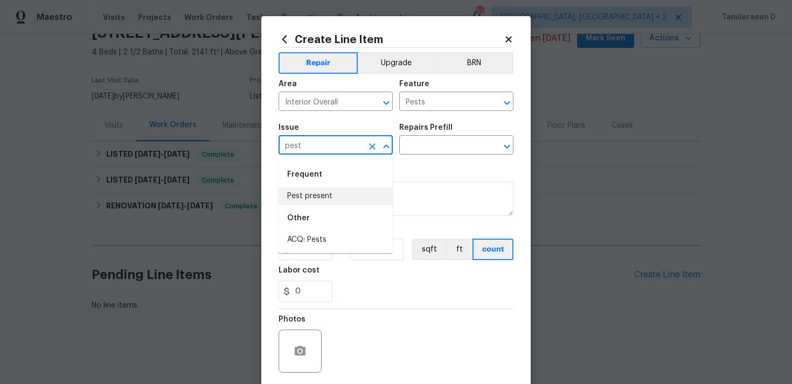
click at [295, 192] on li "Pest present" at bounding box center [336, 197] width 114 height 18
type input "Pest present"
click at [420, 138] on input "text" at bounding box center [441, 146] width 84 height 17
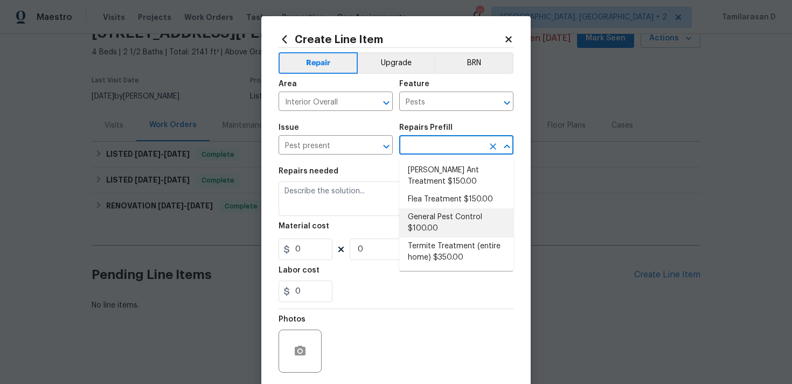
click at [422, 222] on li "General Pest Control $100.00" at bounding box center [456, 223] width 114 height 29
type input "General Pest Control $100.00"
type textarea "General pest treatment for active pest/insect infestation - non termite"
type input "100"
type input "1"
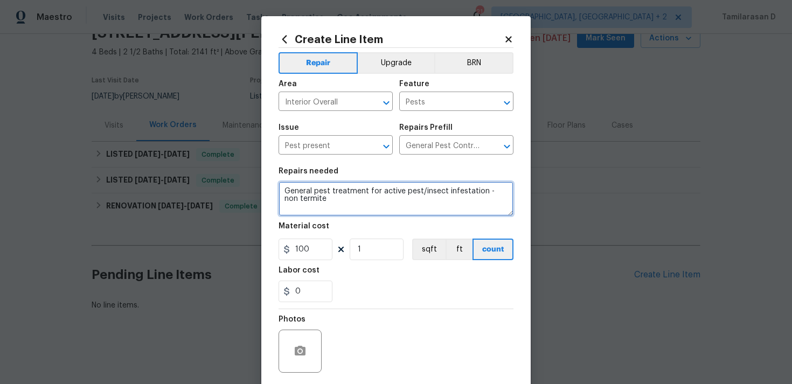
click at [311, 190] on textarea "General pest treatment for active pest/insect infestation - non termite" at bounding box center [396, 199] width 235 height 34
paste textarea "Conduct a thorough inspection for signs of termite activity or damage in access…"
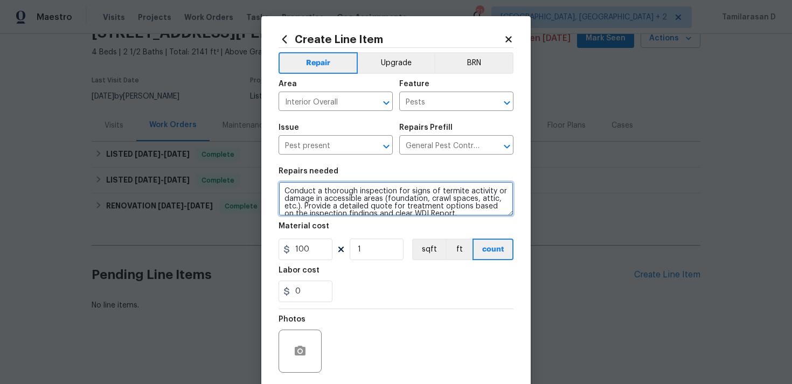
scroll to position [2, 0]
type textarea "Conduct a thorough inspection for signs of termite activity or damage in access…"
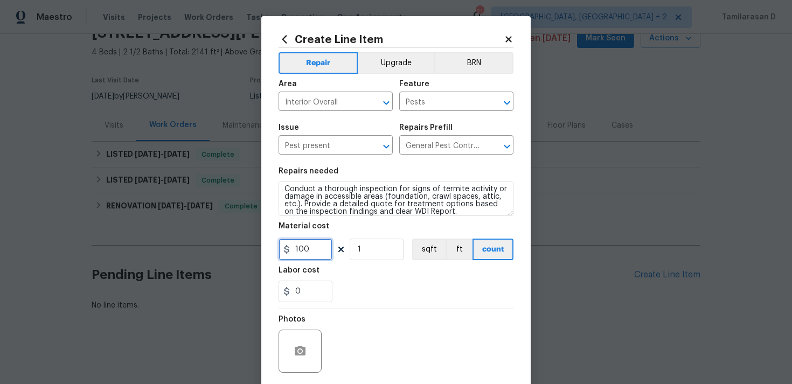
click at [309, 253] on input "100" at bounding box center [306, 250] width 54 height 22
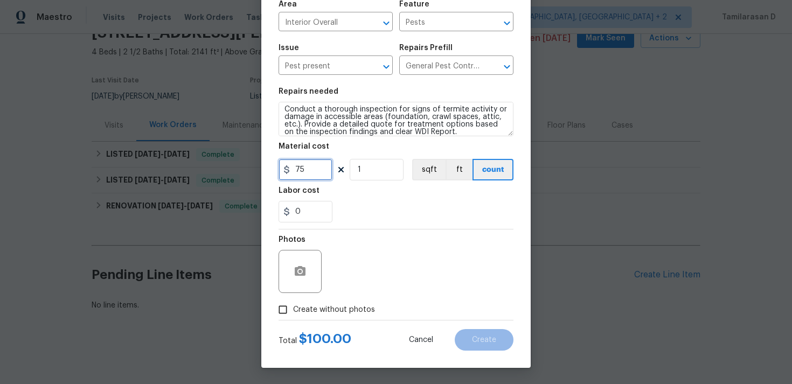
type input "75"
click at [284, 307] on input "Create without photos" at bounding box center [283, 310] width 20 height 20
checkbox input "true"
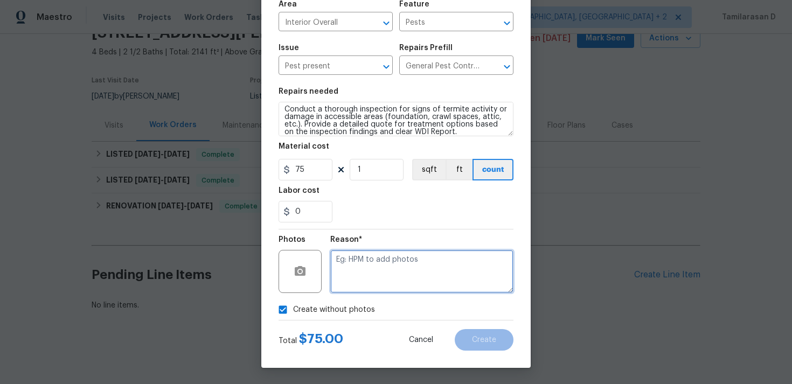
click at [349, 278] on textarea at bounding box center [421, 271] width 183 height 43
type textarea "N/A"
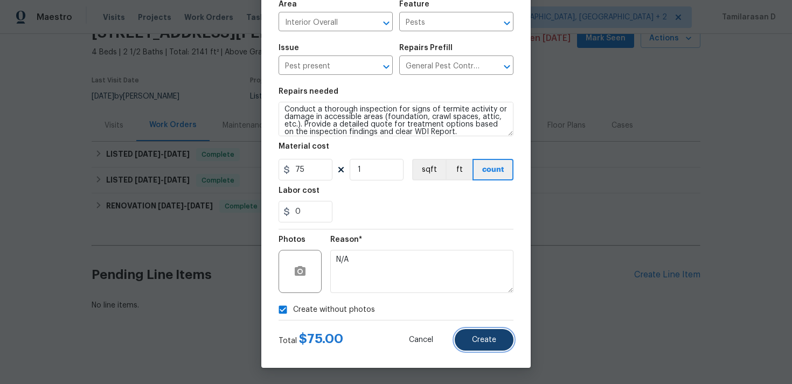
click at [483, 339] on span "Create" at bounding box center [484, 340] width 24 height 8
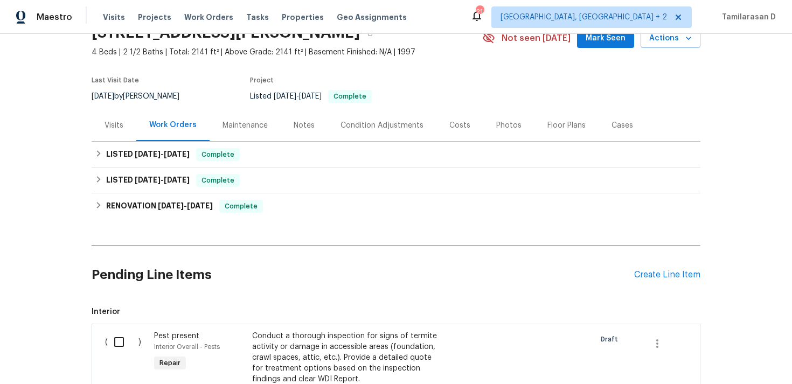
scroll to position [220, 0]
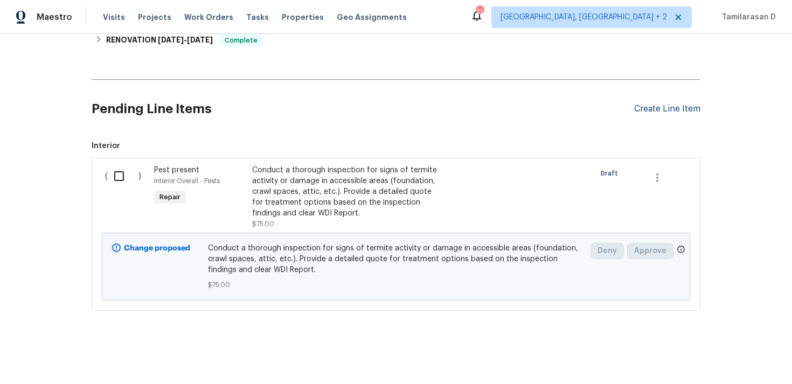
click at [642, 111] on div "Create Line Item" at bounding box center [667, 109] width 66 height 10
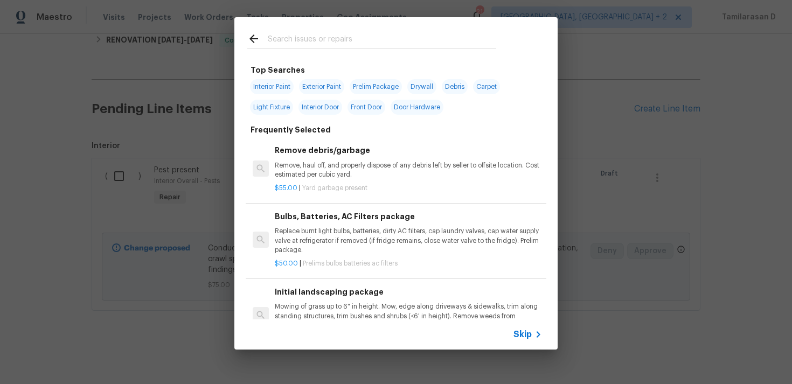
click at [537, 334] on icon at bounding box center [538, 334] width 13 height 13
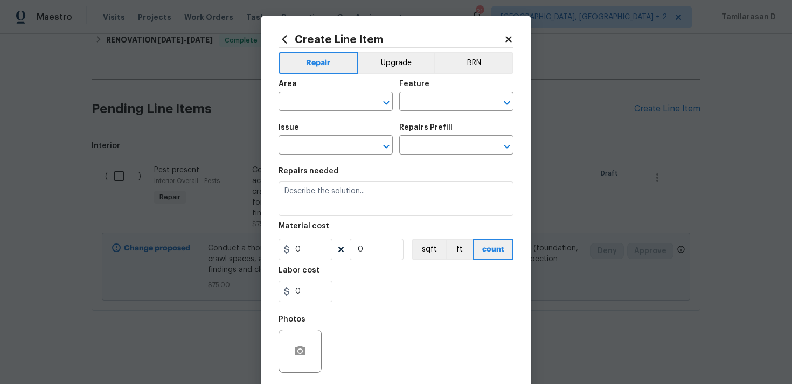
click at [313, 114] on span "Area ​" at bounding box center [336, 96] width 114 height 44
click at [316, 105] on input "text" at bounding box center [321, 102] width 84 height 17
click at [351, 140] on li "Interior Overall" at bounding box center [336, 145] width 114 height 18
type input "Interior Overall"
click at [423, 106] on input "text" at bounding box center [441, 102] width 84 height 17
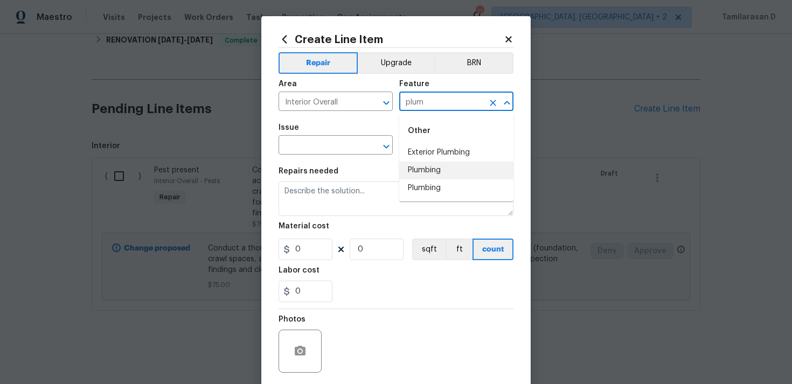
click at [424, 169] on li "Plumbing" at bounding box center [456, 171] width 114 height 18
type input "Plumbing"
click at [308, 147] on input "text" at bounding box center [321, 146] width 84 height 17
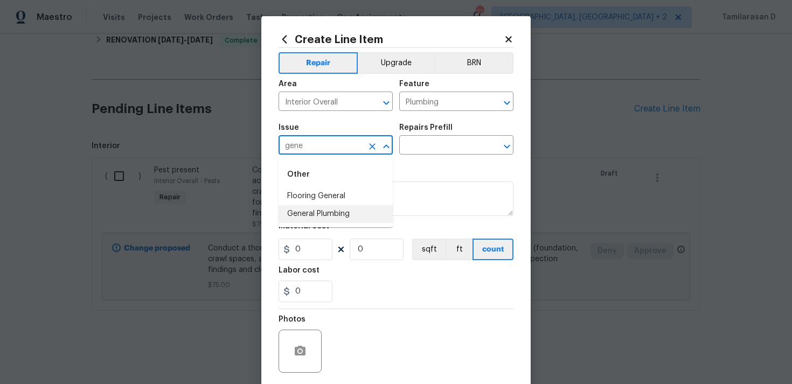
click at [350, 210] on li "General Plumbing" at bounding box center [336, 214] width 114 height 18
type input "General Plumbing"
click at [403, 158] on div "Issue General Plumbing ​ Repairs Prefill ​" at bounding box center [396, 140] width 235 height 44
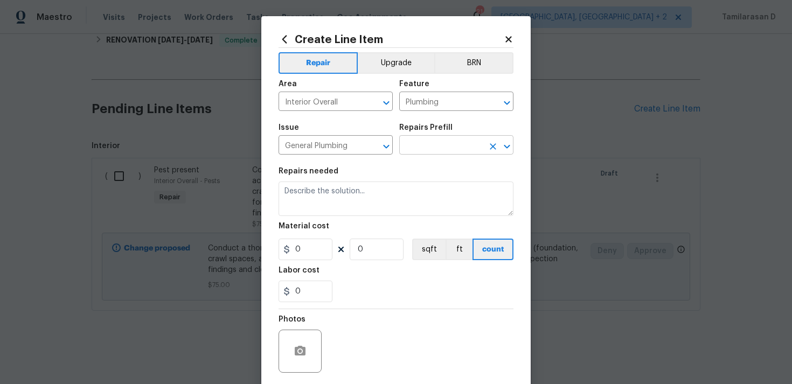
click at [410, 149] on input "text" at bounding box center [441, 146] width 84 height 17
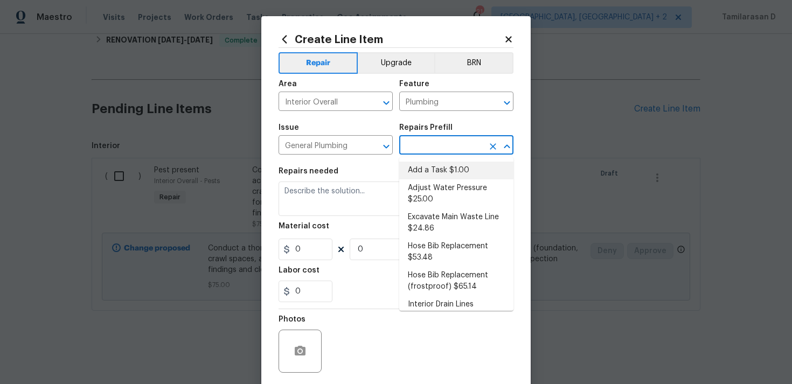
click at [441, 175] on li "Add a Task $1.00" at bounding box center [456, 171] width 114 height 18
type input "Add a Task $1.00"
type textarea "HPM to detail"
type input "1"
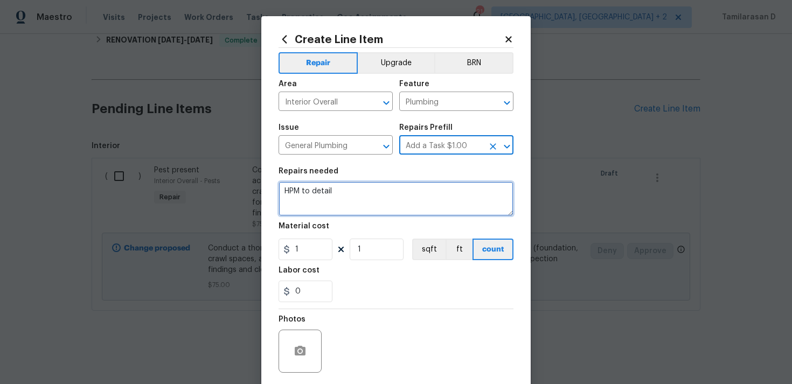
click at [342, 202] on textarea "HPM to detail" at bounding box center [396, 199] width 235 height 34
paste textarea "Received feedback the sump pump was continuously running. Please assess and ens…"
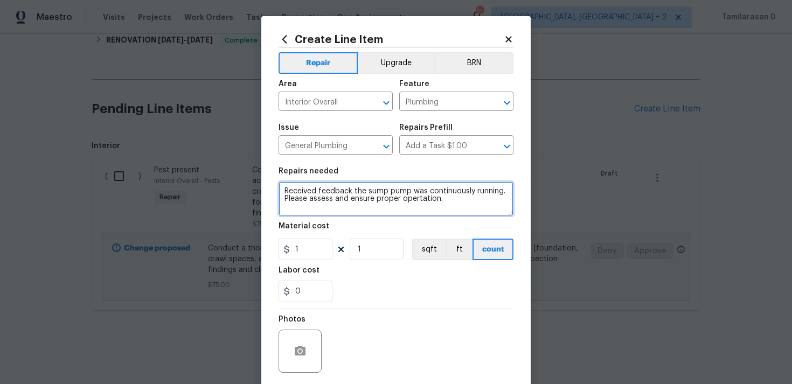
type textarea "Received feedback the sump pump was continuously running. Please assess and ens…"
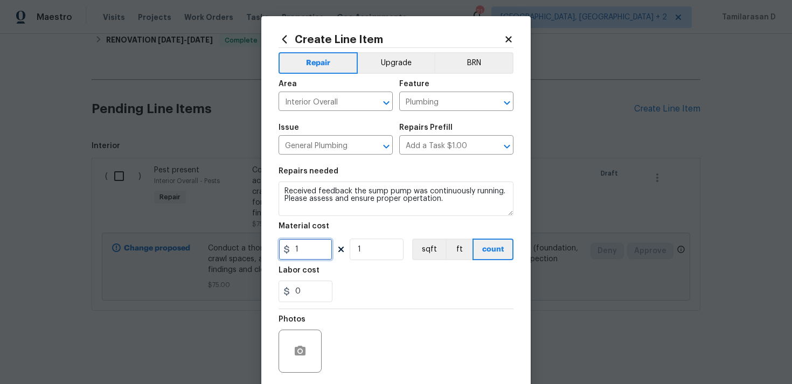
click at [314, 245] on input "1" at bounding box center [306, 250] width 54 height 22
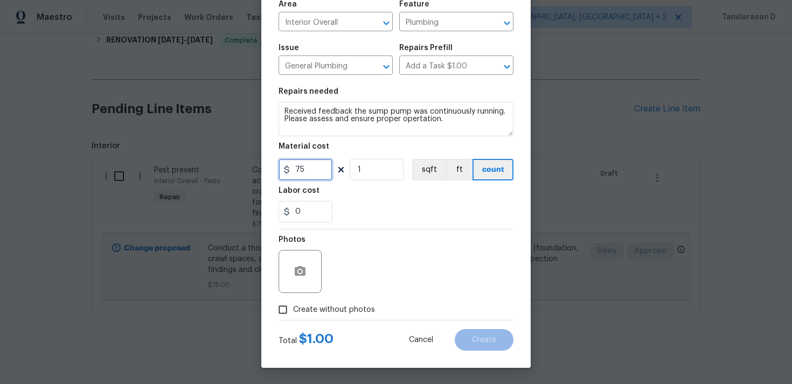
type input "75"
click at [293, 329] on div "Total $ 1.00 Cancel Create" at bounding box center [396, 336] width 235 height 30
click at [300, 310] on span "Create without photos" at bounding box center [334, 310] width 82 height 11
click at [293, 310] on input "Create without photos" at bounding box center [283, 310] width 20 height 20
checkbox input "true"
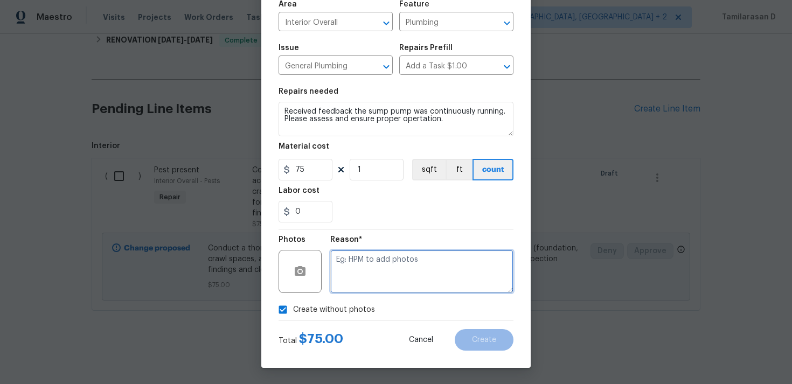
click at [350, 284] on textarea at bounding box center [421, 271] width 183 height 43
type textarea "N/A"
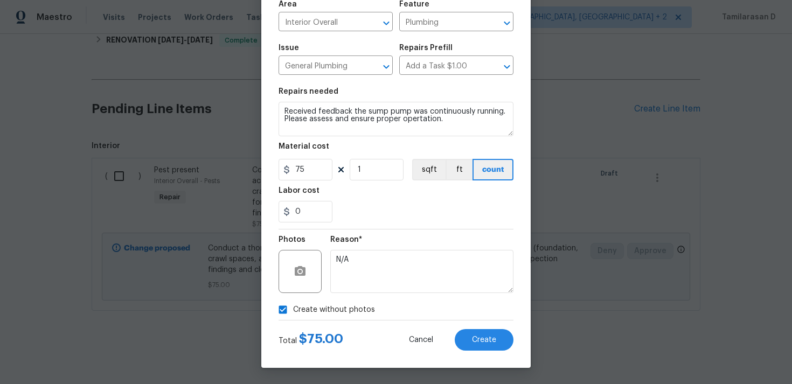
click at [498, 328] on div "Total $ 75.00 Cancel Create" at bounding box center [396, 336] width 235 height 30
click at [485, 337] on span "Create" at bounding box center [484, 340] width 24 height 8
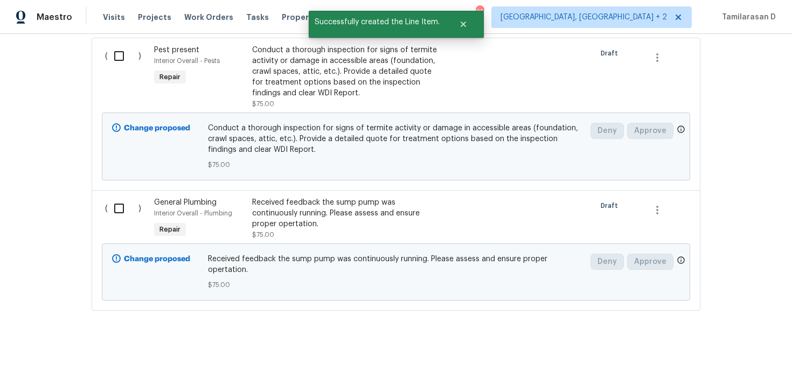
scroll to position [340, 0]
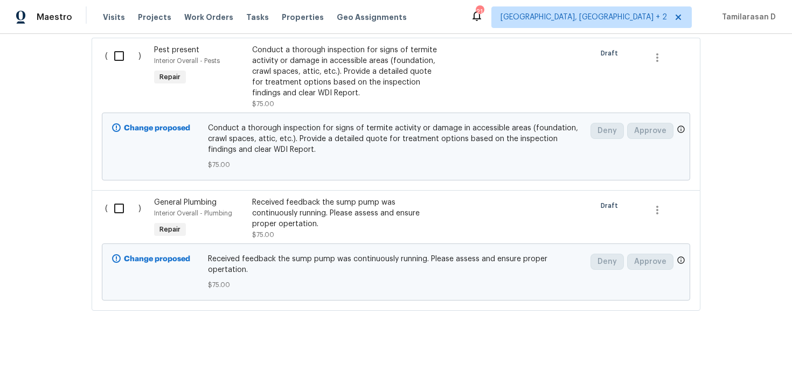
click at [124, 53] on input "checkbox" at bounding box center [123, 56] width 31 height 23
click at [762, 351] on span "Create Work Order" at bounding box center [731, 357] width 72 height 13
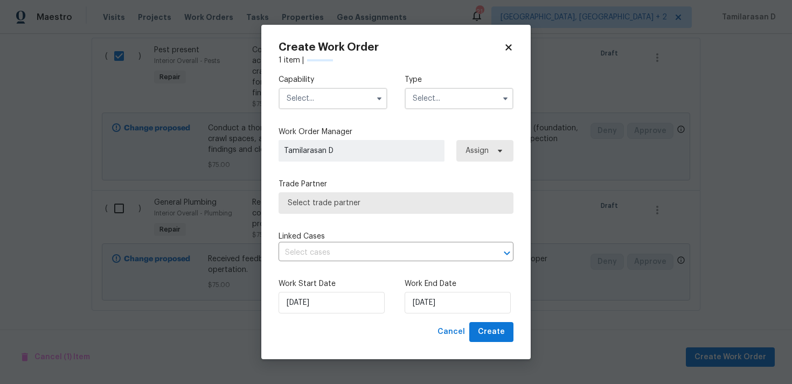
checkbox input "false"
click at [469, 107] on input "text" at bounding box center [459, 99] width 109 height 22
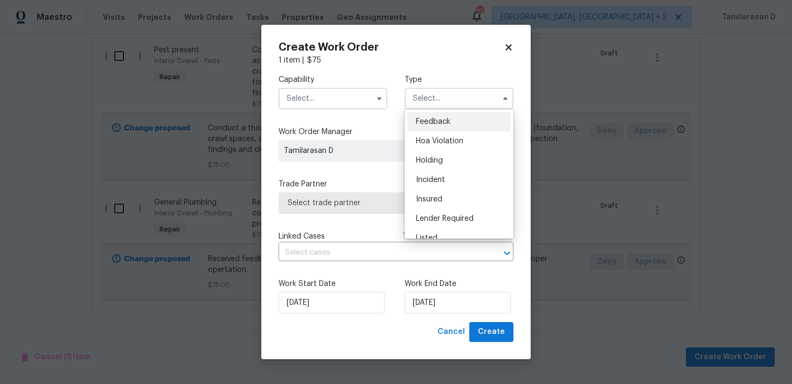
click at [445, 126] on div "Feedback" at bounding box center [459, 121] width 103 height 19
type input "Feedback"
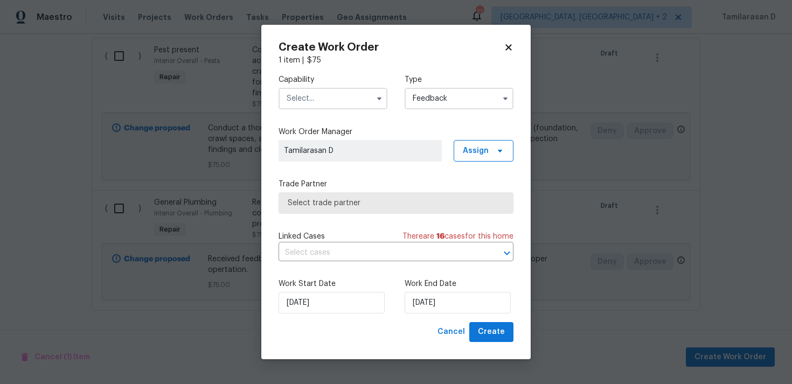
click at [362, 201] on span "Select trade partner" at bounding box center [396, 203] width 217 height 11
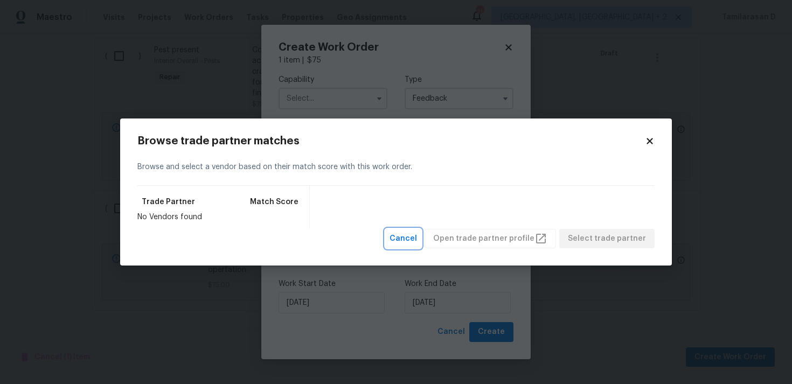
click at [417, 238] on span "Cancel" at bounding box center [403, 238] width 27 height 13
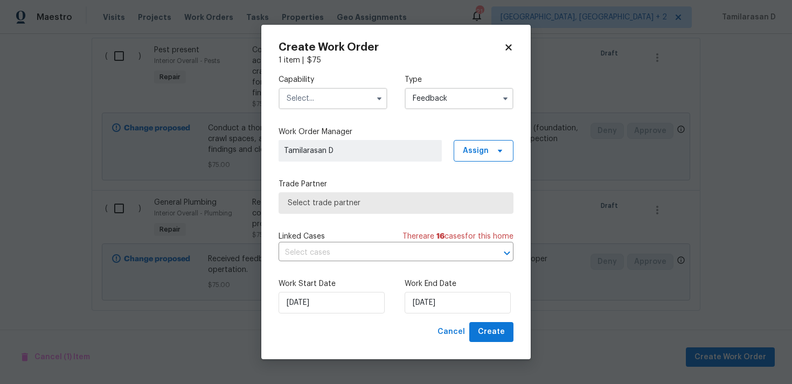
click at [329, 97] on input "text" at bounding box center [333, 99] width 109 height 22
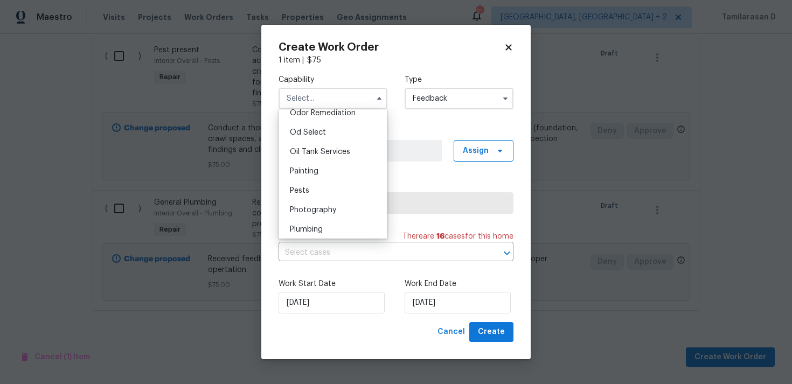
scroll to position [858, 0]
click at [313, 180] on div "Pests" at bounding box center [332, 189] width 103 height 19
type input "Pests"
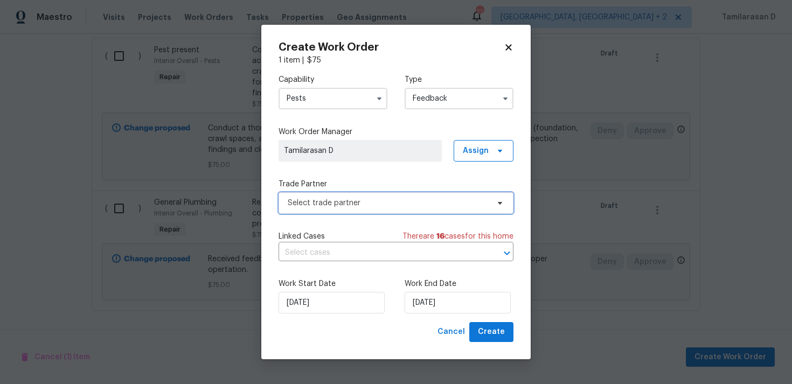
click at [322, 203] on span "Select trade partner" at bounding box center [388, 203] width 201 height 11
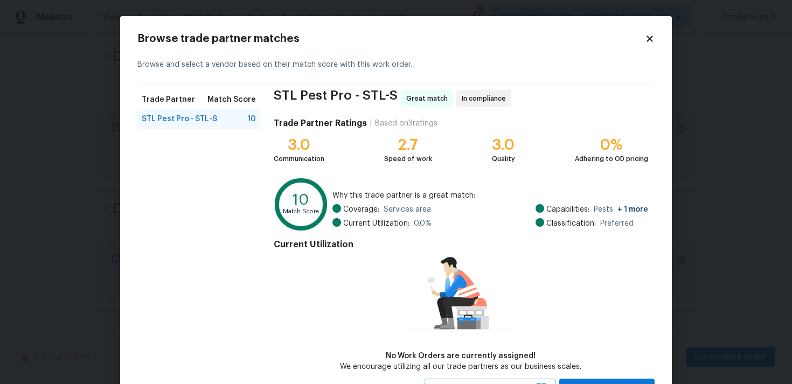
scroll to position [47, 0]
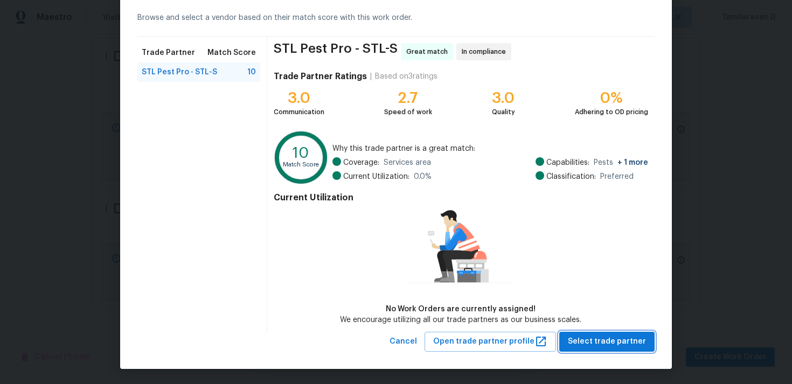
click at [625, 339] on span "Select trade partner" at bounding box center [607, 341] width 78 height 13
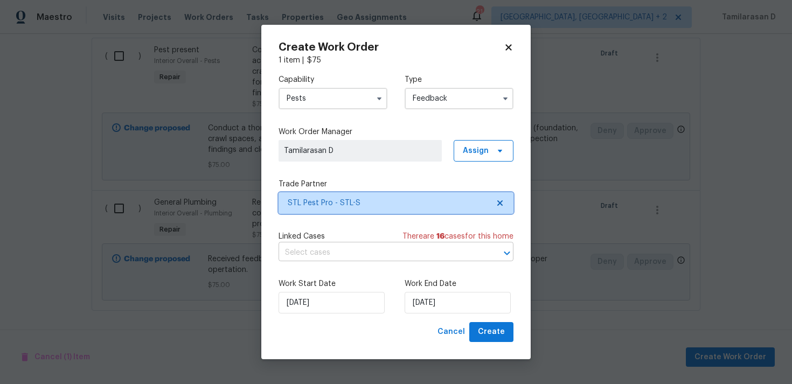
scroll to position [0, 0]
click at [439, 289] on label "Work End Date" at bounding box center [459, 284] width 109 height 11
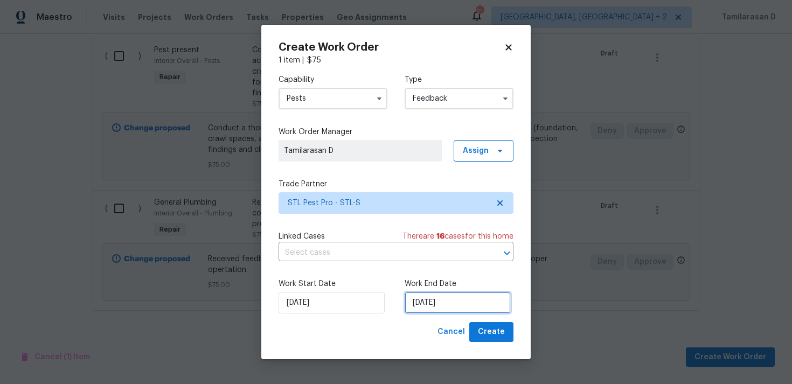
click at [443, 302] on input "[DATE]" at bounding box center [458, 303] width 106 height 22
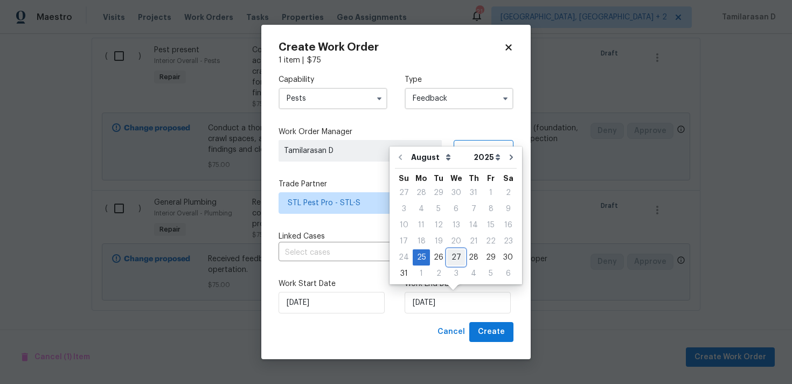
click at [455, 259] on div "27" at bounding box center [456, 257] width 18 height 15
type input "[DATE]"
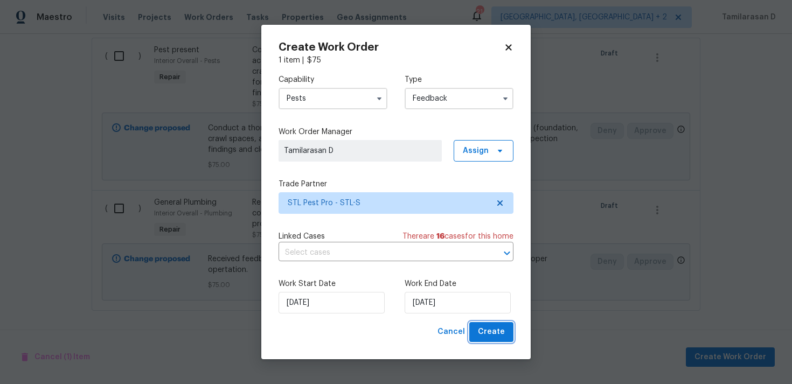
click at [486, 323] on button "Create" at bounding box center [492, 332] width 44 height 20
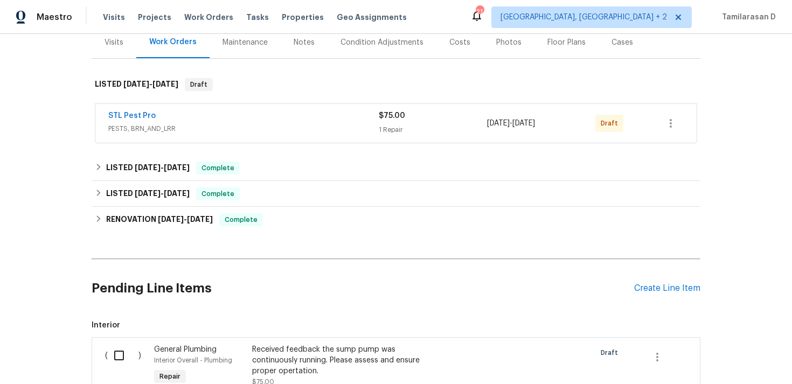
scroll to position [284, 0]
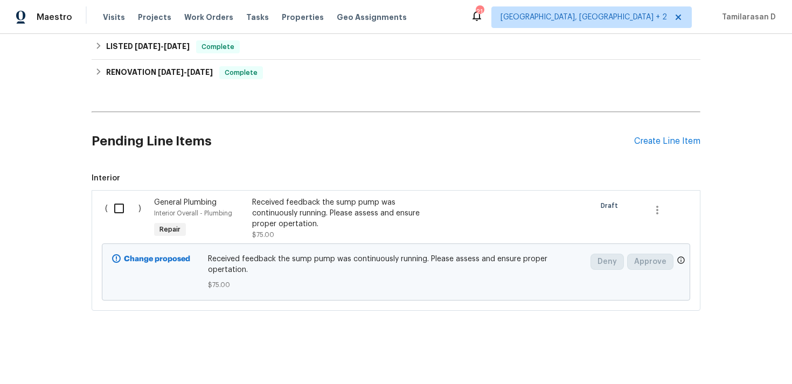
click at [119, 199] on input "checkbox" at bounding box center [123, 208] width 31 height 23
click at [708, 360] on span "Create Work Order" at bounding box center [731, 357] width 72 height 13
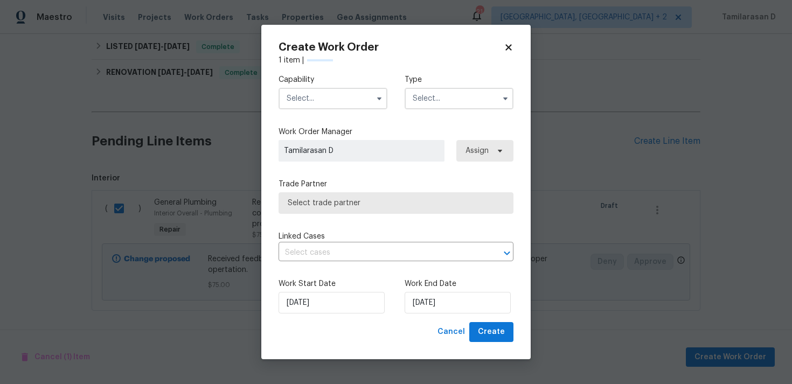
checkbox input "false"
click at [468, 95] on input "text" at bounding box center [459, 99] width 109 height 22
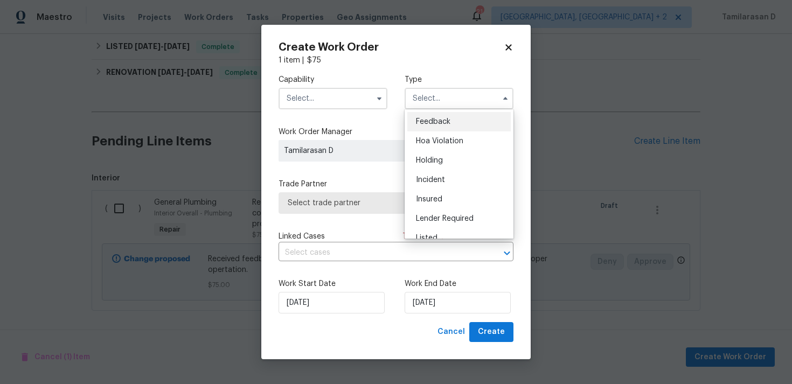
click at [440, 113] on div "Feedback" at bounding box center [459, 121] width 103 height 19
type input "Feedback"
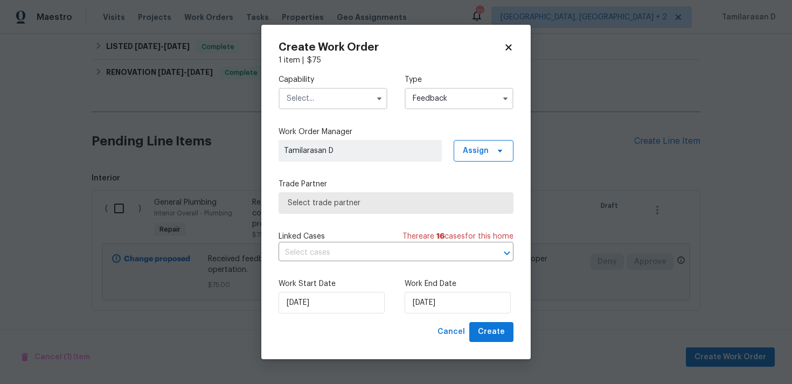
click at [375, 109] on input "text" at bounding box center [333, 99] width 109 height 22
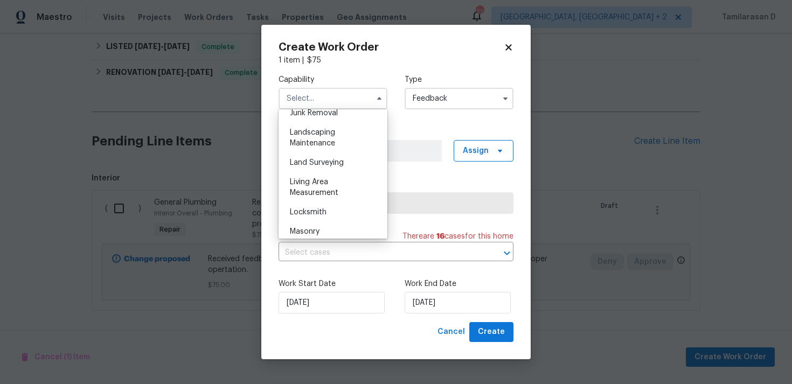
scroll to position [681, 0]
click at [315, 90] on input "text" at bounding box center [333, 99] width 109 height 22
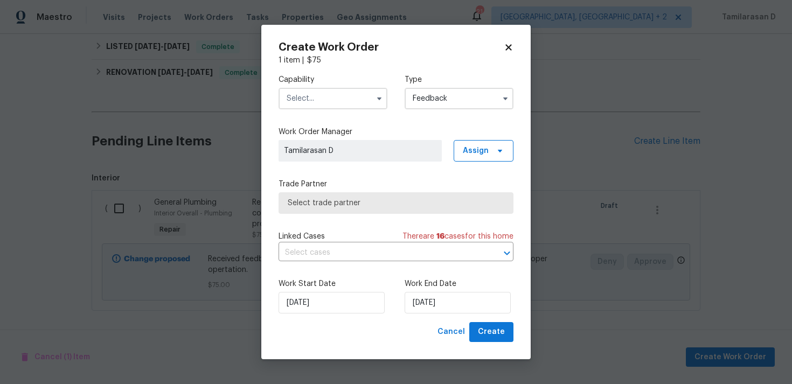
click at [323, 102] on input "text" at bounding box center [333, 99] width 109 height 22
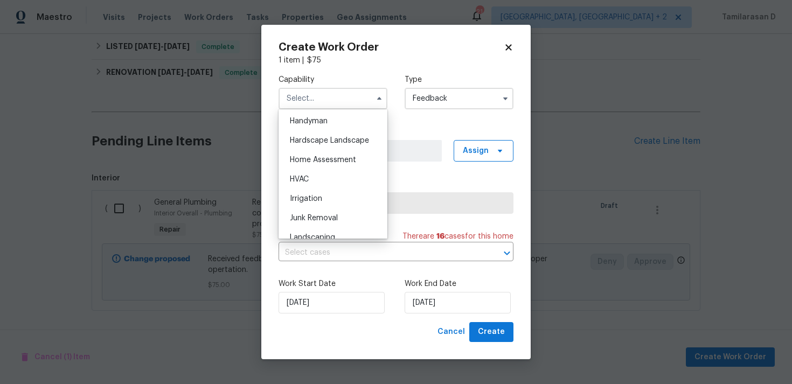
scroll to position [550, 0]
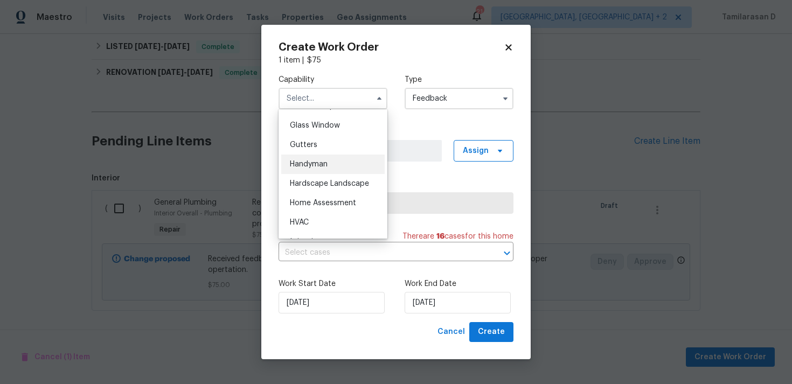
click at [304, 165] on span "Handyman" at bounding box center [309, 165] width 38 height 8
type input "Handyman"
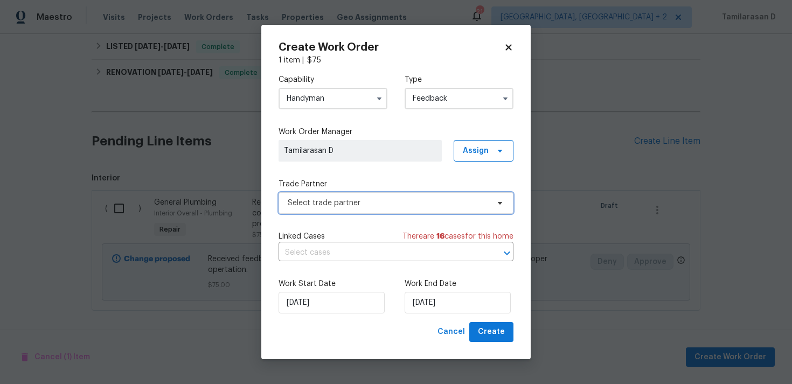
click at [320, 210] on span "Select trade partner" at bounding box center [396, 203] width 235 height 22
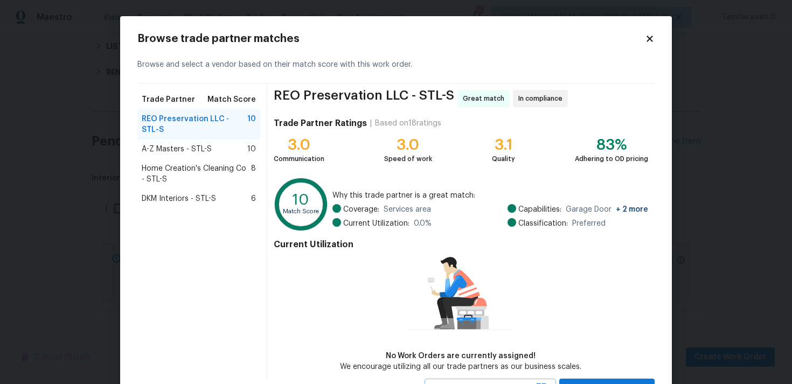
click at [166, 144] on span "A-Z Masters - STL-S" at bounding box center [177, 149] width 70 height 11
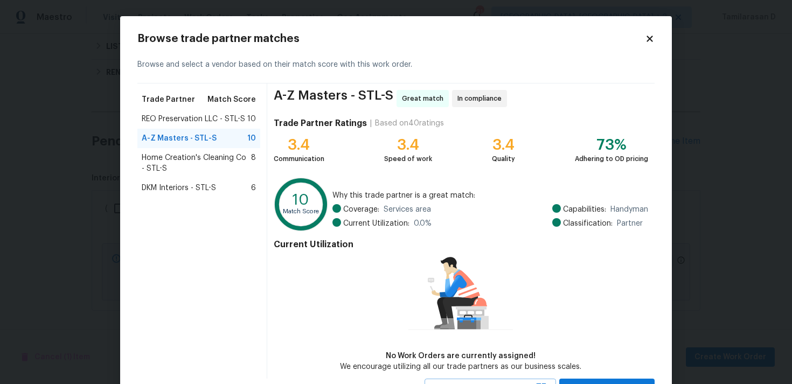
click at [192, 123] on span "REO Preservation LLC - STL-S" at bounding box center [193, 119] width 103 height 11
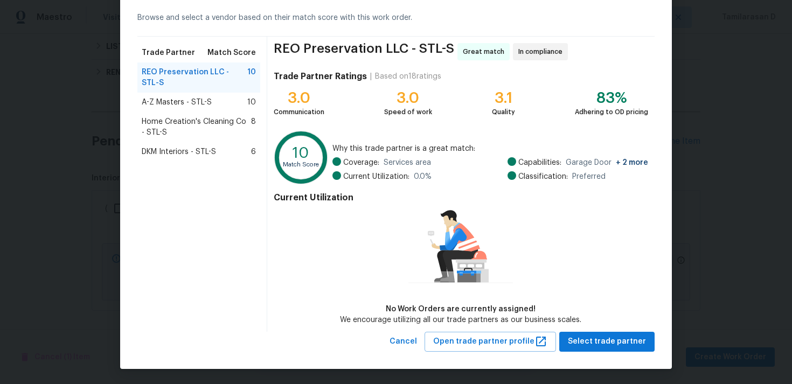
scroll to position [47, 0]
click at [185, 118] on span "Home Creation's Cleaning Co - STL-S" at bounding box center [196, 127] width 109 height 22
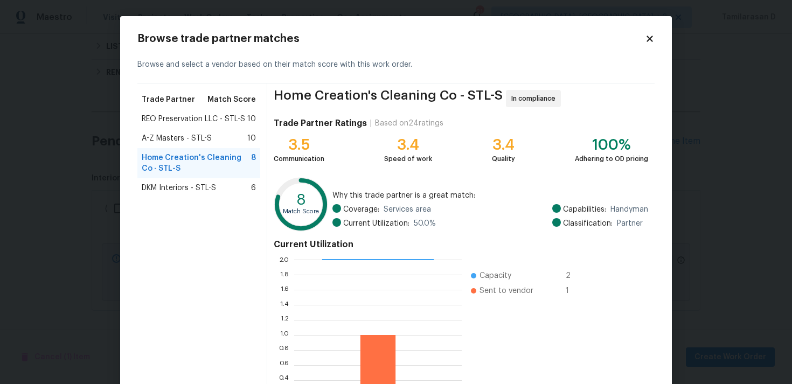
scroll to position [91, 0]
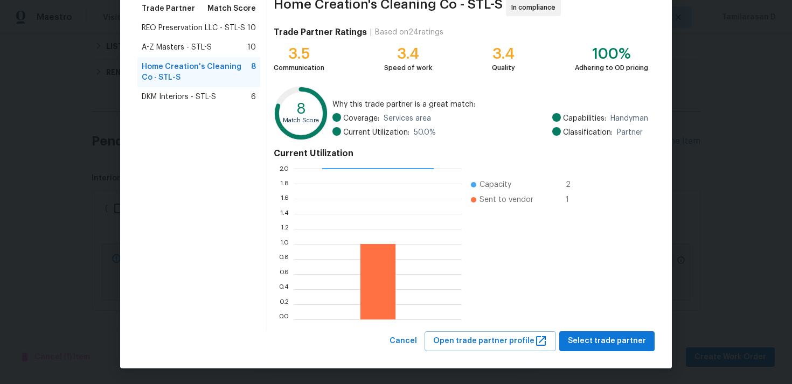
click at [600, 351] on div "Browse trade partner matches Browse and select a vendor based on their match sc…" at bounding box center [396, 147] width 552 height 444
click at [608, 339] on span "Select trade partner" at bounding box center [607, 341] width 78 height 13
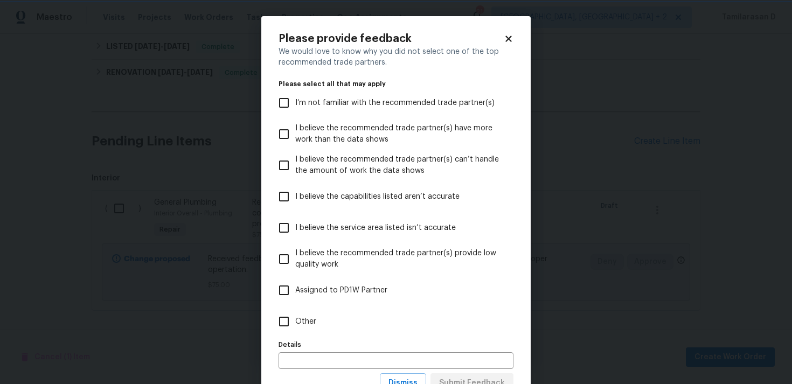
scroll to position [0, 0]
click at [351, 324] on label "Other" at bounding box center [389, 321] width 232 height 31
click at [295, 324] on input "Other" at bounding box center [284, 321] width 23 height 23
checkbox input "true"
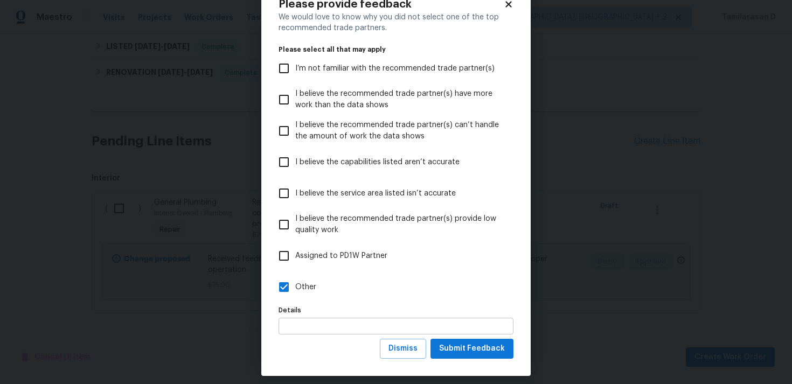
scroll to position [43, 0]
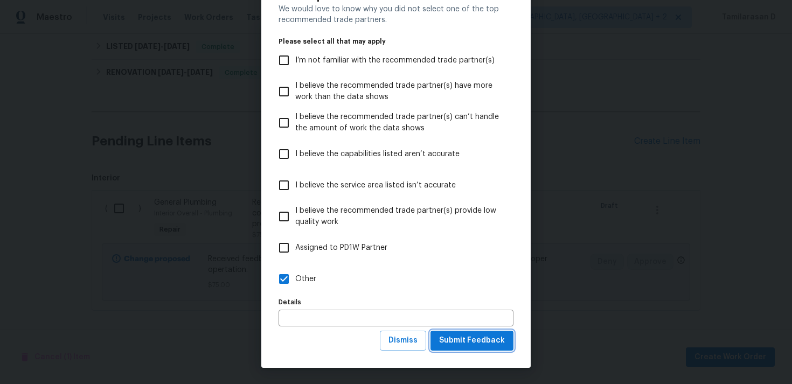
click at [451, 336] on span "Submit Feedback" at bounding box center [472, 340] width 66 height 13
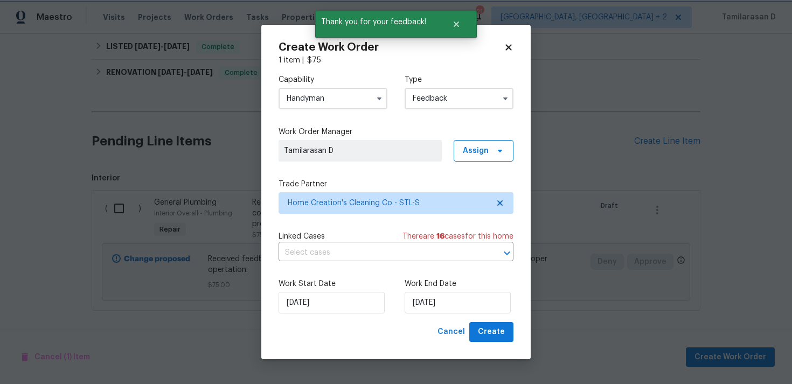
scroll to position [0, 0]
click at [433, 300] on input "25/08/2025" at bounding box center [458, 303] width 106 height 22
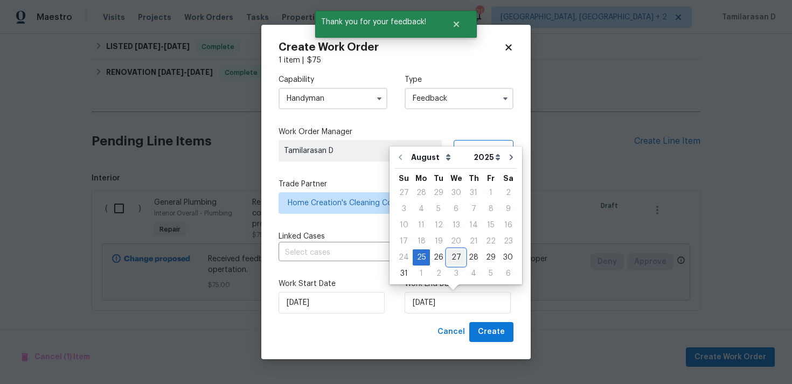
click at [452, 253] on div "27" at bounding box center [456, 257] width 18 height 15
type input "27/08/2025"
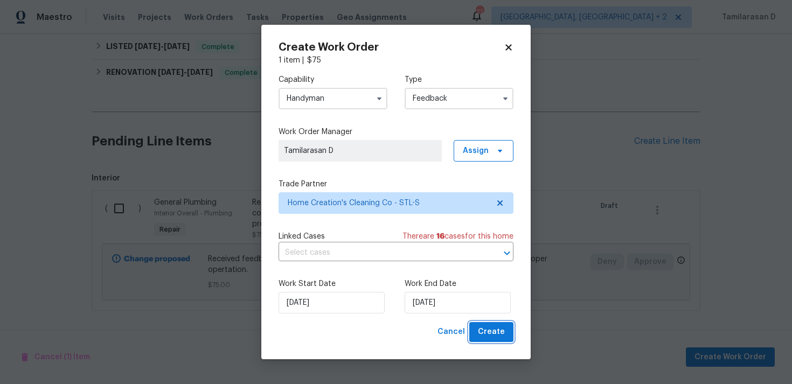
click at [486, 327] on span "Create" at bounding box center [491, 332] width 27 height 13
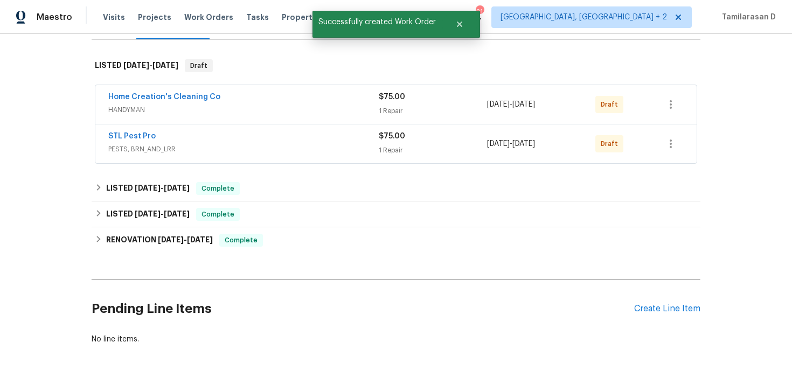
scroll to position [125, 0]
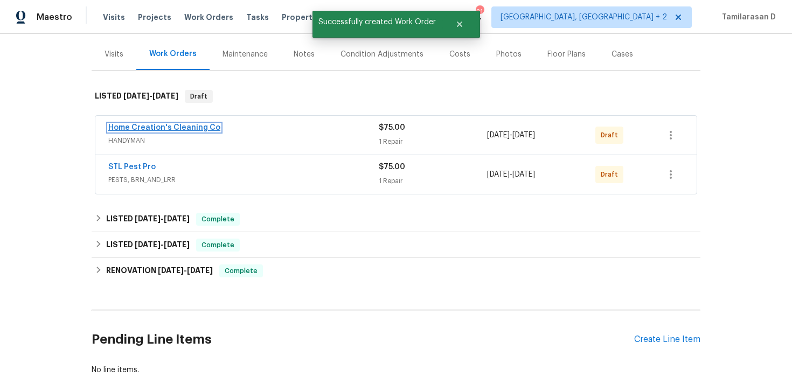
click at [167, 129] on link "Home Creation's Cleaning Co" at bounding box center [164, 128] width 112 height 8
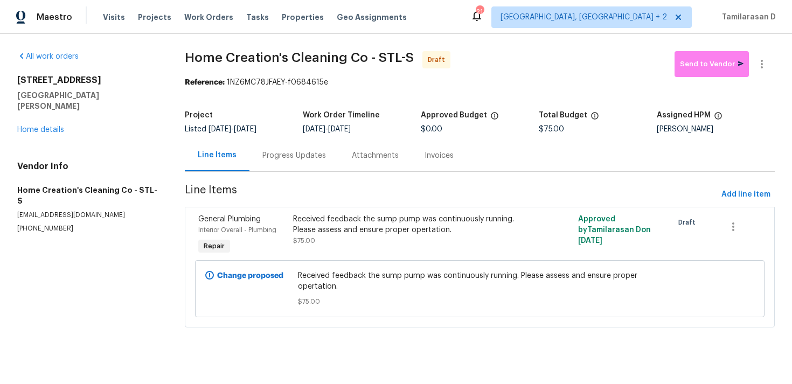
click at [294, 160] on div "Progress Updates" at bounding box center [295, 155] width 64 height 11
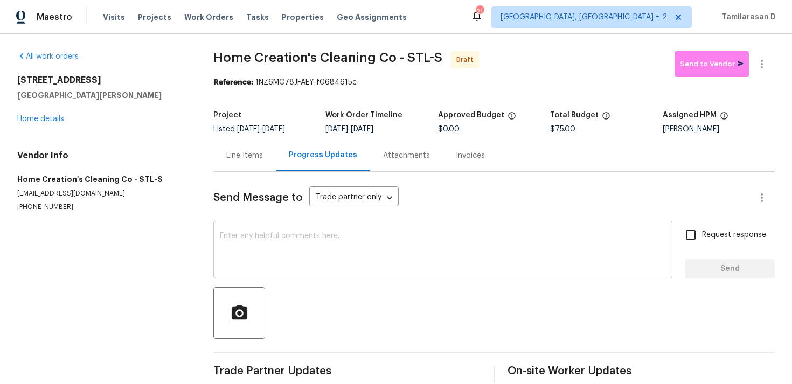
click at [288, 228] on div "x ​" at bounding box center [442, 251] width 459 height 55
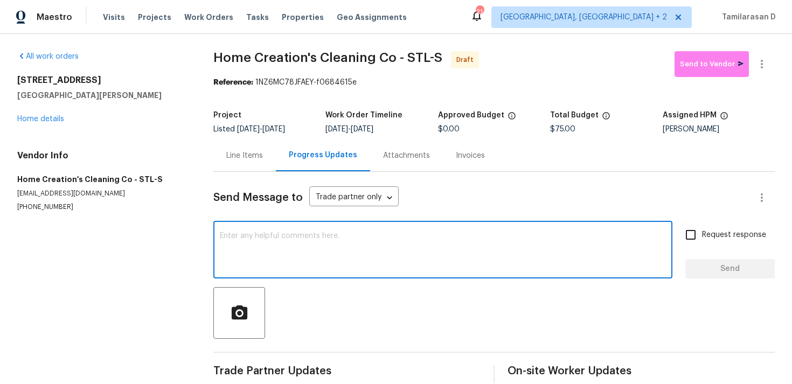
paste textarea "Hey, this is Tamil from Opendoor. I’m confirming you received the WO for the pr…"
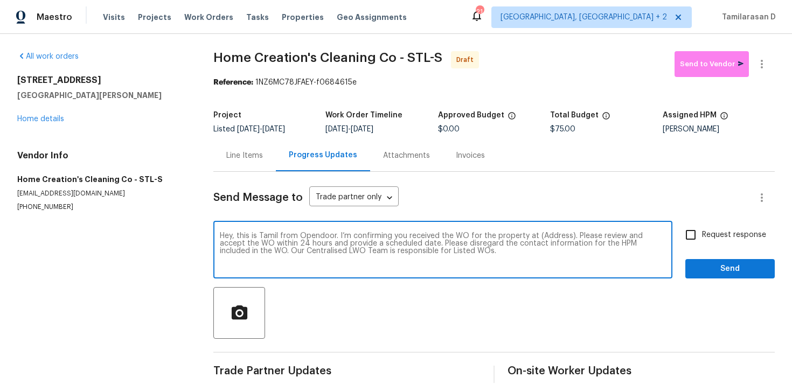
click at [556, 236] on textarea "Hey, this is Tamil from Opendoor. I’m confirming you received the WO for the pr…" at bounding box center [443, 251] width 446 height 38
paste textarea "4033 Treeshadow Dr, Saint Peters, MO 63376"
click at [550, 238] on textarea "Hey, this is Tamil from Opendoor. I’m confirming you received the WO for the pr…" at bounding box center [443, 251] width 446 height 38
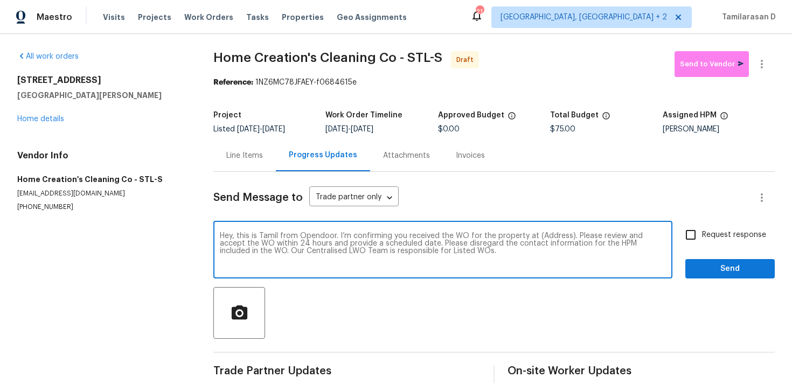
paste textarea "4033 Treeshadow Dr, Saint Peters, MO 63376"
type textarea "Hey, this is Tamil from Opendoor. I’m confirming you received the WO for the pr…"
click at [713, 230] on span "Request response" at bounding box center [734, 235] width 64 height 11
click at [702, 230] on input "Request response" at bounding box center [691, 235] width 23 height 23
checkbox input "true"
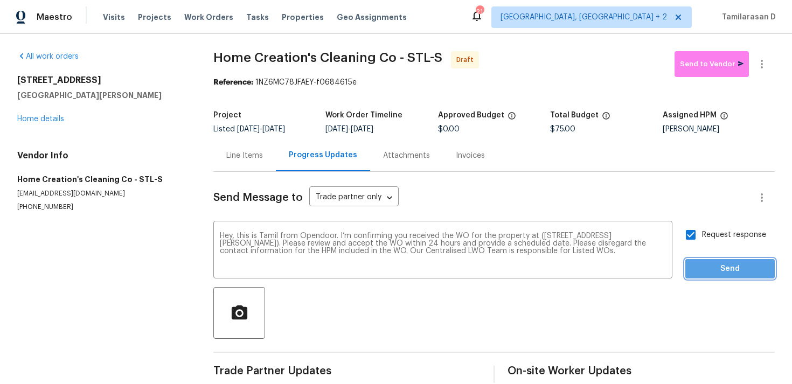
click at [749, 270] on span "Send" at bounding box center [730, 269] width 72 height 13
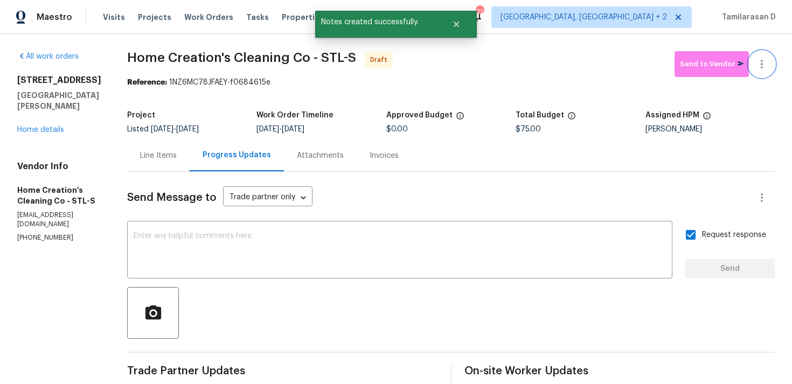
click at [769, 71] on button "button" at bounding box center [762, 64] width 26 height 26
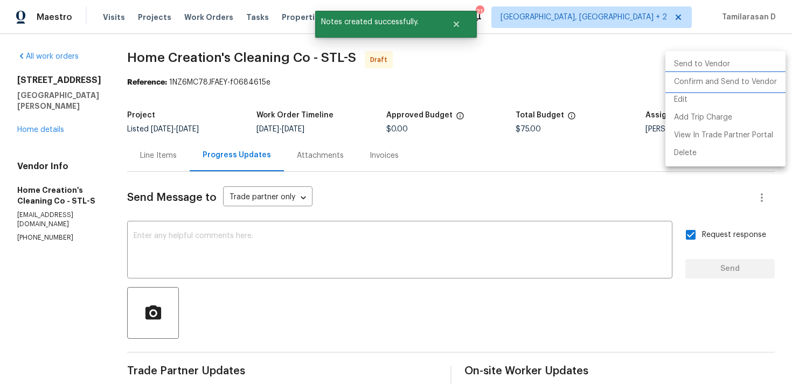
click at [724, 78] on li "Confirm and Send to Vendor" at bounding box center [726, 82] width 120 height 18
click at [572, 67] on div at bounding box center [396, 192] width 792 height 384
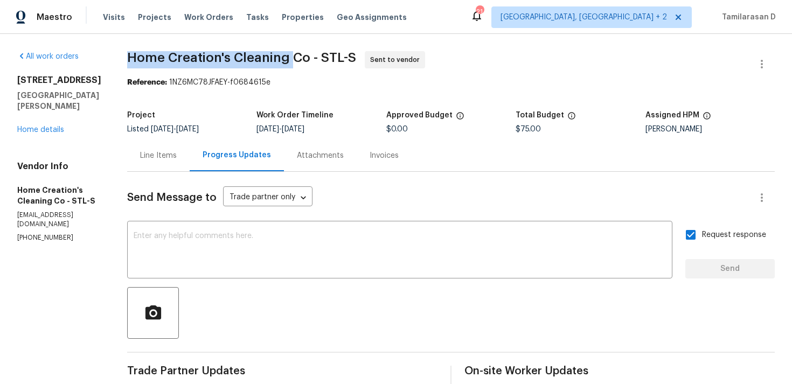
drag, startPoint x: 125, startPoint y: 54, endPoint x: 287, endPoint y: 61, distance: 162.9
click at [287, 61] on span "Home Creation's Cleaning Co - STL-S" at bounding box center [241, 57] width 229 height 13
copy span "Home Creation's Cleaning"
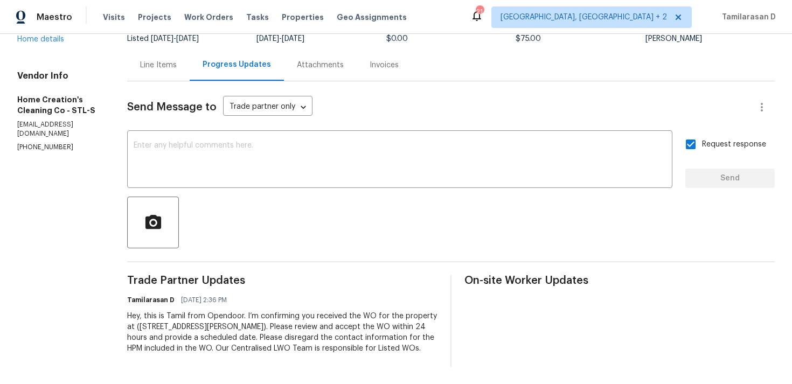
click at [182, 319] on div "Hey, this is Tamil from Opendoor. I’m confirming you received the WO for the pr…" at bounding box center [282, 332] width 310 height 43
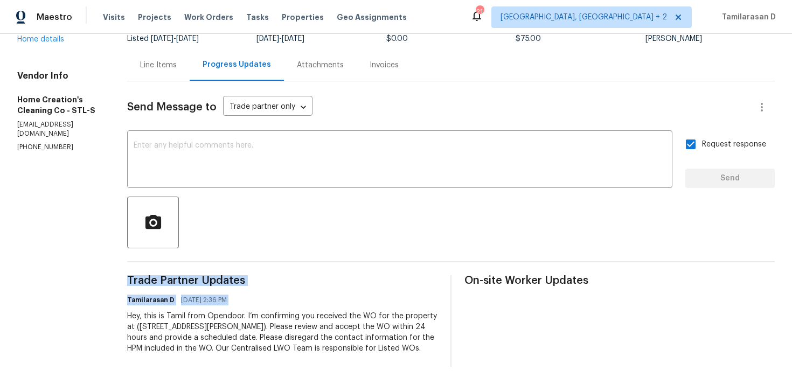
copy div "Trade Partner Updates Tamilarasan D 08/25/2025 2:36 PM"
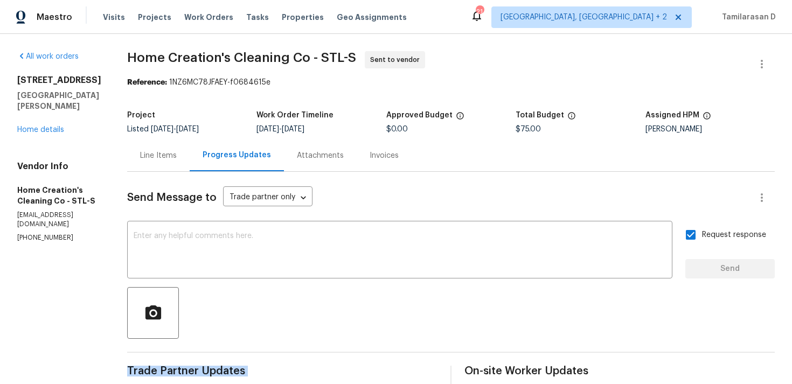
click at [40, 135] on div "4033 Treeshadow Dr Saint Peters, MO 63376 Home details" at bounding box center [59, 105] width 84 height 60
click at [43, 134] on link "Home details" at bounding box center [40, 130] width 47 height 8
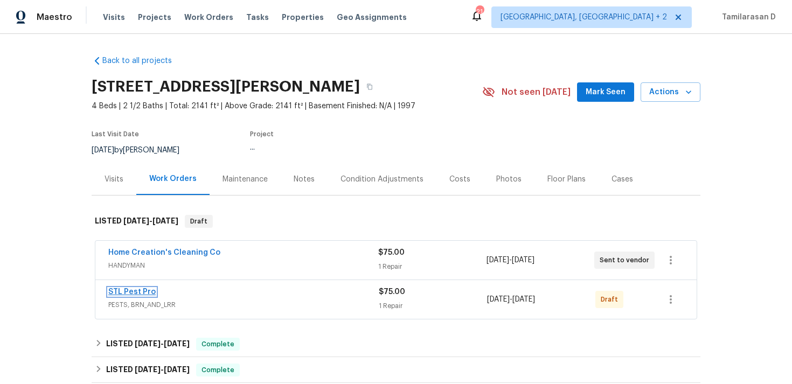
click at [138, 293] on link "STL Pest Pro" at bounding box center [131, 292] width 47 height 8
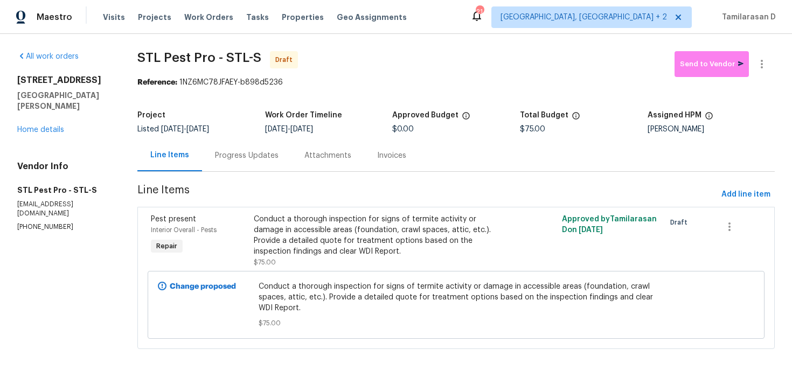
click at [261, 153] on div "Progress Updates" at bounding box center [247, 155] width 64 height 11
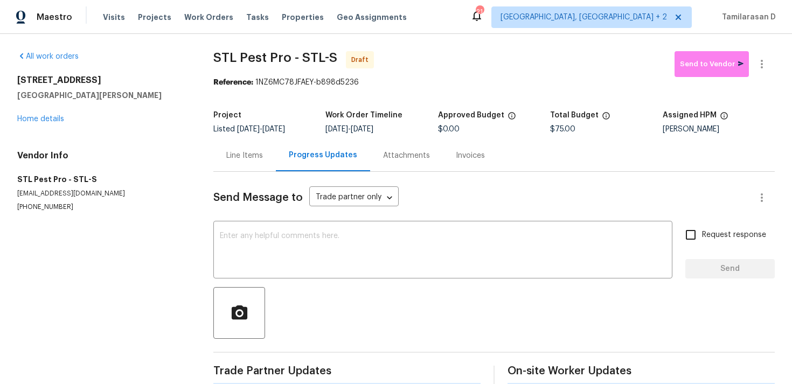
click at [263, 222] on div "Send Message to Trade partner only Trade partner only ​ x ​ Request response Se…" at bounding box center [494, 278] width 562 height 213
click at [265, 230] on div "x ​" at bounding box center [442, 251] width 459 height 55
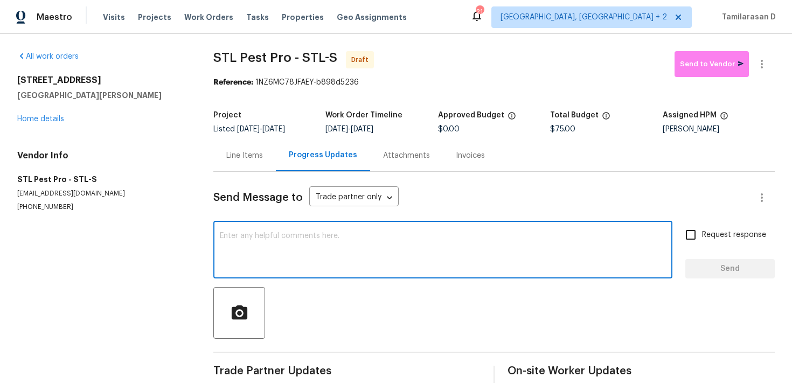
paste textarea "Hey, this is Tamil from Opendoor. I’m confirming you received the WO for the pr…"
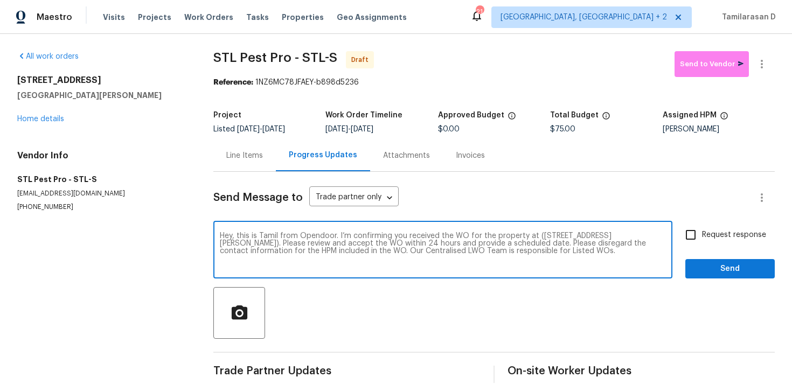
scroll to position [16, 0]
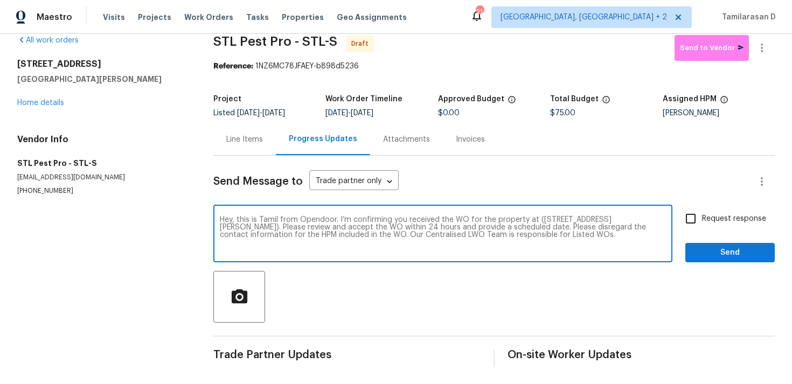
type textarea "Hey, this is Tamil from Opendoor. I’m confirming you received the WO for the pr…"
click at [716, 218] on span "Request response" at bounding box center [734, 218] width 64 height 11
click at [702, 218] on input "Request response" at bounding box center [691, 219] width 23 height 23
checkbox input "true"
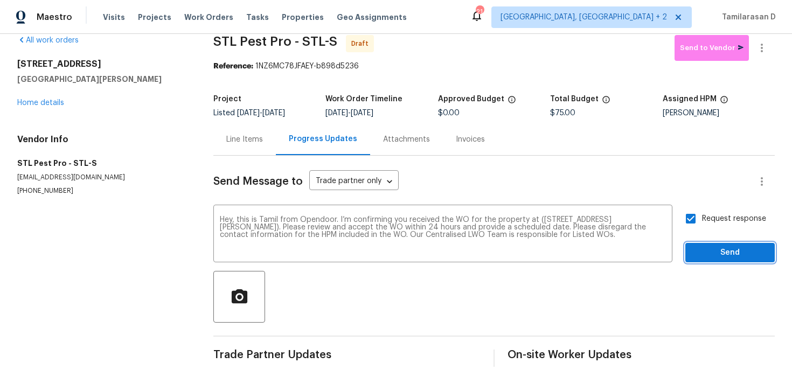
click at [742, 248] on span "Send" at bounding box center [730, 252] width 72 height 13
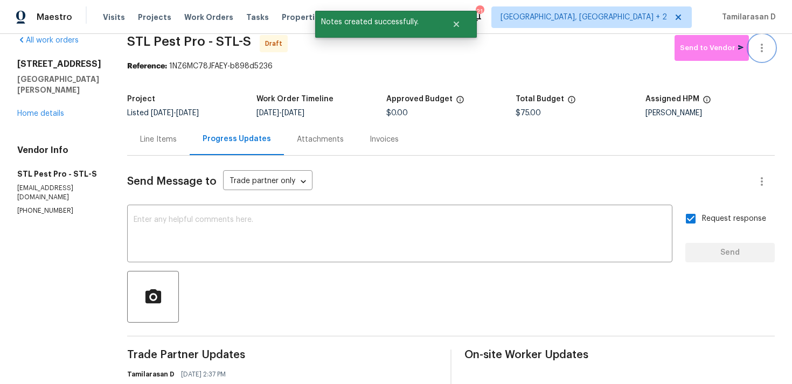
click at [766, 46] on icon "button" at bounding box center [762, 48] width 13 height 13
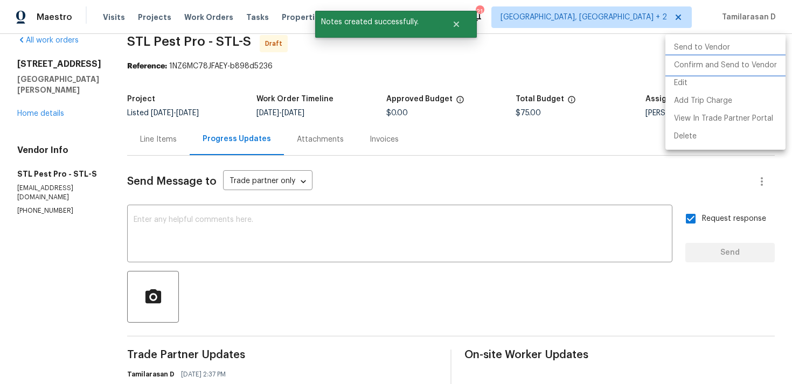
click at [702, 66] on li "Confirm and Send to Vendor" at bounding box center [726, 66] width 120 height 18
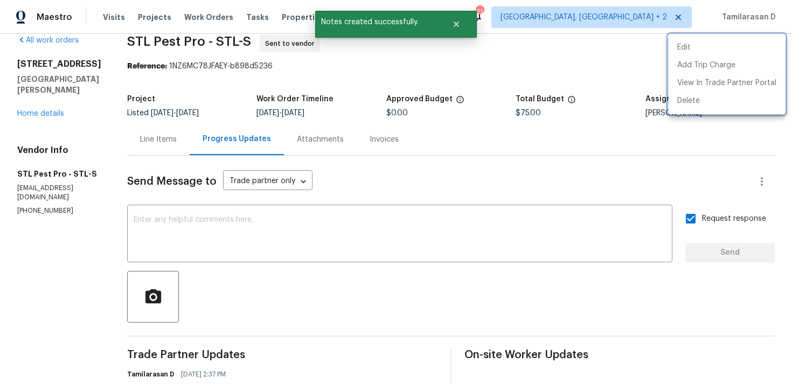
click at [525, 59] on div at bounding box center [396, 192] width 792 height 384
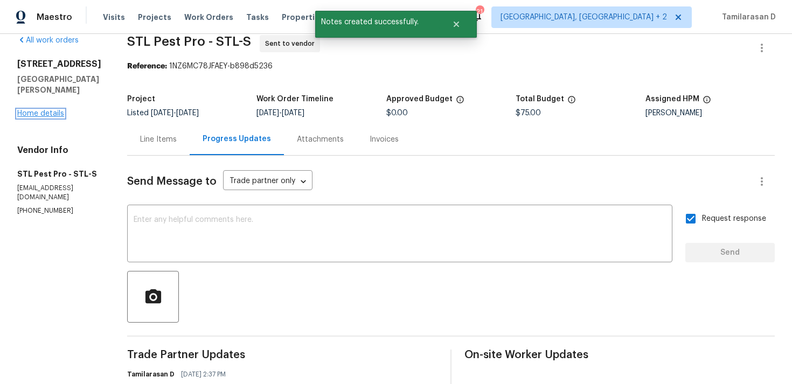
click at [58, 118] on link "Home details" at bounding box center [40, 114] width 47 height 8
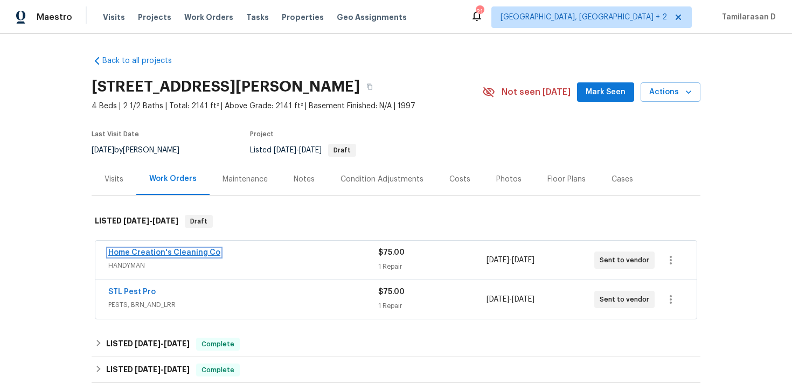
click at [163, 251] on link "Home Creation's Cleaning Co" at bounding box center [164, 253] width 112 height 8
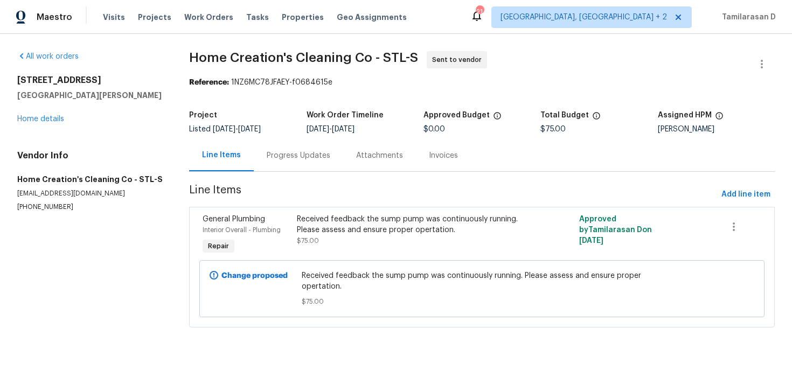
click at [282, 155] on div "Progress Updates" at bounding box center [299, 155] width 64 height 11
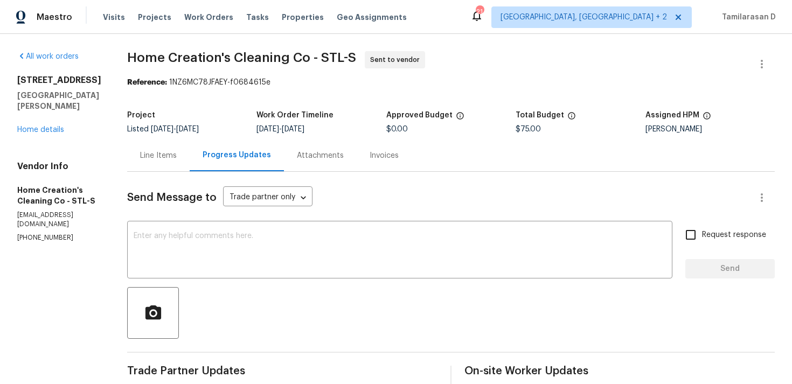
scroll to position [101, 0]
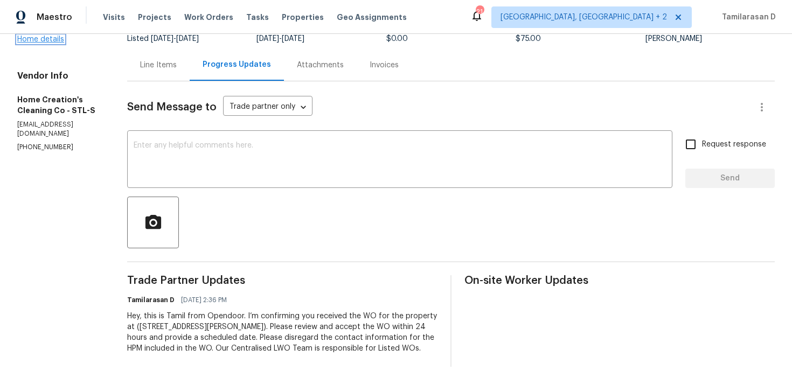
click at [53, 37] on link "Home details" at bounding box center [40, 40] width 47 height 8
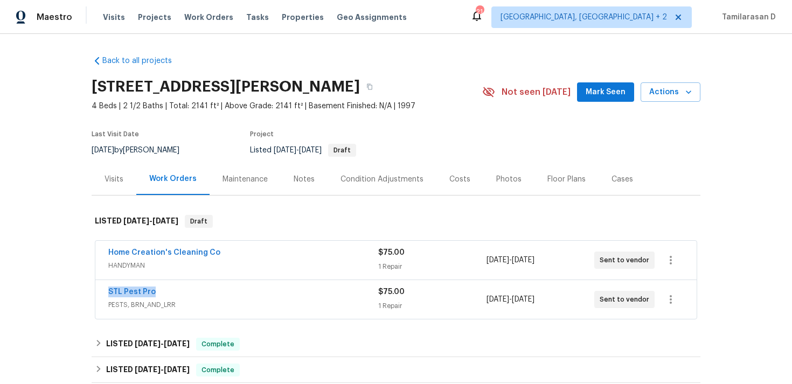
drag, startPoint x: 156, startPoint y: 294, endPoint x: 98, endPoint y: 294, distance: 58.8
click at [98, 294] on div "STL Pest Pro PESTS, BRN_AND_LRR $75.00 1 Repair 8/25/2025 - 8/27/2025 Sent to v…" at bounding box center [396, 299] width 602 height 39
copy link "STL Pest Pro"
click at [160, 252] on link "Home Creation's Cleaning Co" at bounding box center [164, 253] width 112 height 8
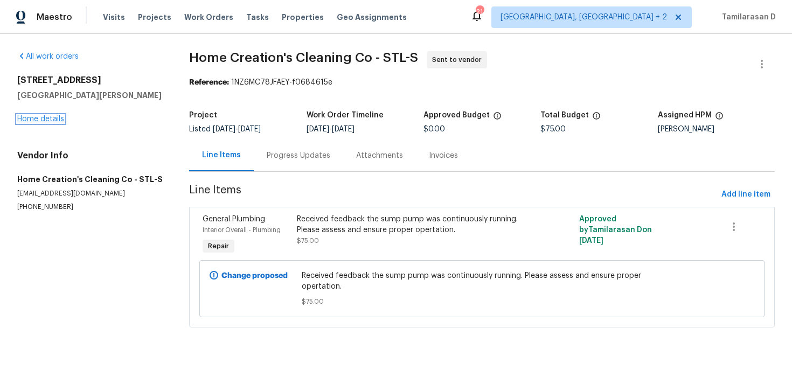
click at [55, 120] on link "Home details" at bounding box center [40, 119] width 47 height 8
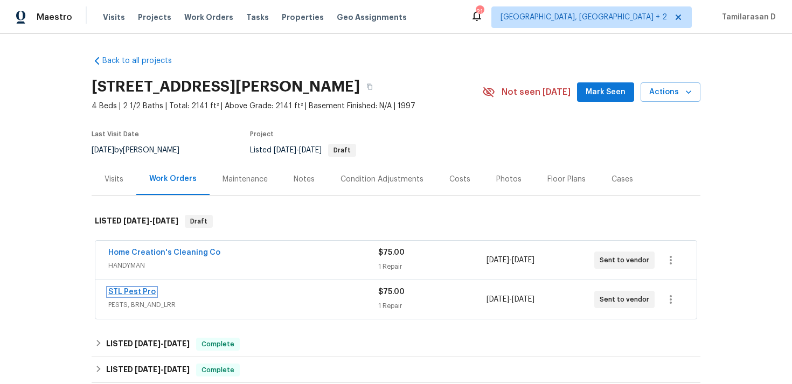
click at [130, 291] on link "STL Pest Pro" at bounding box center [131, 292] width 47 height 8
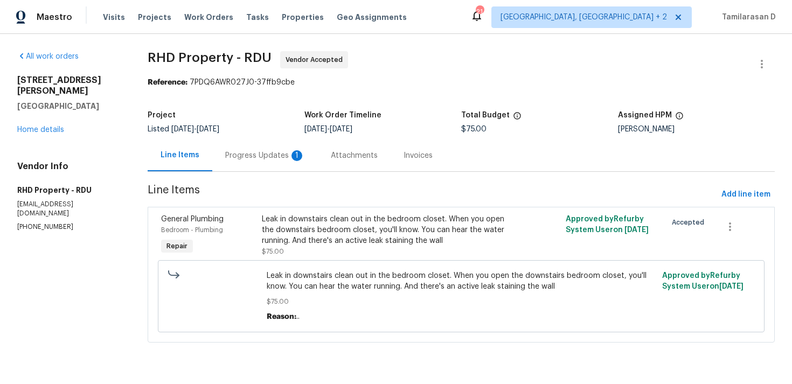
click at [270, 160] on div "Progress Updates 1" at bounding box center [265, 155] width 80 height 11
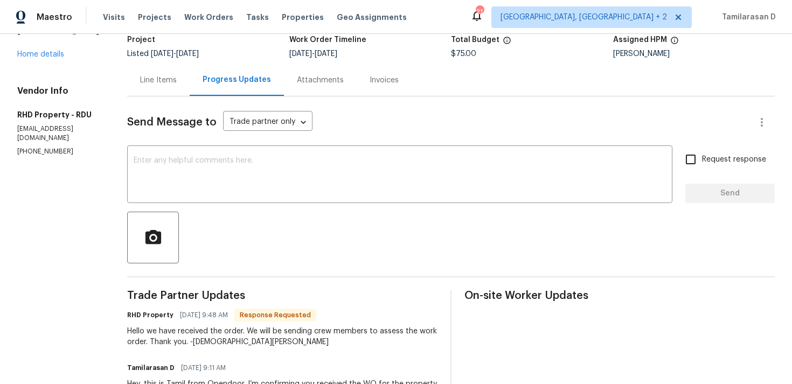
scroll to position [154, 0]
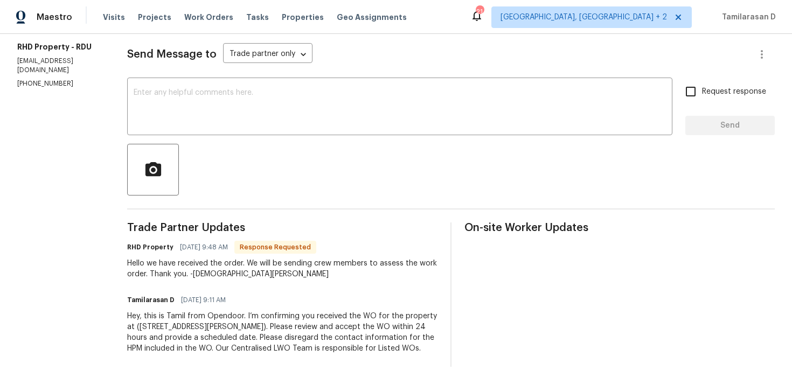
click at [252, 277] on div "Trade Partner Updates RHD Property [DATE] 9:48 AM Response Requested Hello we h…" at bounding box center [282, 295] width 310 height 144
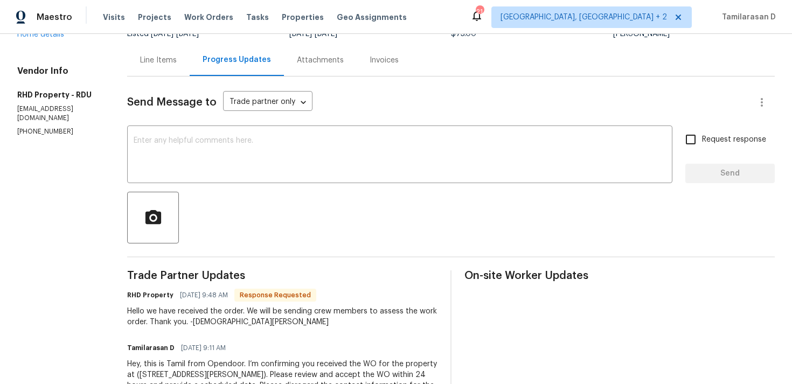
scroll to position [85, 0]
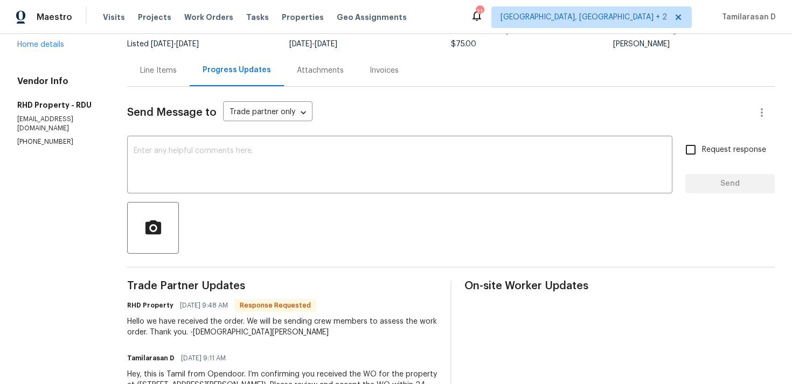
drag, startPoint x: 241, startPoint y: 265, endPoint x: 241, endPoint y: 291, distance: 25.9
click at [241, 279] on div "Send Message to Trade partner only Trade partner only ​ x ​ Request response Se…" at bounding box center [451, 256] width 648 height 339
click at [215, 192] on div "x ​" at bounding box center [400, 166] width 546 height 55
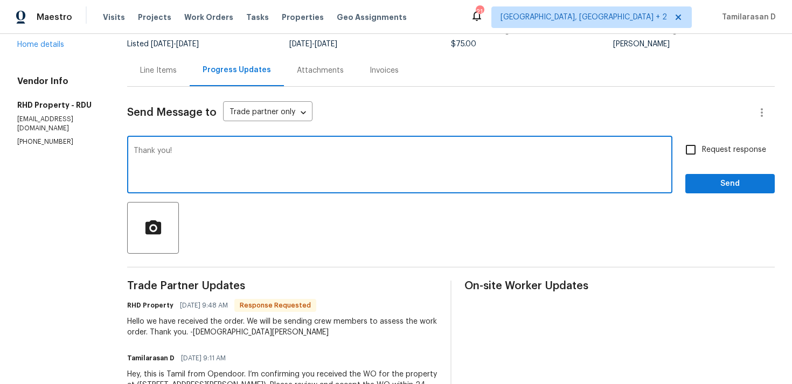
type textarea "Thank you!"
click at [709, 192] on button "Send" at bounding box center [730, 184] width 89 height 20
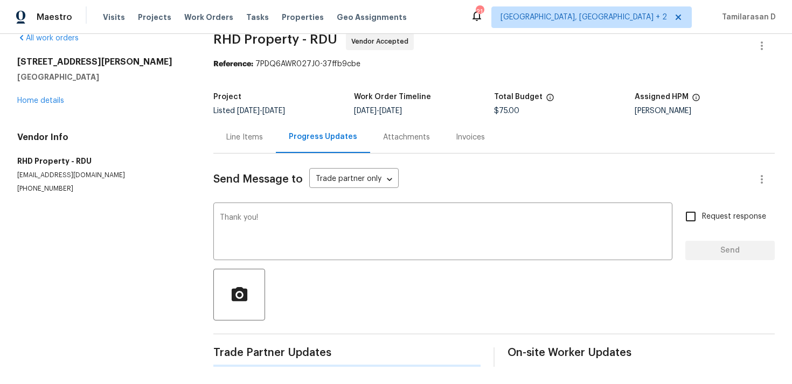
click at [698, 154] on div "Send Message to Trade partner only Trade partner only ​ Thank you! x ​ Request …" at bounding box center [494, 260] width 562 height 213
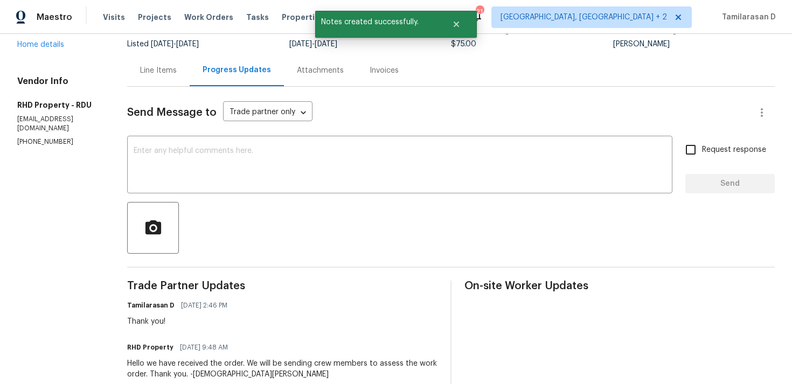
scroll to position [196, 0]
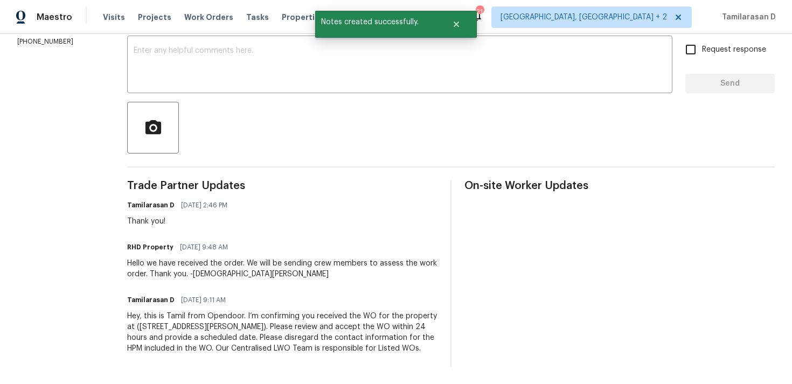
click at [198, 263] on div "Hello we have received the order. We will be sending crew members to assess the…" at bounding box center [282, 269] width 310 height 22
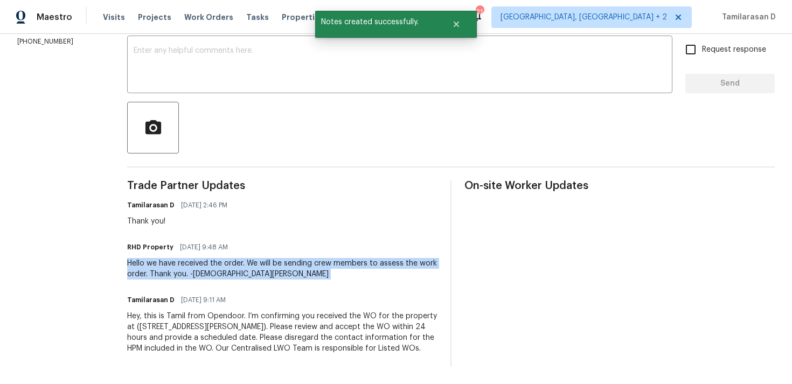
copy div "Hello we have received the order. We will be sending crew members to assess the…"
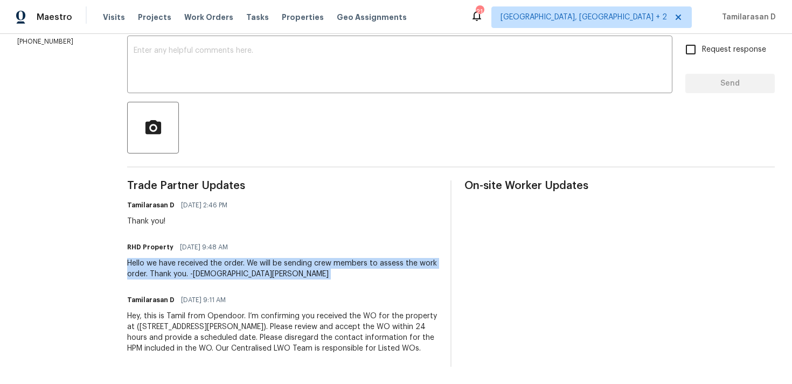
scroll to position [0, 0]
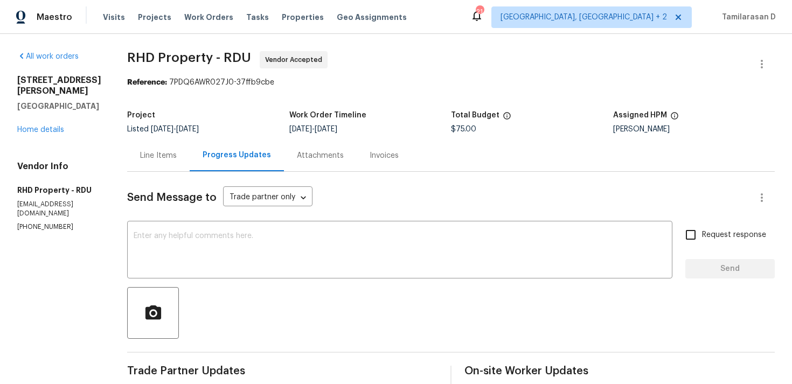
click at [170, 156] on div "Line Items" at bounding box center [158, 155] width 37 height 11
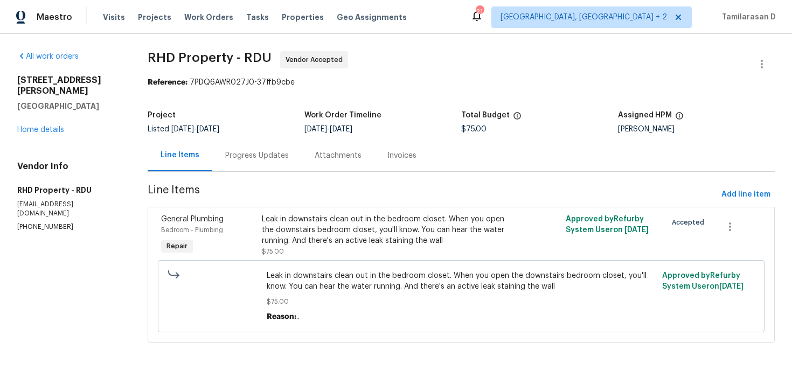
click at [260, 162] on div "Progress Updates" at bounding box center [256, 156] width 89 height 32
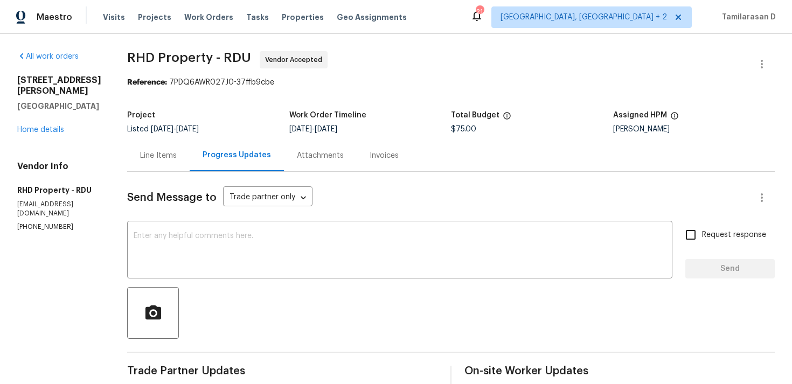
click at [152, 154] on div "Line Items" at bounding box center [158, 156] width 63 height 32
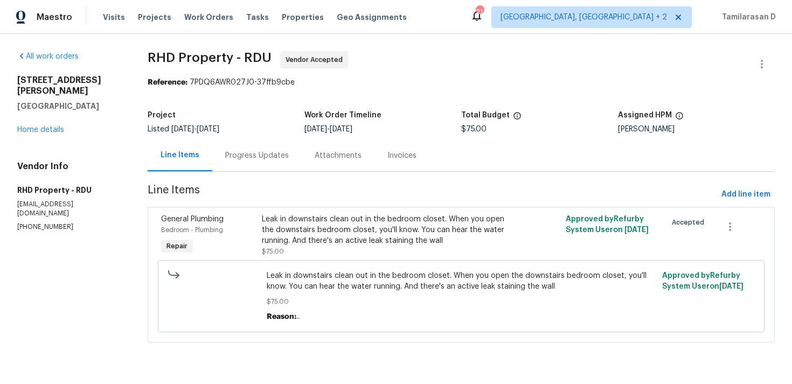
click at [263, 169] on div "Progress Updates" at bounding box center [256, 156] width 89 height 32
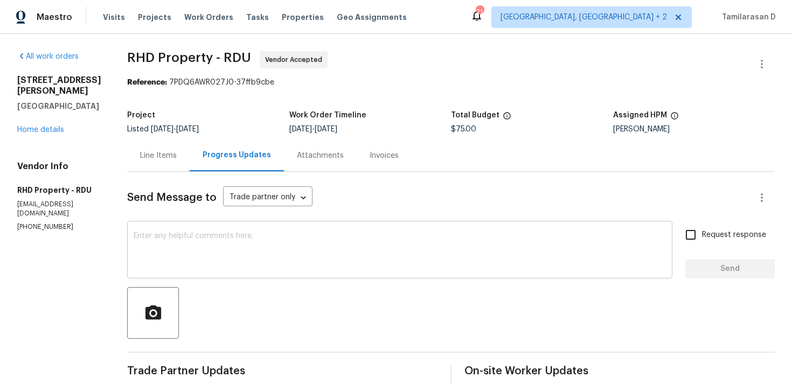
scroll to position [196, 0]
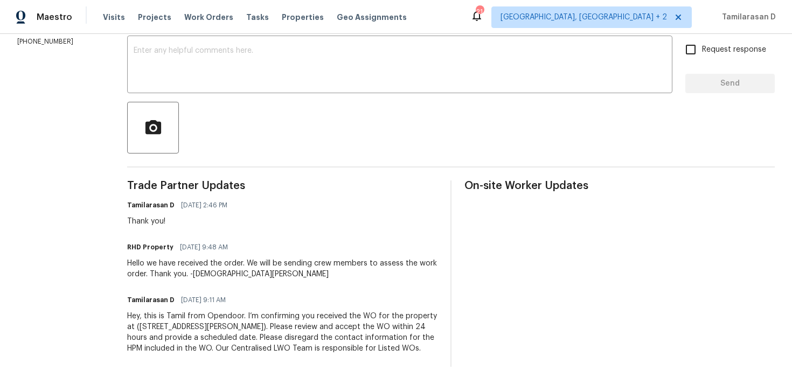
click at [216, 270] on div "Trade Partner Updates Tamilarasan D [DATE] 2:46 PM Thank you! RHD Property [DAT…" at bounding box center [282, 274] width 310 height 187
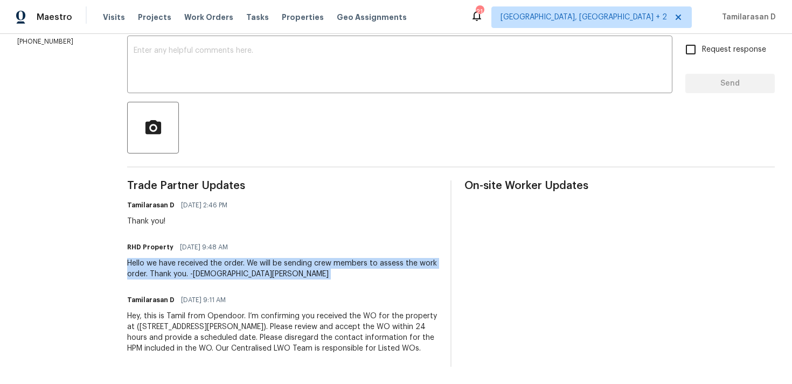
click at [216, 270] on div "Trade Partner Updates Tamilarasan D [DATE] 2:46 PM Thank you! RHD Property [DAT…" at bounding box center [282, 274] width 310 height 187
click at [216, 258] on div "Hello we have received the order. We will be sending crew members to assess the…" at bounding box center [282, 269] width 310 height 22
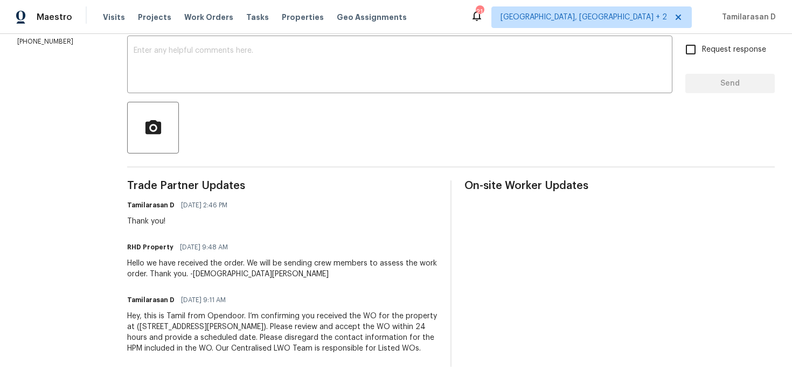
click at [216, 258] on div "Hello we have received the order. We will be sending crew members to assess the…" at bounding box center [282, 269] width 310 height 22
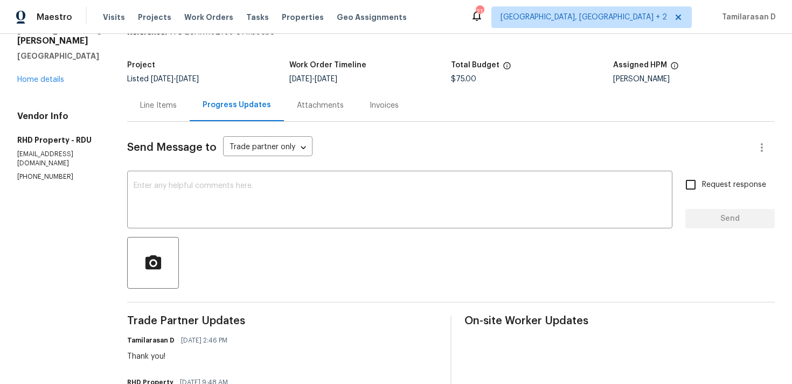
scroll to position [0, 0]
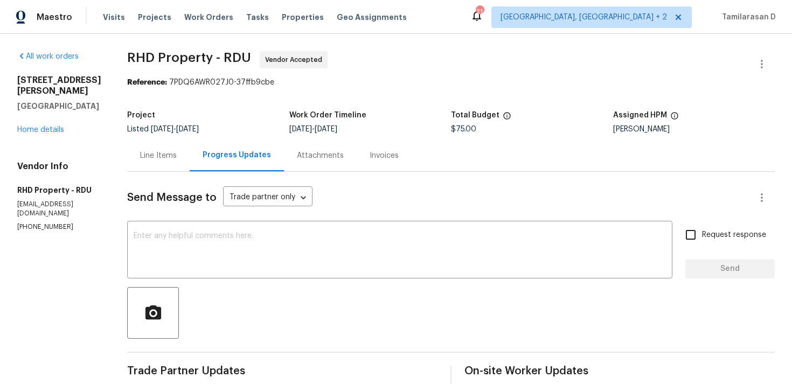
click at [170, 142] on div "Line Items" at bounding box center [158, 156] width 63 height 32
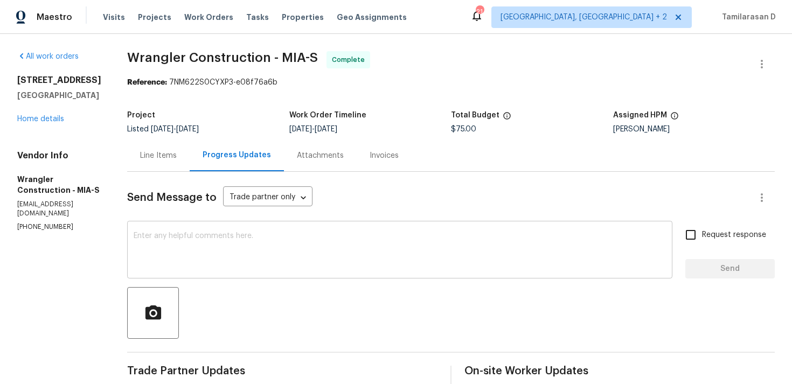
scroll to position [133, 0]
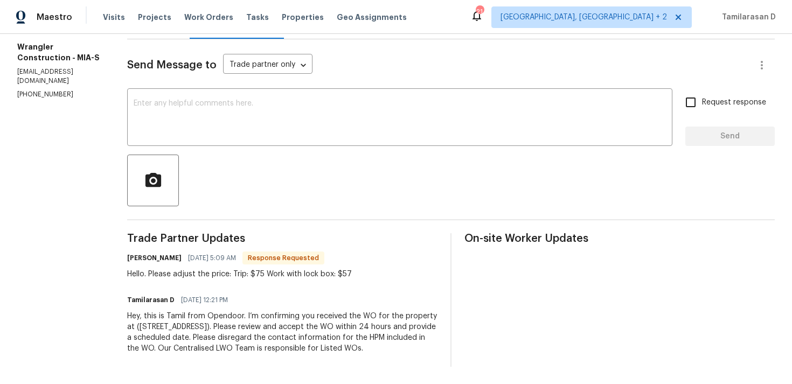
click at [247, 325] on div "Hey, this is Tamil from Opendoor. I’m confirming you received the WO for the pr…" at bounding box center [282, 332] width 310 height 43
click at [254, 274] on div "Hello. Please adjust the price: Trip: $75 Work with lock box: $57" at bounding box center [239, 274] width 225 height 11
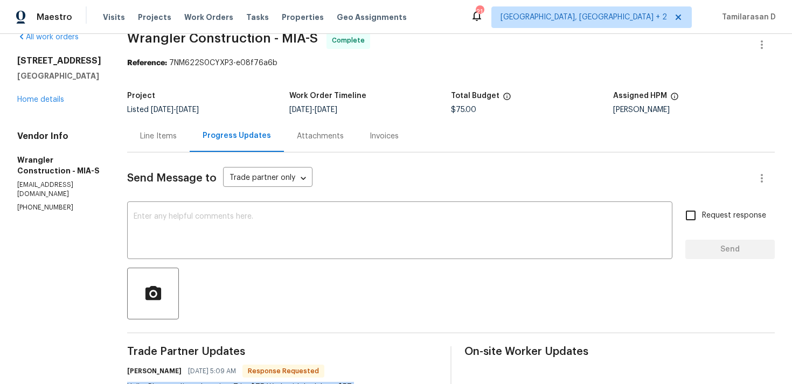
scroll to position [0, 0]
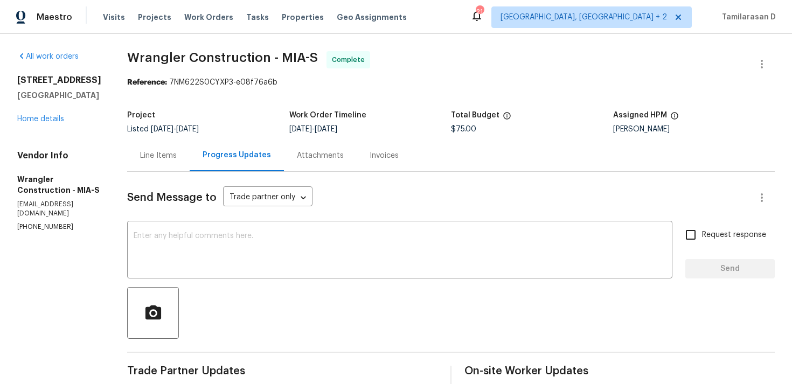
click at [147, 144] on div "Line Items" at bounding box center [158, 156] width 63 height 32
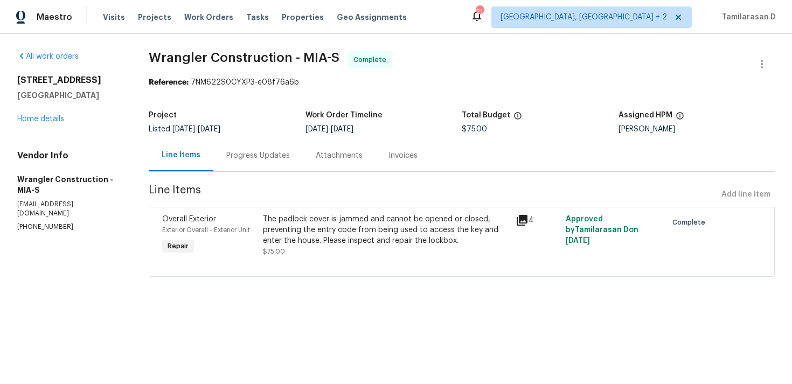
click at [302, 232] on div "The padlock cover is jammed and cannot be opened or closed, preventing the entr…" at bounding box center [386, 230] width 246 height 32
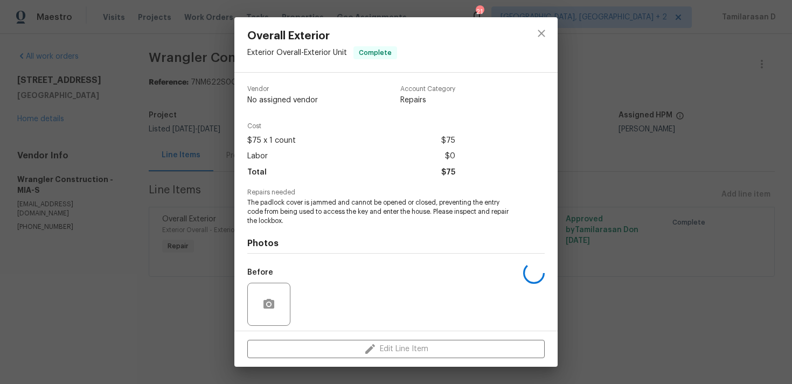
scroll to position [76, 0]
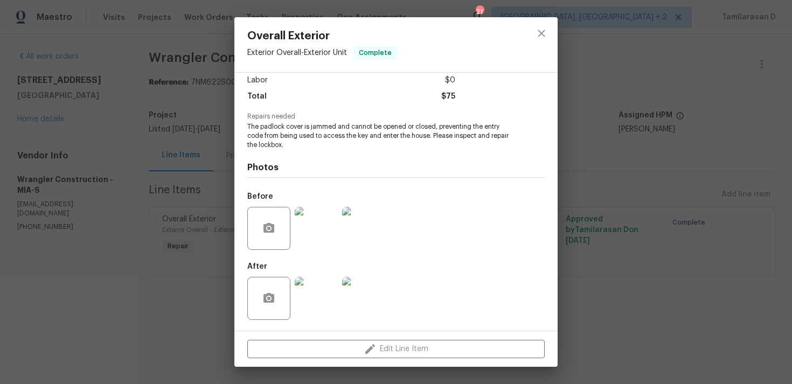
click at [188, 203] on div "Overall Exterior Exterior Overall - Exterior Unit Complete Vendor Wrangler Cons…" at bounding box center [396, 192] width 792 height 384
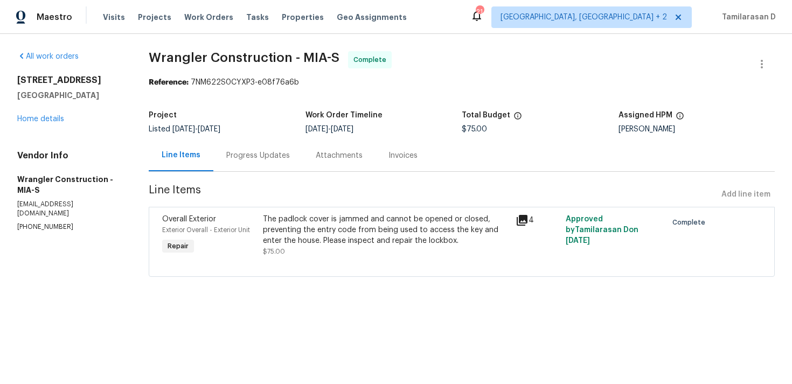
click at [226, 162] on div "Progress Updates" at bounding box center [257, 156] width 89 height 32
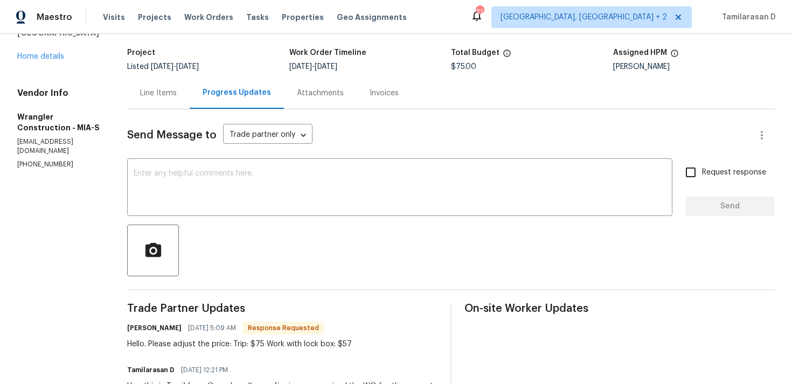
scroll to position [133, 0]
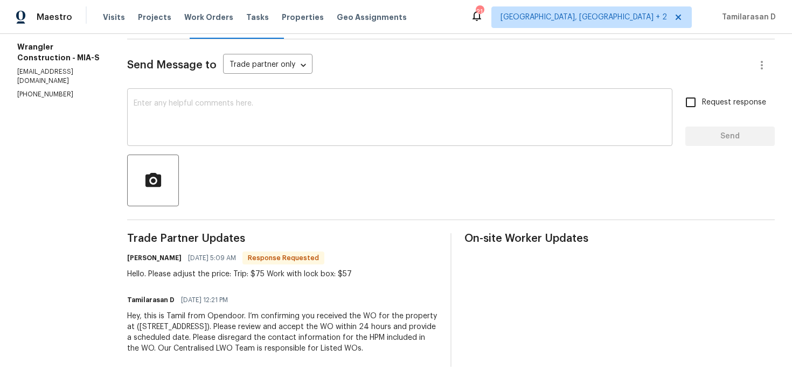
click at [196, 137] on div "x ​" at bounding box center [400, 118] width 546 height 55
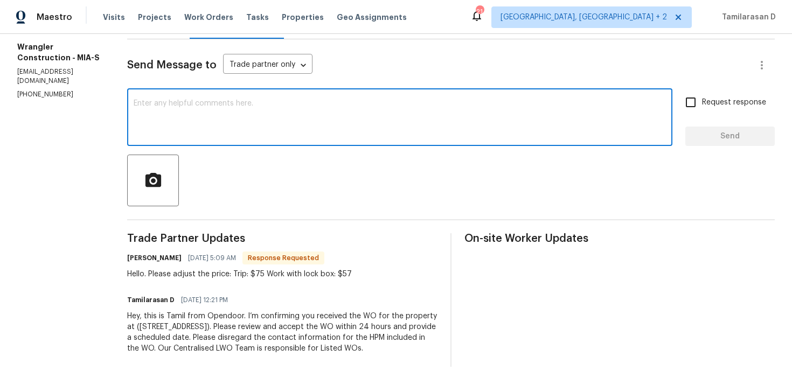
click at [187, 130] on textarea at bounding box center [400, 119] width 533 height 38
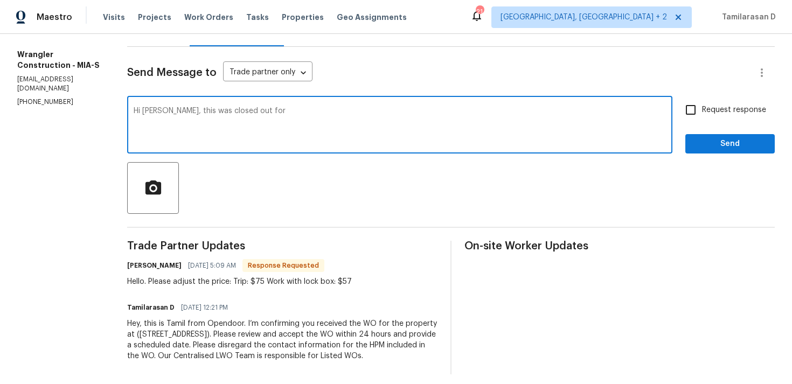
click at [151, 111] on textarea "Hi Rafel, this was closed out for" at bounding box center [400, 126] width 533 height 38
click at [267, 119] on textarea "Hi Rafael, this was closed out for" at bounding box center [400, 126] width 533 height 38
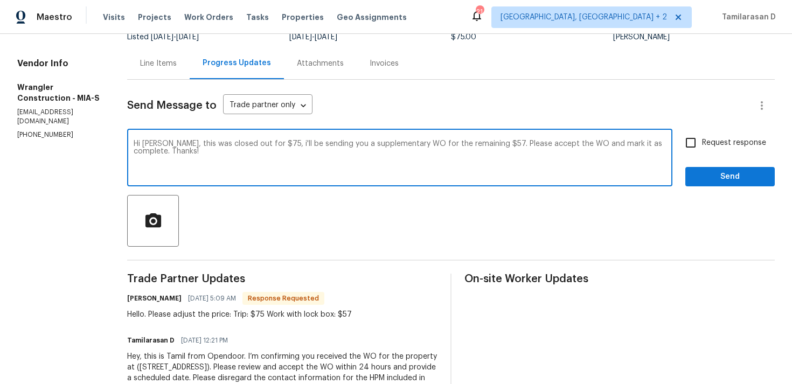
scroll to position [54, 0]
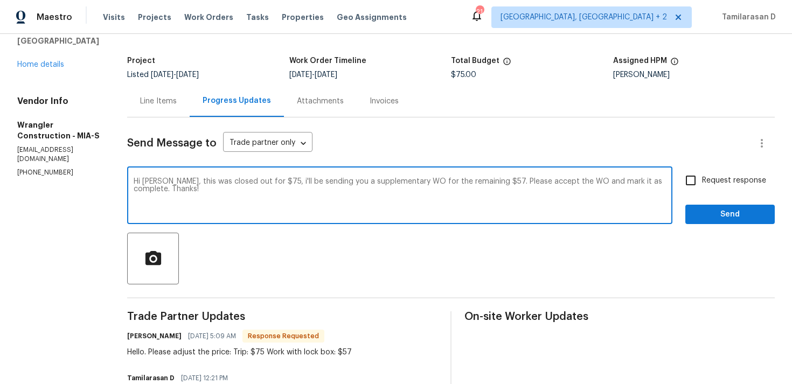
type textarea "Hi Rafael, this was closed out for $75, i'll be sending you a supplementary WO …"
click at [708, 183] on span "Request response" at bounding box center [734, 180] width 64 height 11
click at [702, 183] on input "Request response" at bounding box center [691, 180] width 23 height 23
checkbox input "true"
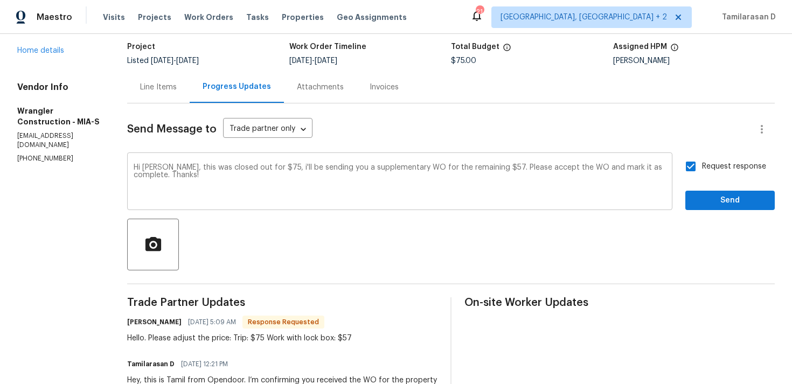
scroll to position [85, 0]
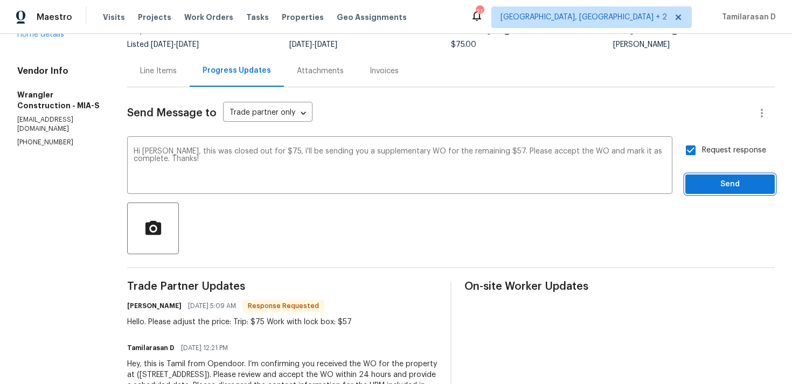
click at [714, 186] on span "Send" at bounding box center [730, 184] width 72 height 13
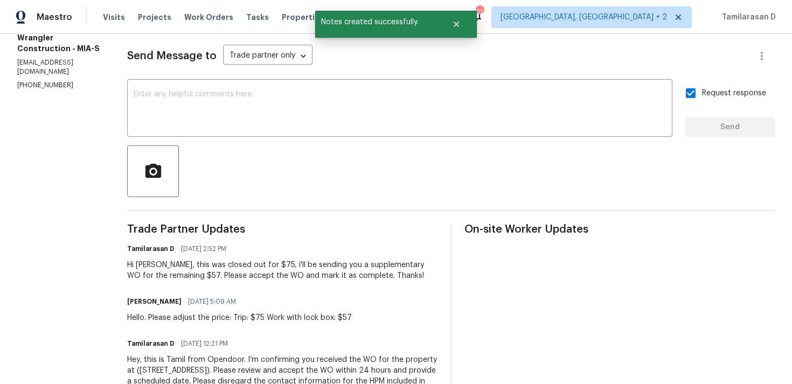
scroll to position [185, 0]
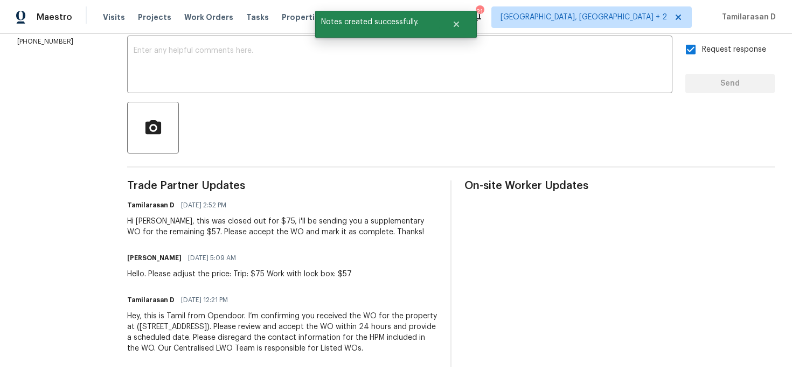
click at [223, 276] on div "Hello. Please adjust the price: Trip: $75 Work with lock box: $57" at bounding box center [239, 274] width 225 height 11
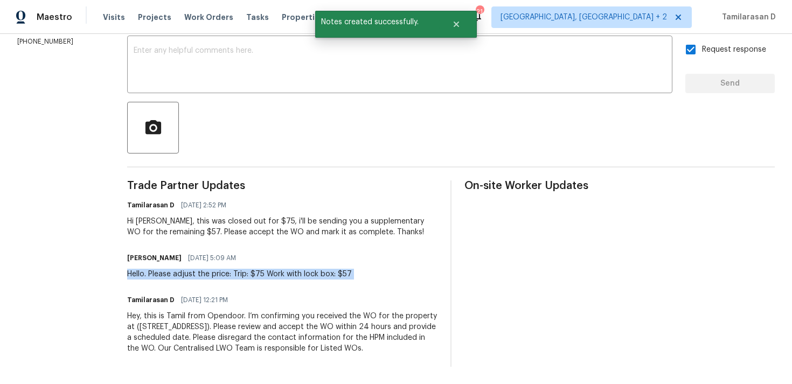
click at [223, 276] on div "Hello. Please adjust the price: Trip: $75 Work with lock box: $57" at bounding box center [239, 274] width 225 height 11
copy div "Hello. Please adjust the price: Trip: $75 Work with lock box: $57"
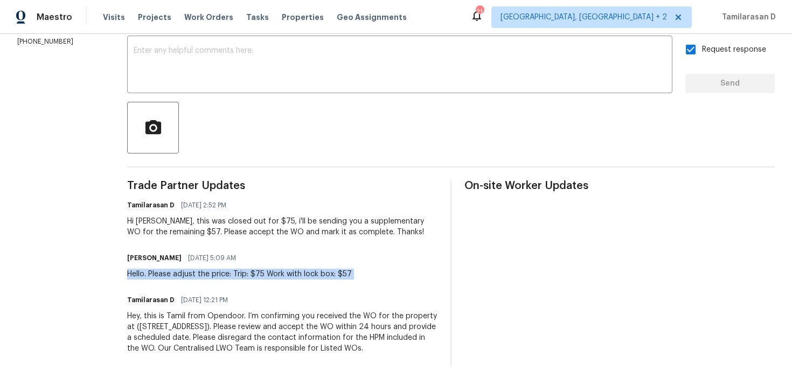
scroll to position [0, 0]
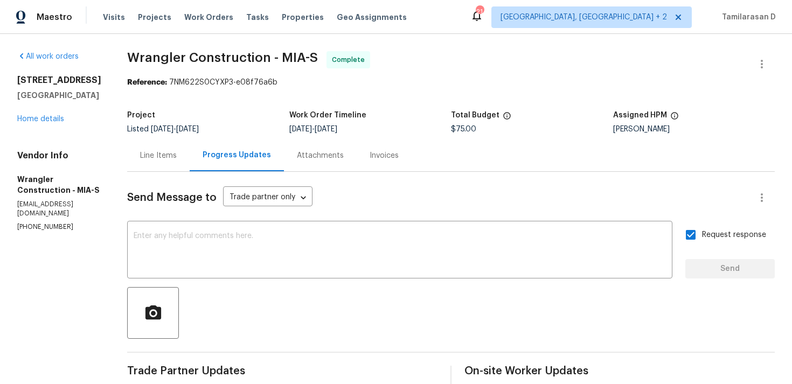
click at [238, 112] on div "Project" at bounding box center [208, 119] width 162 height 14
click at [158, 163] on div "Line Items" at bounding box center [158, 156] width 63 height 32
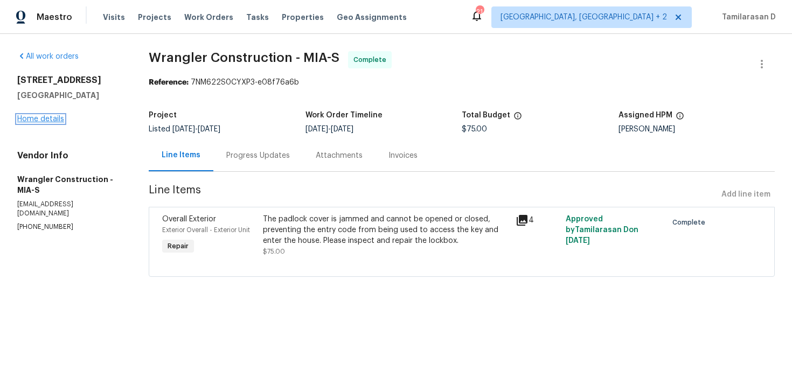
click at [40, 120] on link "Home details" at bounding box center [40, 119] width 47 height 8
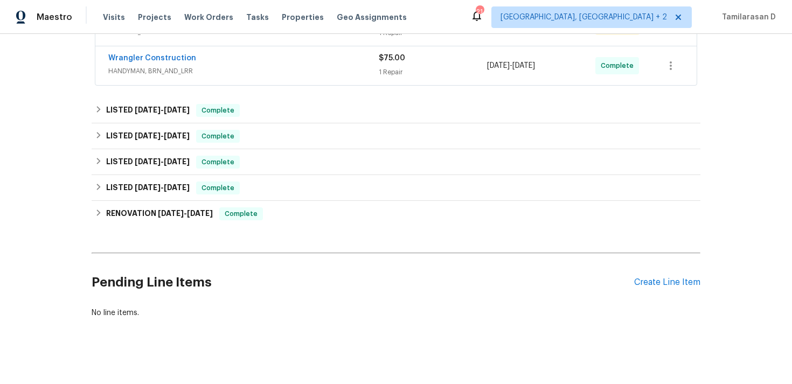
scroll to position [241, 0]
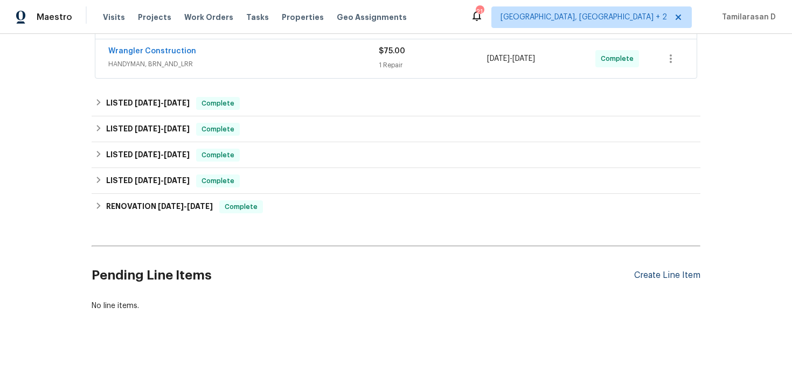
click at [695, 277] on div "Create Line Item" at bounding box center [667, 276] width 66 height 10
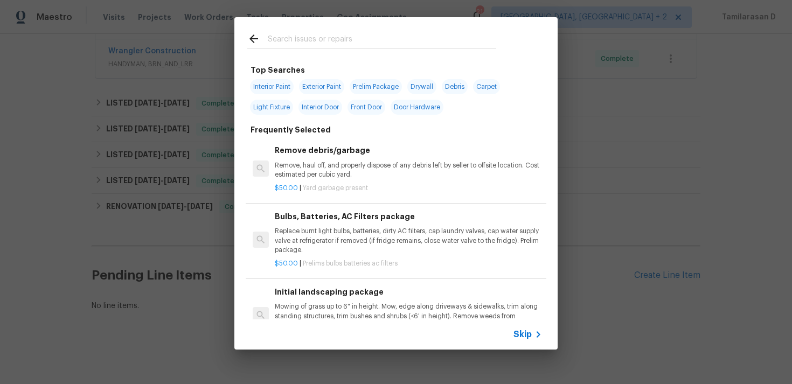
click at [518, 333] on span "Skip" at bounding box center [523, 334] width 18 height 11
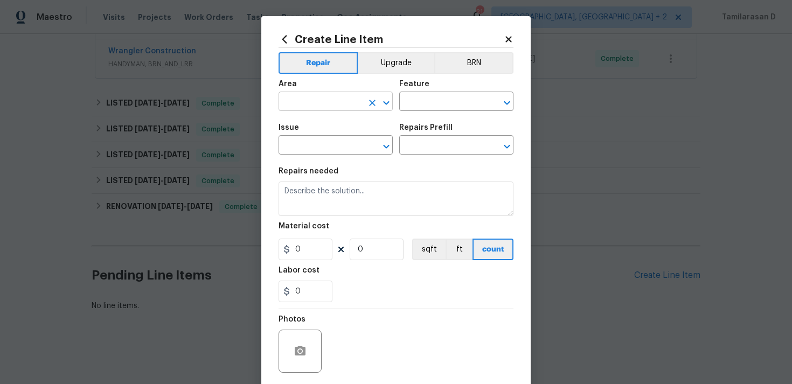
click at [314, 109] on input "text" at bounding box center [321, 102] width 84 height 17
click at [329, 151] on li "Exterior Overall" at bounding box center [336, 145] width 114 height 18
type input "Exterior Overall"
click at [420, 100] on input "text" at bounding box center [441, 102] width 84 height 17
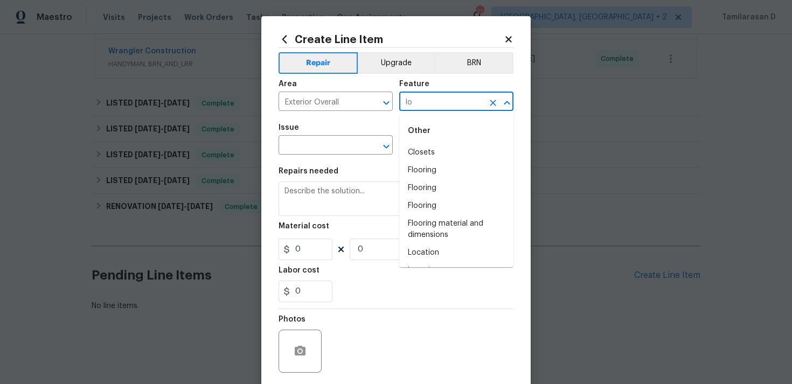
type input "l"
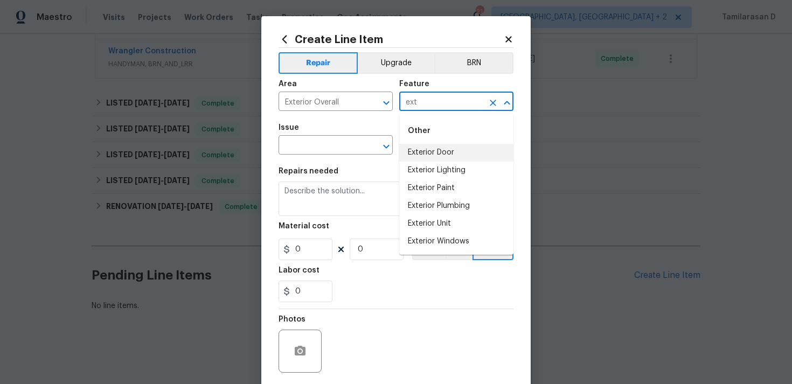
click at [443, 154] on li "Exterior Door" at bounding box center [456, 153] width 114 height 18
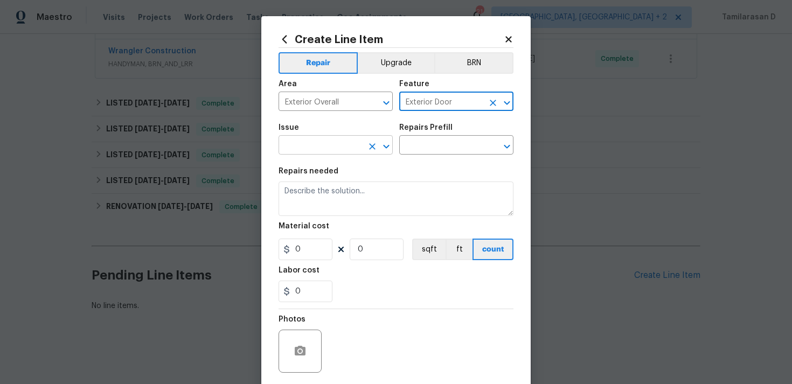
type input "Exterior Door"
click at [321, 148] on input "text" at bounding box center [321, 146] width 84 height 17
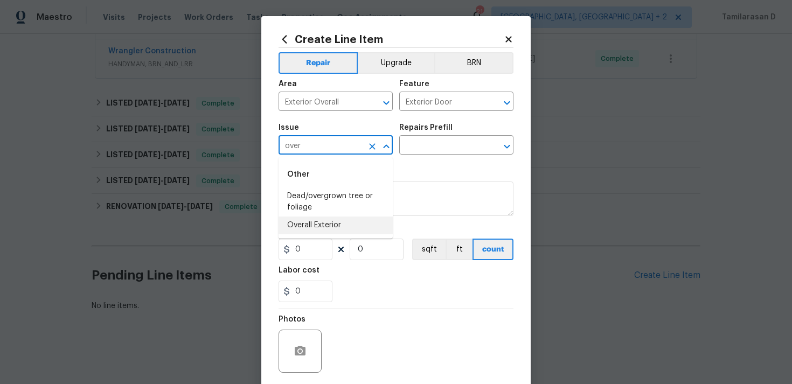
click at [338, 226] on li "Overall Exterior" at bounding box center [336, 226] width 114 height 18
type input "Overall Exterior"
click at [436, 144] on input "text" at bounding box center [441, 146] width 84 height 17
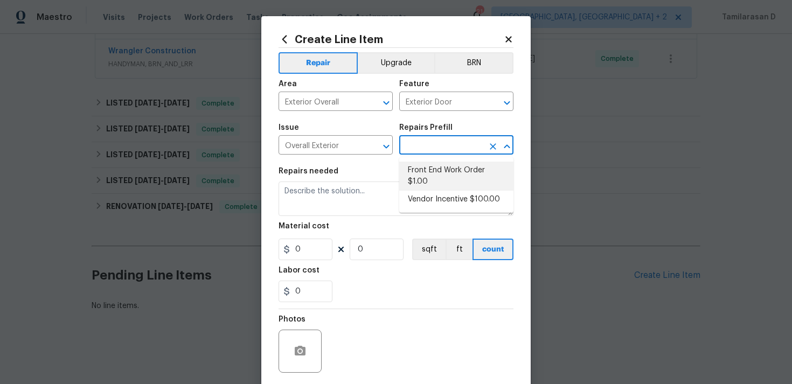
click at [432, 168] on li "Front End Work Order $1.00" at bounding box center [456, 176] width 114 height 29
type input "Front End Work Order $1.00"
type textarea "Placeholder line item for the creation of front end work orders."
type input "1"
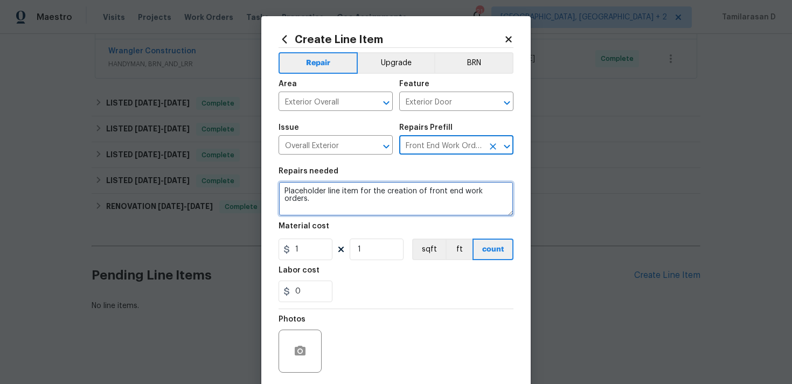
click at [337, 190] on textarea "Placeholder line item for the creation of front end work orders." at bounding box center [396, 199] width 235 height 34
type textarea "Supplementary WO for Padlock"
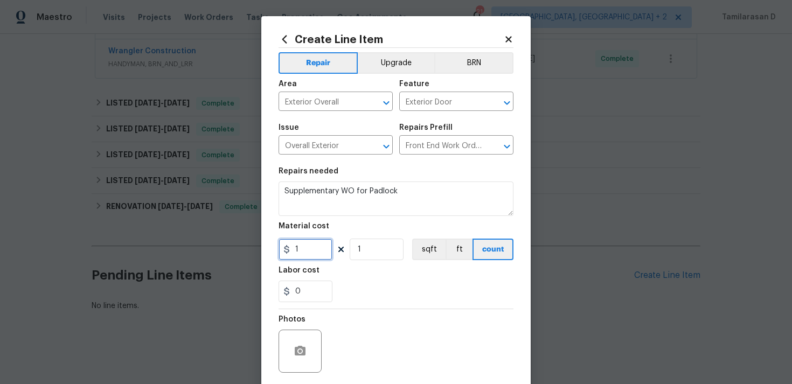
click at [318, 246] on input "1" at bounding box center [306, 250] width 54 height 22
type input "57"
click at [393, 301] on div "0" at bounding box center [396, 292] width 235 height 22
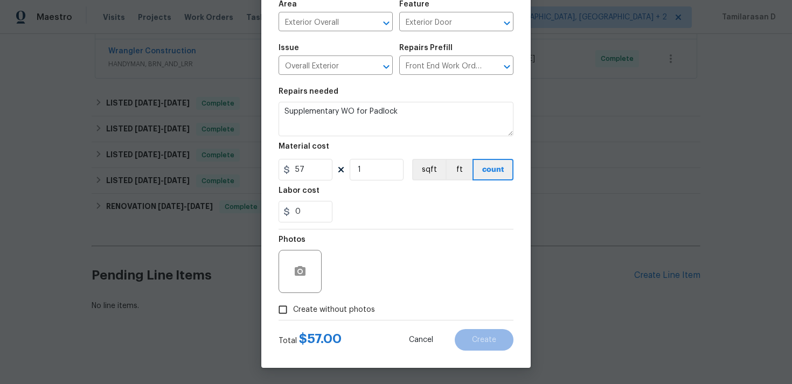
click at [281, 314] on input "Create without photos" at bounding box center [283, 310] width 20 height 20
checkbox input "true"
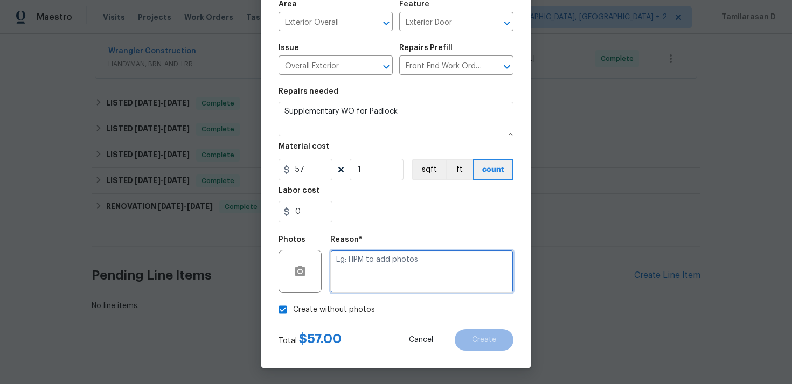
click at [333, 291] on textarea at bounding box center [421, 271] width 183 height 43
type textarea "N/A"
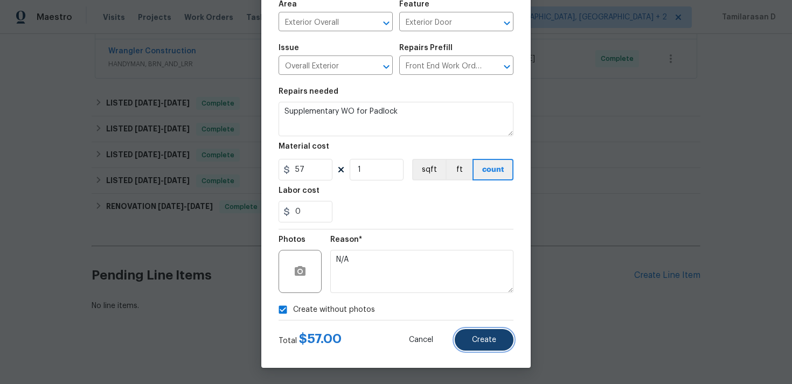
click at [492, 334] on button "Create" at bounding box center [484, 340] width 59 height 22
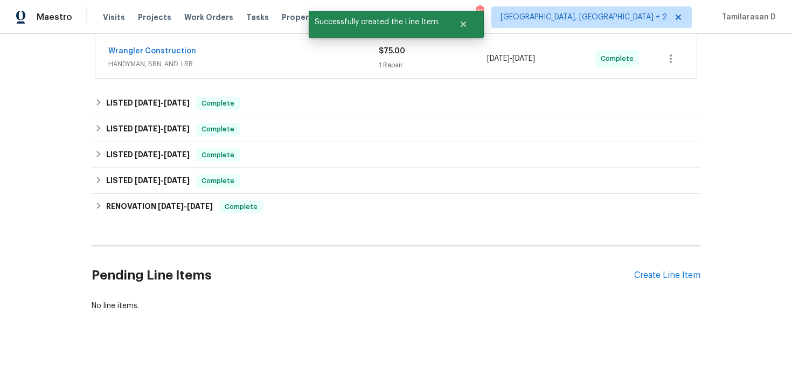
scroll to position [241, 0]
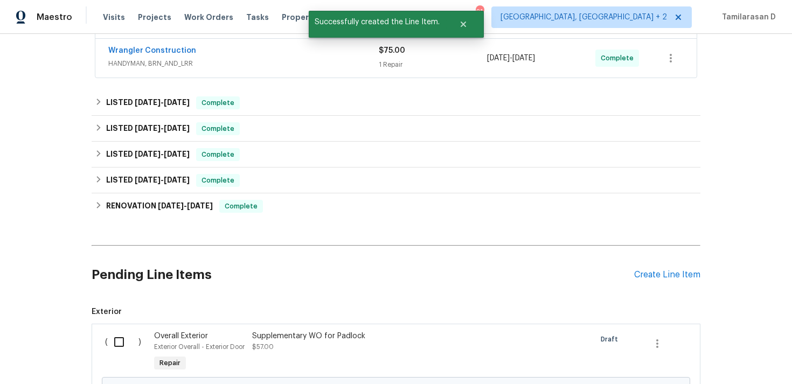
click at [106, 347] on div "( )" at bounding box center [126, 353] width 49 height 50
click at [122, 347] on input "checkbox" at bounding box center [123, 342] width 31 height 23
checkbox input "true"
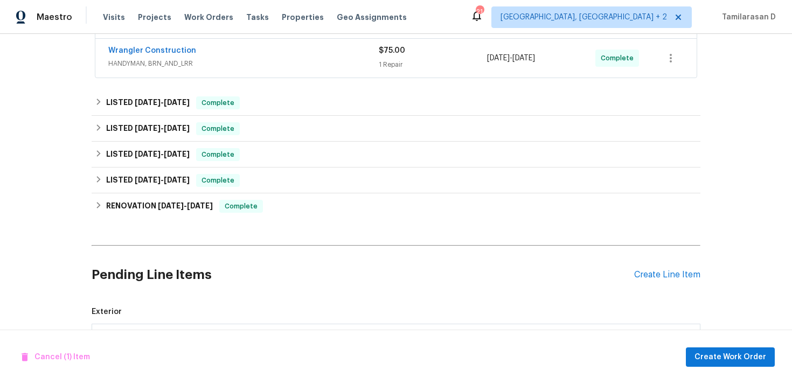
click at [743, 346] on div "Cancel (1) Item Create Work Order" at bounding box center [396, 357] width 792 height 55
click at [758, 351] on span "Create Work Order" at bounding box center [731, 357] width 72 height 13
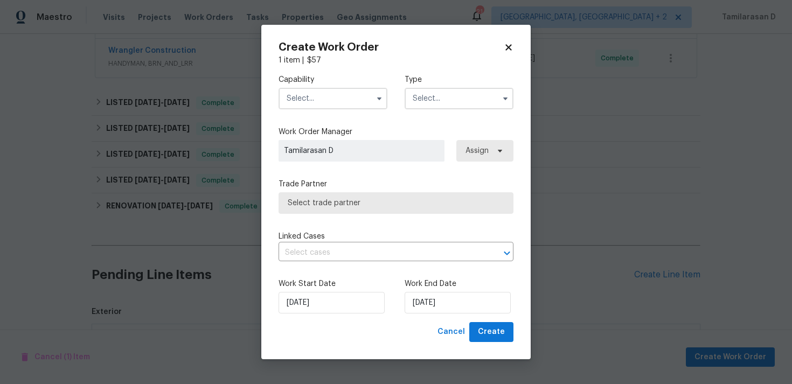
click at [457, 92] on input "text" at bounding box center [459, 99] width 109 height 22
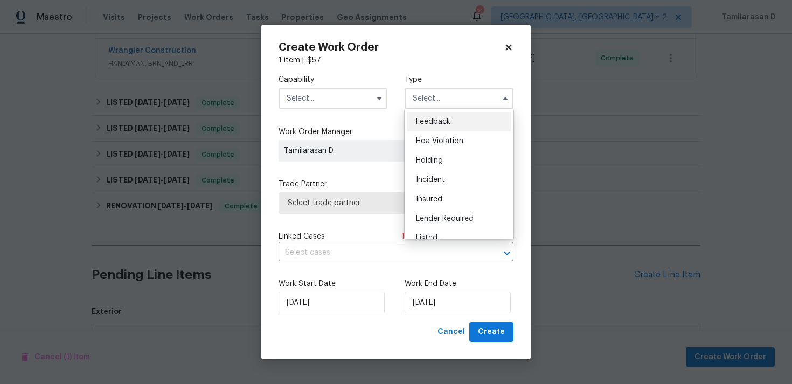
click at [437, 115] on div "Feedback" at bounding box center [459, 121] width 103 height 19
type input "Feedback"
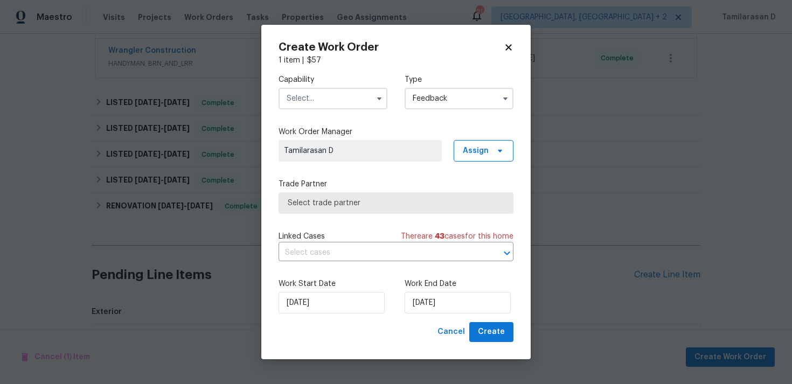
click at [341, 99] on input "text" at bounding box center [333, 99] width 109 height 22
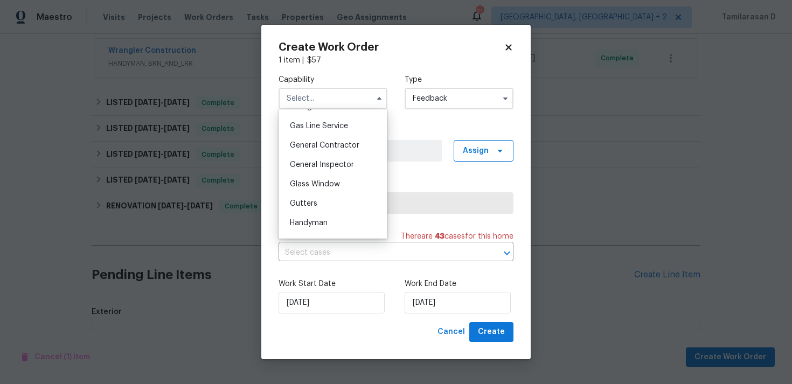
scroll to position [504, 0]
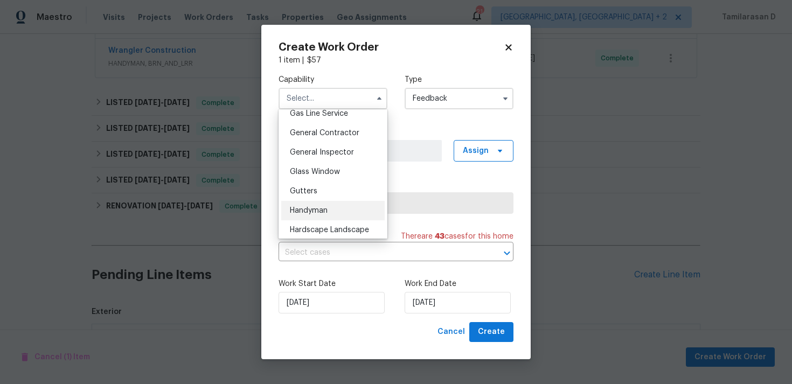
click at [309, 211] on span "Handyman" at bounding box center [309, 211] width 38 height 8
type input "Handyman"
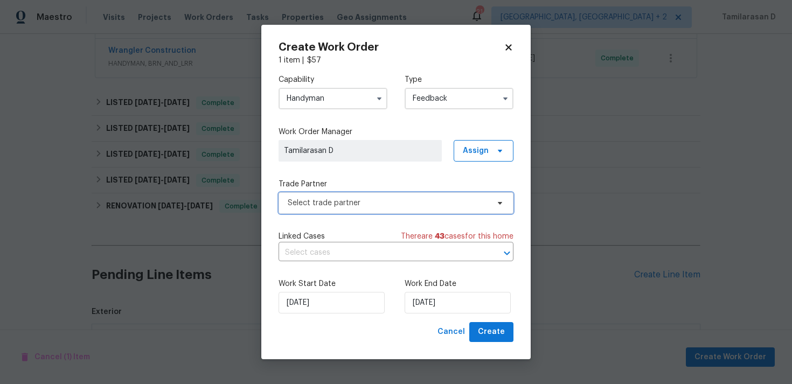
click at [315, 201] on span "Select trade partner" at bounding box center [388, 203] width 201 height 11
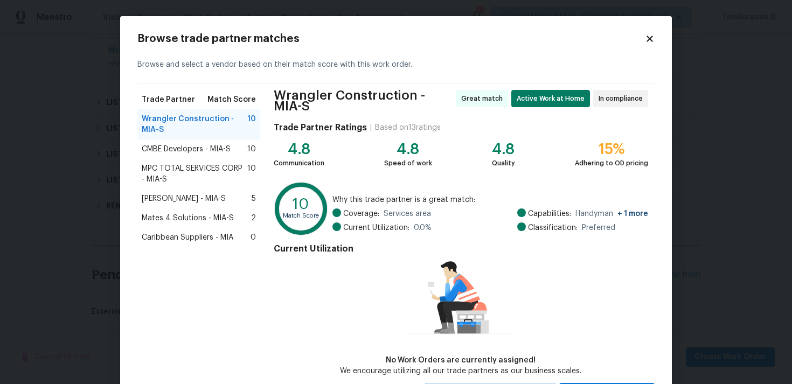
scroll to position [51, 0]
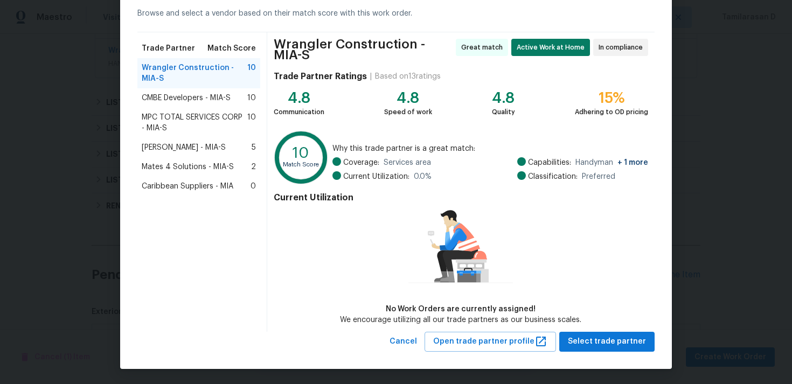
click at [634, 332] on button "Select trade partner" at bounding box center [607, 342] width 95 height 20
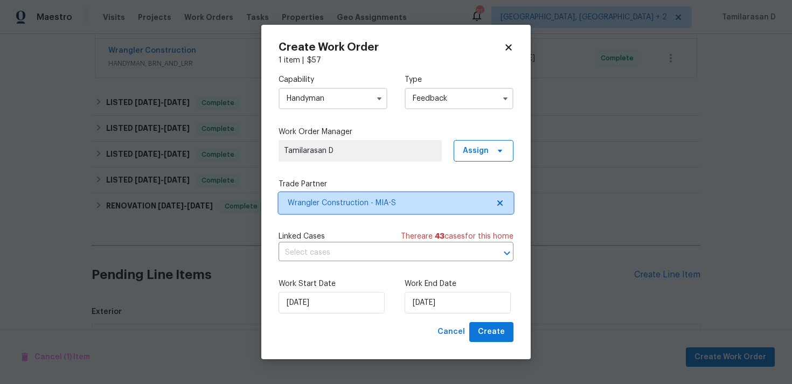
scroll to position [0, 0]
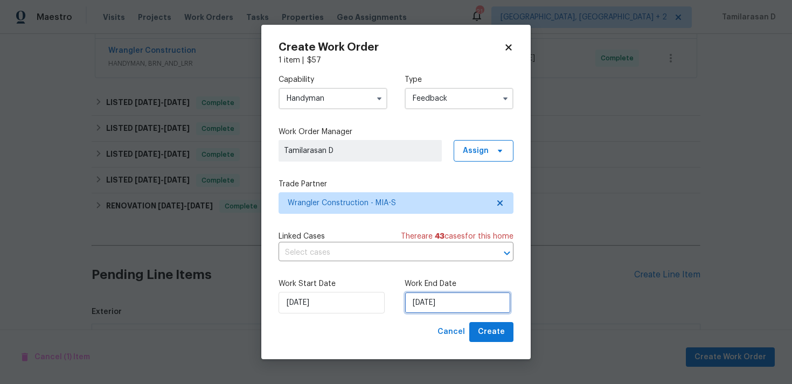
click at [444, 302] on input "25/08/2025" at bounding box center [458, 303] width 106 height 22
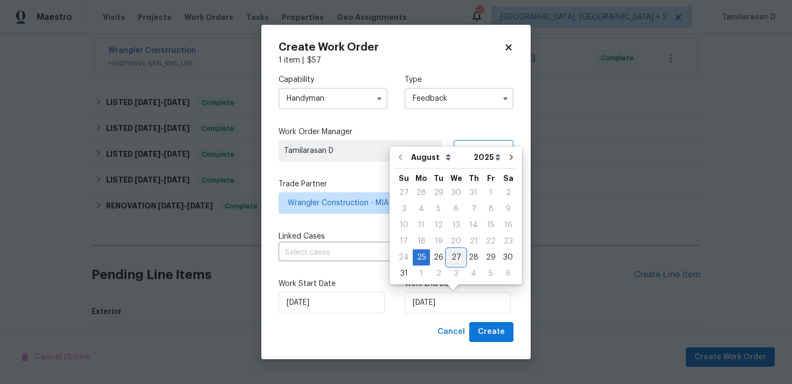
click at [453, 258] on div "27" at bounding box center [456, 257] width 18 height 15
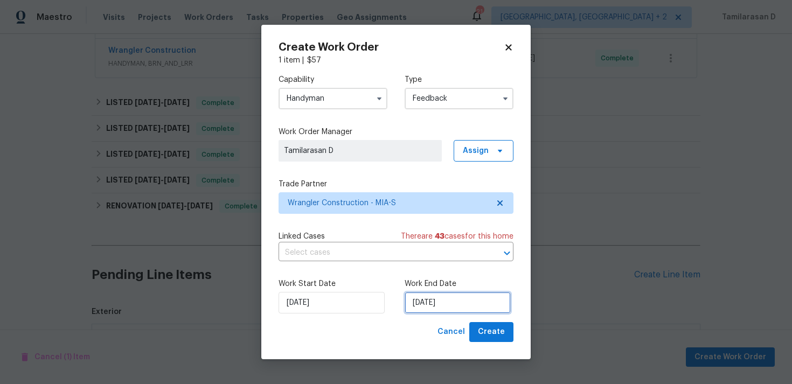
click at [431, 298] on input "27/08/2025" at bounding box center [458, 303] width 106 height 22
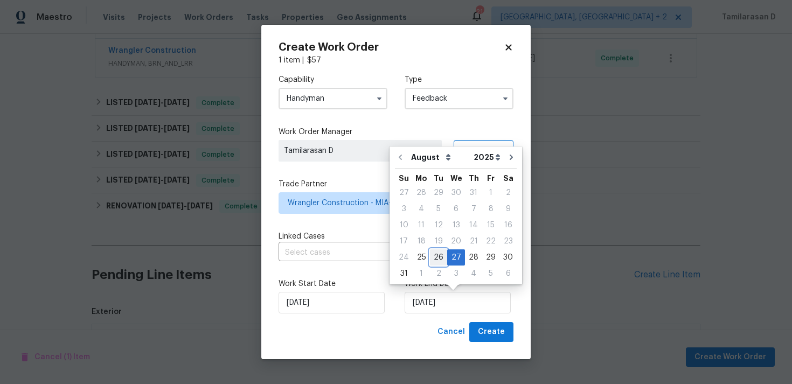
click at [434, 259] on div "26" at bounding box center [438, 257] width 17 height 15
type input "26/08/2025"
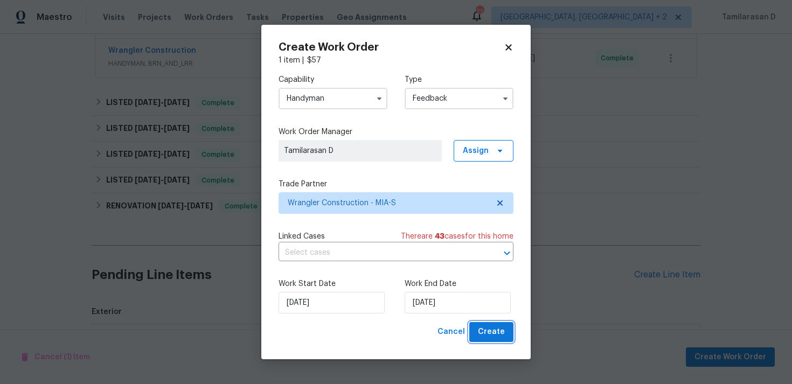
click at [481, 327] on span "Create" at bounding box center [491, 332] width 27 height 13
checkbox input "false"
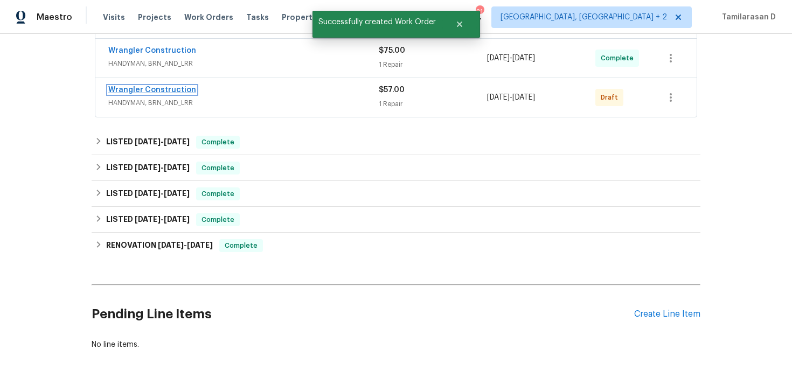
click at [169, 90] on link "Wrangler Construction" at bounding box center [152, 90] width 88 height 8
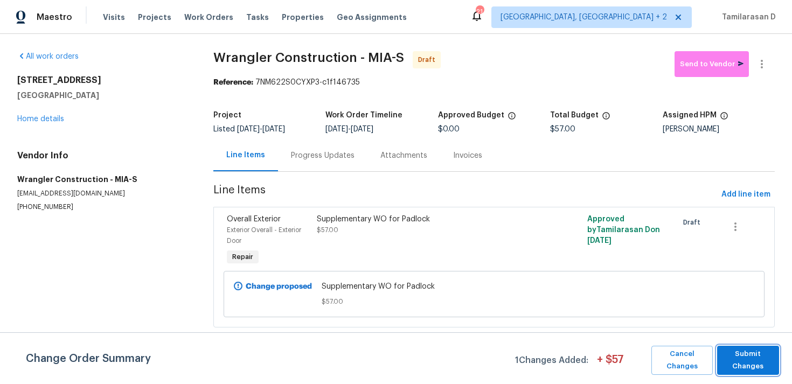
click at [753, 363] on span "Submit Changes" at bounding box center [748, 360] width 51 height 25
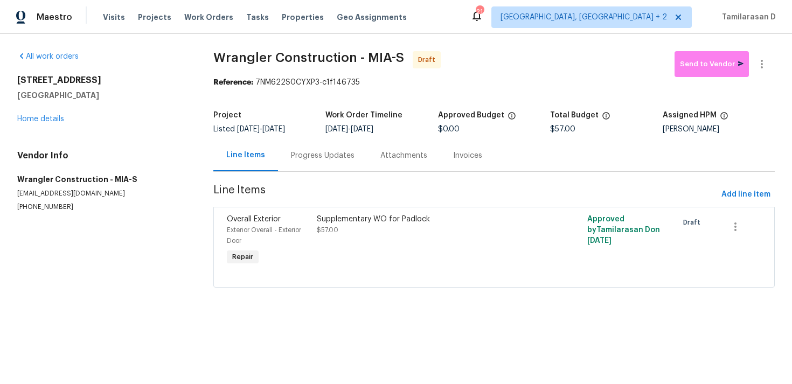
click at [303, 155] on div "Progress Updates" at bounding box center [323, 155] width 64 height 11
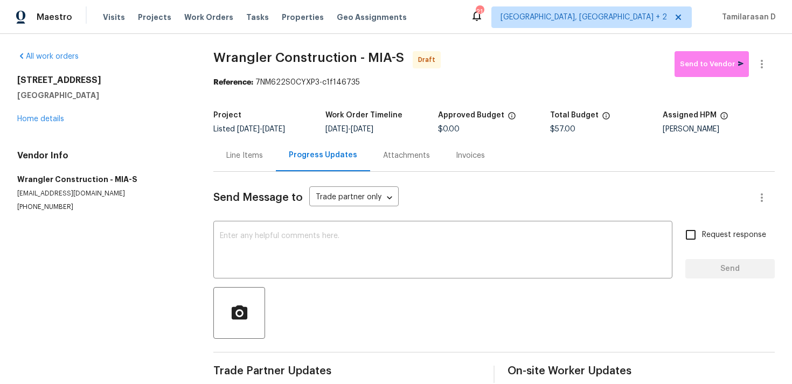
scroll to position [16, 0]
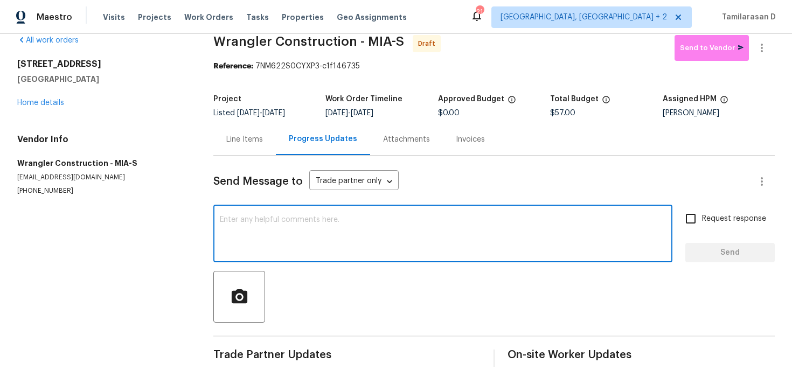
click at [287, 222] on textarea at bounding box center [443, 235] width 446 height 38
click at [259, 234] on textarea at bounding box center [443, 235] width 446 height 38
click at [240, 152] on div "Line Items" at bounding box center [244, 139] width 63 height 32
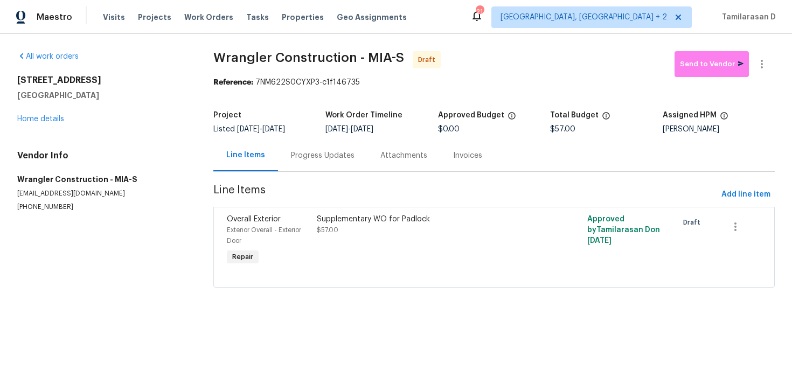
click at [319, 154] on div "Progress Updates" at bounding box center [323, 155] width 64 height 11
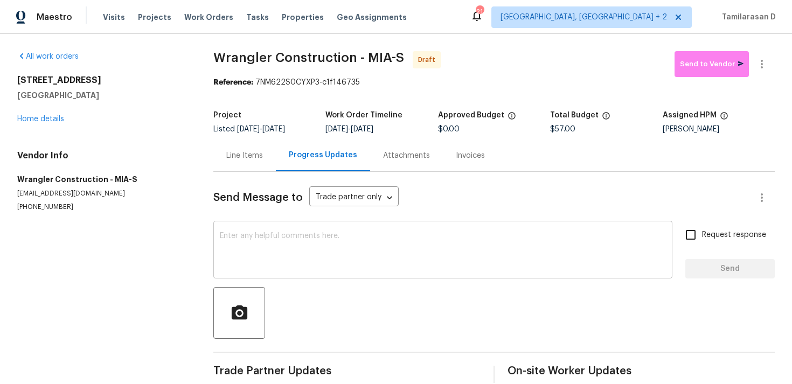
scroll to position [16, 0]
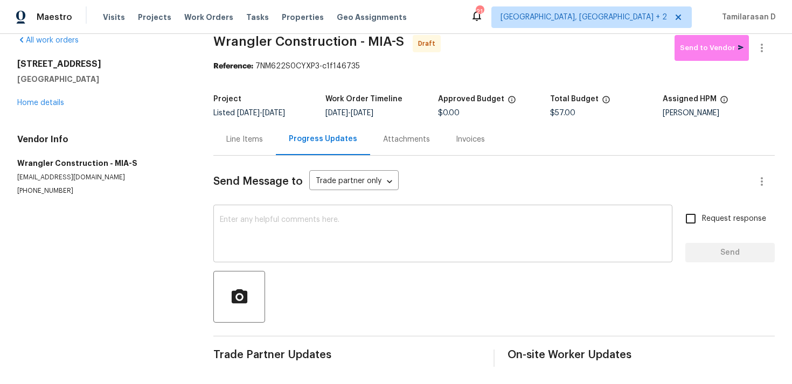
click at [267, 223] on textarea at bounding box center [443, 235] width 446 height 38
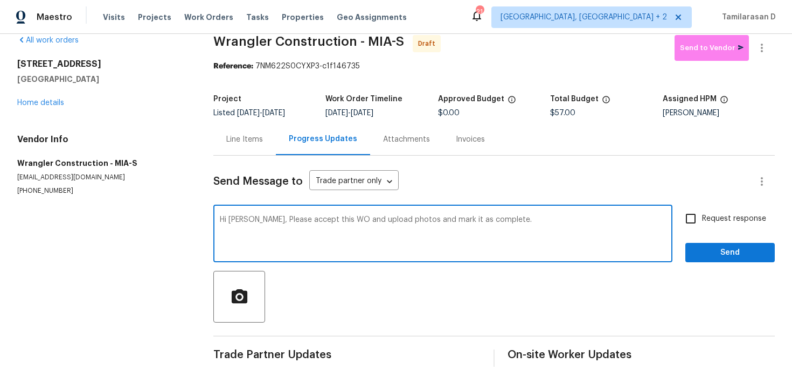
type textarea "Hi Rafael, Please accept this WO and upload photos and mark it as complete."
click at [686, 219] on input "Request response" at bounding box center [691, 219] width 23 height 23
checkbox input "true"
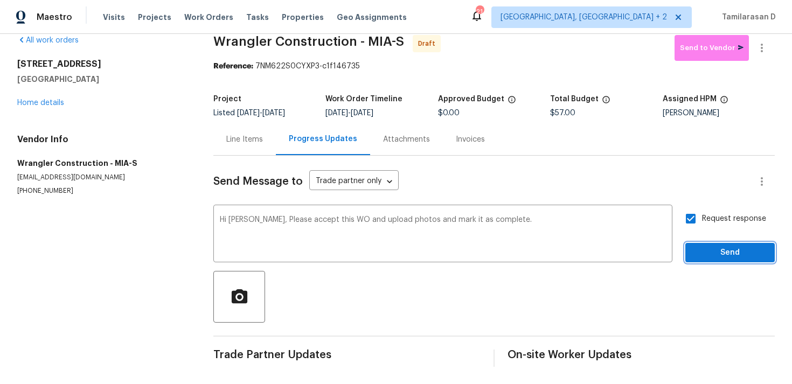
click at [726, 255] on span "Send" at bounding box center [730, 252] width 72 height 13
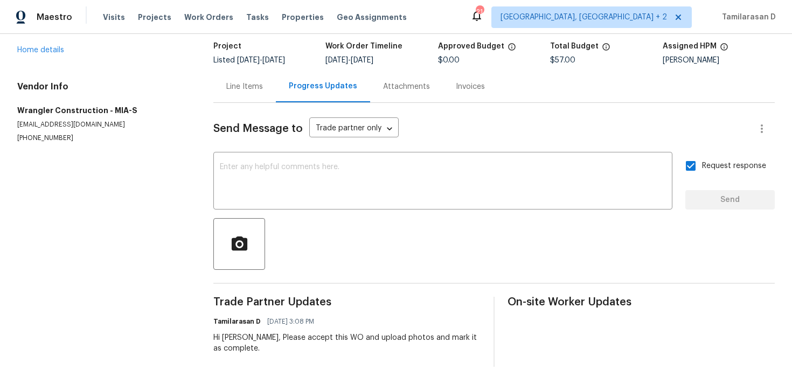
scroll to position [0, 0]
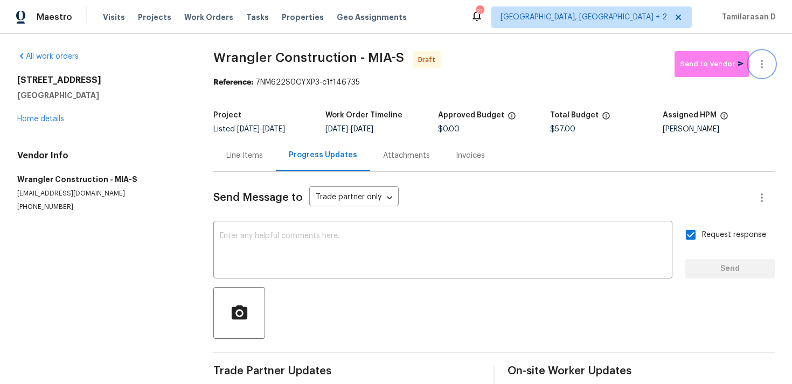
click at [765, 57] on button "button" at bounding box center [762, 64] width 26 height 26
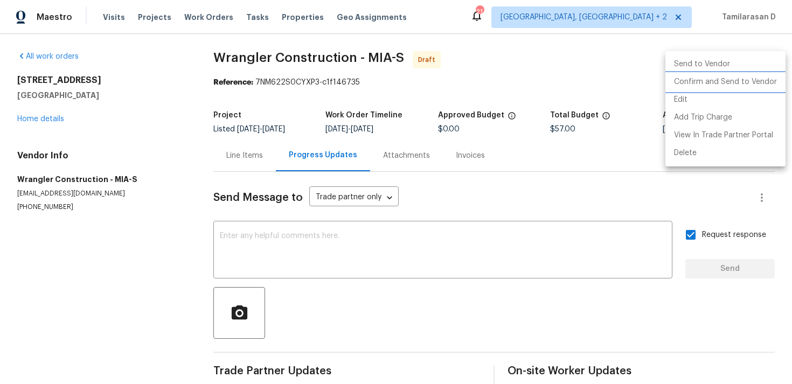
click at [703, 80] on li "Confirm and Send to Vendor" at bounding box center [726, 82] width 120 height 18
click at [577, 75] on div at bounding box center [396, 192] width 792 height 384
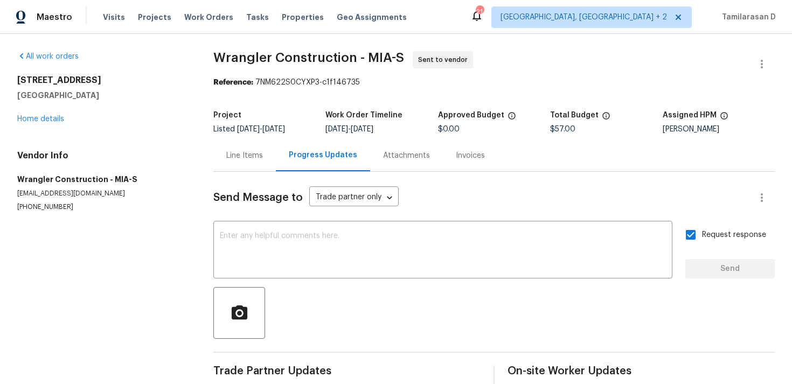
click at [242, 148] on div "Line Items" at bounding box center [244, 156] width 63 height 32
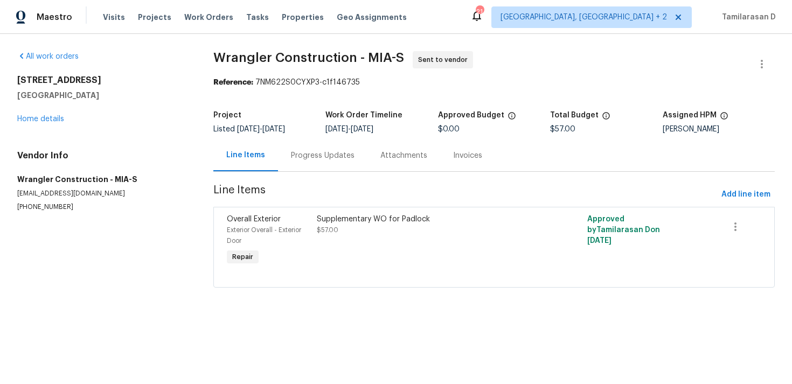
click at [306, 163] on div "Progress Updates" at bounding box center [322, 156] width 89 height 32
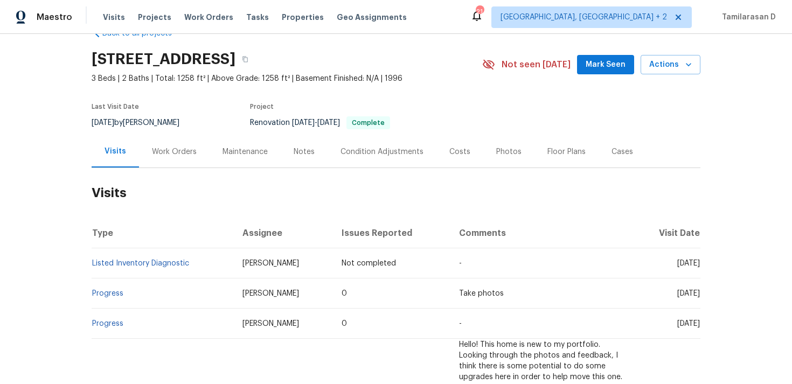
scroll to position [36, 0]
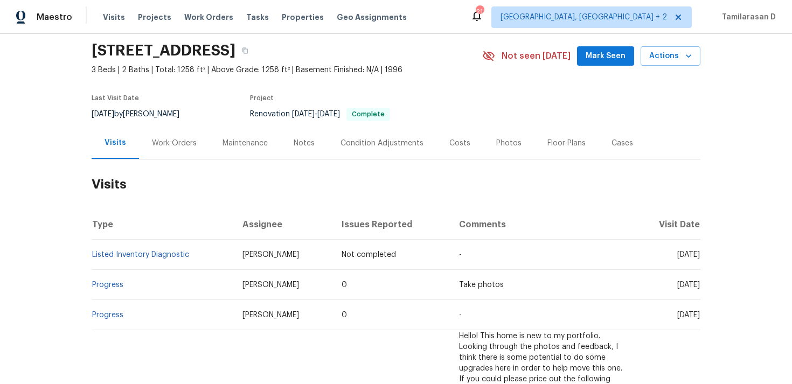
click at [173, 149] on div "Work Orders" at bounding box center [174, 143] width 45 height 11
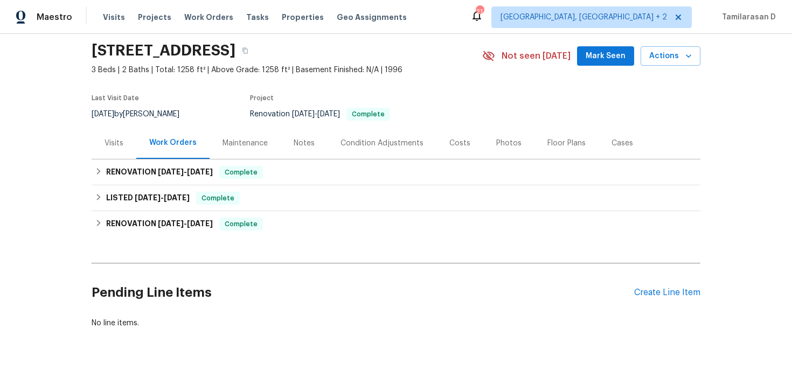
scroll to position [65, 0]
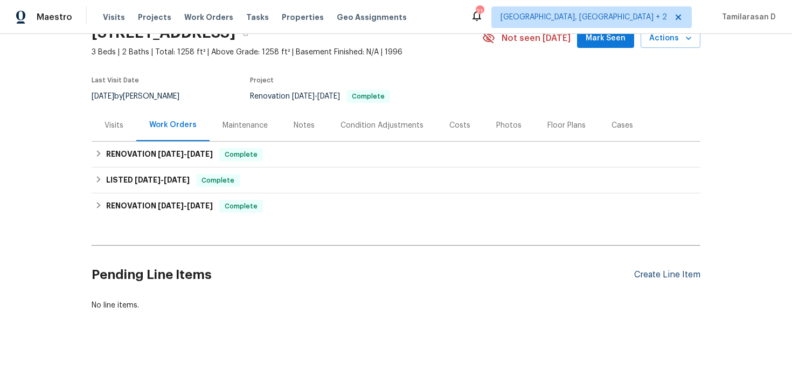
click at [644, 279] on div "Create Line Item" at bounding box center [667, 275] width 66 height 10
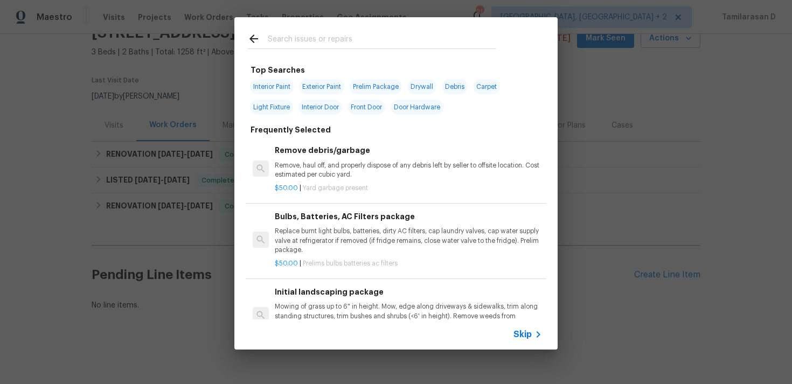
click at [524, 333] on span "Skip" at bounding box center [523, 334] width 18 height 11
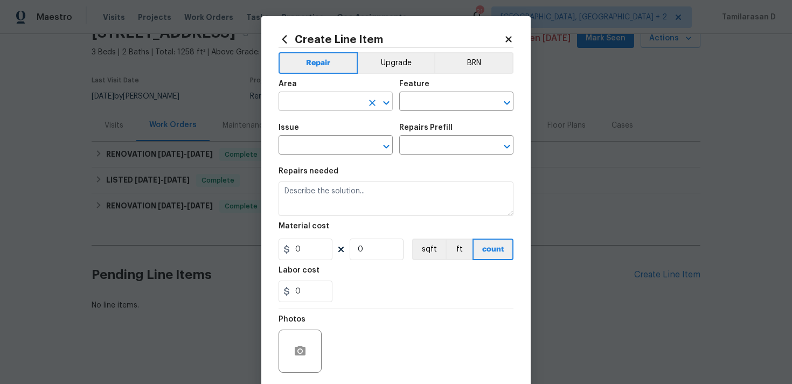
click at [328, 95] on input "text" at bounding box center [321, 102] width 84 height 17
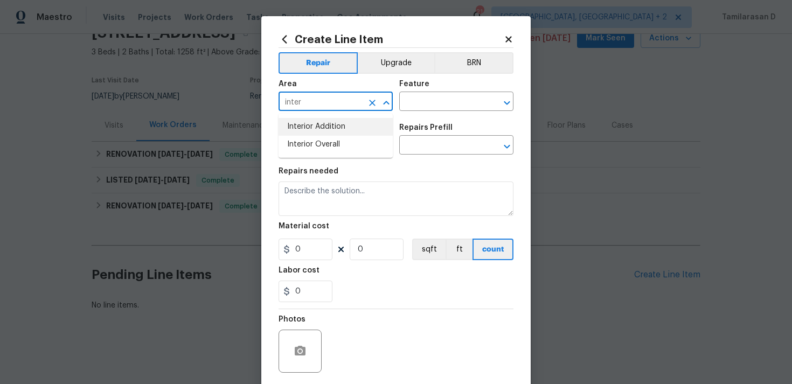
type input "inter"
click at [346, 142] on li "Interior Overall" at bounding box center [336, 145] width 114 height 18
type input "Interior Overall"
click at [422, 107] on input "text" at bounding box center [441, 102] width 84 height 17
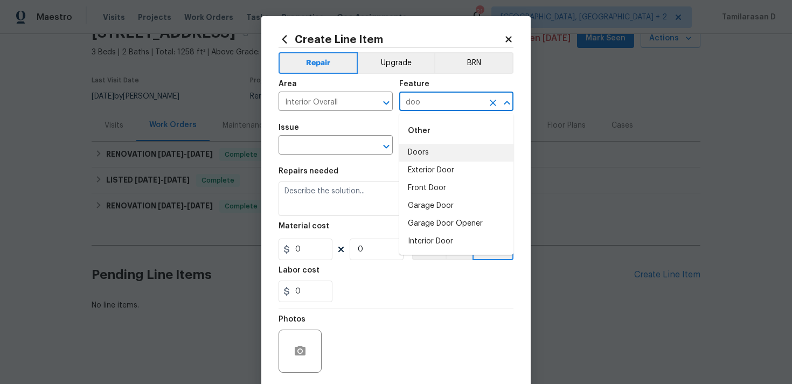
click at [436, 151] on li "Doors" at bounding box center [456, 153] width 114 height 18
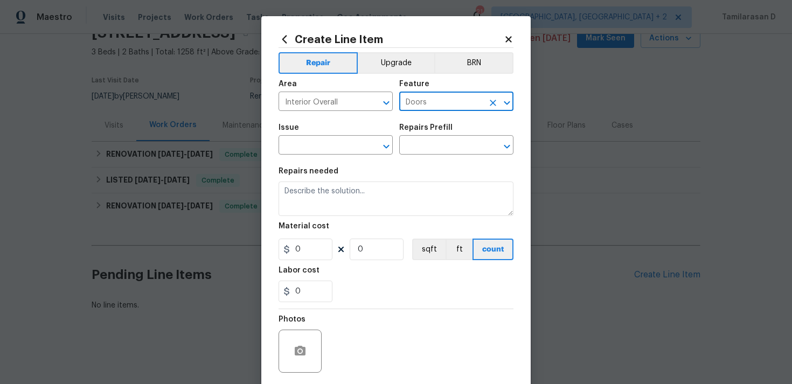
type input "Doors"
click at [436, 151] on input "text" at bounding box center [441, 146] width 84 height 17
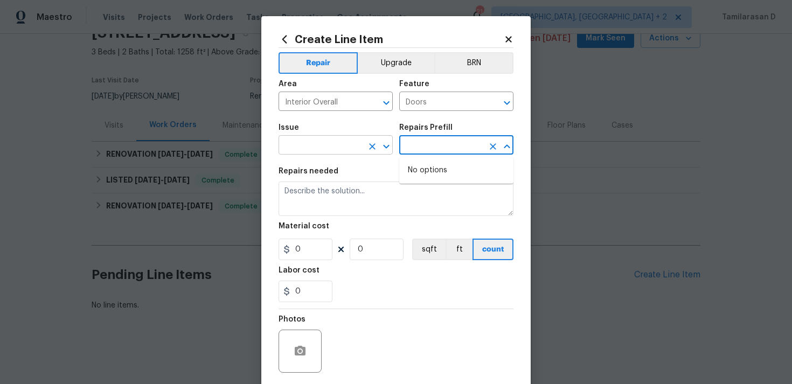
click at [309, 153] on input "text" at bounding box center [321, 146] width 84 height 17
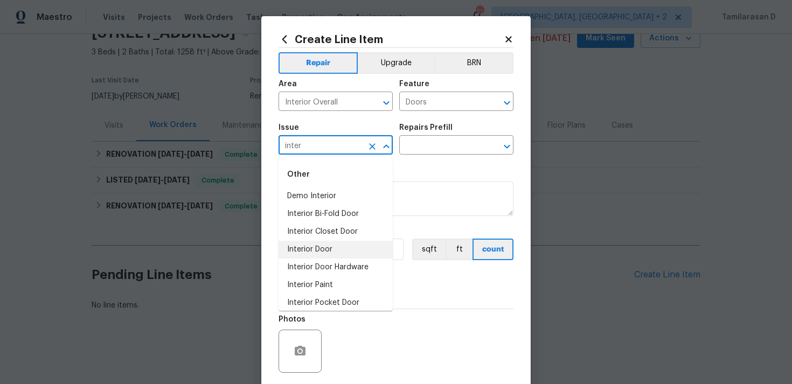
click at [328, 248] on li "Interior Door" at bounding box center [336, 250] width 114 height 18
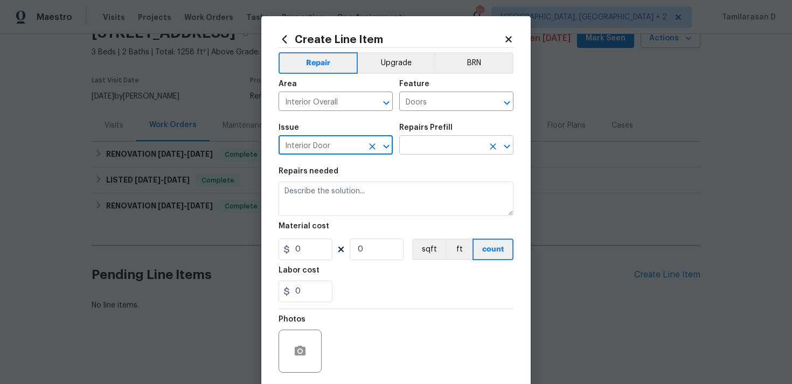
type input "Interior Door"
click at [411, 144] on input "text" at bounding box center [441, 146] width 84 height 17
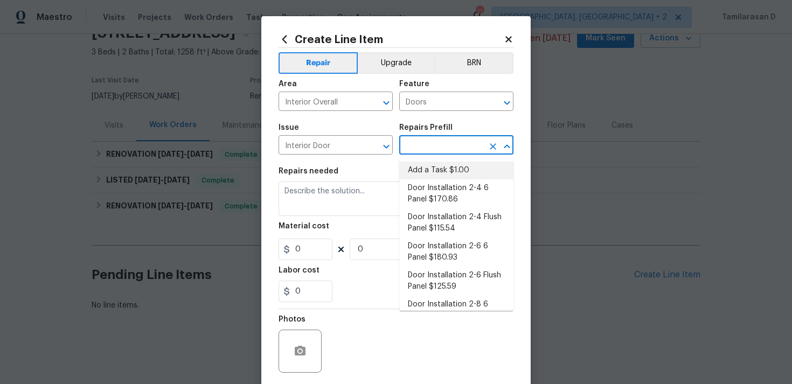
click at [432, 169] on li "Add a Task $1.00" at bounding box center [456, 171] width 114 height 18
type input "Interior Door"
type input "Add a Task $1.00"
type textarea "HPM to detail"
type input "1"
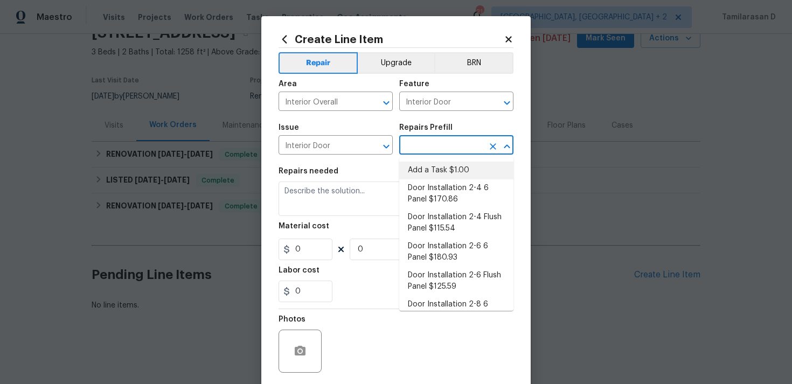
type input "1"
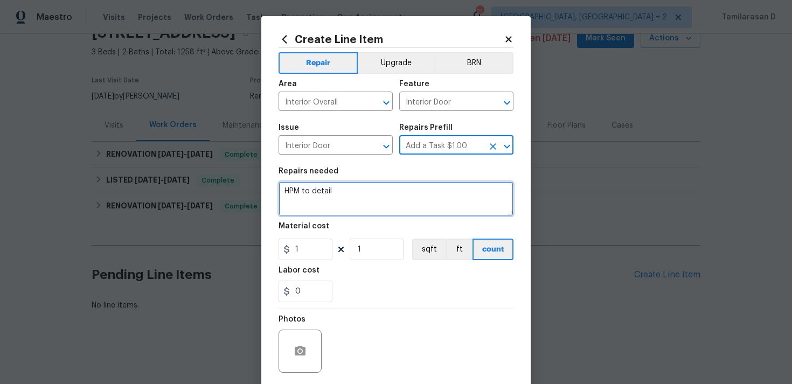
click at [314, 190] on textarea "HPM to detail" at bounding box center [396, 199] width 235 height 34
paste textarea "The door is very hard to open and close. Please inspect all doors to ensure the…"
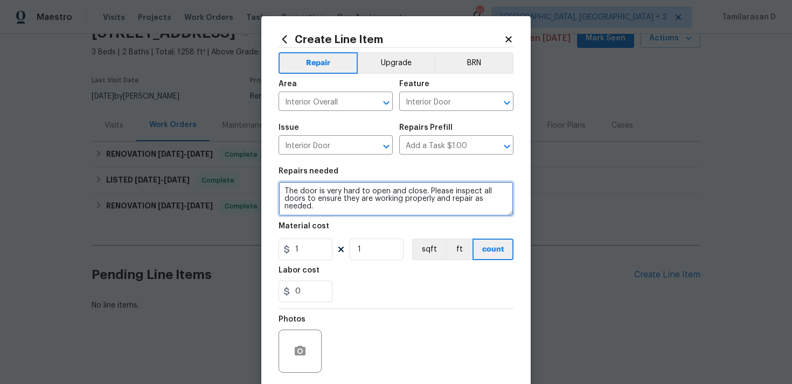
type textarea "The door is very hard to open and close. Please inspect all doors to ensure the…"
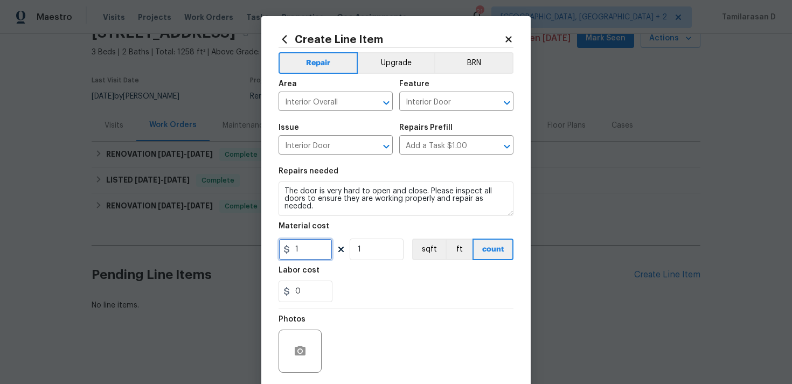
click at [309, 248] on input "1" at bounding box center [306, 250] width 54 height 22
type input "75"
click at [367, 298] on div "0" at bounding box center [396, 292] width 235 height 22
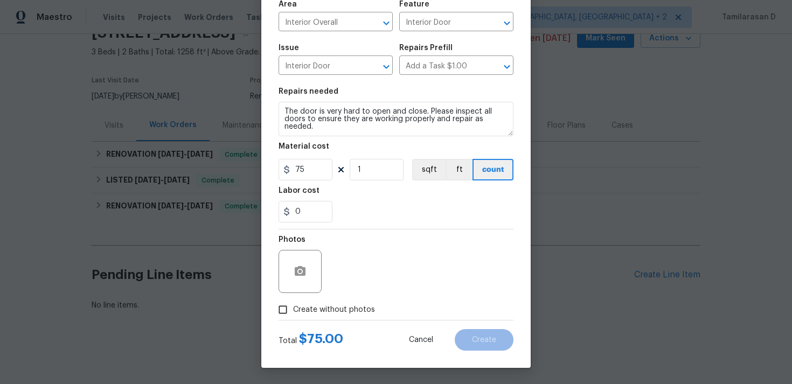
click at [303, 316] on label "Create without photos" at bounding box center [324, 310] width 102 height 20
click at [293, 316] on input "Create without photos" at bounding box center [283, 310] width 20 height 20
checkbox input "true"
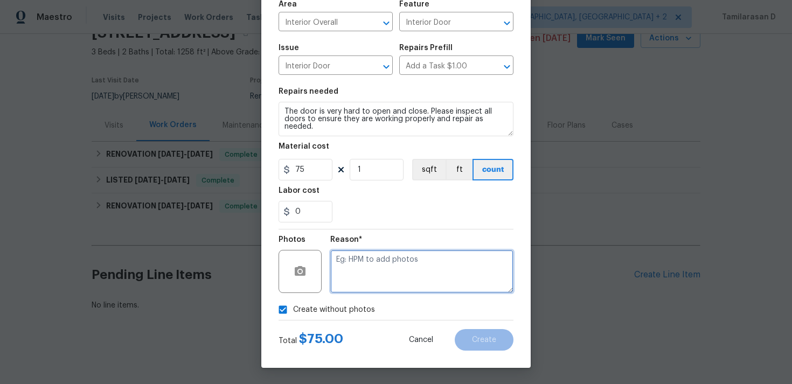
click at [360, 273] on textarea at bounding box center [421, 271] width 183 height 43
type textarea "M"
type textarea "N/A"
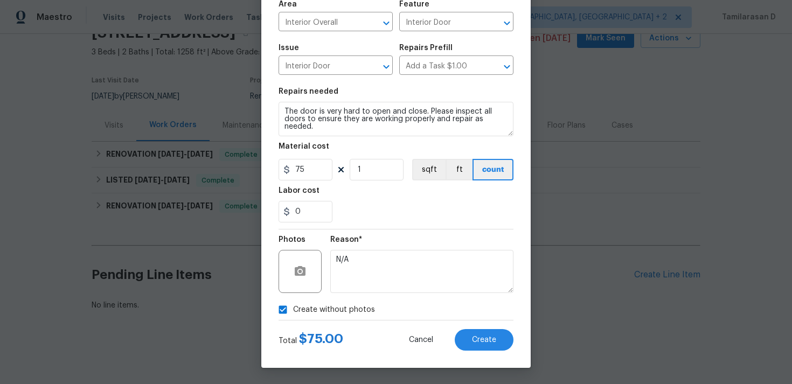
click at [520, 358] on div "Create Line Item Repair Upgrade BRN Area Interior Overall ​ Feature Interior Do…" at bounding box center [396, 152] width 270 height 432
click at [493, 342] on span "Create" at bounding box center [484, 340] width 24 height 8
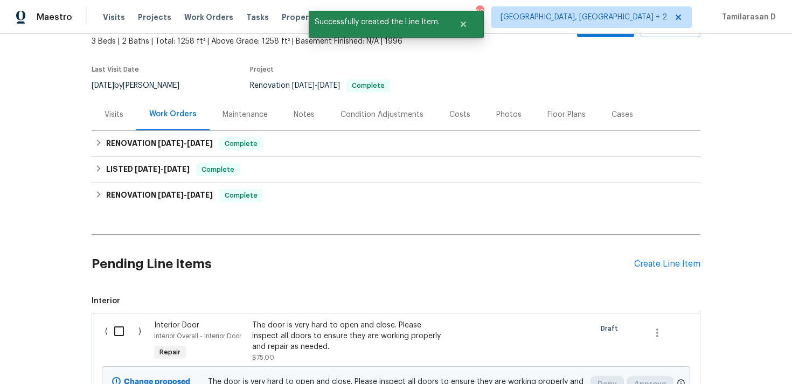
click at [115, 341] on input "checkbox" at bounding box center [123, 331] width 31 height 23
checkbox input "true"
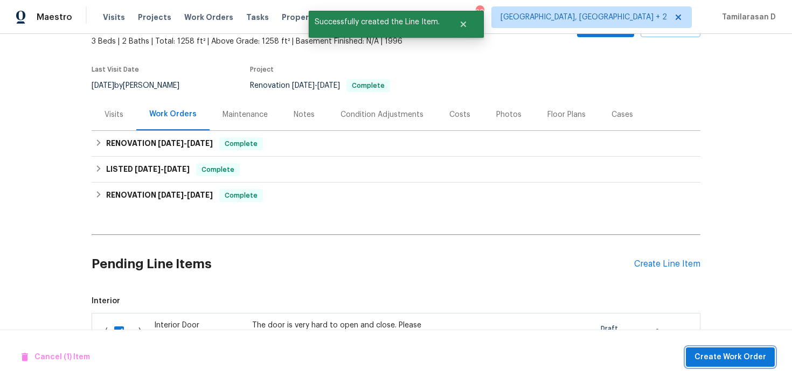
click at [747, 356] on span "Create Work Order" at bounding box center [731, 357] width 72 height 13
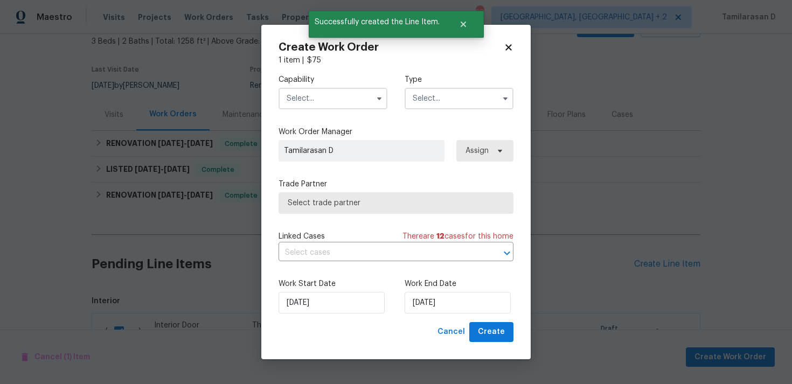
click at [440, 106] on input "text" at bounding box center [459, 99] width 109 height 22
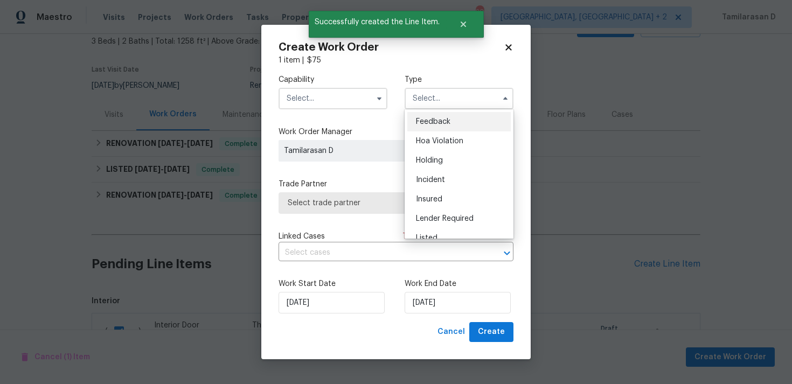
click at [424, 124] on span "Feedback" at bounding box center [433, 122] width 34 height 8
type input "Feedback"
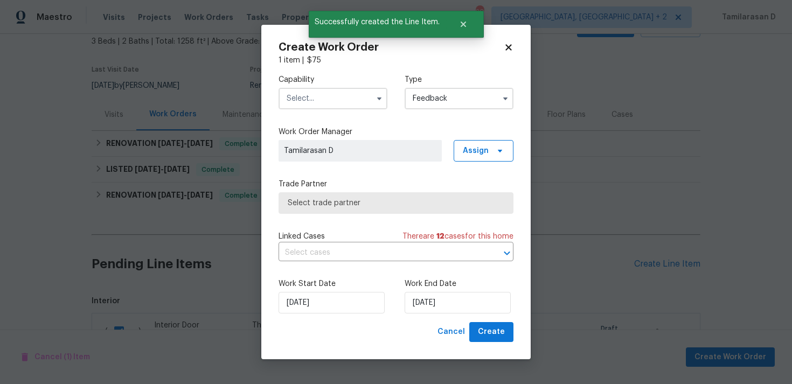
click at [332, 93] on input "text" at bounding box center [333, 99] width 109 height 22
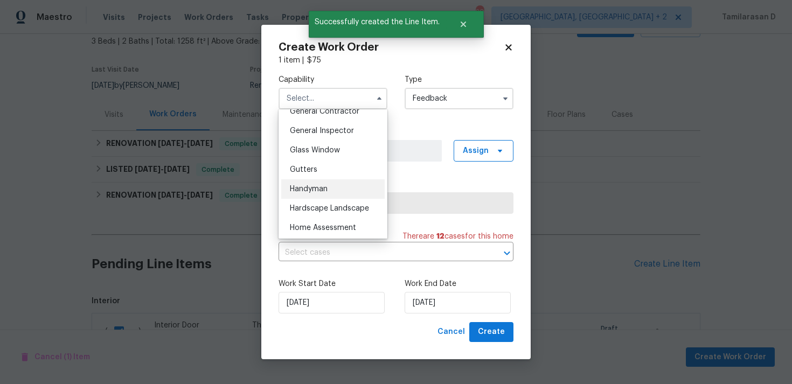
scroll to position [532, 0]
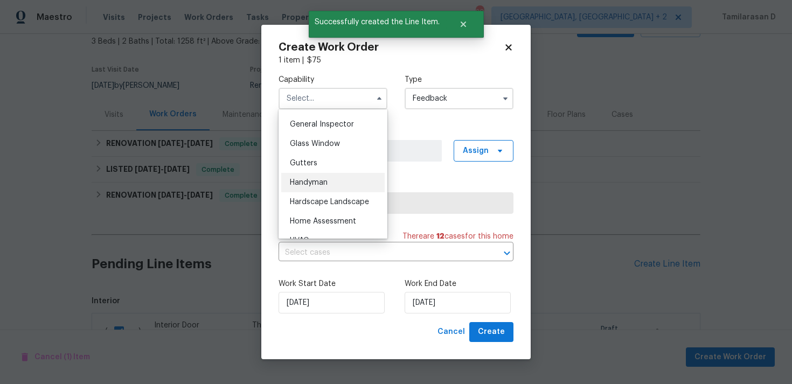
click at [305, 181] on span "Handyman" at bounding box center [309, 183] width 38 height 8
type input "Handyman"
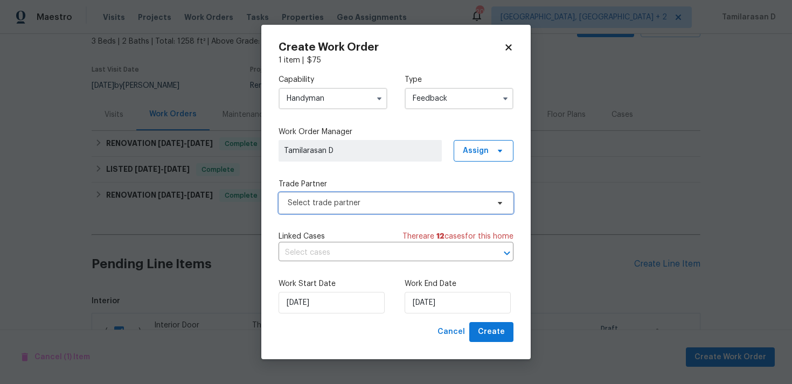
click at [326, 199] on span "Select trade partner" at bounding box center [388, 203] width 201 height 11
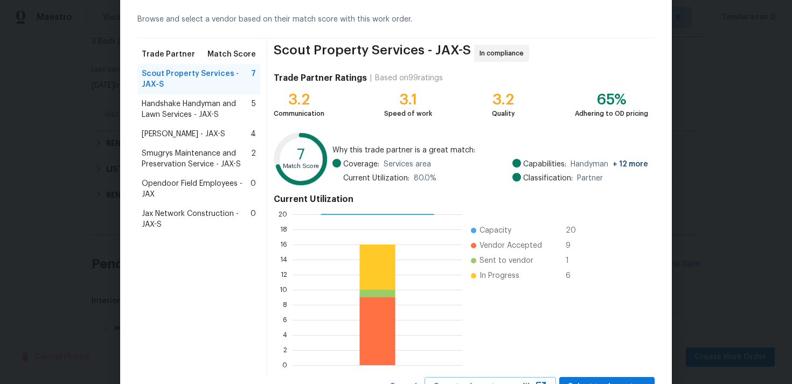
scroll to position [91, 0]
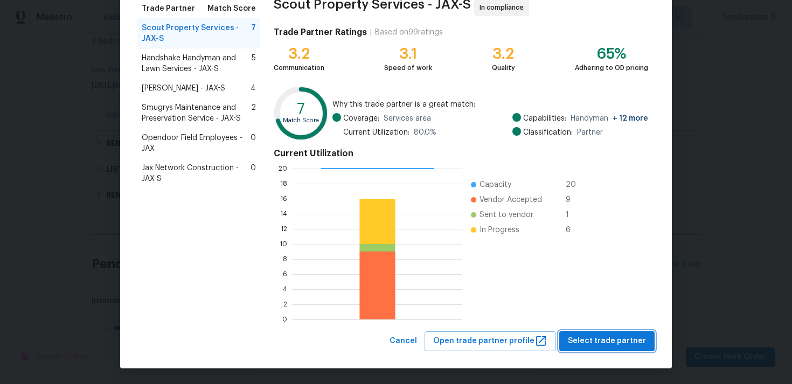
click at [616, 337] on span "Select trade partner" at bounding box center [607, 341] width 78 height 13
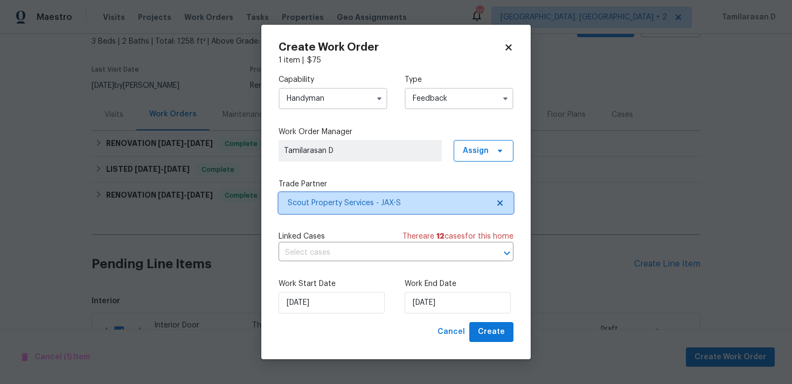
scroll to position [0, 0]
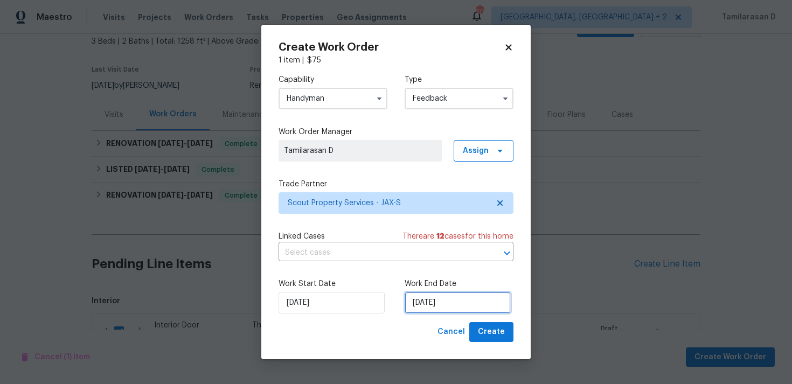
click at [416, 303] on input "25/08/2025" at bounding box center [458, 303] width 106 height 22
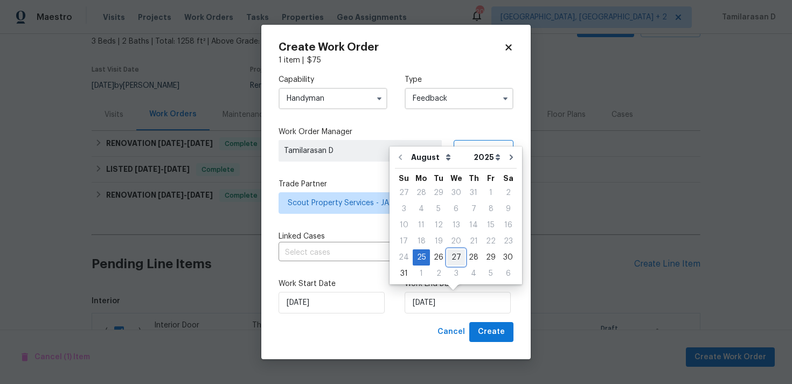
click at [451, 255] on div "27" at bounding box center [456, 257] width 18 height 15
type input "27/08/2025"
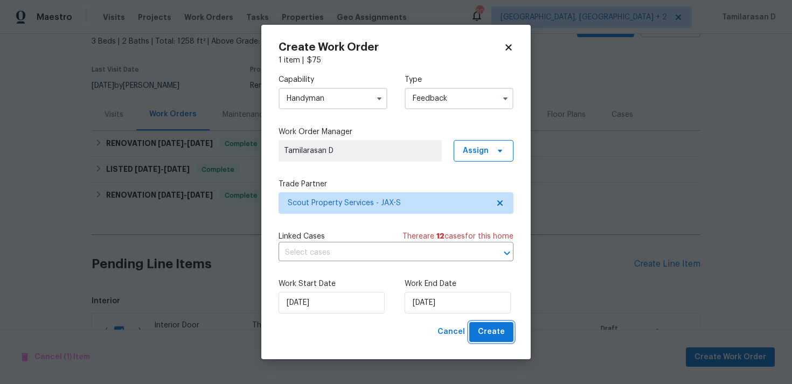
click at [490, 326] on span "Create" at bounding box center [491, 332] width 27 height 13
checkbox input "false"
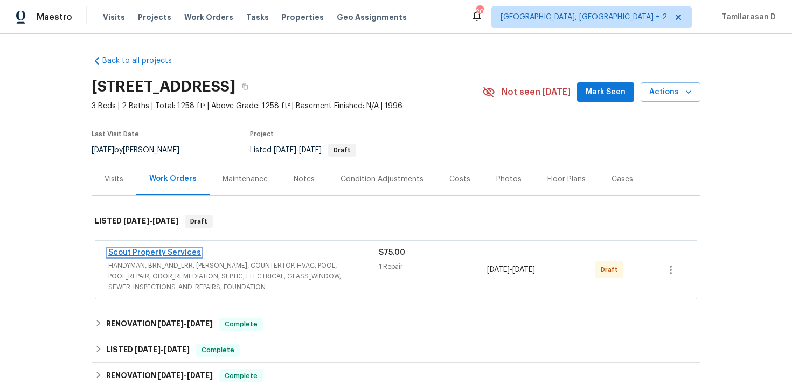
click at [147, 257] on link "Scout Property Services" at bounding box center [154, 253] width 93 height 8
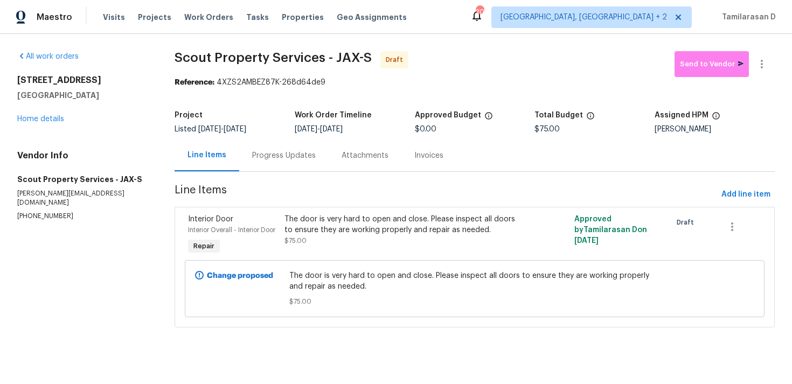
click at [315, 151] on div "Progress Updates" at bounding box center [283, 156] width 89 height 32
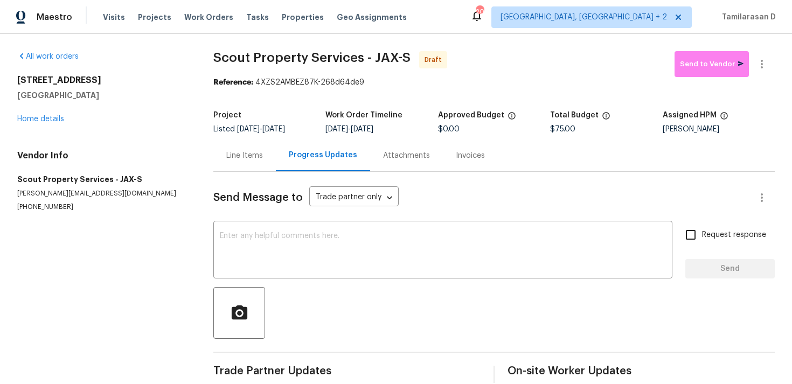
scroll to position [16, 0]
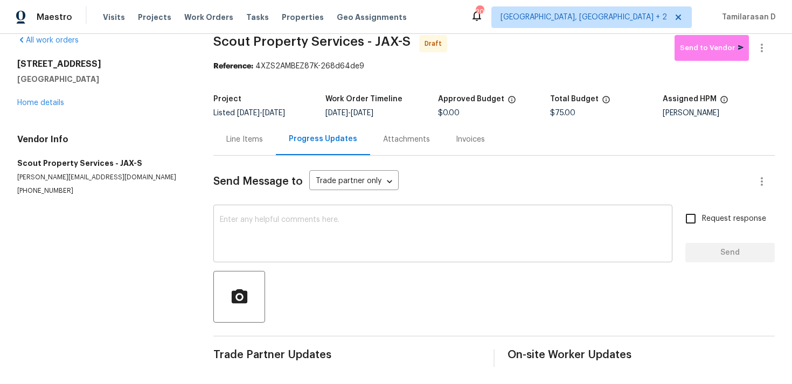
click at [264, 256] on div "x ​" at bounding box center [442, 235] width 459 height 55
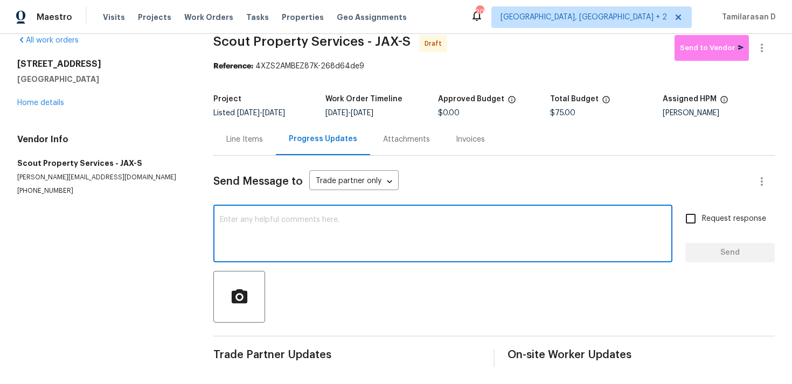
paste textarea "Hey, this is Tamil from Opendoor. I’m confirming you received the WO for the pr…"
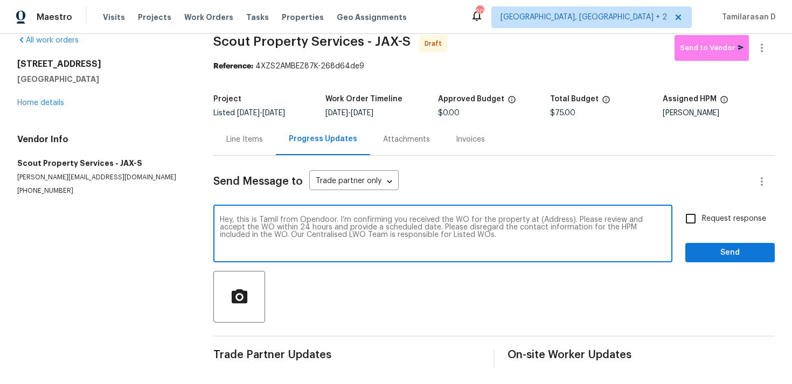
scroll to position [0, 0]
click at [551, 217] on textarea "Hey, this is Tamil from Opendoor. I’m confirming you received the WO for the pr…" at bounding box center [443, 235] width 446 height 38
paste textarea "[STREET_ADDRESS]"
type textarea "Hey, this is Tamil from Opendoor. I’m confirming you received the WO for the pr…"
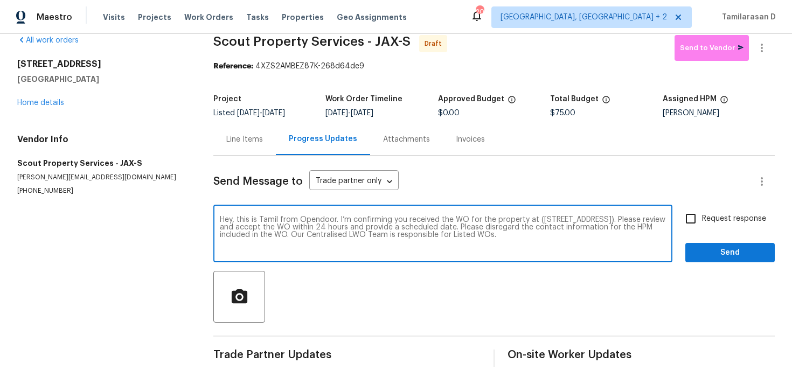
click at [699, 222] on input "Request response" at bounding box center [691, 219] width 23 height 23
checkbox input "true"
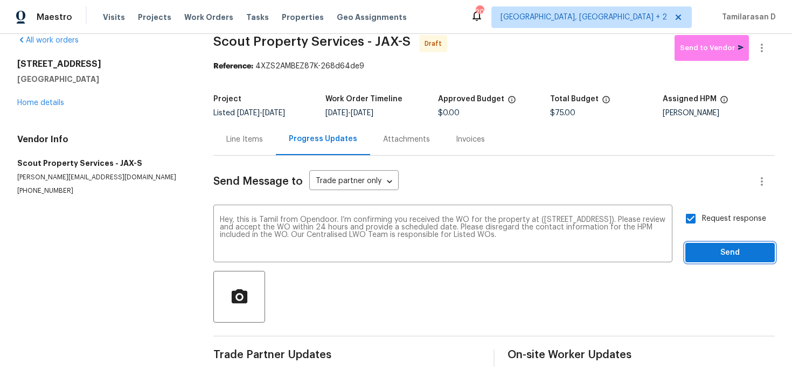
click at [712, 248] on span "Send" at bounding box center [730, 252] width 72 height 13
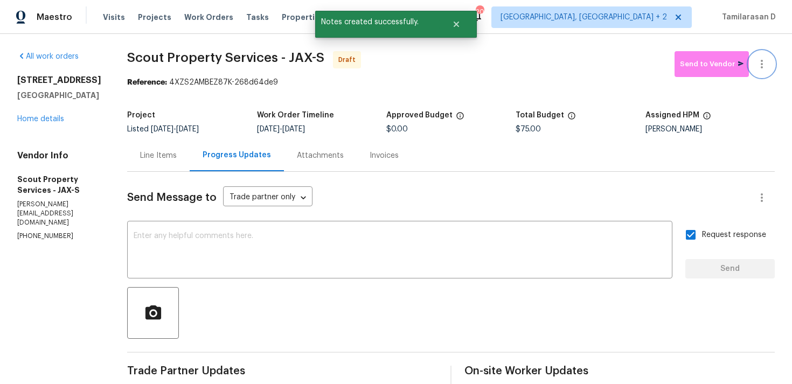
click at [765, 61] on icon "button" at bounding box center [762, 64] width 13 height 13
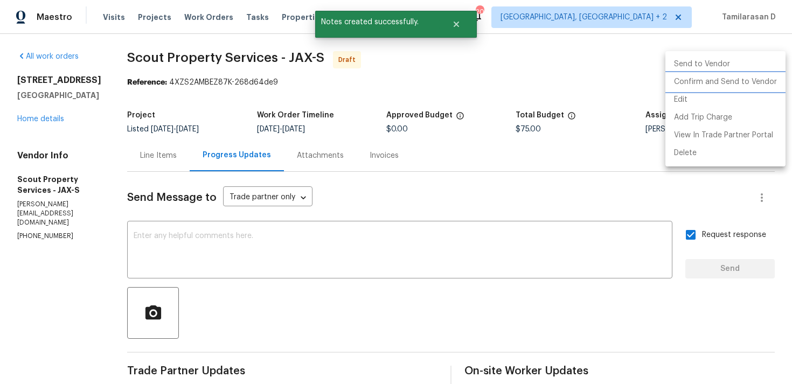
click at [695, 85] on li "Confirm and Send to Vendor" at bounding box center [726, 82] width 120 height 18
click at [553, 83] on div at bounding box center [396, 192] width 792 height 384
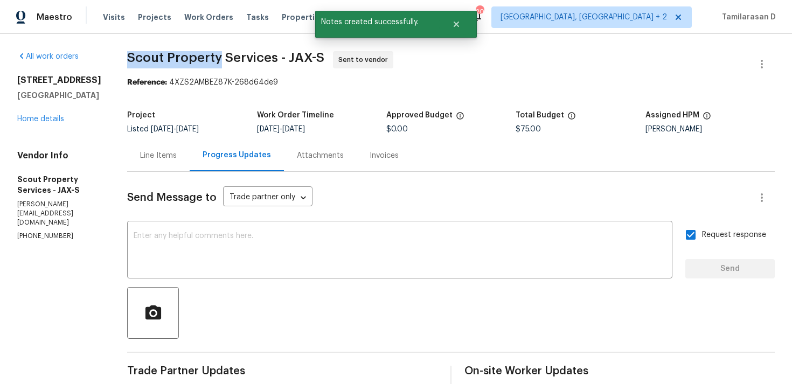
drag, startPoint x: 120, startPoint y: 57, endPoint x: 213, endPoint y: 59, distance: 92.7
click at [213, 59] on div "All work orders [STREET_ADDRESS] Home details Vendor Info Scout Property Servic…" at bounding box center [396, 254] width 792 height 441
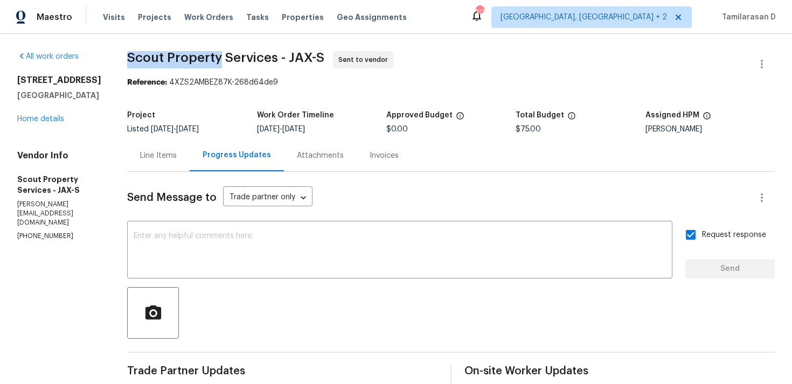
copy span "Scout Property"
click at [149, 49] on div "All work orders [STREET_ADDRESS] Home details Vendor Info Scout Property Servic…" at bounding box center [396, 254] width 792 height 441
click at [177, 150] on div "Line Items" at bounding box center [158, 156] width 63 height 32
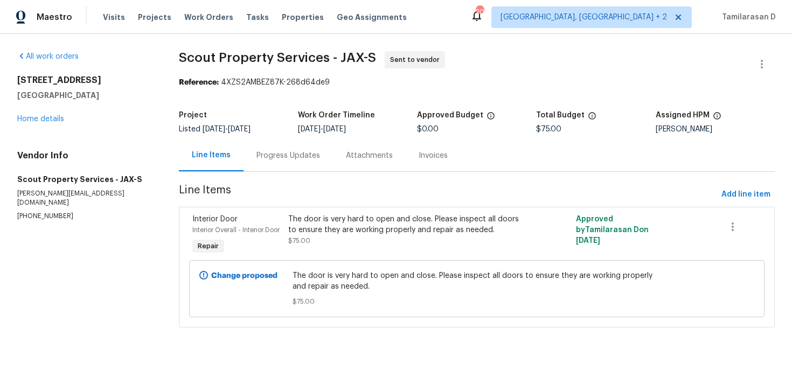
click at [270, 157] on div "Progress Updates" at bounding box center [289, 155] width 64 height 11
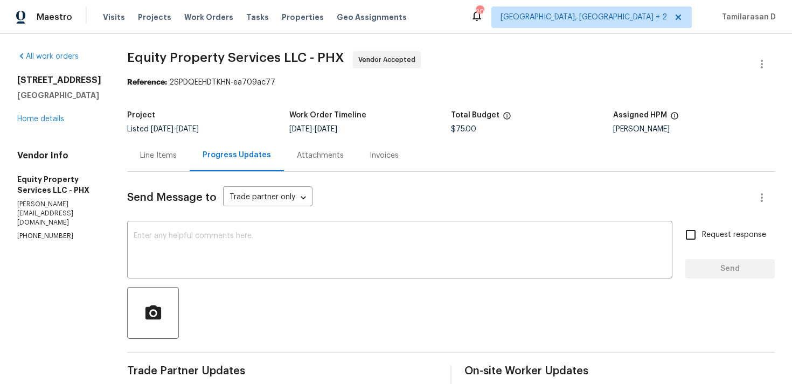
click at [141, 154] on div "Line Items" at bounding box center [158, 155] width 37 height 11
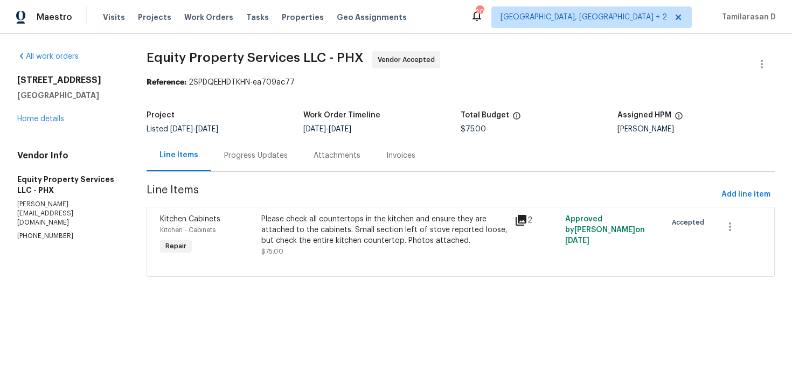
click at [250, 149] on div "Progress Updates" at bounding box center [255, 156] width 89 height 32
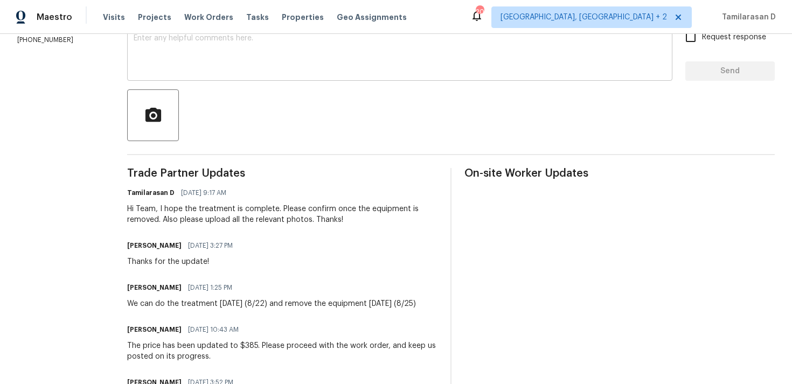
scroll to position [199, 0]
click at [178, 219] on div "Hi Team, I hope the treatment is complete. Please confirm once the equipment is…" at bounding box center [282, 214] width 310 height 22
click at [177, 220] on div "Hi Team, I hope the treatment is complete. Please confirm once the equipment is…" at bounding box center [282, 214] width 310 height 22
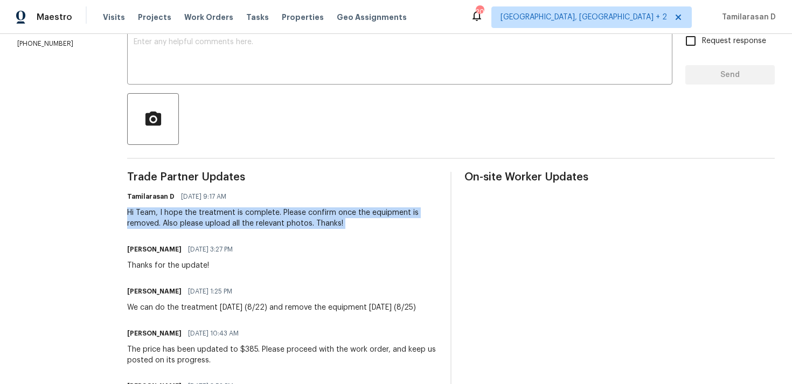
scroll to position [0, 0]
